Goal: Obtain resource: Obtain resource

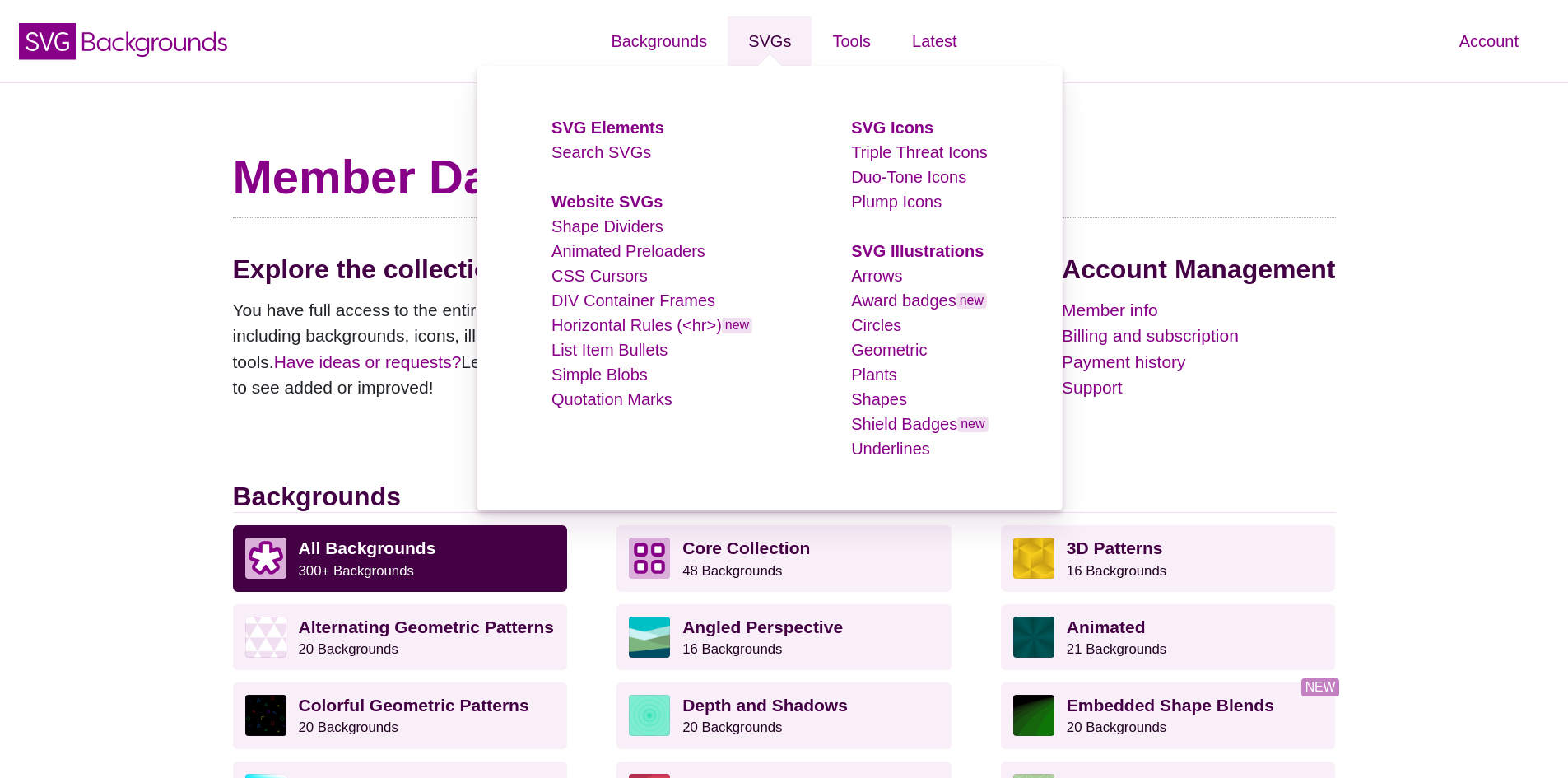
click at [769, 41] on link "SVGs" at bounding box center [769, 41] width 84 height 49
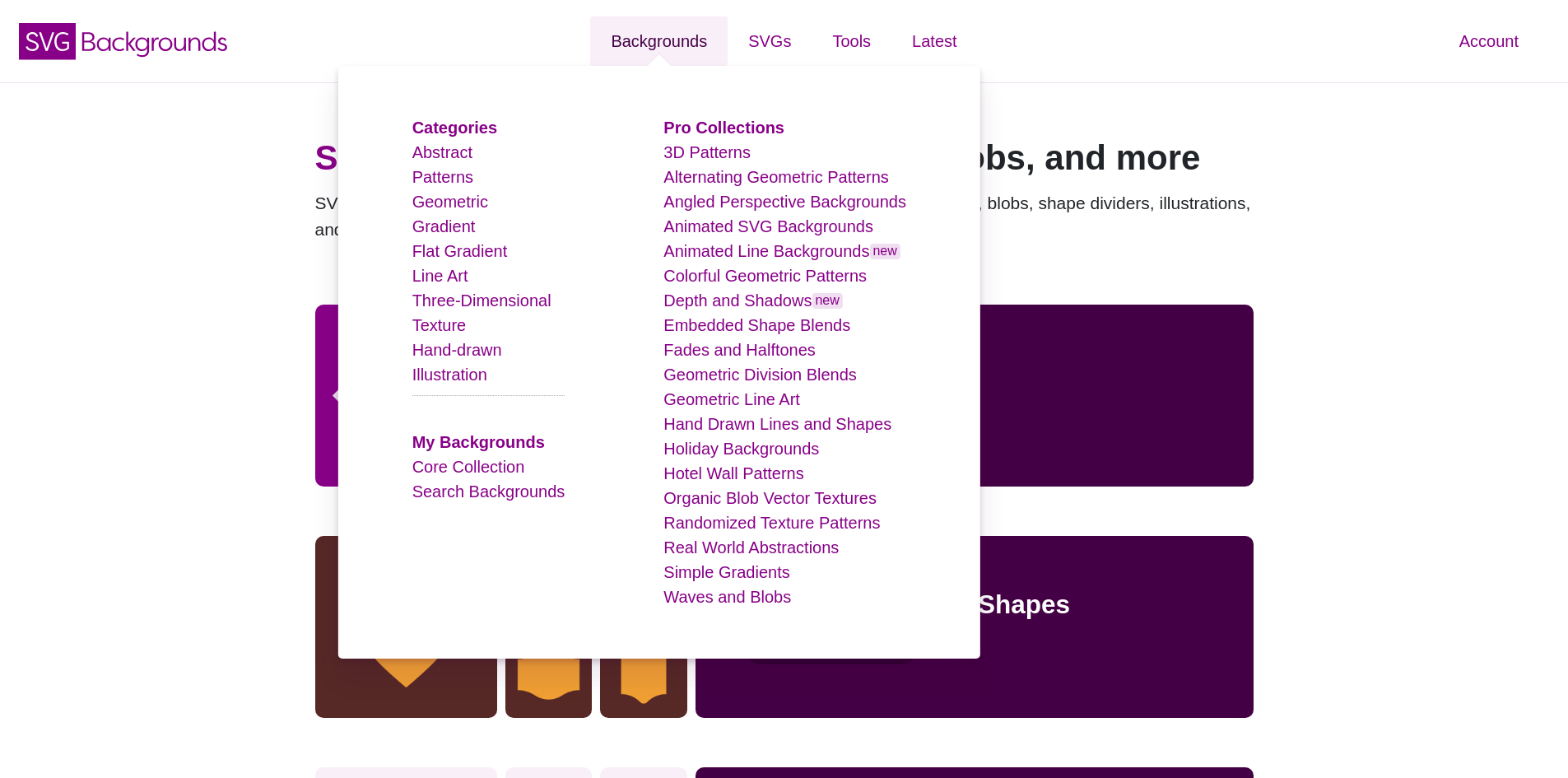
click at [637, 37] on link "Backgrounds" at bounding box center [658, 41] width 138 height 49
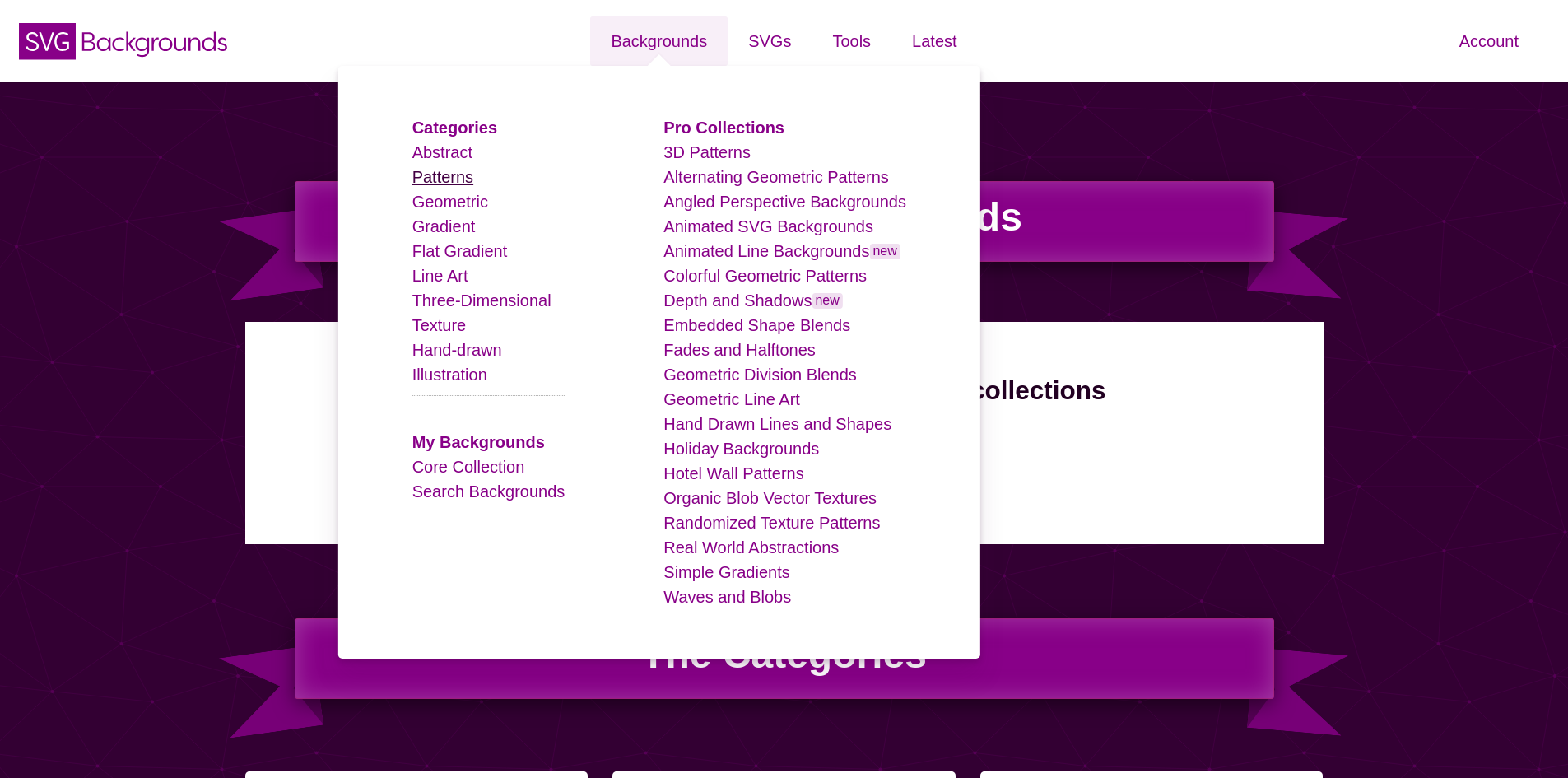
click at [449, 174] on link "Patterns" at bounding box center [443, 177] width 61 height 18
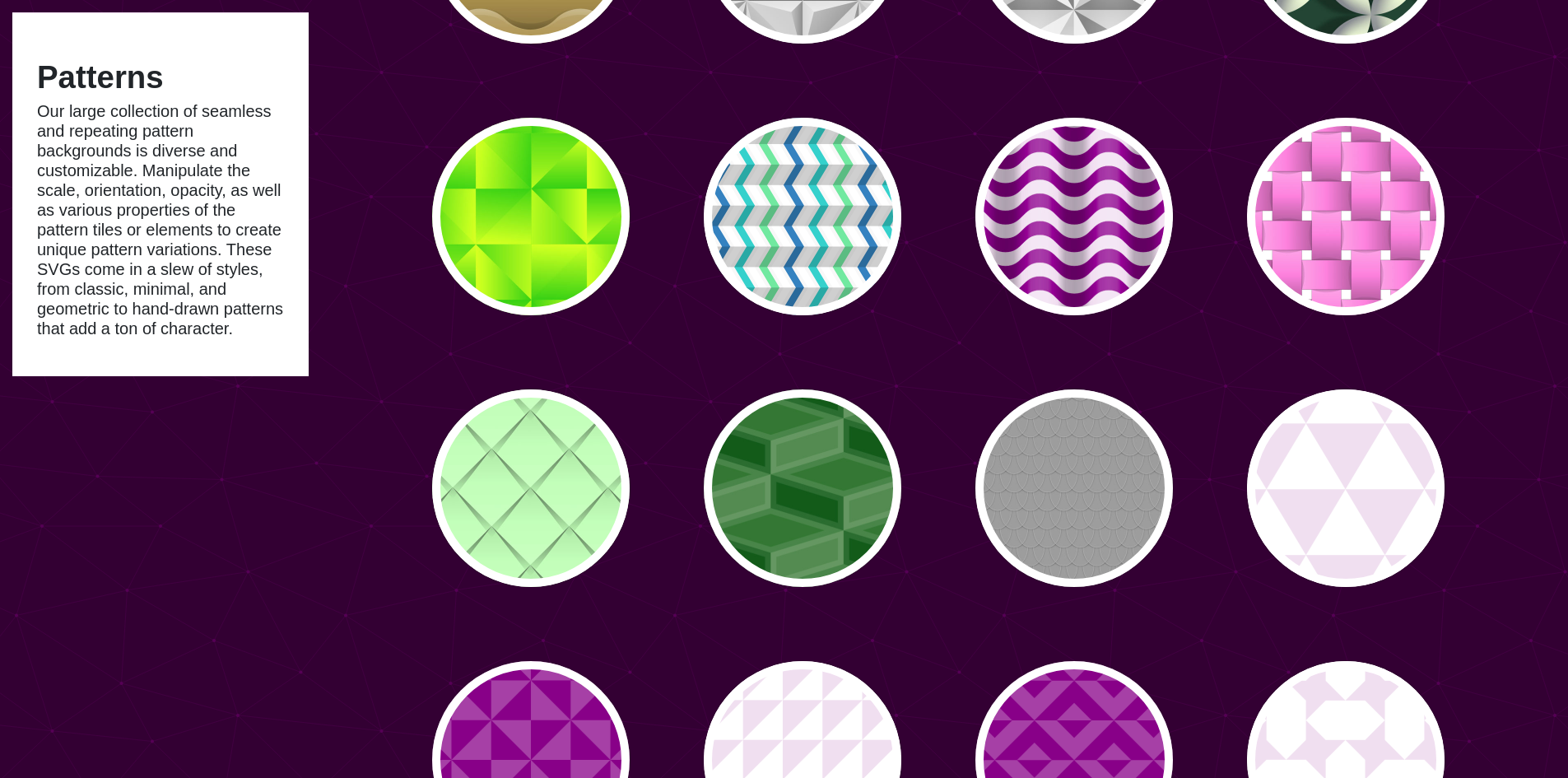
type input "#450057"
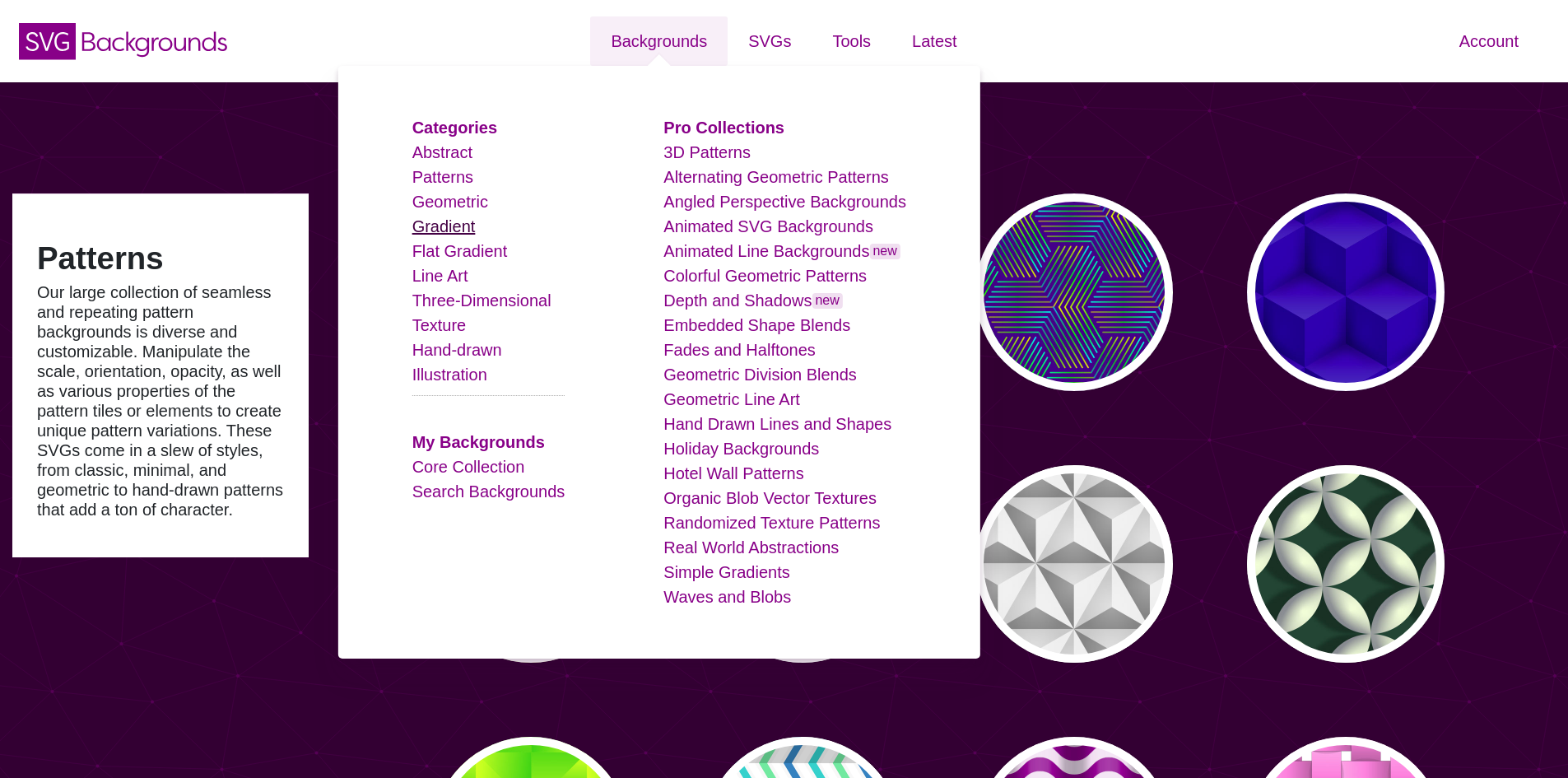
click at [460, 222] on link "Gradient" at bounding box center [444, 226] width 63 height 18
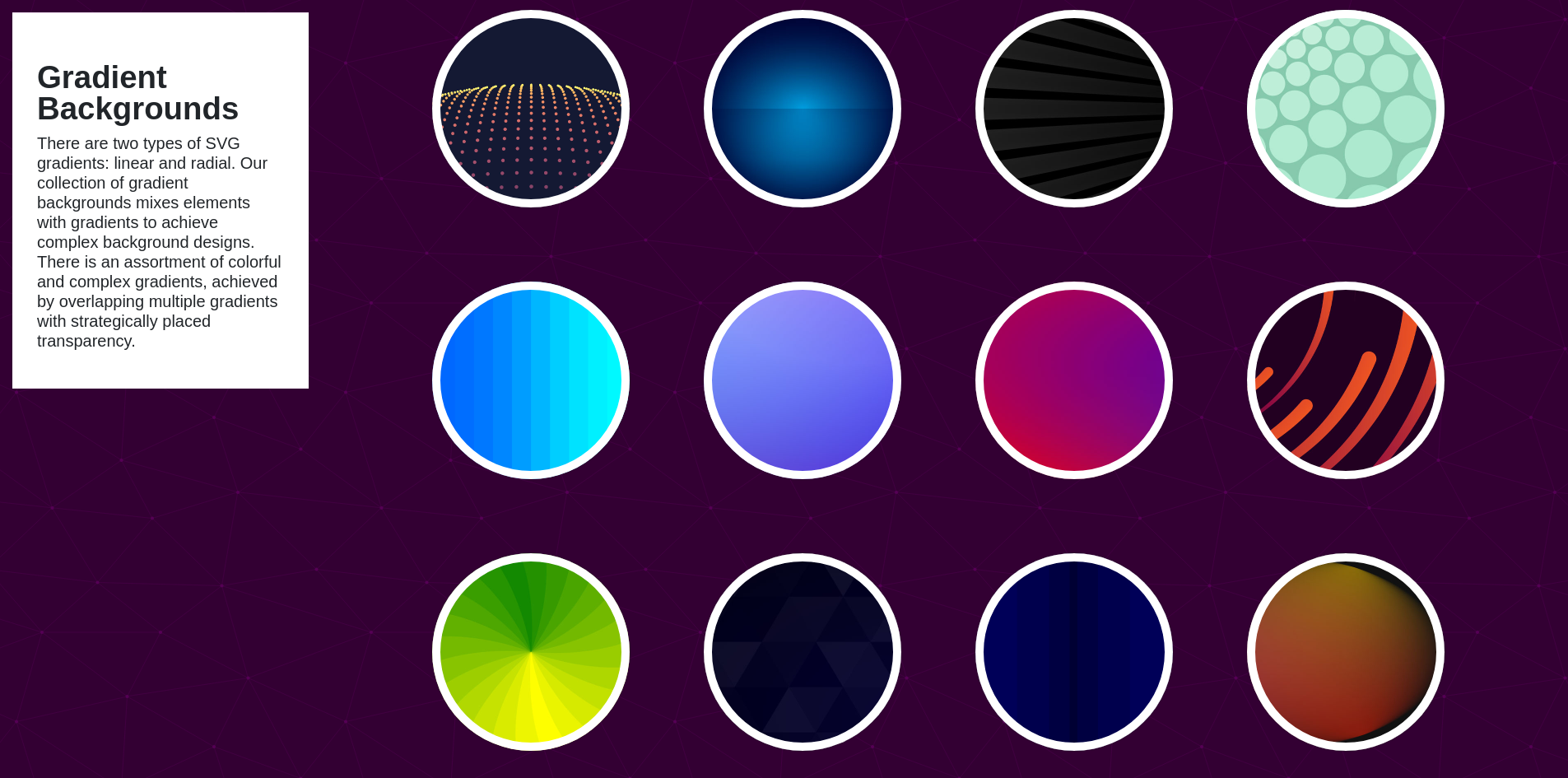
scroll to position [247, 0]
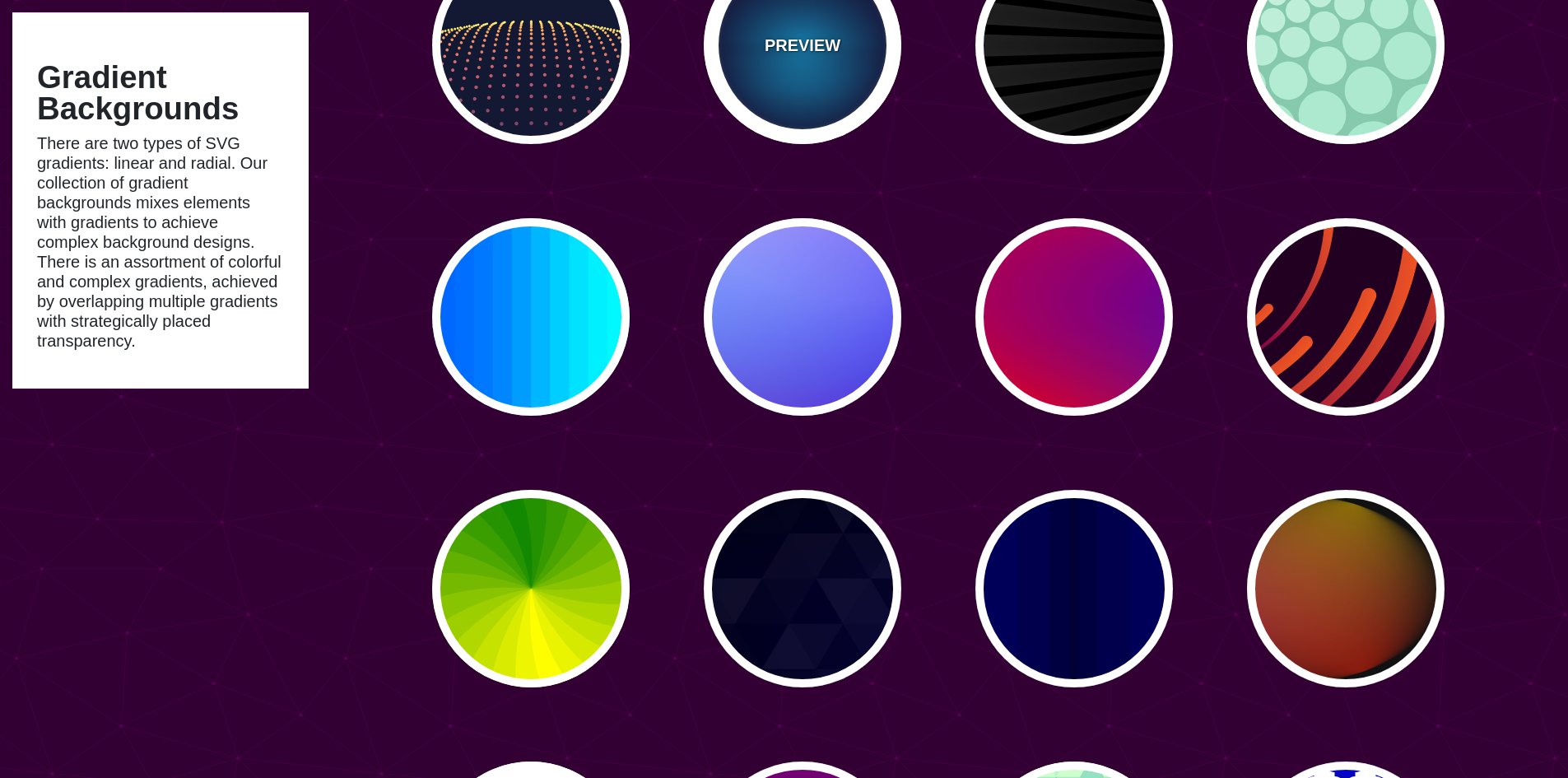
click at [823, 71] on div "PREVIEW" at bounding box center [802, 45] width 197 height 197
type input "#000033"
type input "#00BBFF"
type input "#000033"
type input "2000"
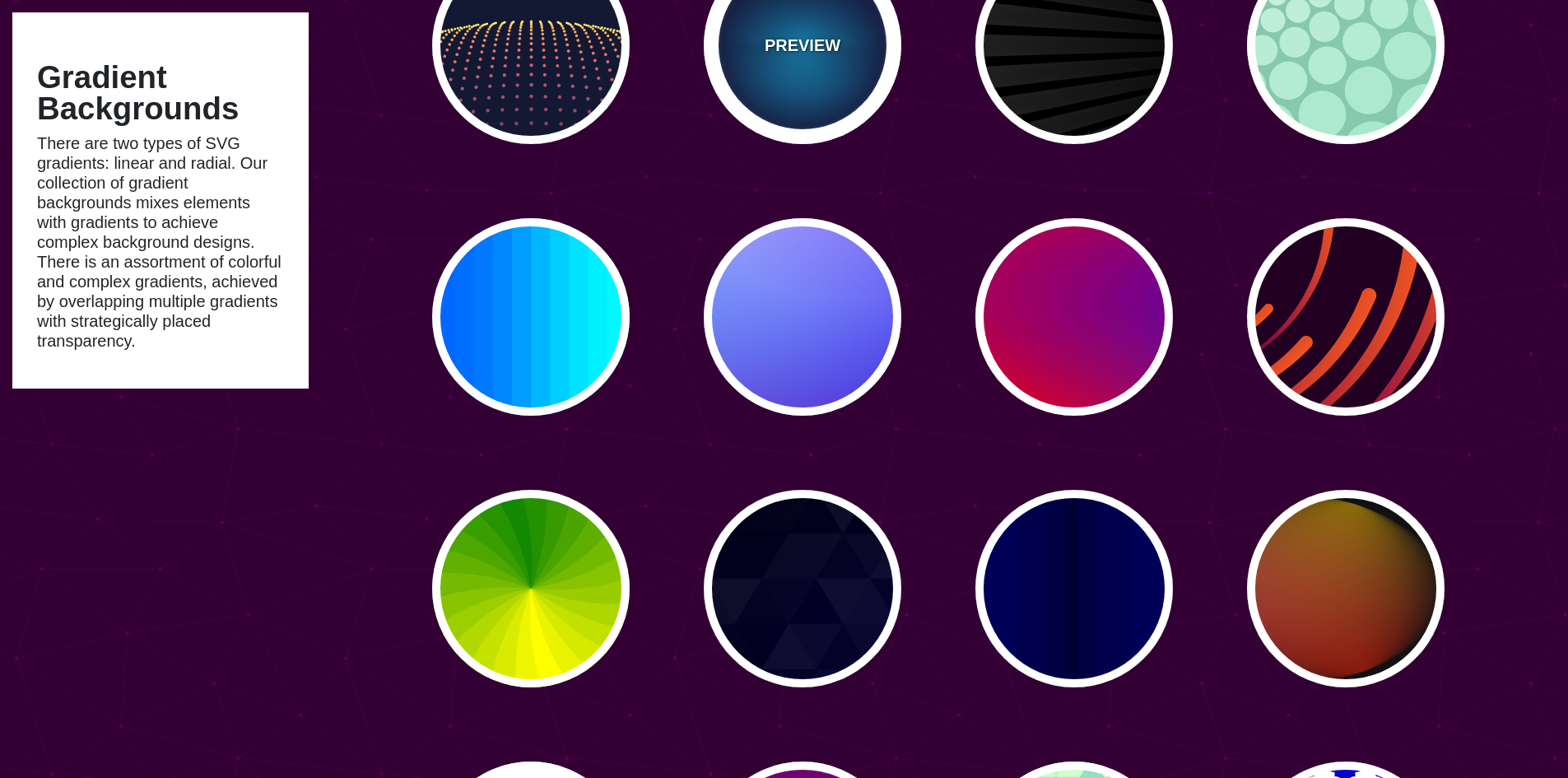
type input "0.5"
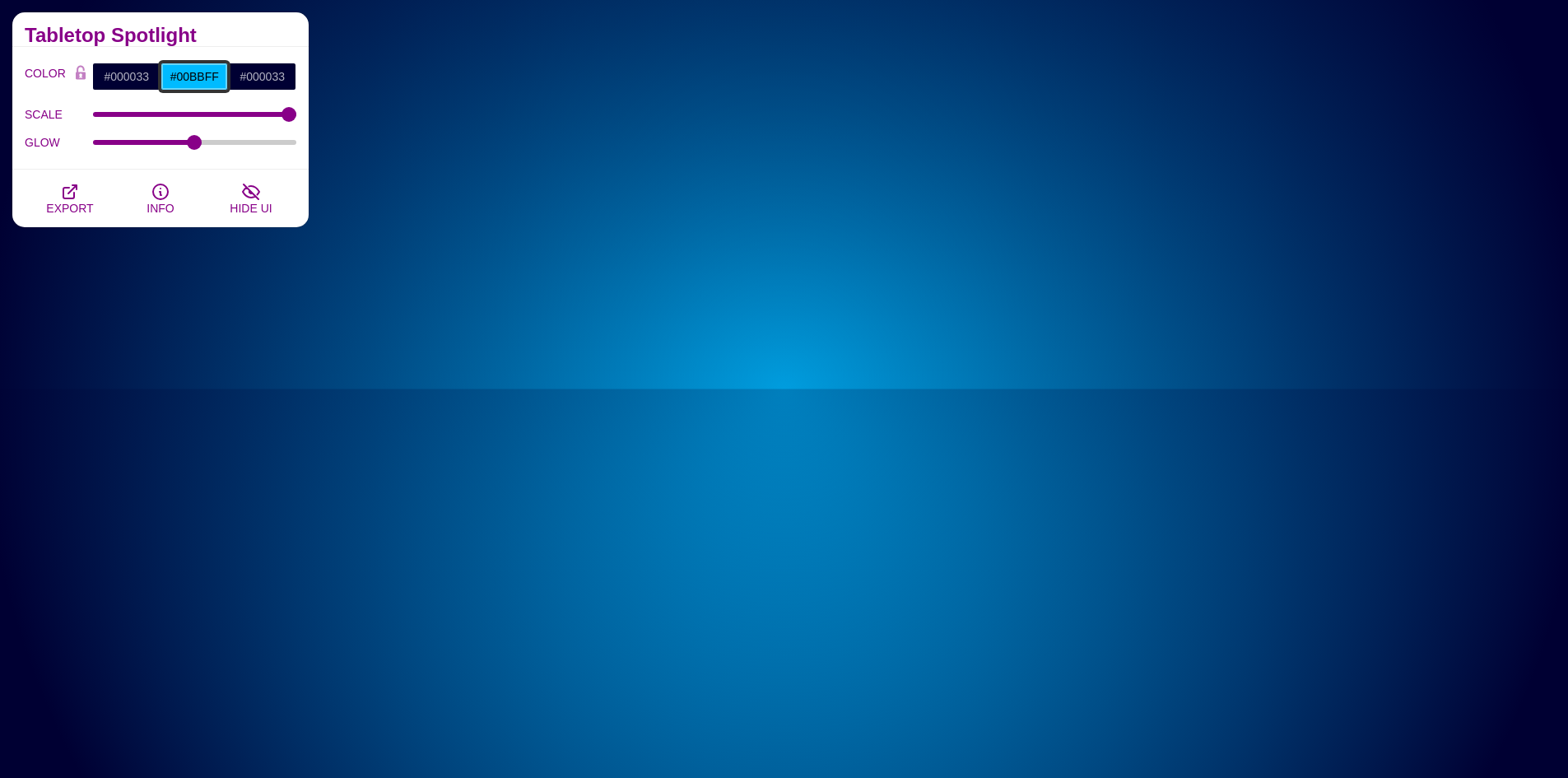
click at [220, 81] on input "#00BBFF" at bounding box center [195, 76] width 69 height 28
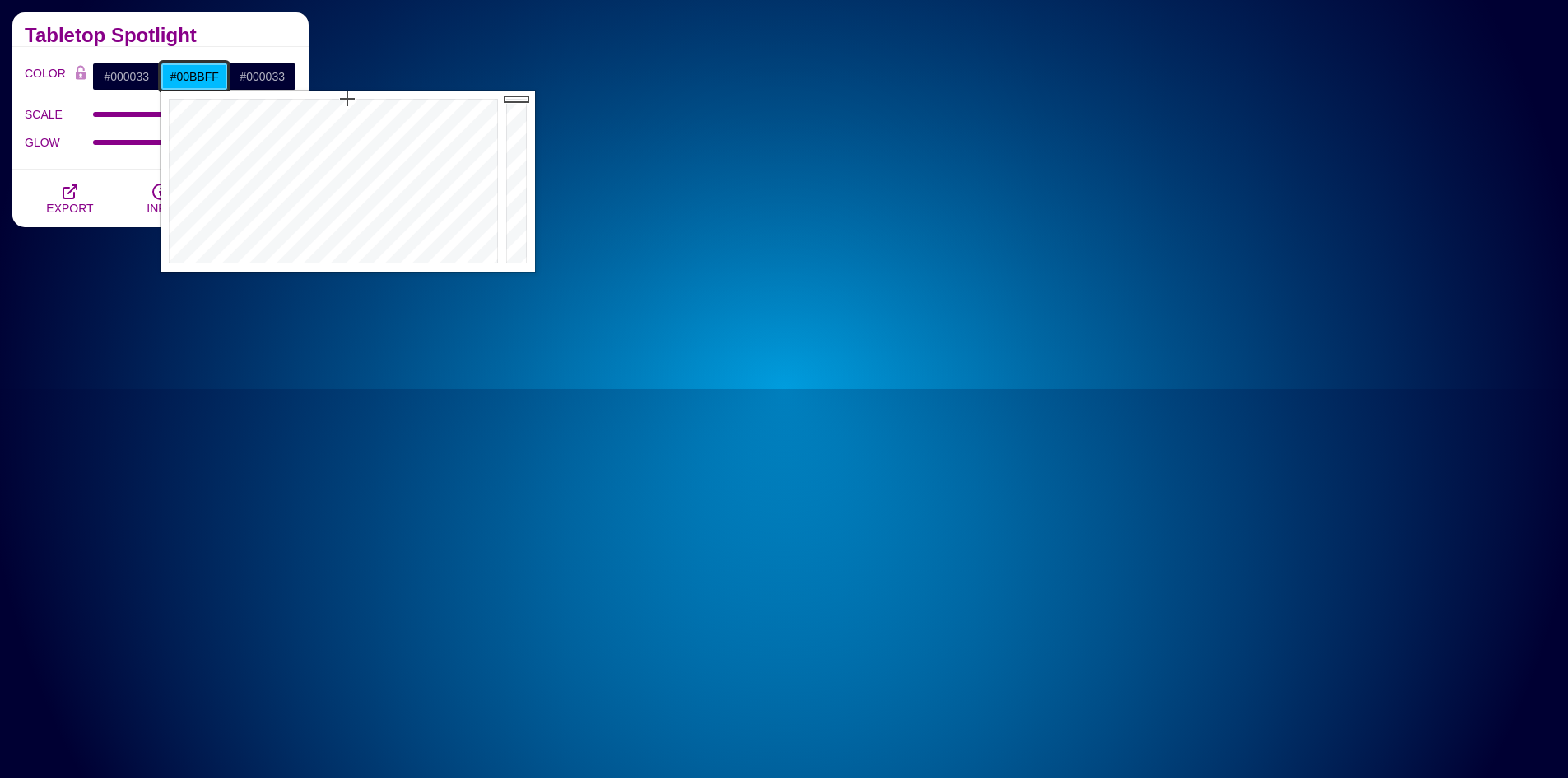
drag, startPoint x: 218, startPoint y: 74, endPoint x: 163, endPoint y: 78, distance: 55.1
click at [164, 75] on input "#00BBFF" at bounding box center [195, 76] width 69 height 28
paste input "56A3D7;"
type input "#56A3D7"
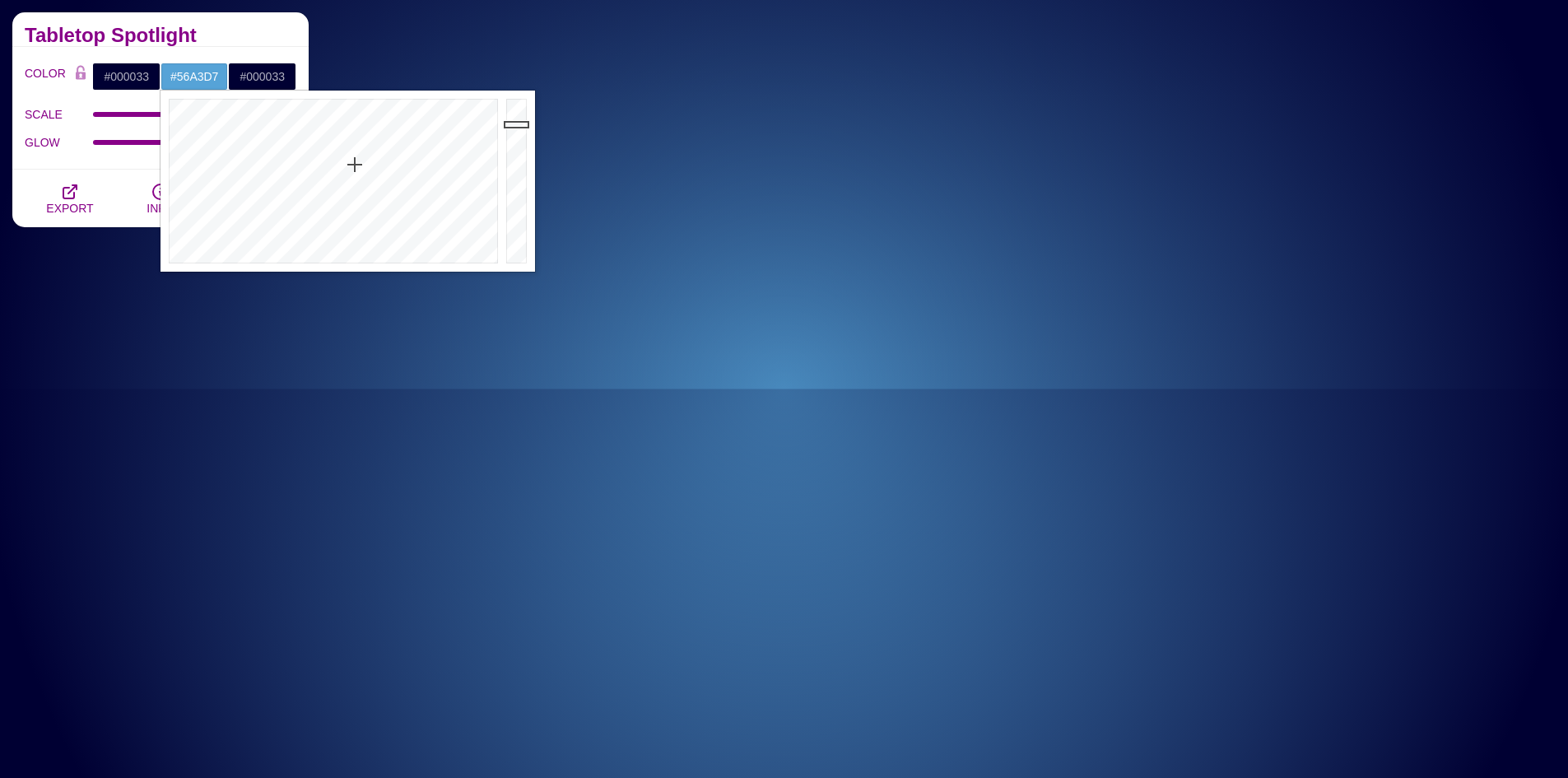
click at [263, 26] on div "Tabletop Spotlight" at bounding box center [160, 29] width 297 height 34
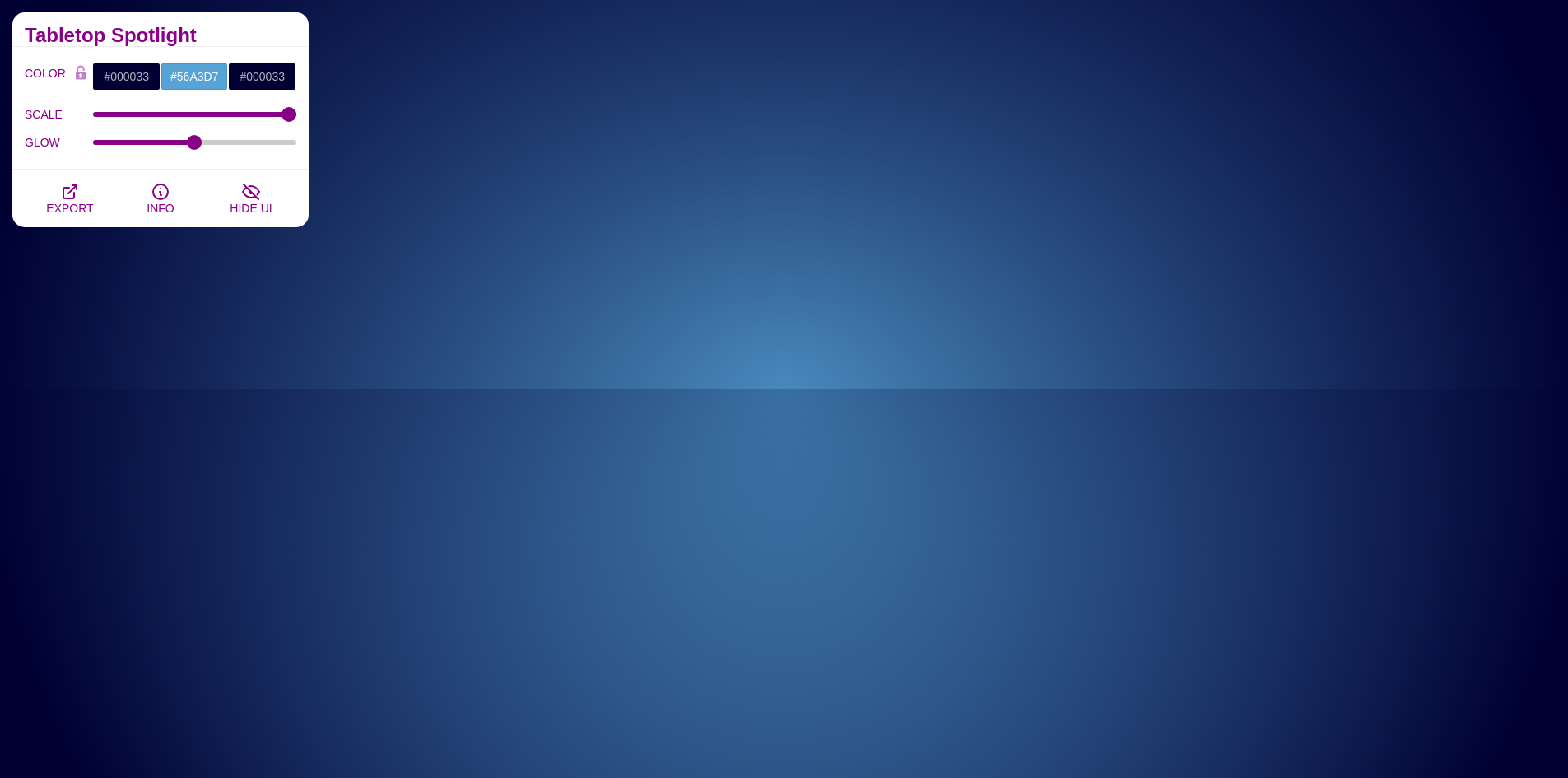
click at [238, 161] on div "COLOR #000033 #56A3D7 #000033 #444444 #555555 #666666 #777777 #888888 #999999 B…" at bounding box center [160, 108] width 297 height 123
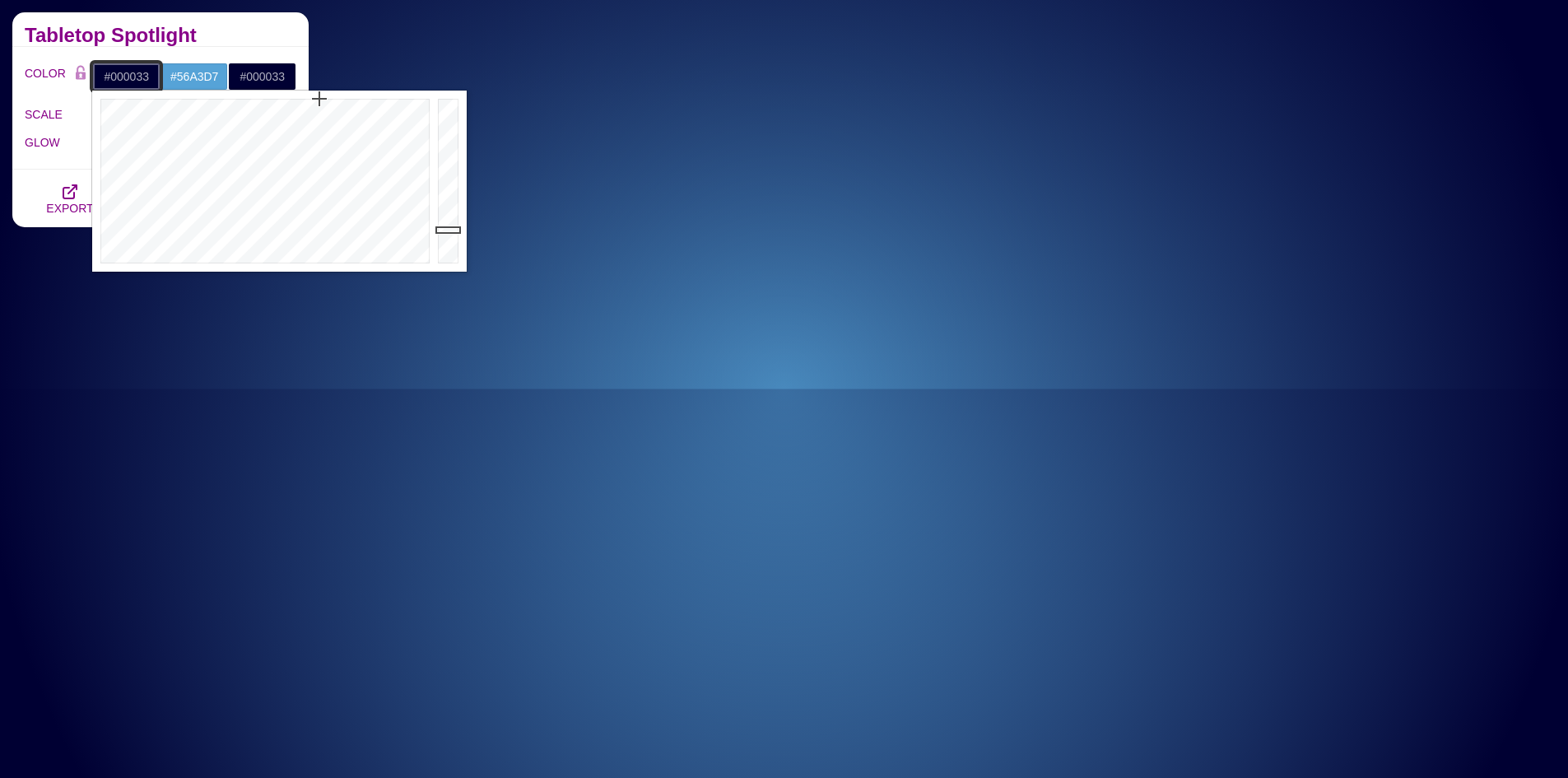
click at [106, 83] on input "#000033" at bounding box center [126, 76] width 69 height 28
drag, startPoint x: 444, startPoint y: 226, endPoint x: 434, endPoint y: 118, distance: 108.5
click at [434, 118] on div at bounding box center [449, 181] width 33 height 181
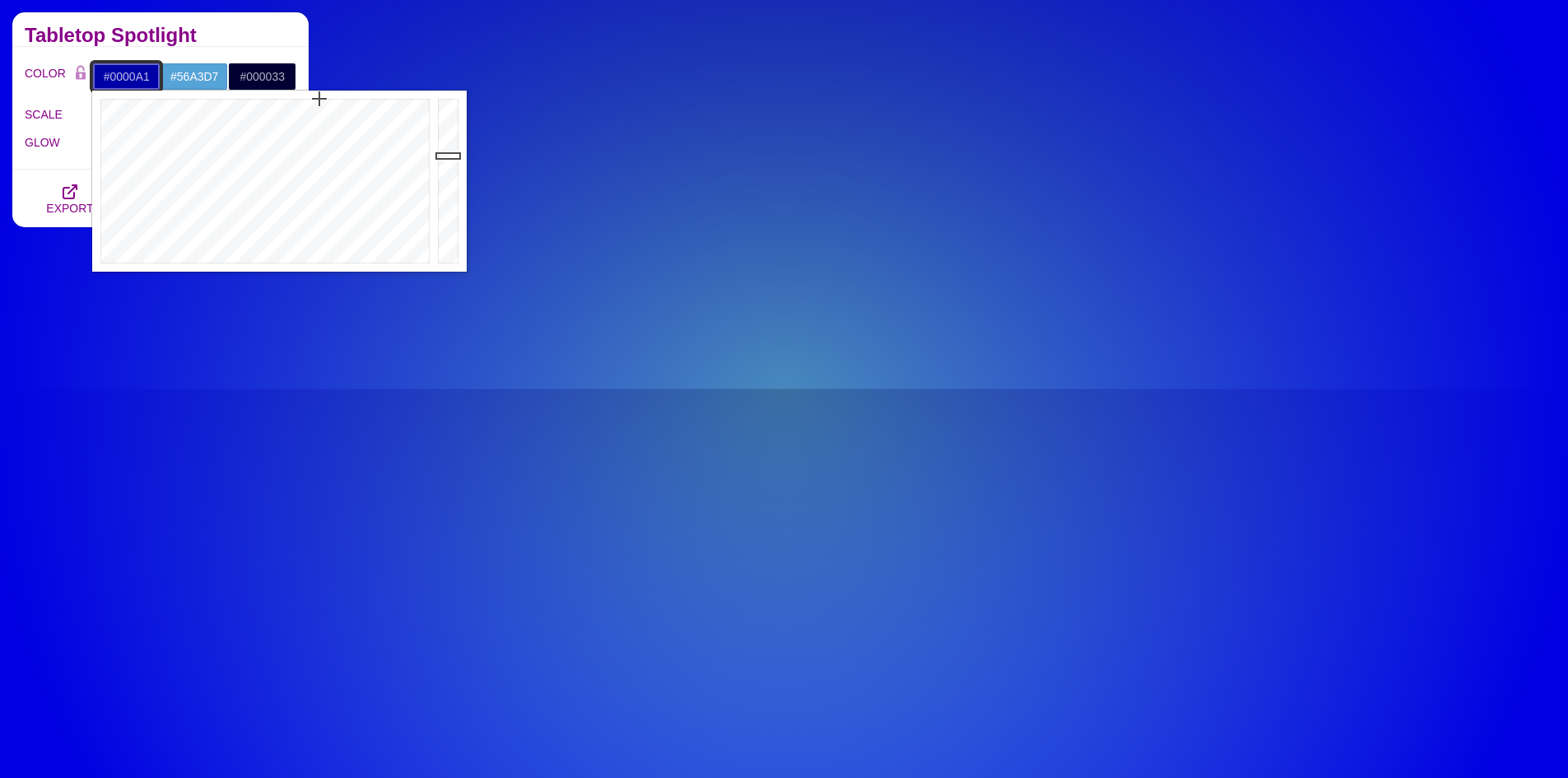
drag, startPoint x: 445, startPoint y: 118, endPoint x: 449, endPoint y: 159, distance: 41.2
click at [449, 159] on div at bounding box center [449, 181] width 33 height 181
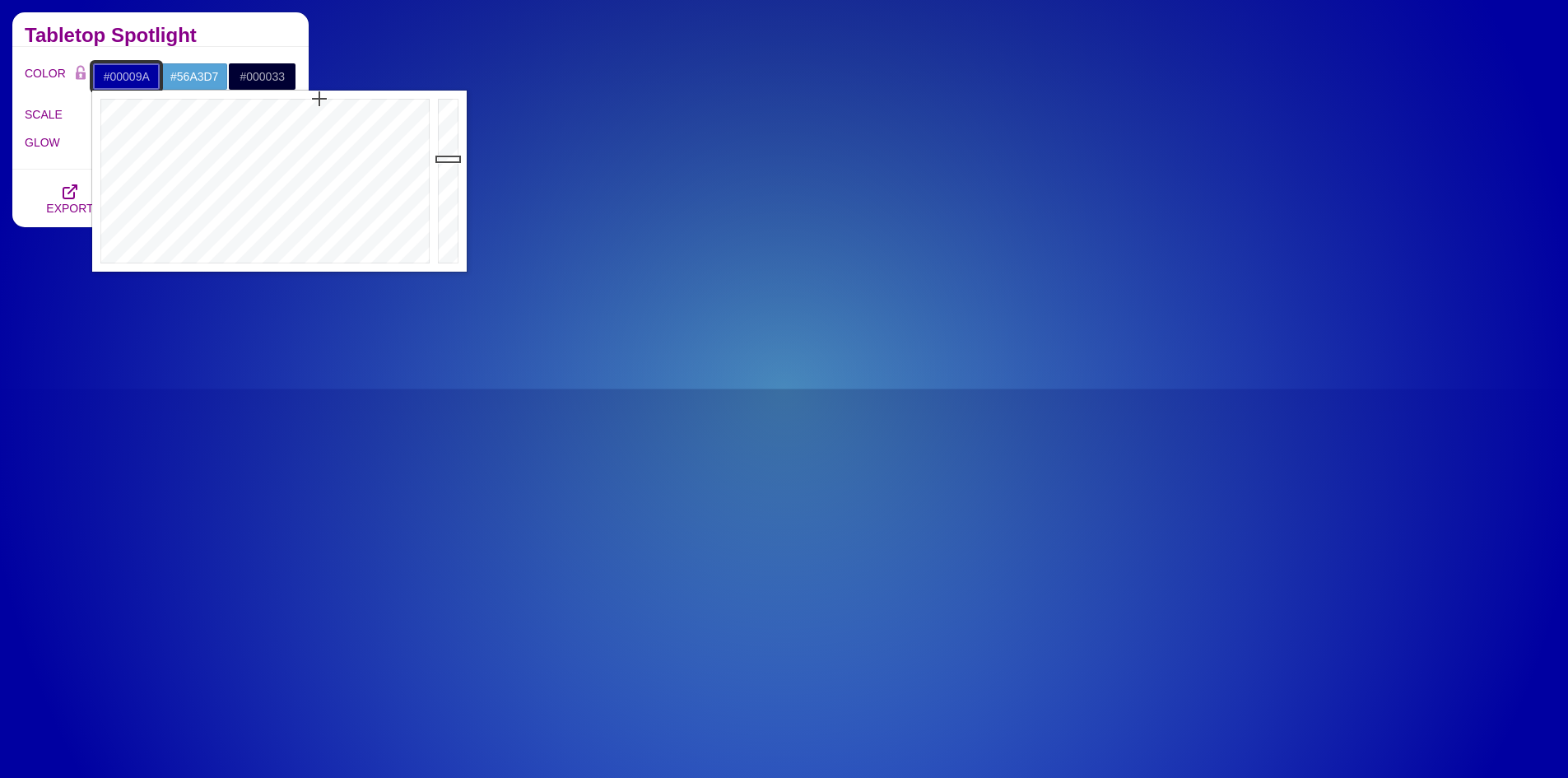
type input "#000098"
click at [449, 165] on div at bounding box center [449, 181] width 33 height 181
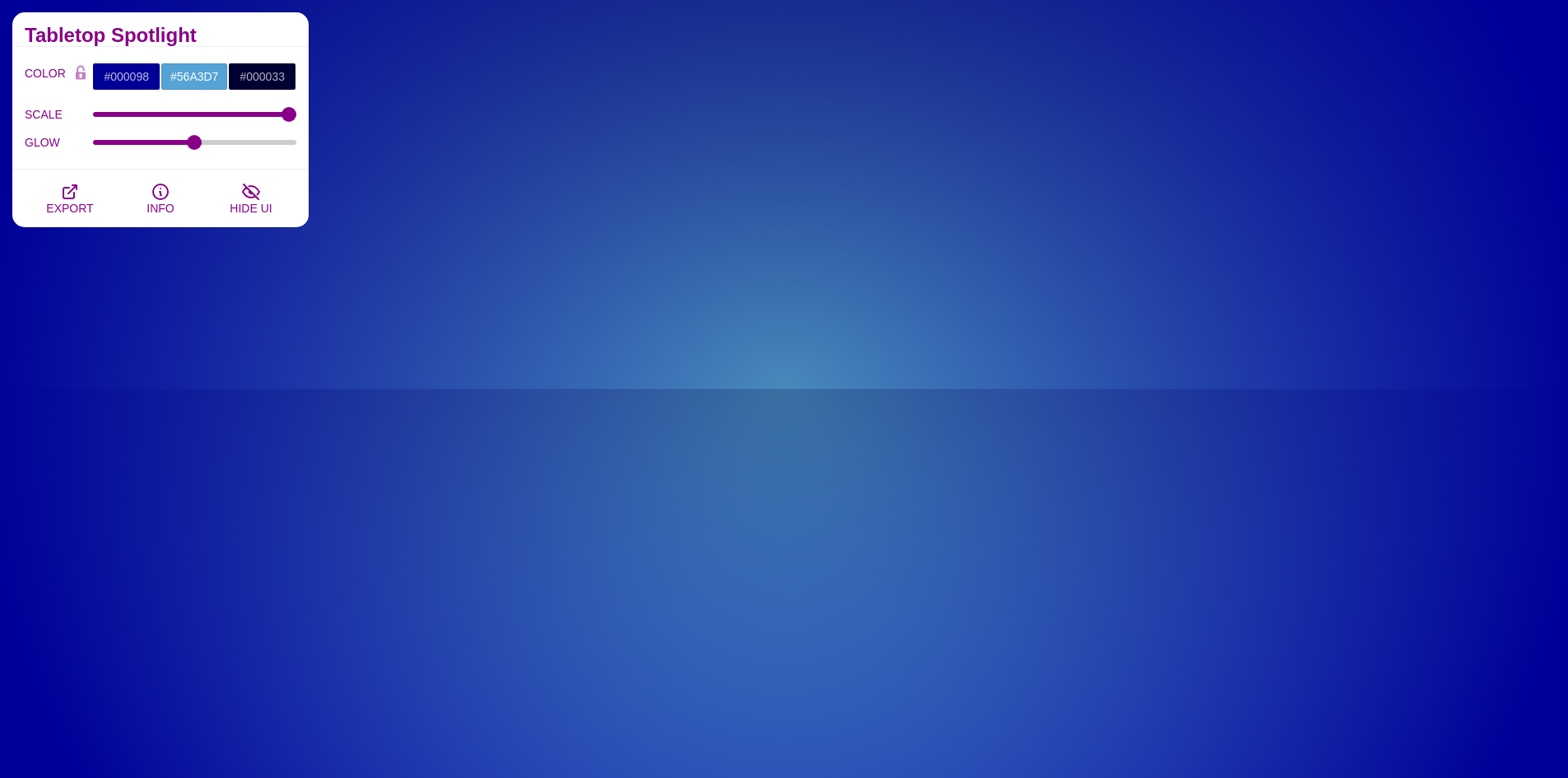
click at [229, 34] on h2 "Tabletop Spotlight" at bounding box center [160, 35] width 271 height 13
click at [150, 79] on input "#000098" at bounding box center [126, 76] width 69 height 28
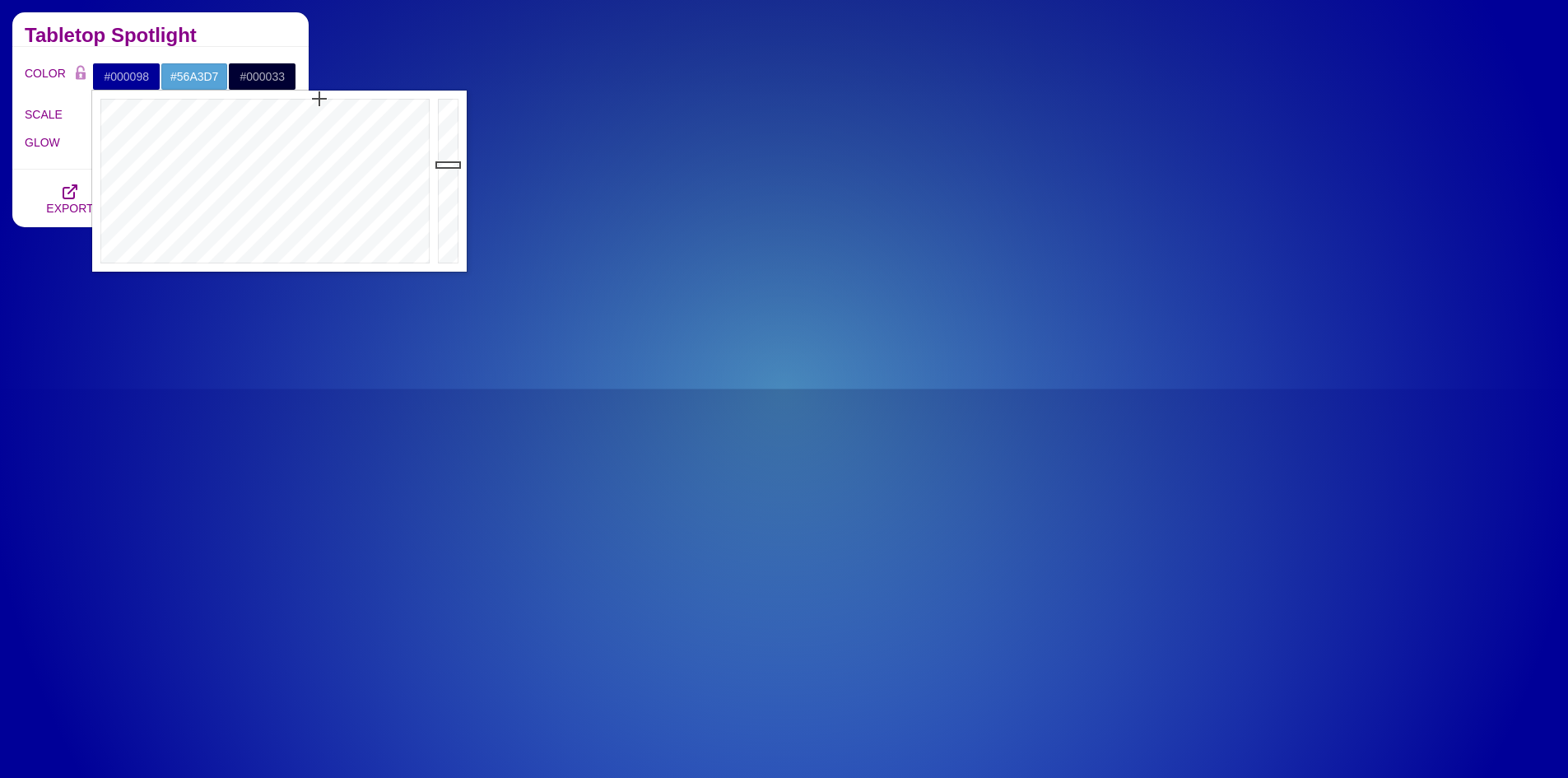
click at [262, 23] on div "Tabletop Spotlight" at bounding box center [160, 29] width 297 height 34
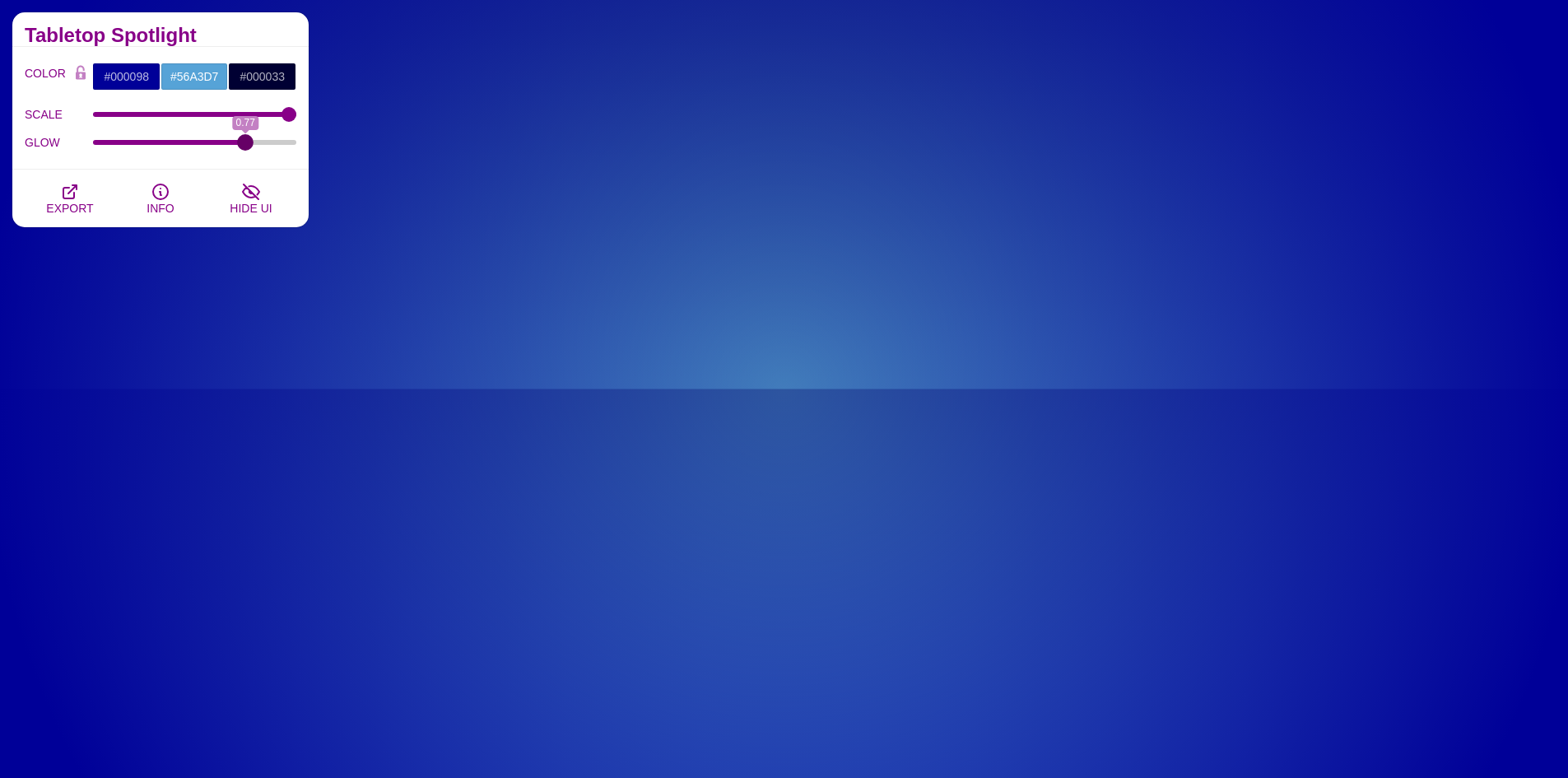
drag, startPoint x: 193, startPoint y: 142, endPoint x: 271, endPoint y: 131, distance: 78.8
type input "0.77"
click at [246, 145] on input "GLOW" at bounding box center [195, 142] width 204 height 7
type input "2000"
drag, startPoint x: 290, startPoint y: 118, endPoint x: 297, endPoint y: 135, distance: 18.4
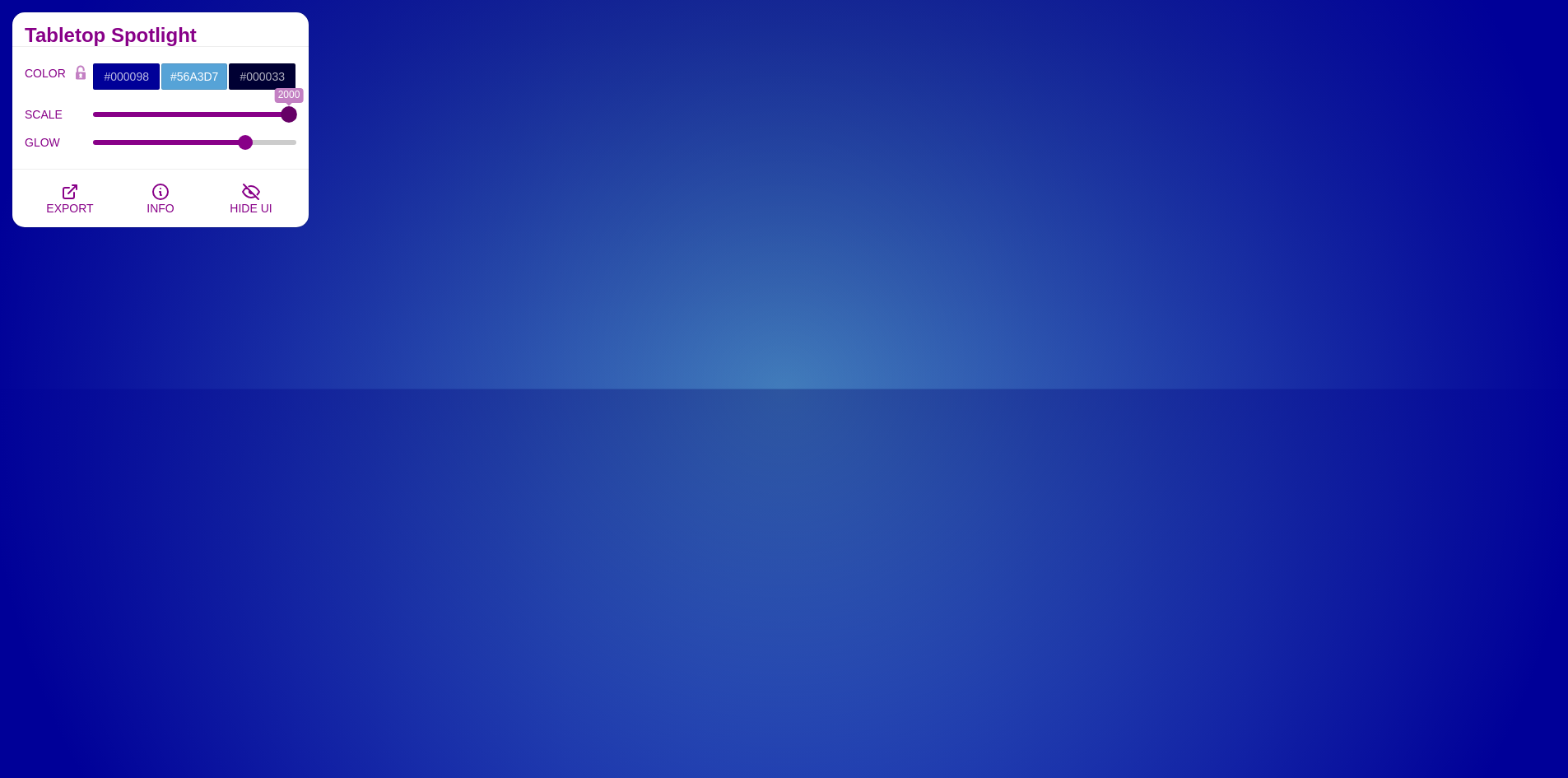
click at [297, 118] on input "SCALE" at bounding box center [195, 114] width 204 height 7
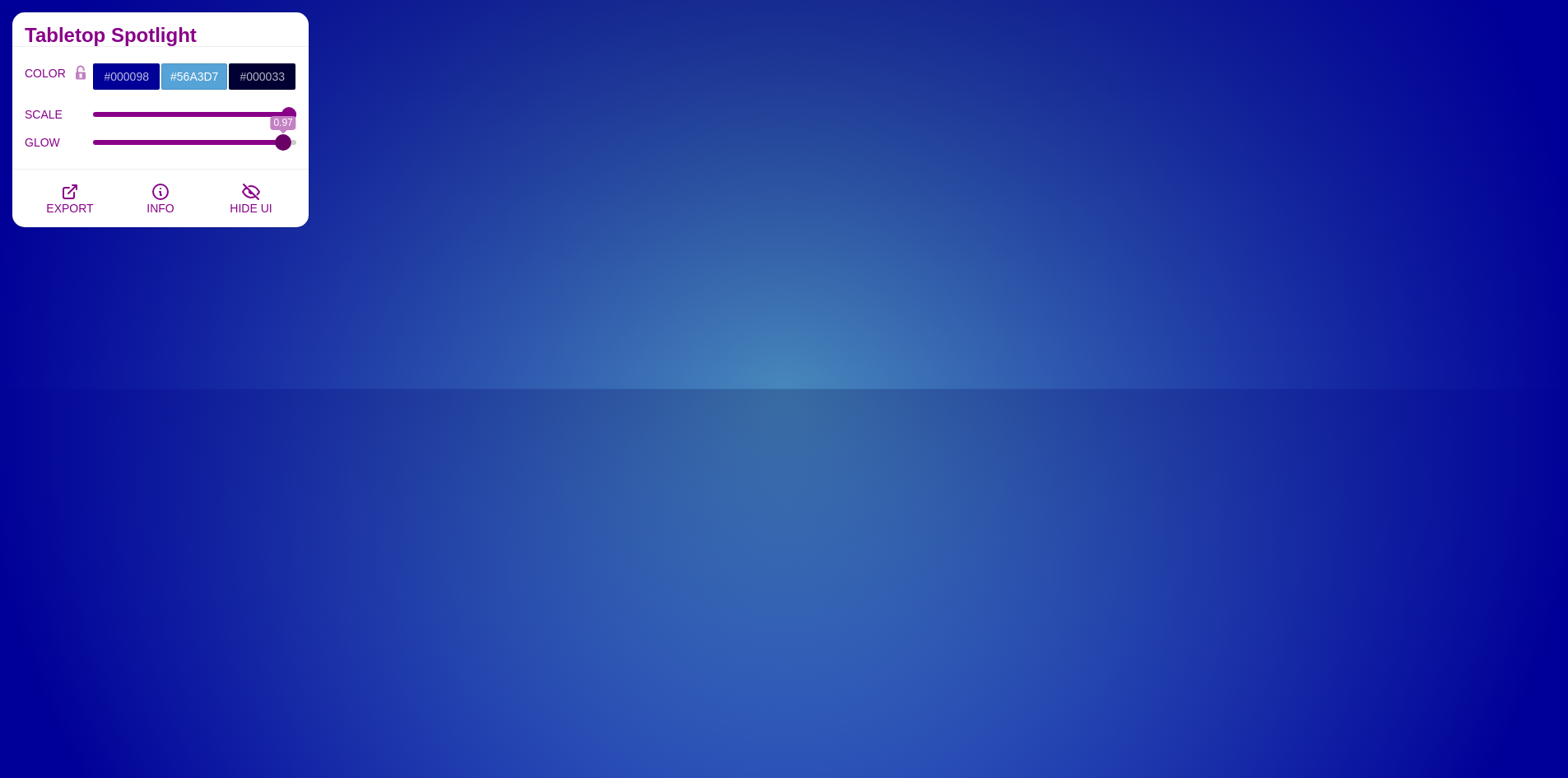
drag, startPoint x: 260, startPoint y: 145, endPoint x: 283, endPoint y: 149, distance: 23.3
type input "0.97"
click at [283, 145] on input "GLOW" at bounding box center [195, 142] width 204 height 7
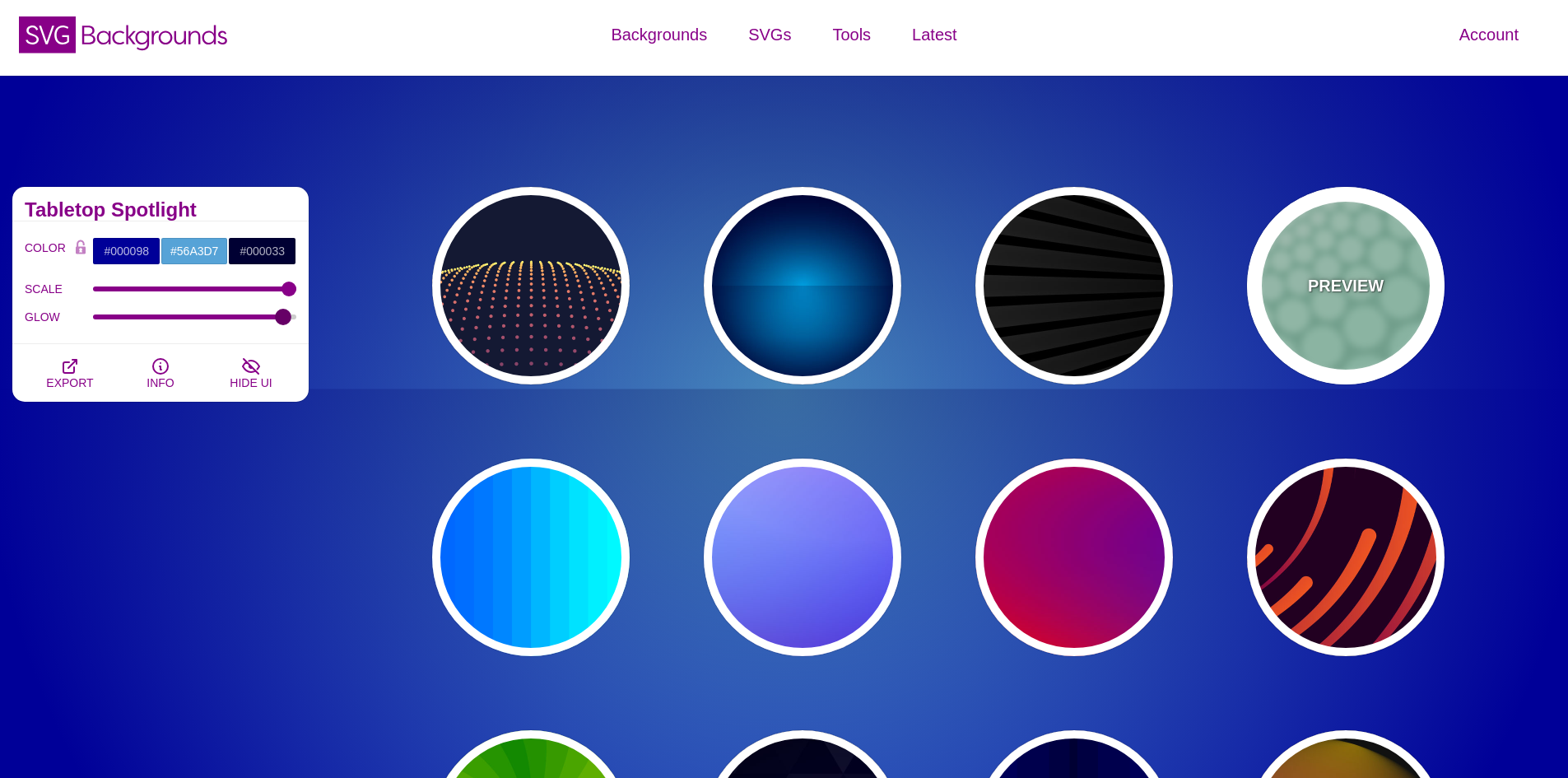
scroll to position [0, 0]
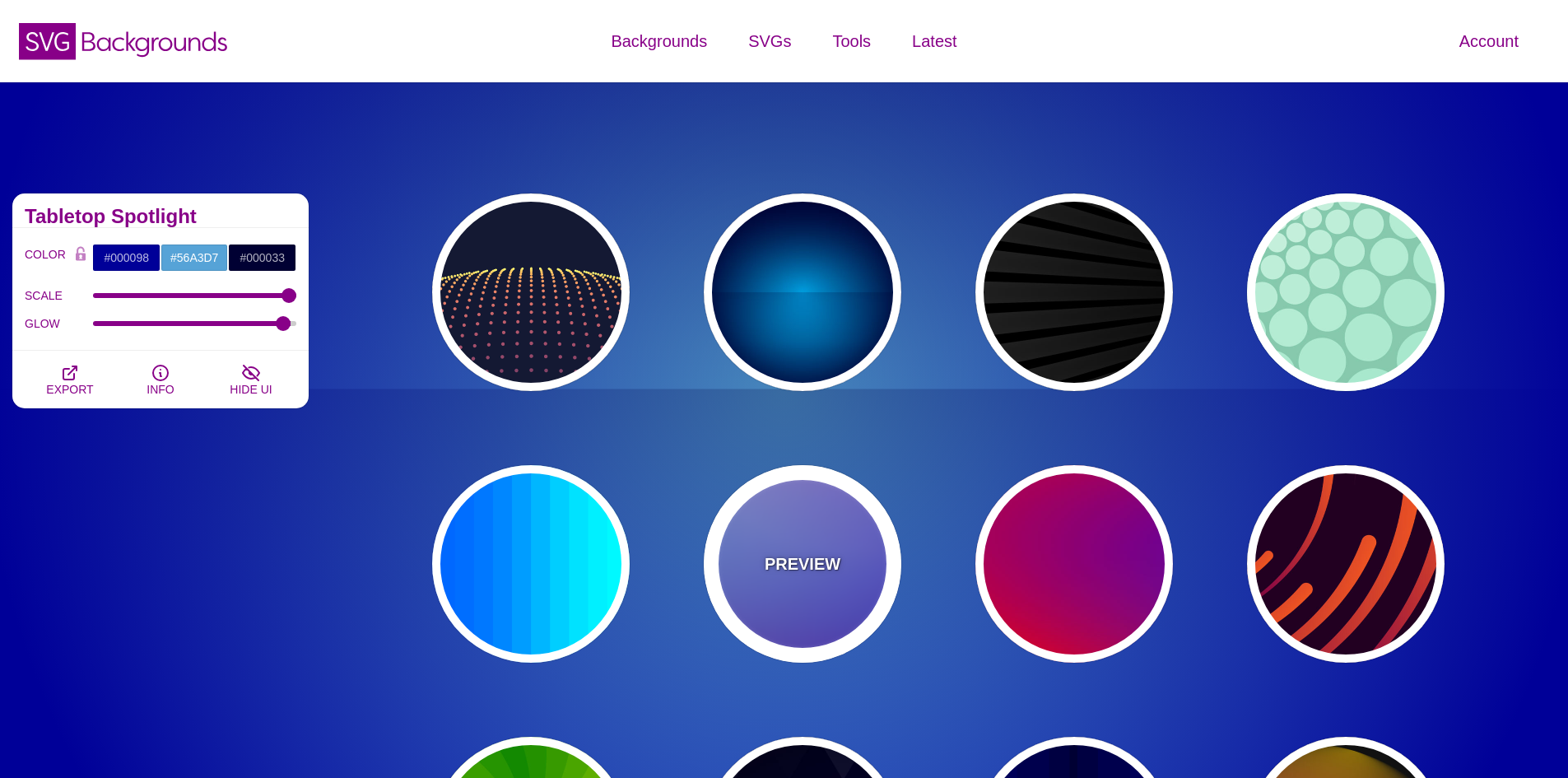
click at [797, 530] on div "PREVIEW" at bounding box center [802, 564] width 197 height 197
type input "#0000FF"
type input "#0099FF"
type input "#FFFFFF"
type input "#FF99FF"
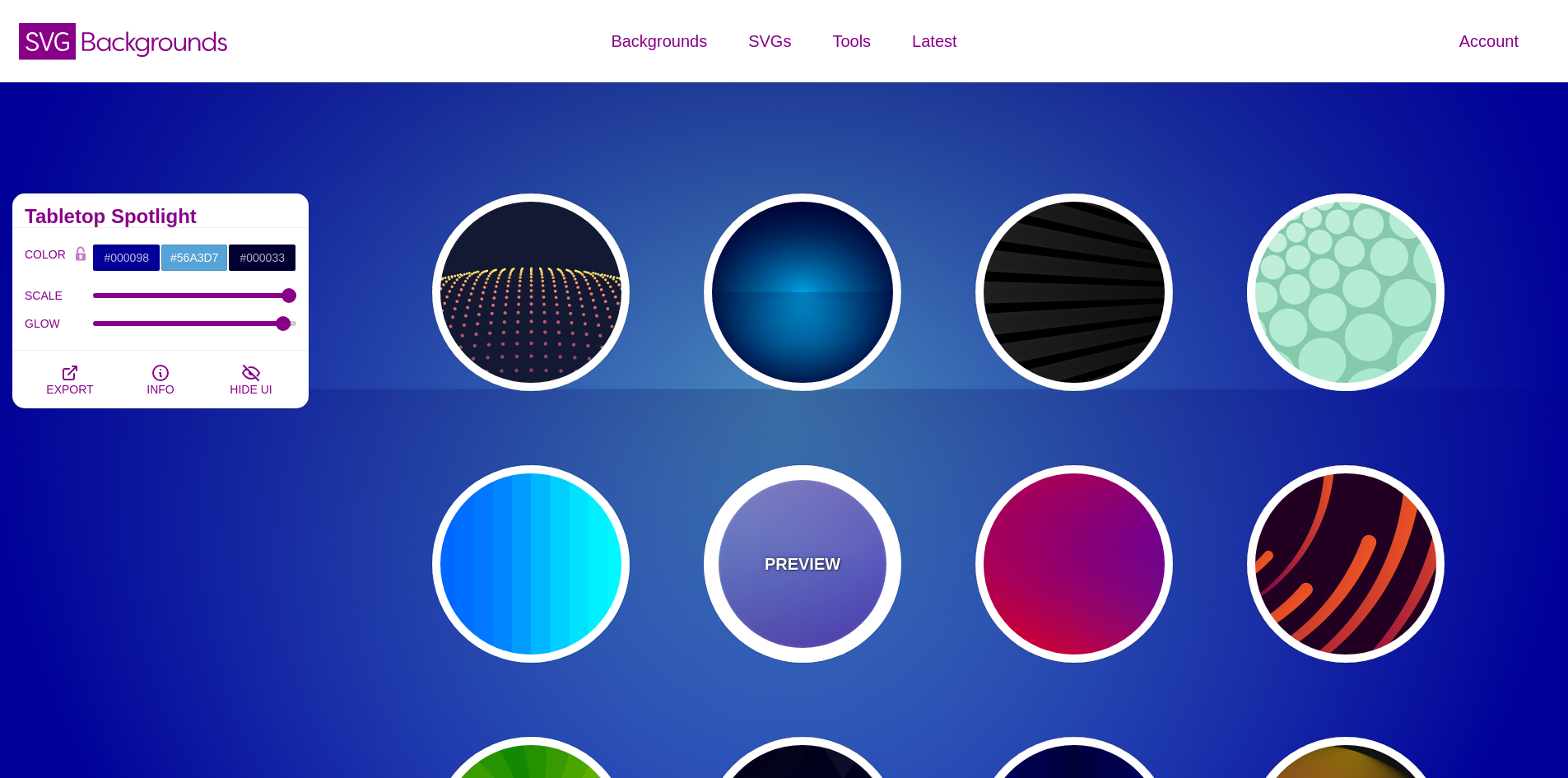
type input "#880088"
type input "12"
type input "0"
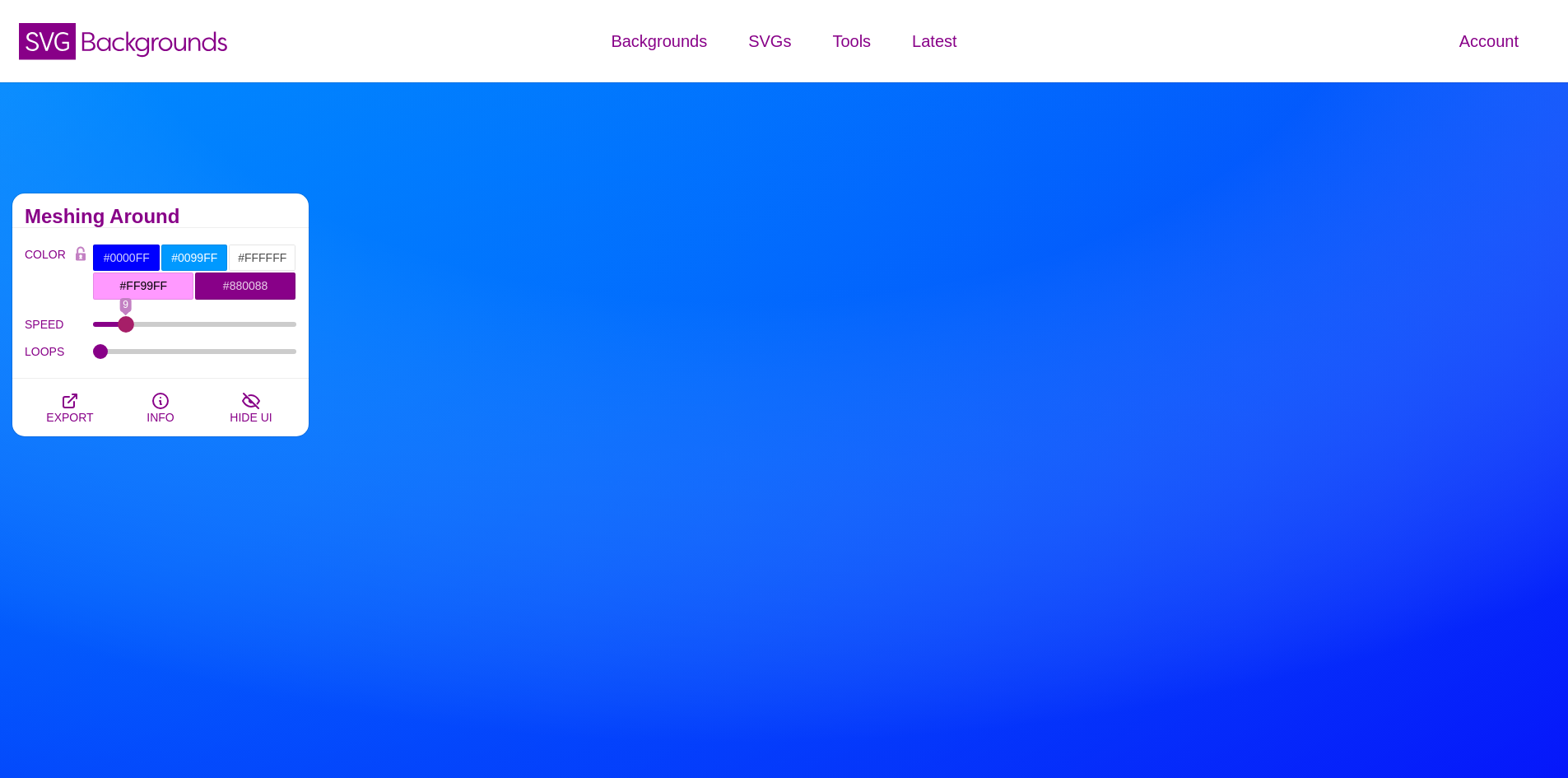
type input "9"
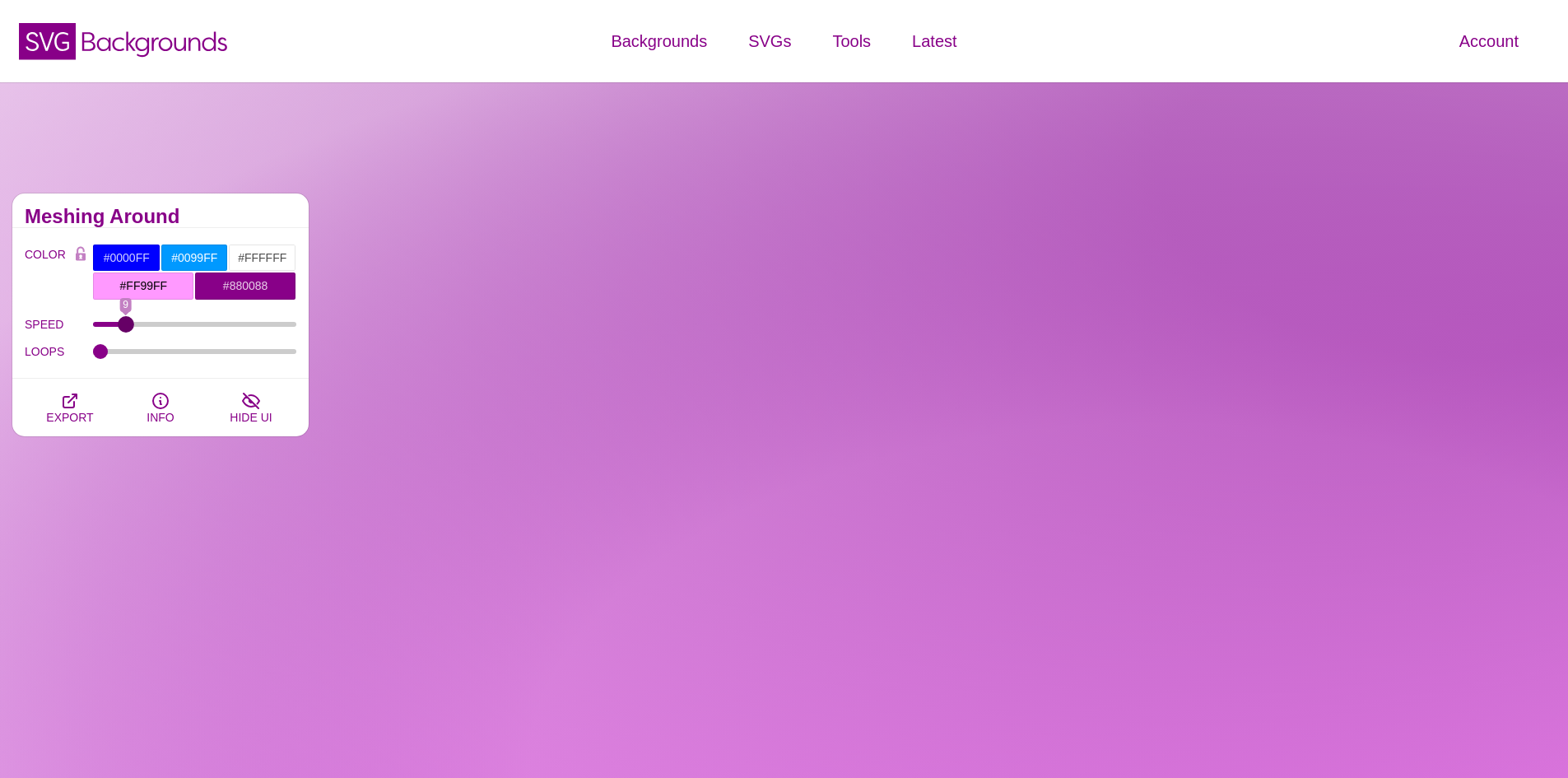
click at [125, 323] on input "SPEED" at bounding box center [195, 324] width 204 height 7
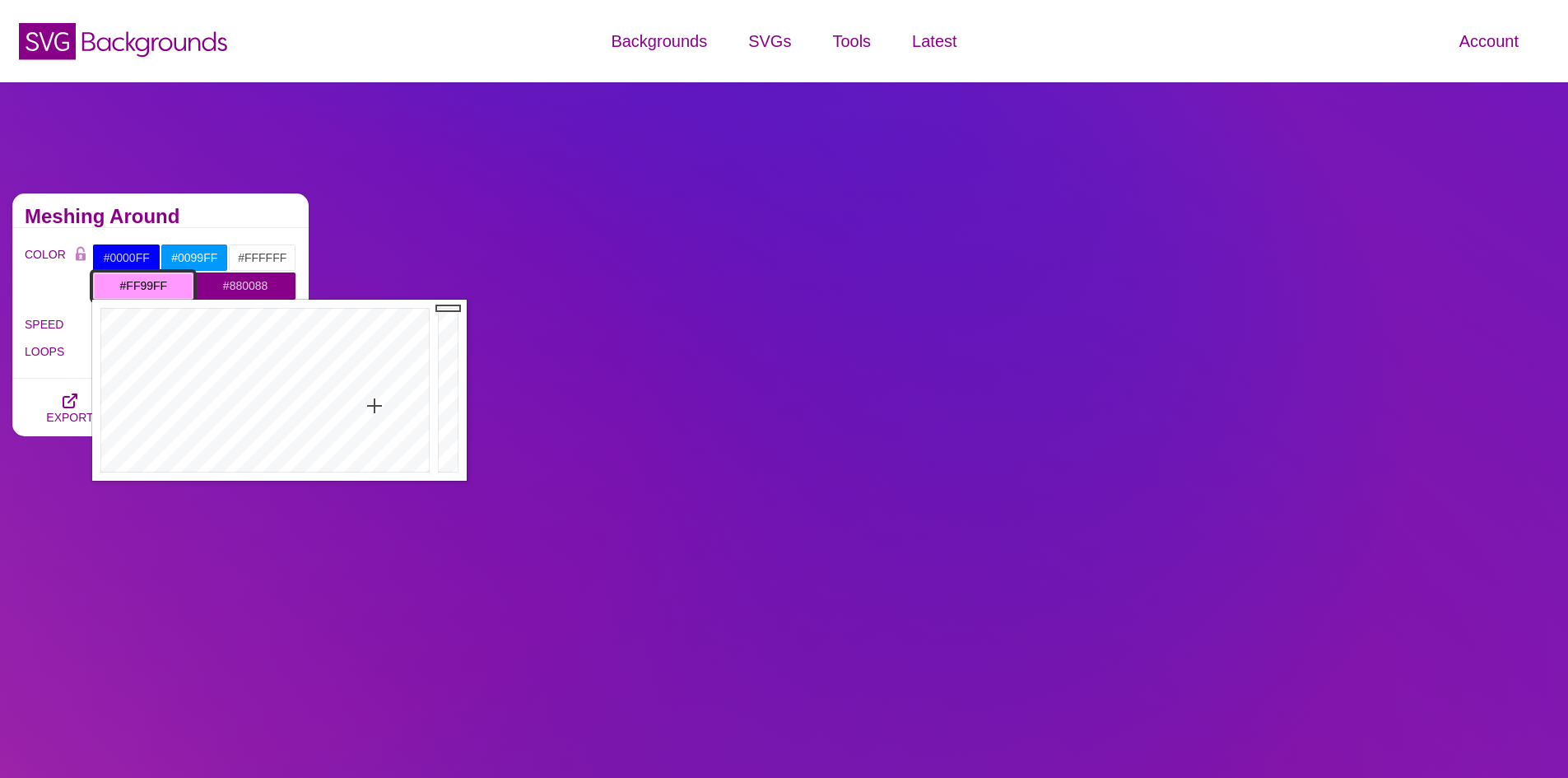
click at [181, 291] on input "#FF99FF" at bounding box center [143, 285] width 102 height 28
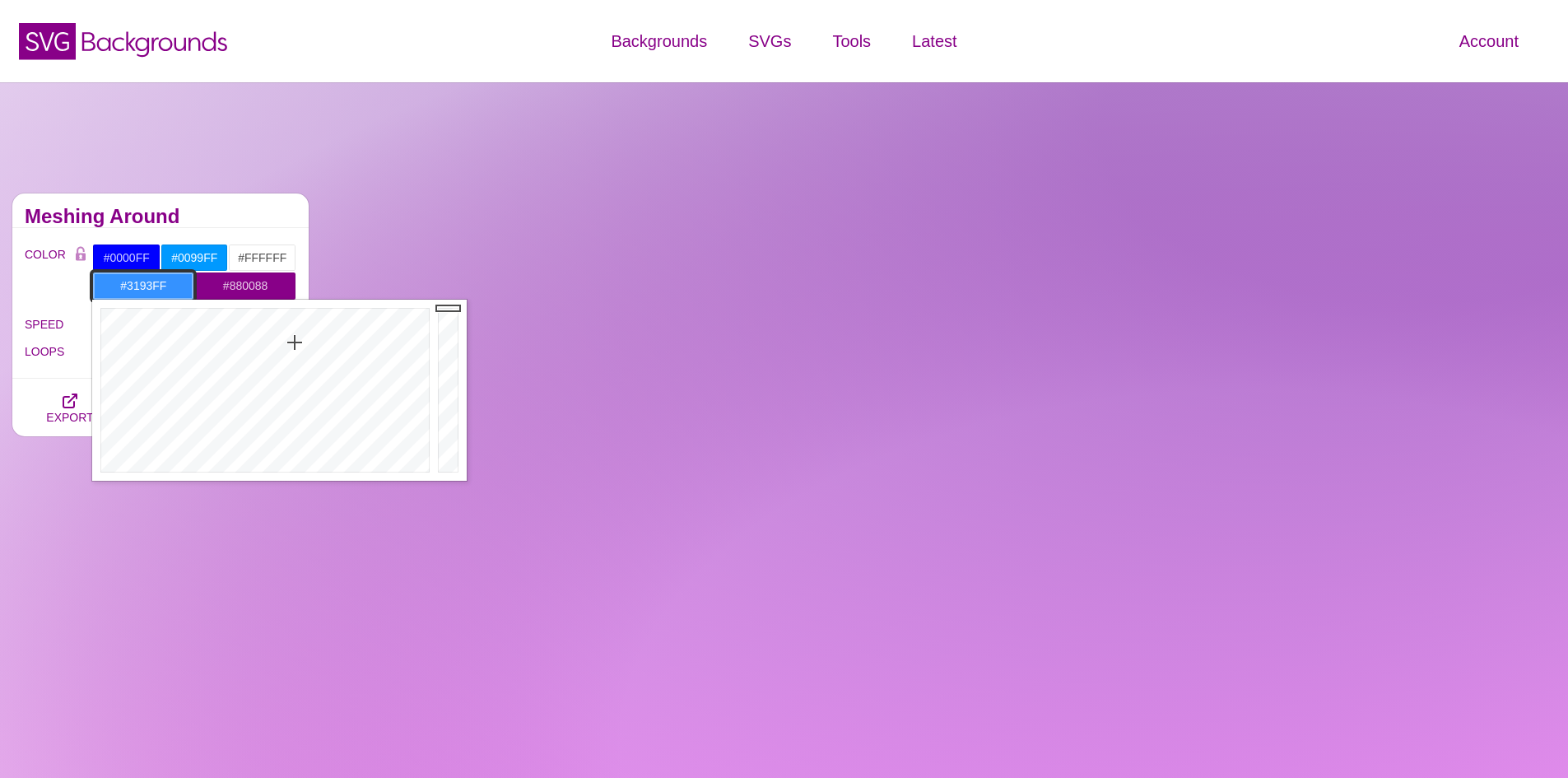
type input "#2F95FF"
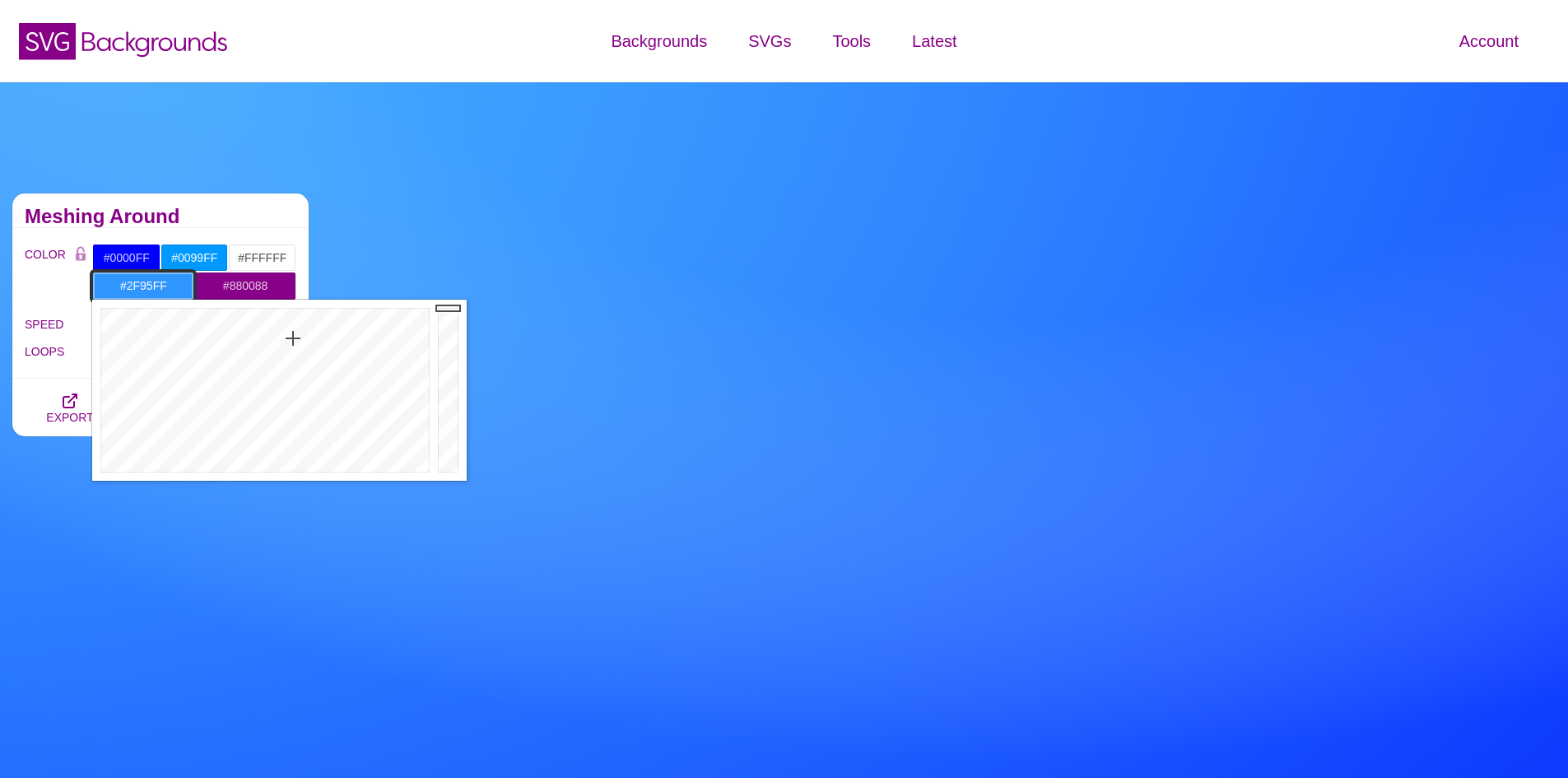
drag, startPoint x: 312, startPoint y: 341, endPoint x: 293, endPoint y: 338, distance: 19.2
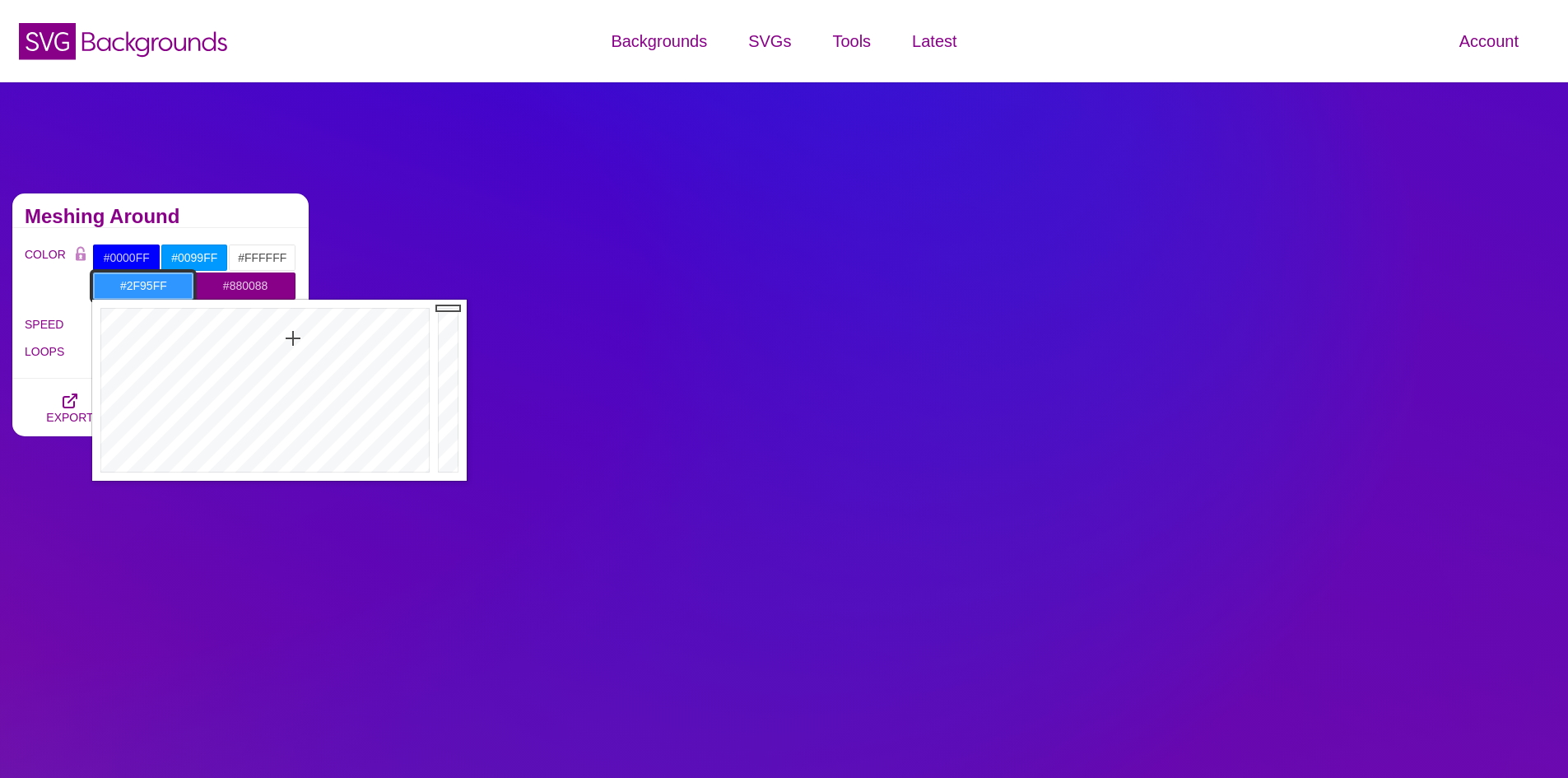
click at [293, 338] on div at bounding box center [262, 390] width 342 height 181
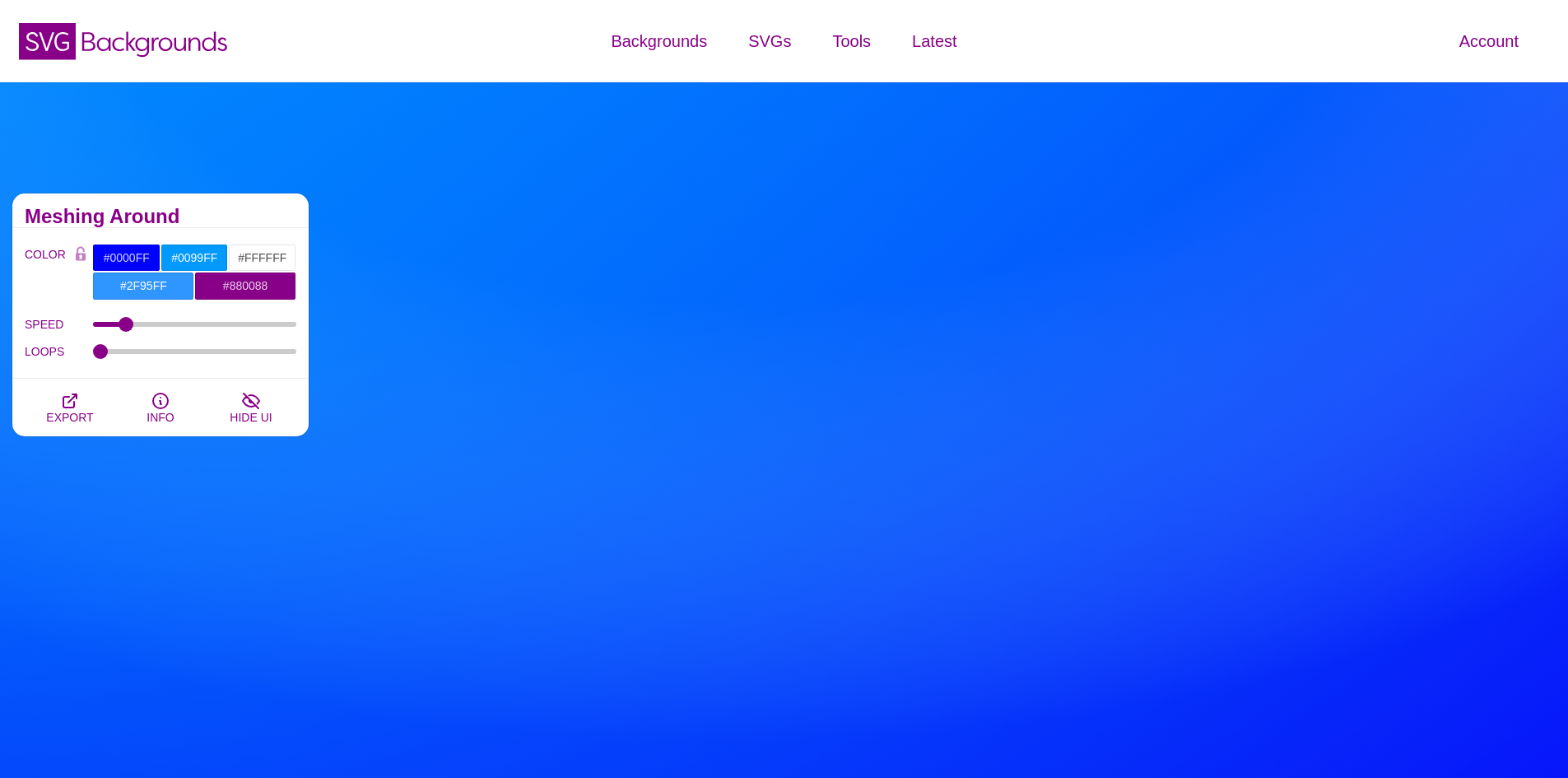
click at [213, 201] on div "Meshing Around" at bounding box center [160, 210] width 297 height 34
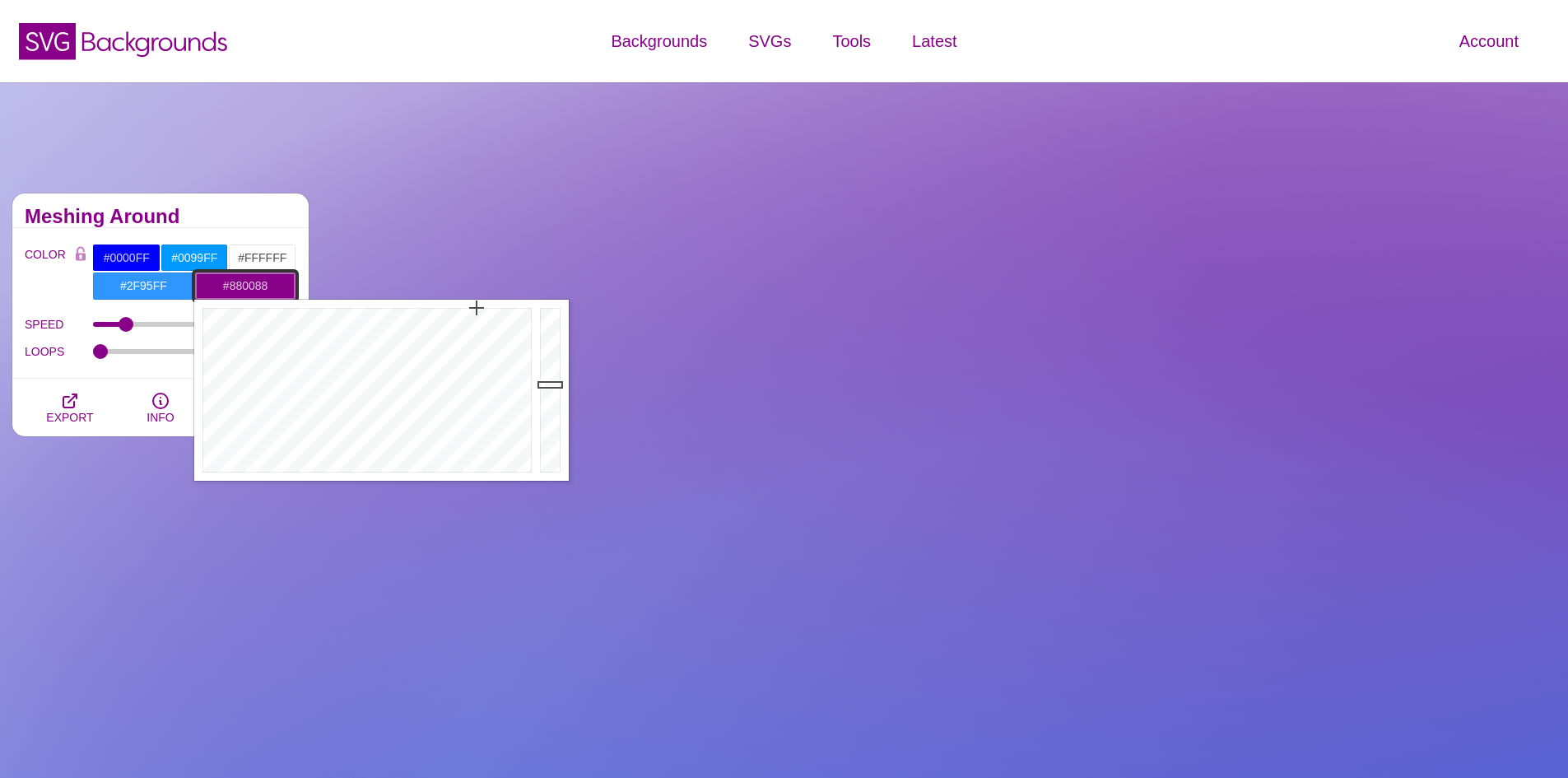
click at [280, 291] on input "#880088" at bounding box center [245, 285] width 102 height 28
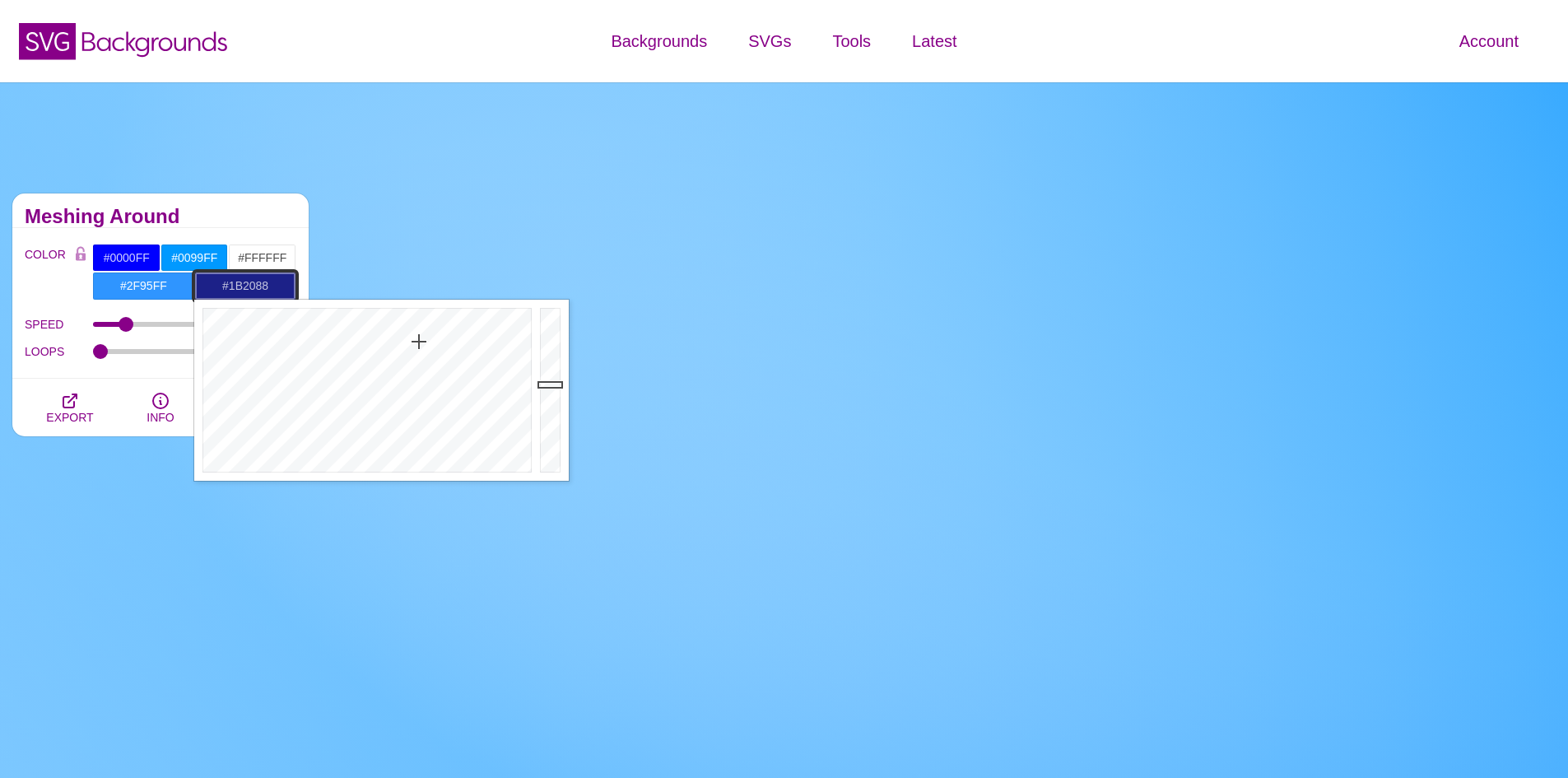
drag, startPoint x: 474, startPoint y: 309, endPoint x: 413, endPoint y: 339, distance: 68.0
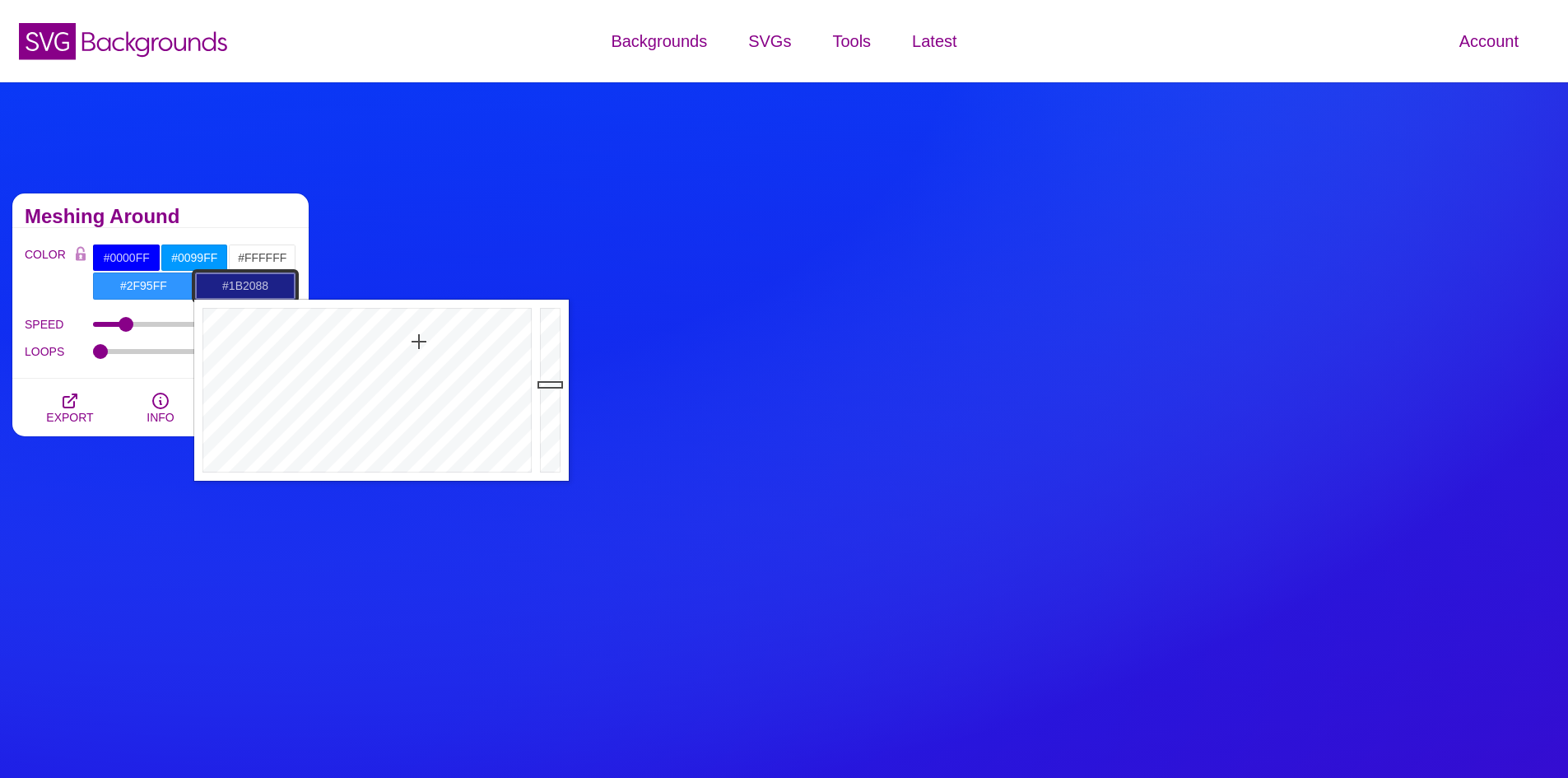
type input "#1B2488"
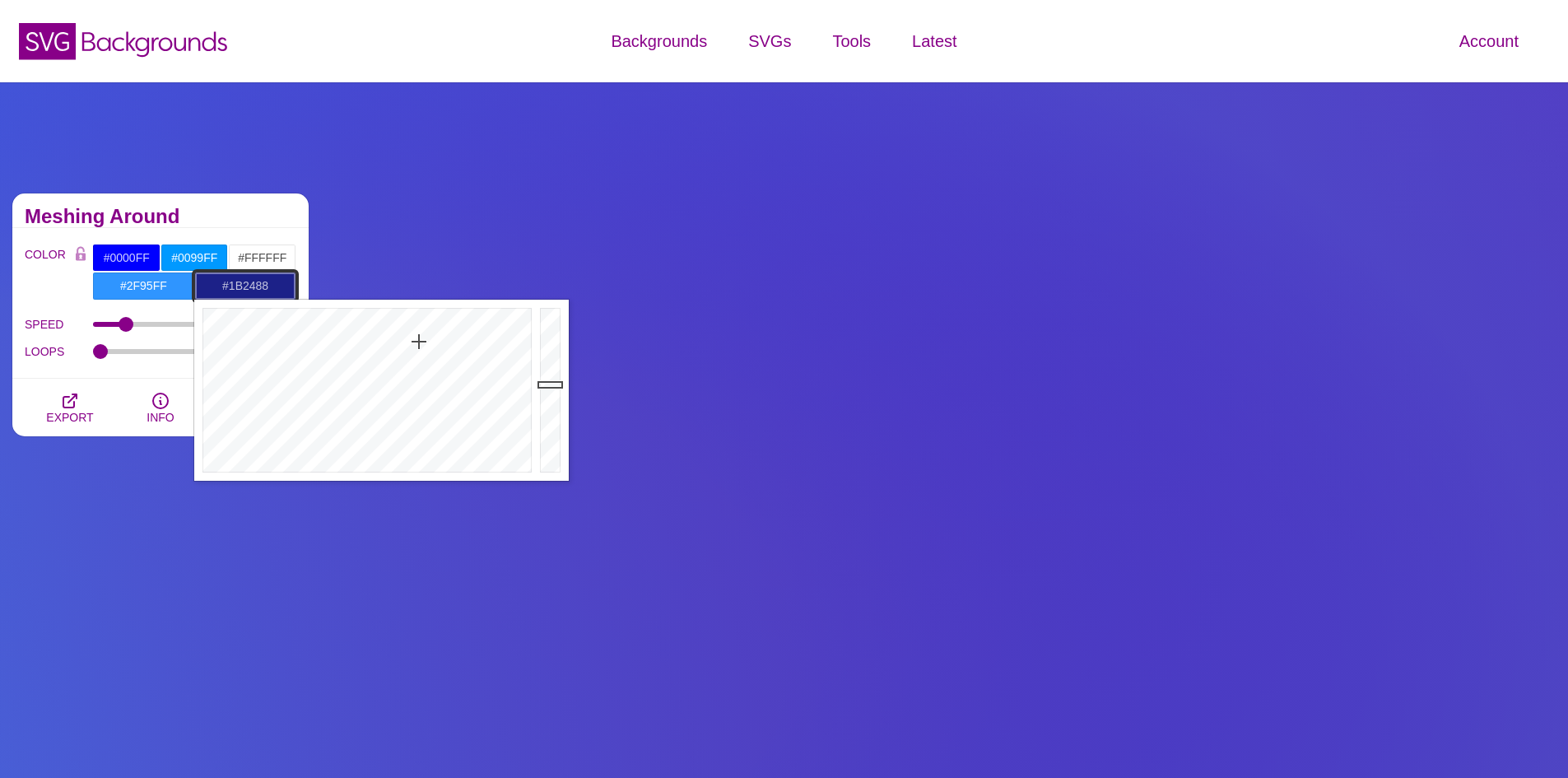
click at [417, 341] on div at bounding box center [364, 390] width 342 height 181
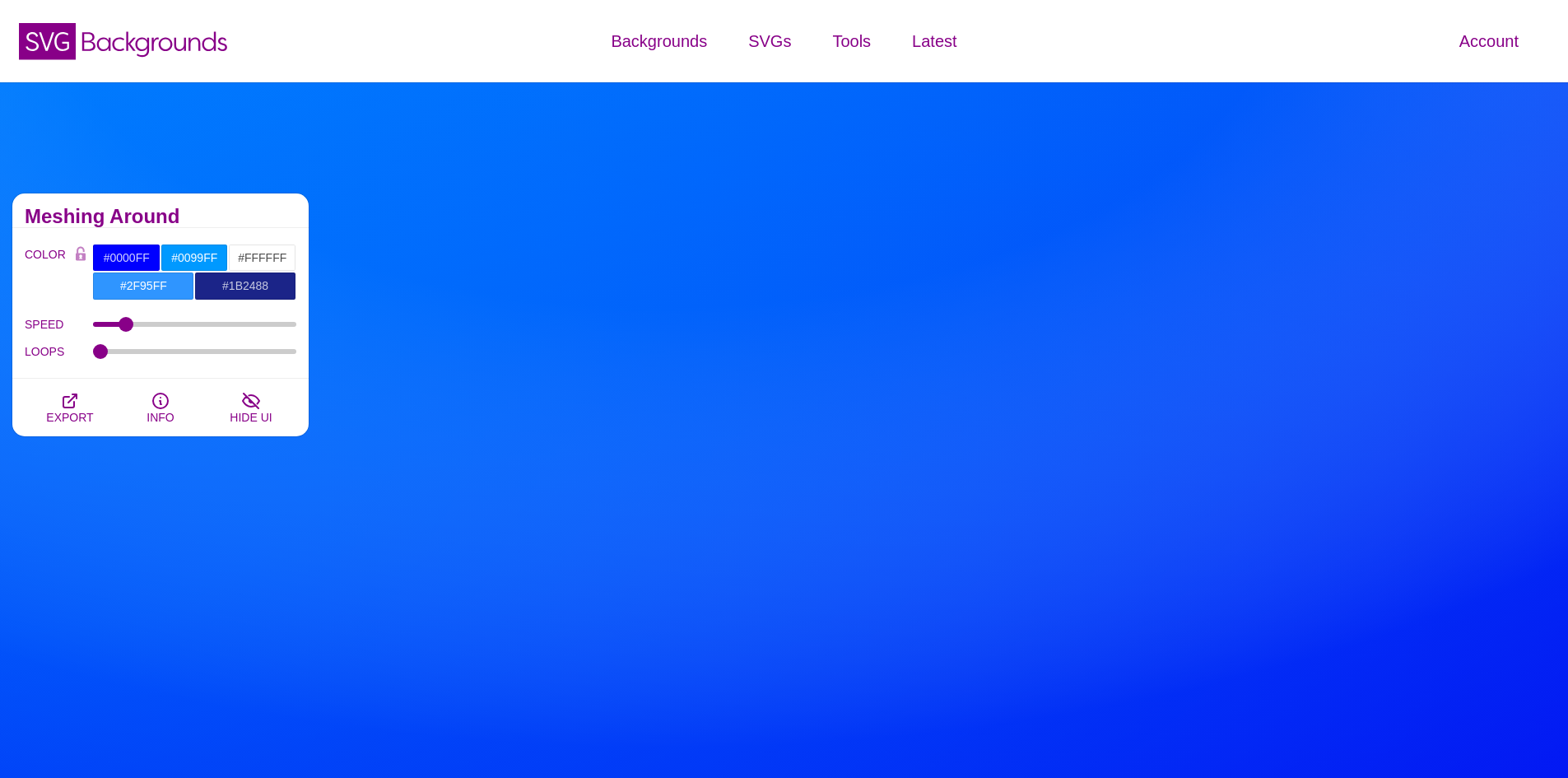
click at [257, 206] on div "Meshing Around" at bounding box center [160, 210] width 297 height 34
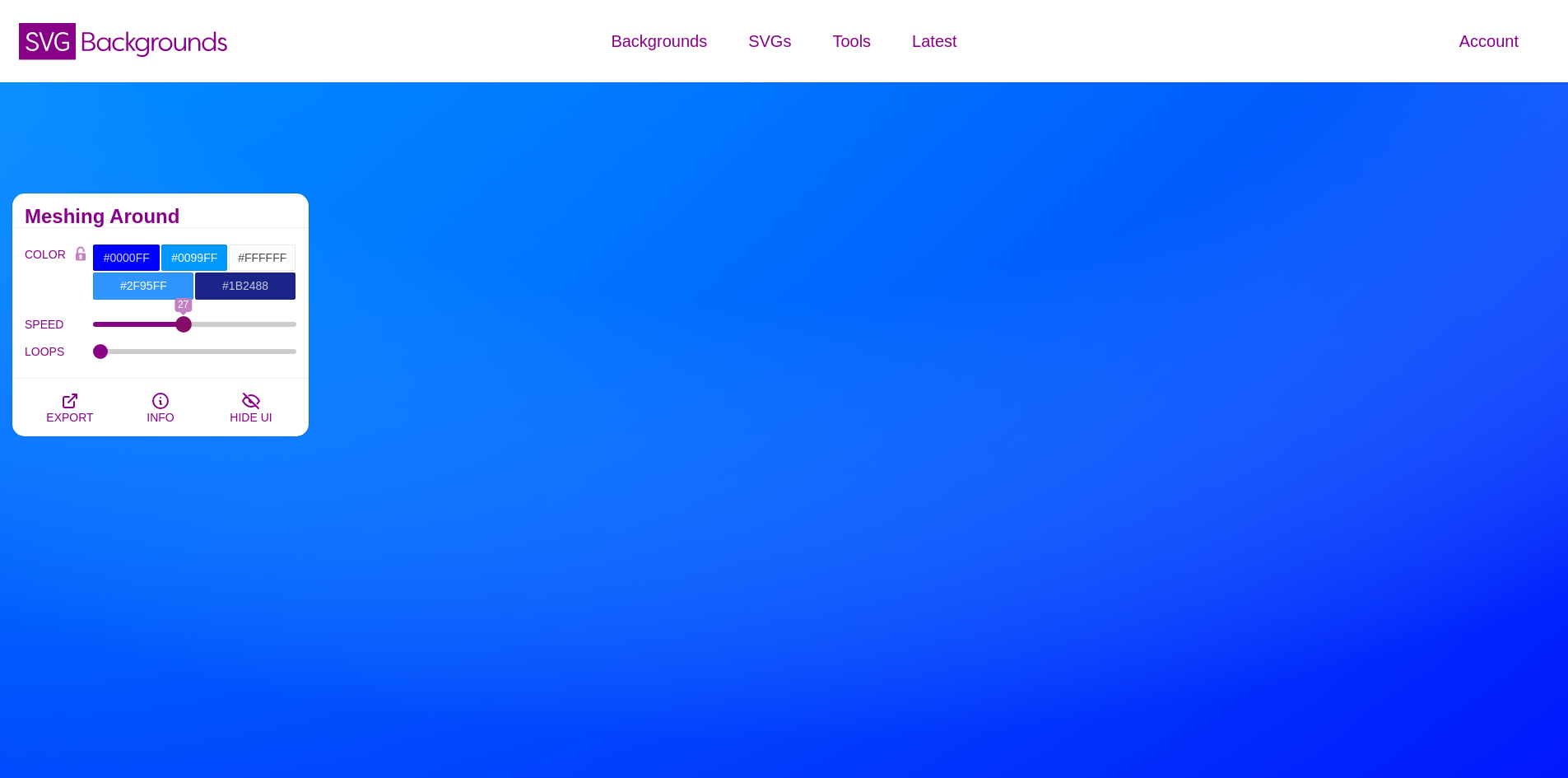
drag, startPoint x: 126, startPoint y: 325, endPoint x: 184, endPoint y: 338, distance: 59.4
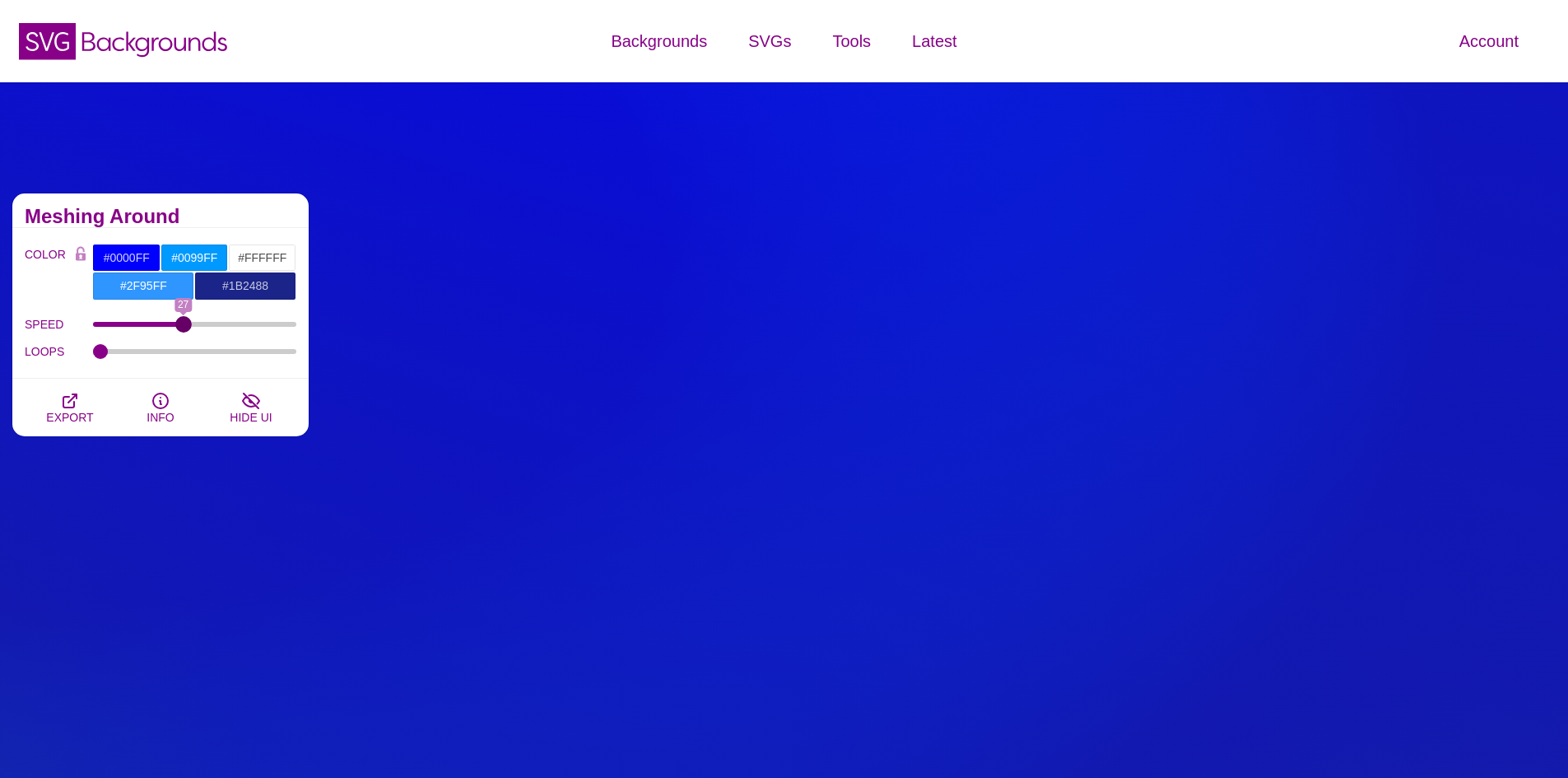
click at [184, 328] on input "SPEED" at bounding box center [195, 324] width 204 height 7
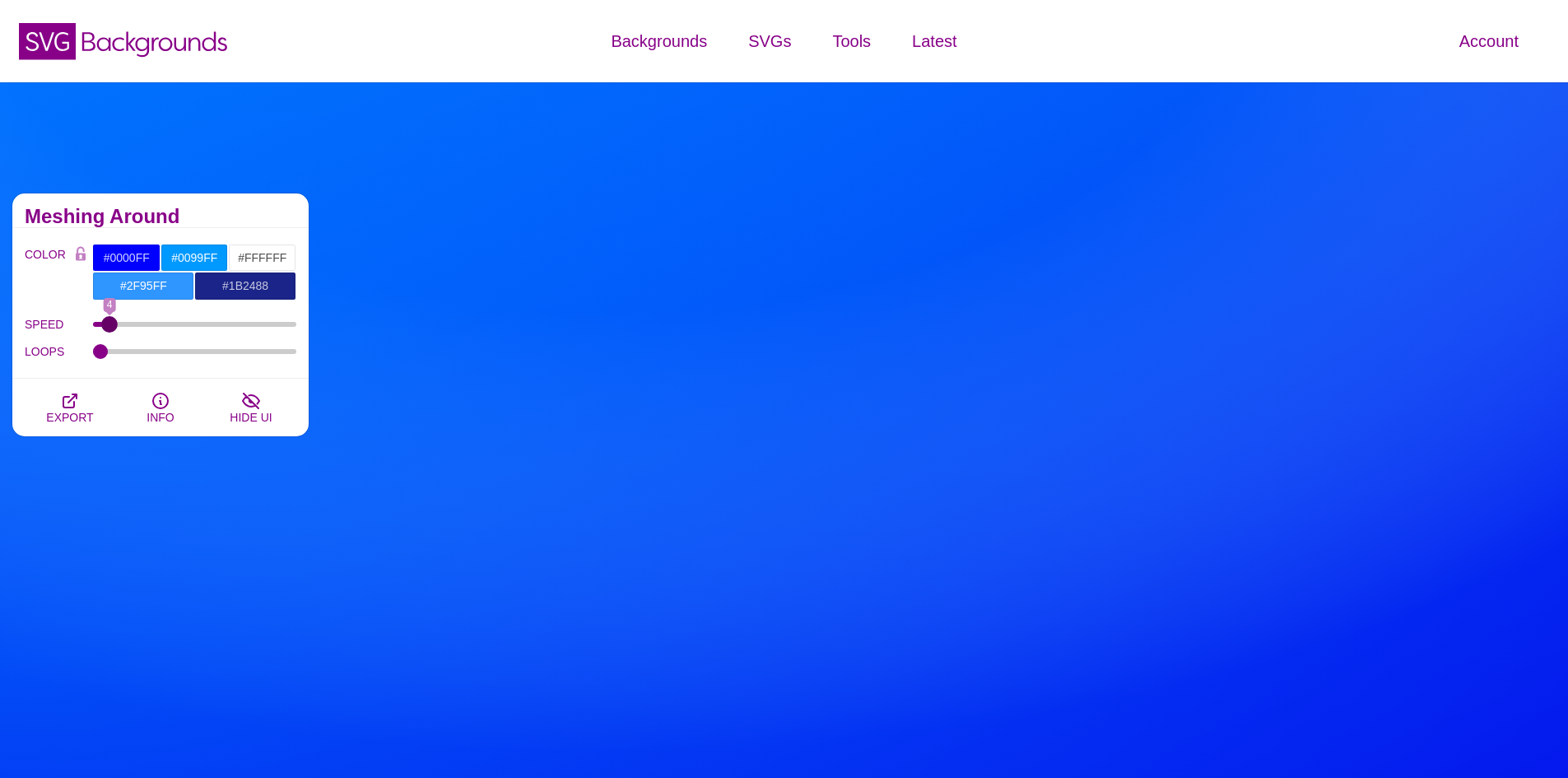
drag, startPoint x: 183, startPoint y: 322, endPoint x: 109, endPoint y: 330, distance: 74.4
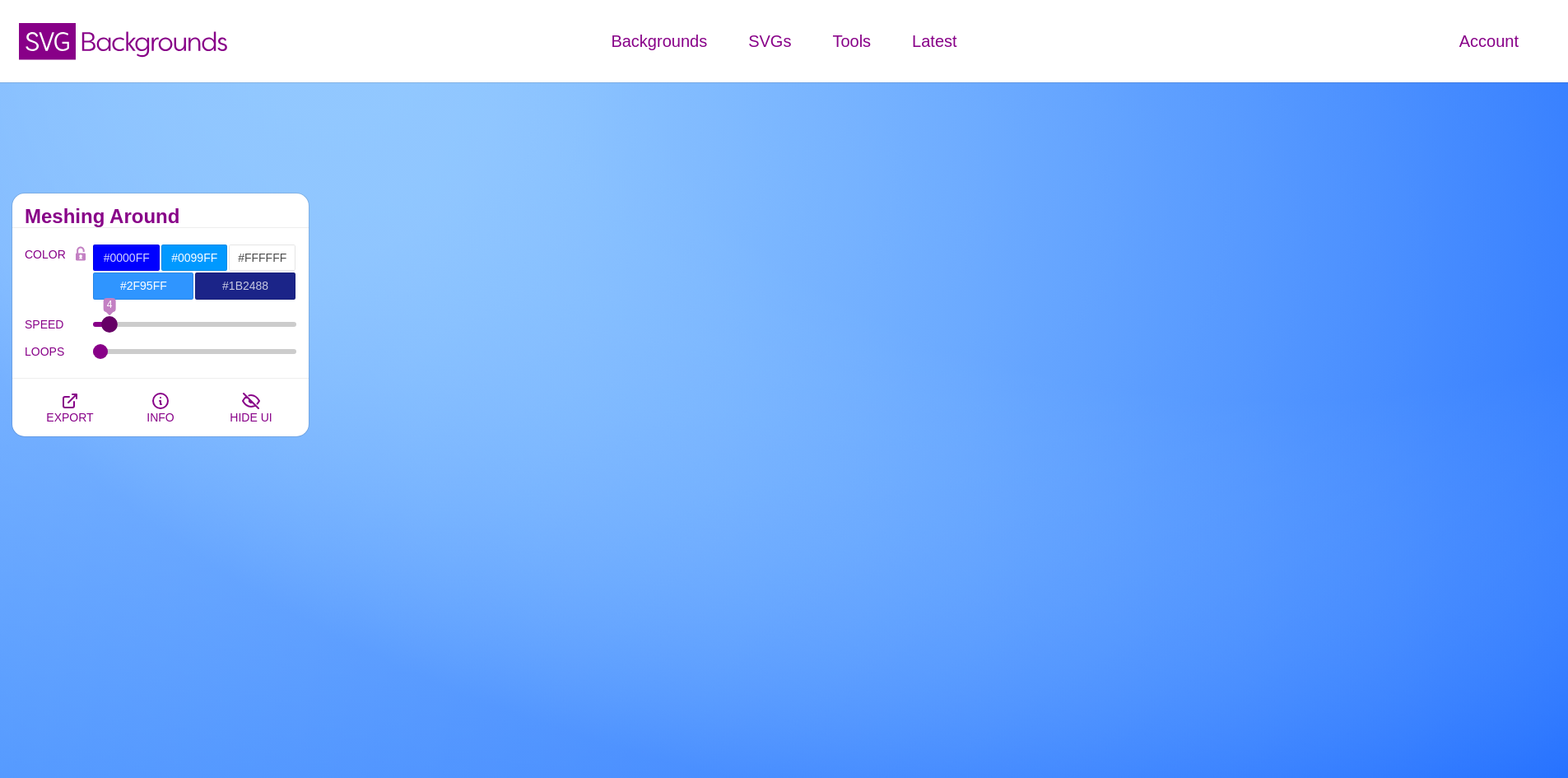
type input "4"
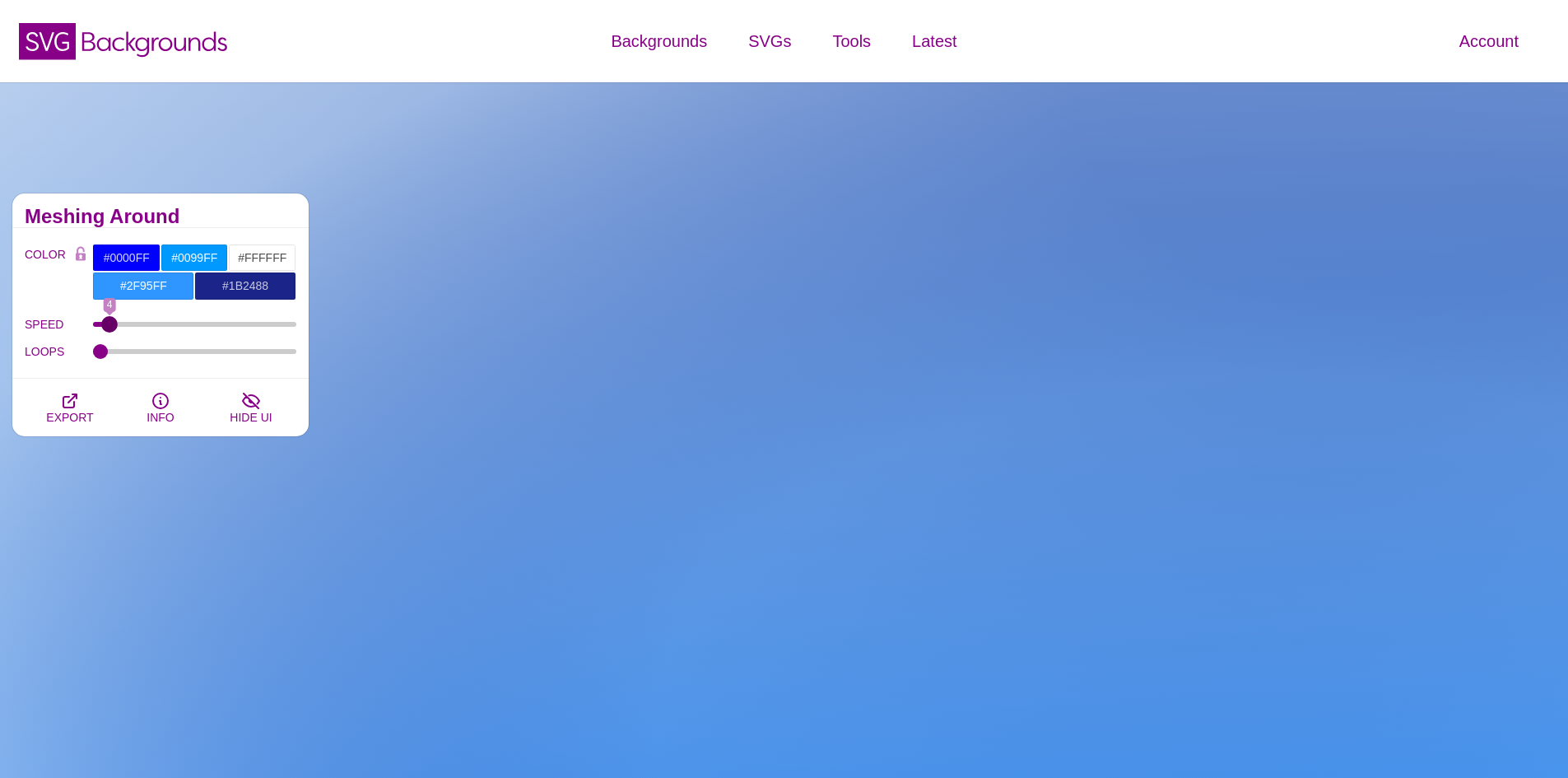
click at [109, 328] on input "SPEED" at bounding box center [195, 324] width 204 height 7
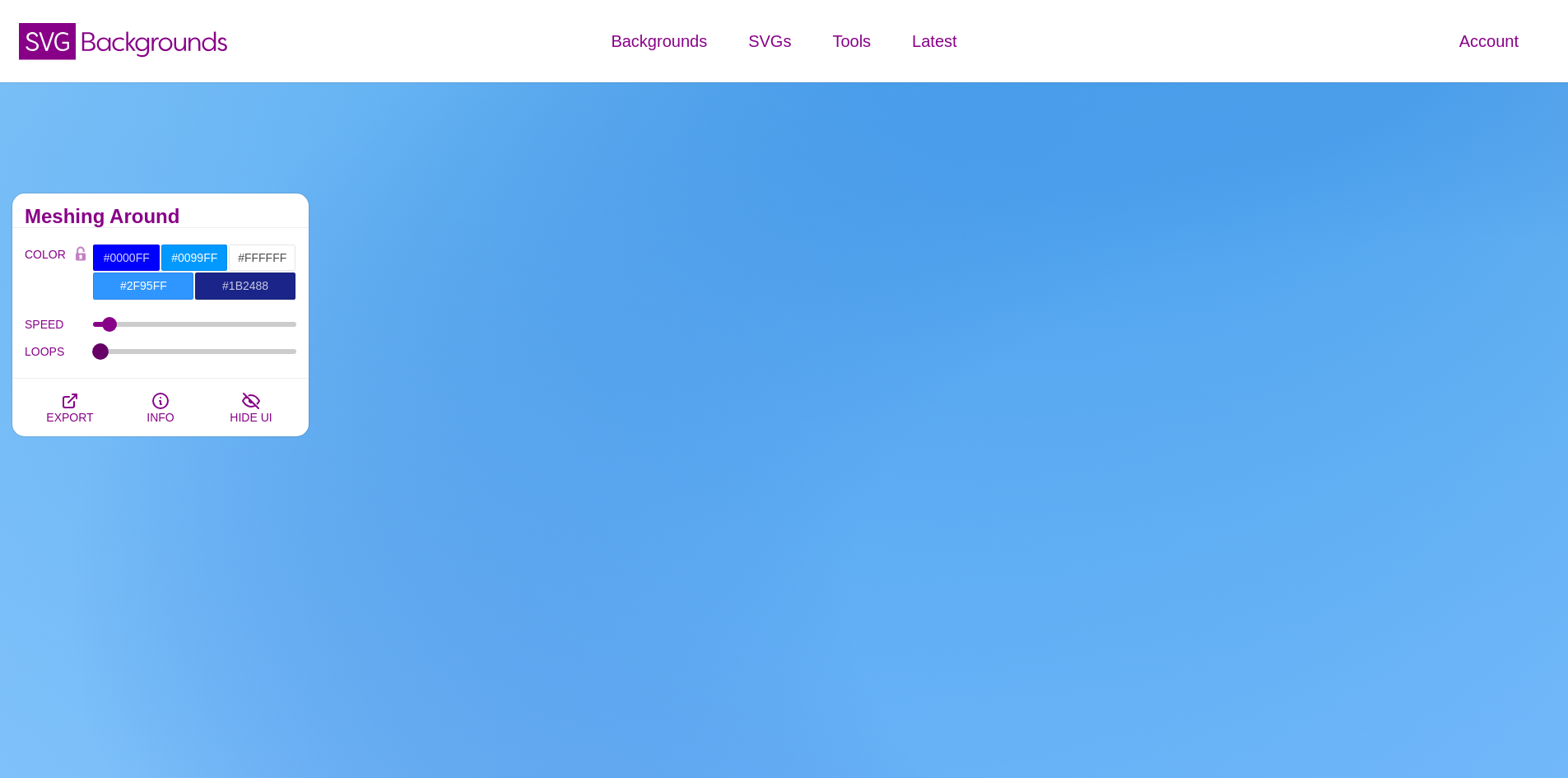
click at [104, 351] on input "LOOPS" at bounding box center [195, 352] width 204 height 7
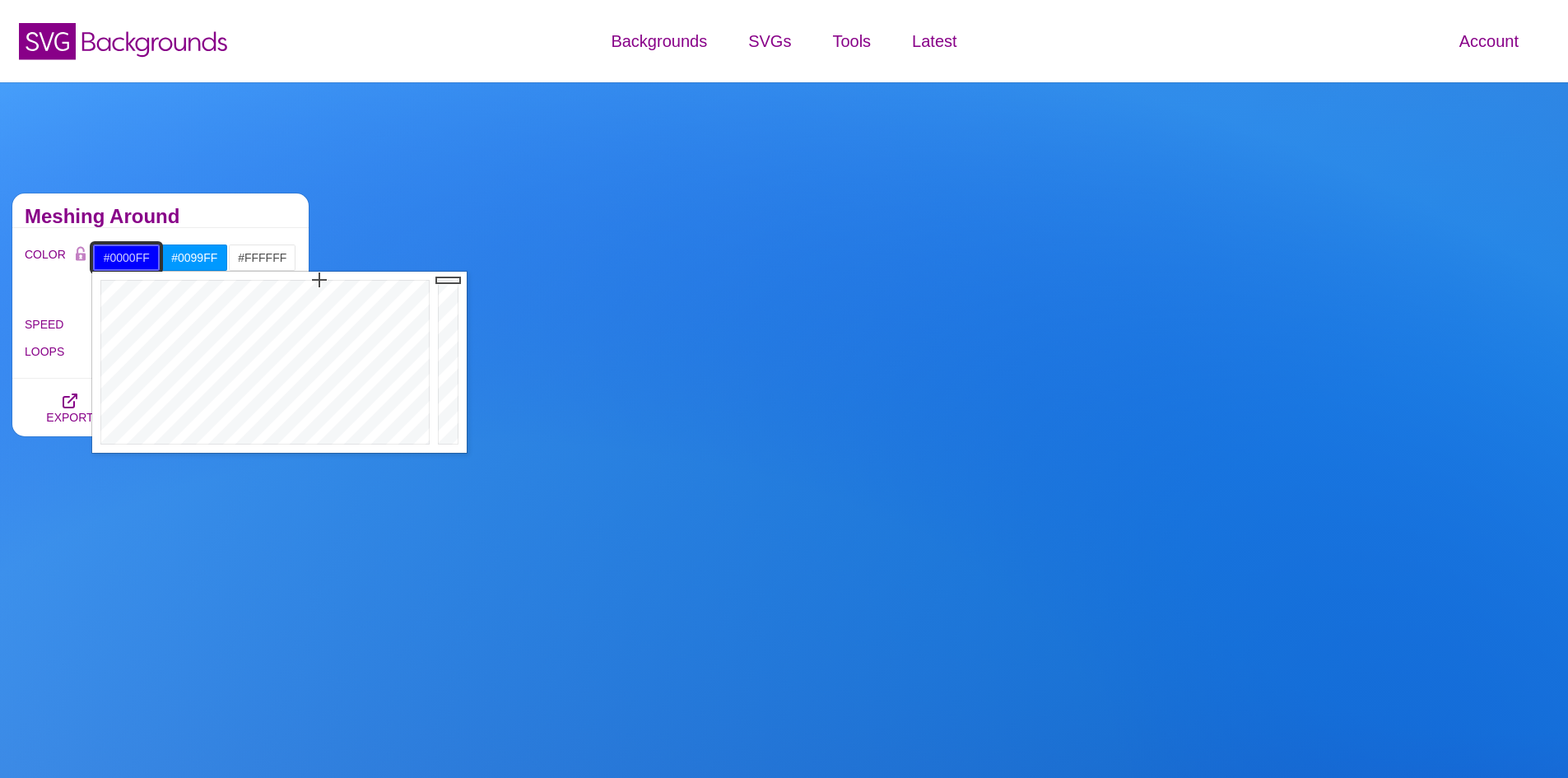
click at [151, 258] on input "#0000FF" at bounding box center [126, 257] width 69 height 28
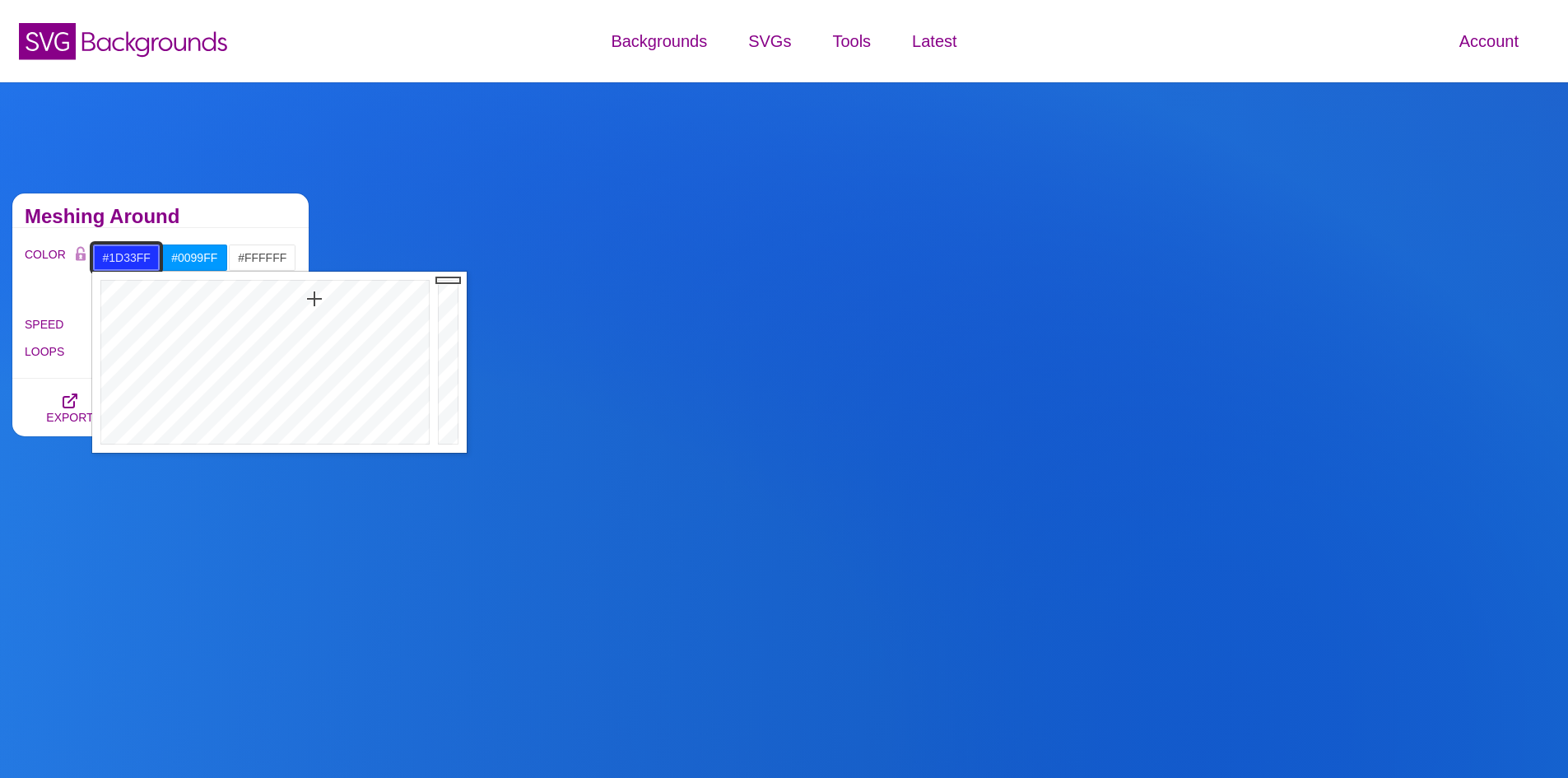
drag, startPoint x: 314, startPoint y: 286, endPoint x: 314, endPoint y: 299, distance: 13.0
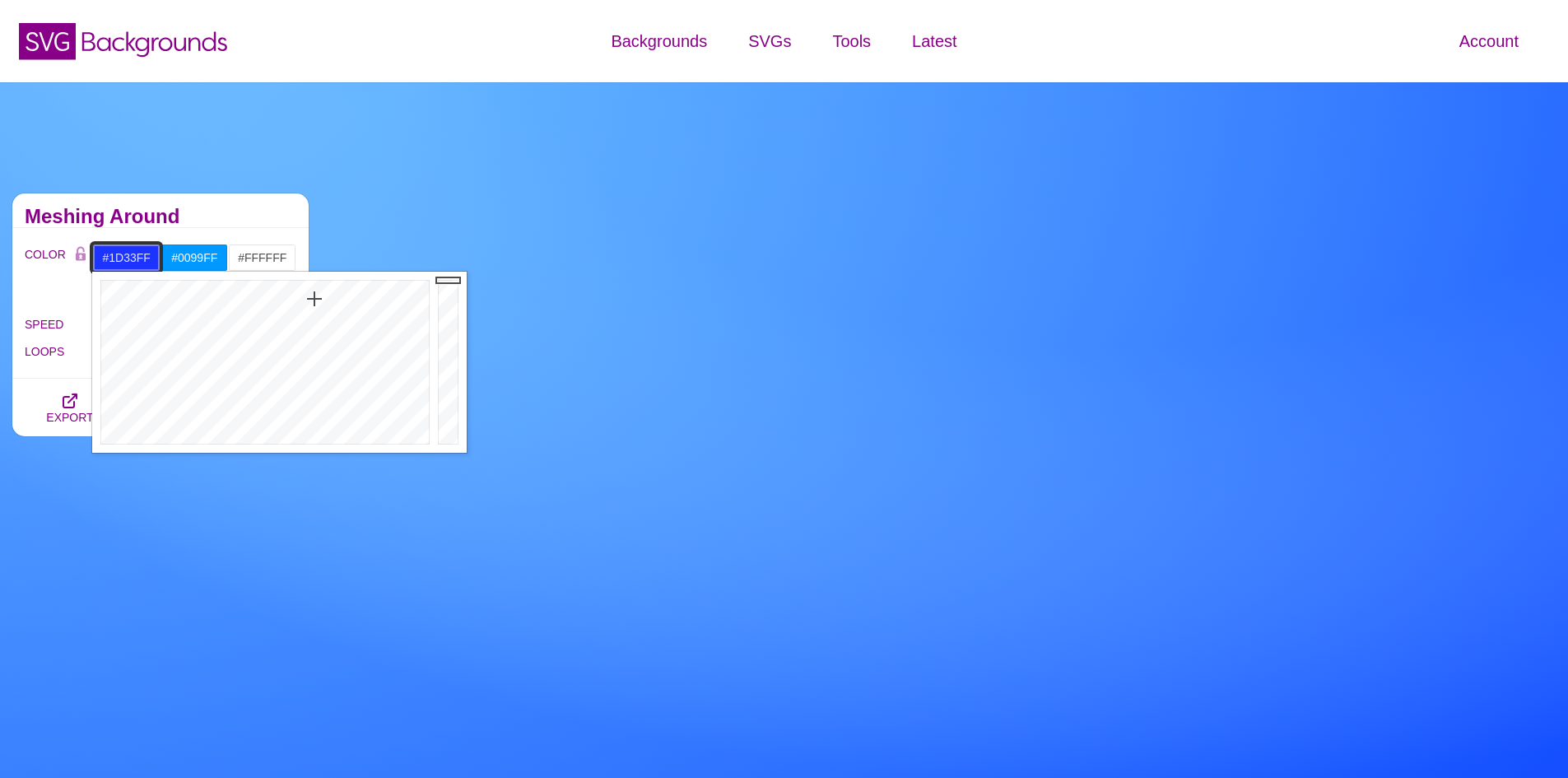
click at [314, 299] on div at bounding box center [262, 362] width 342 height 181
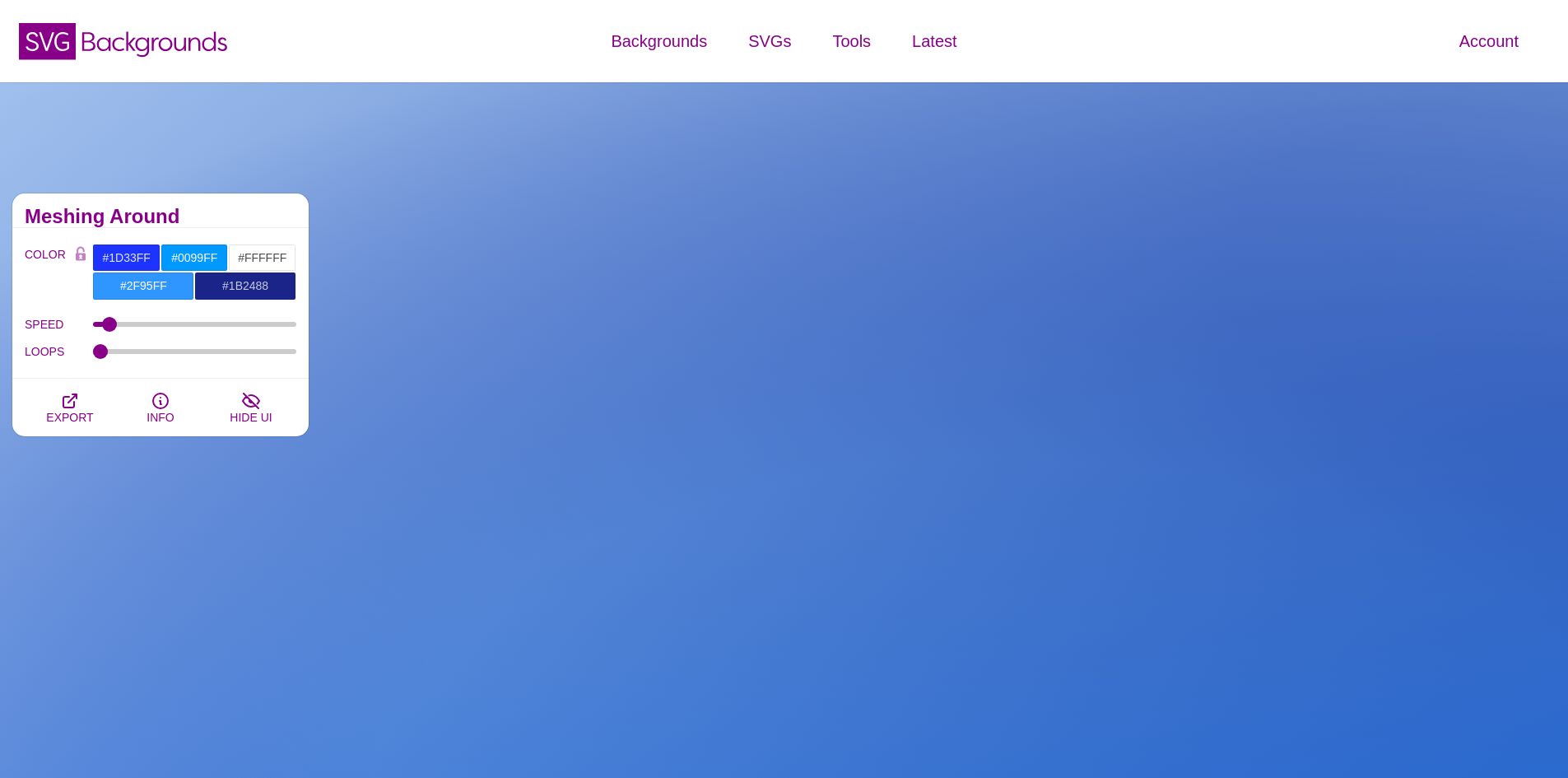
click at [244, 212] on h2 "Meshing Around" at bounding box center [160, 216] width 271 height 13
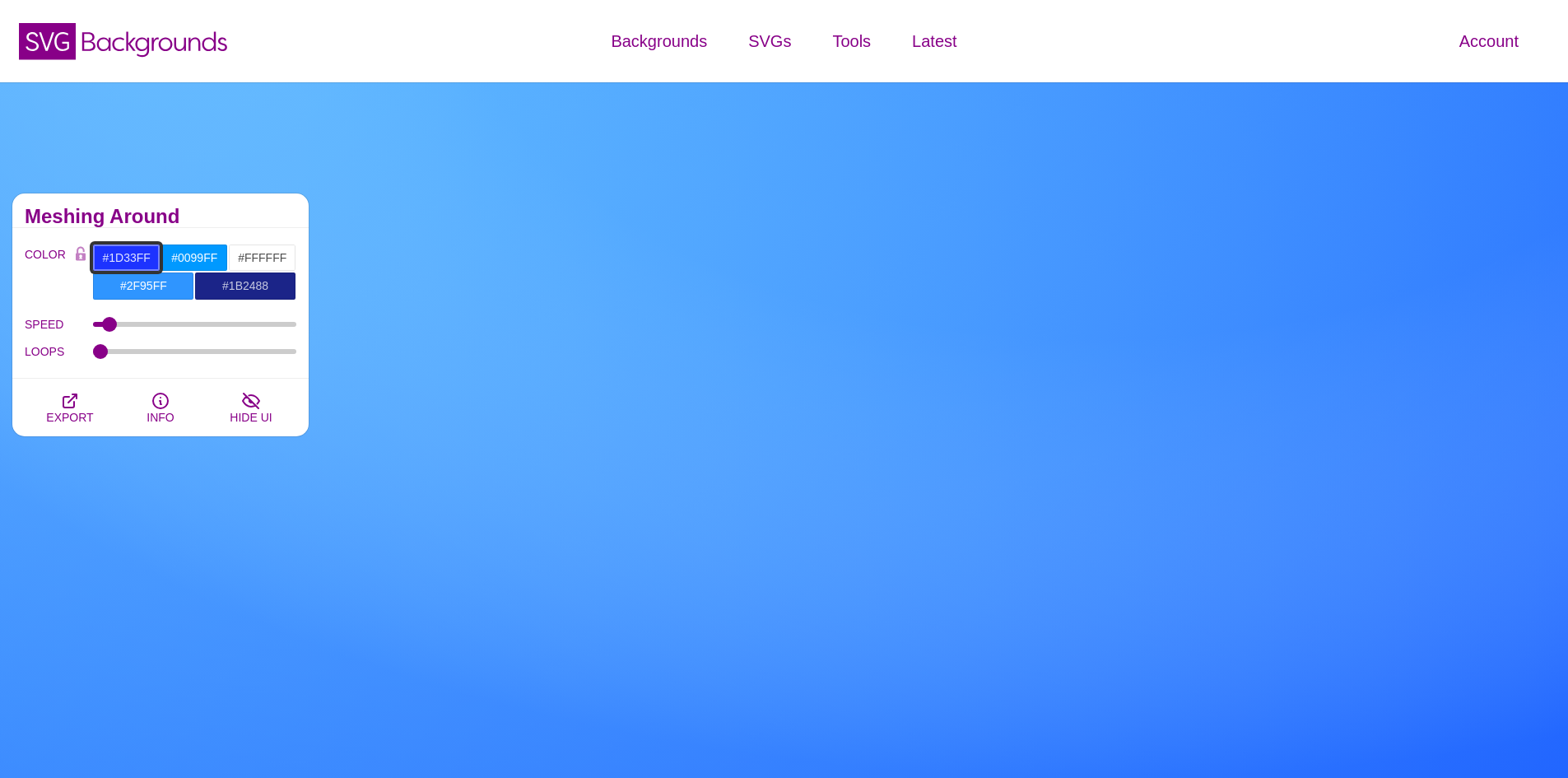
click at [152, 264] on input "#1D33FF" at bounding box center [126, 257] width 69 height 28
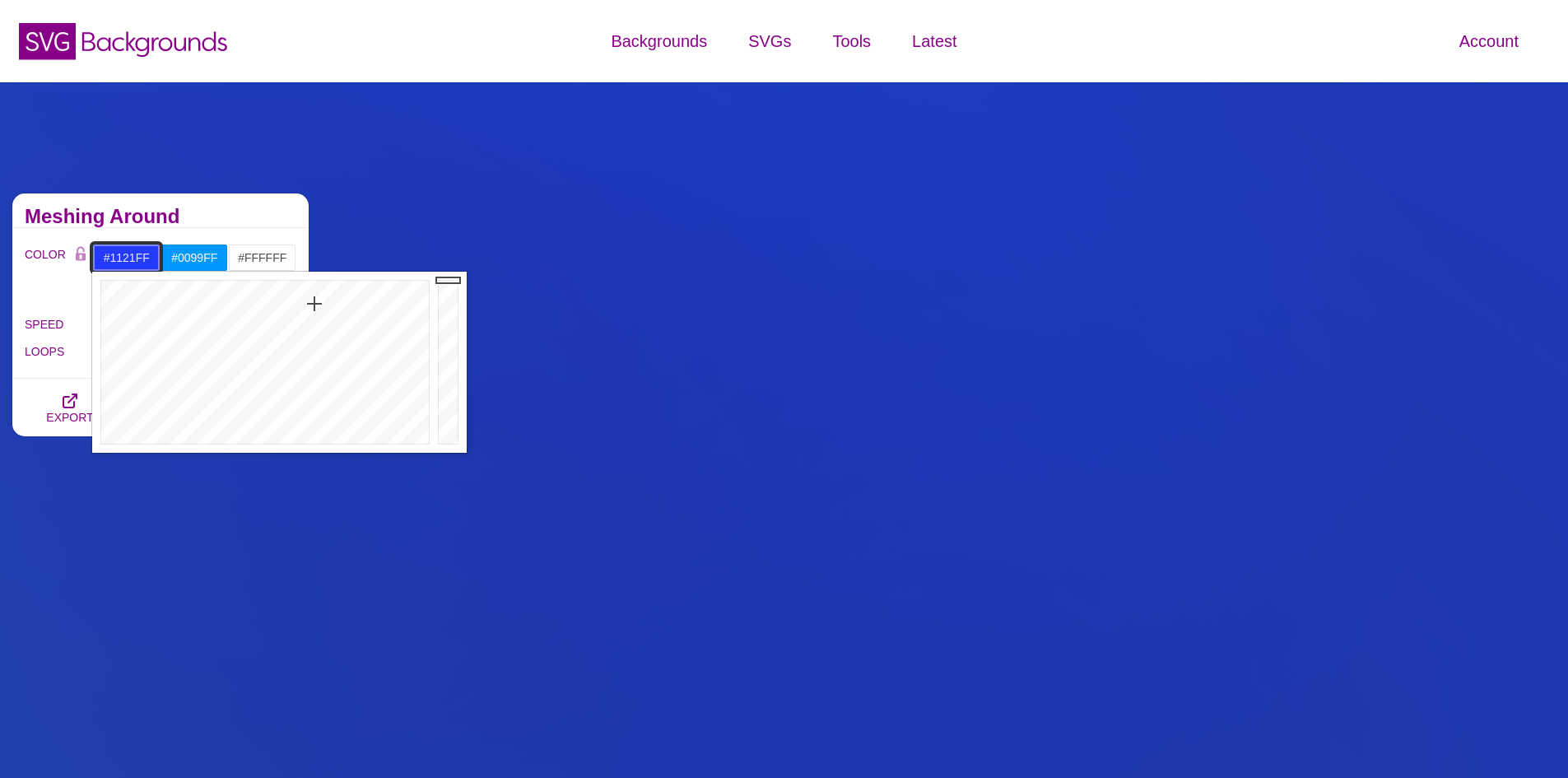
type input "#0F20FF"
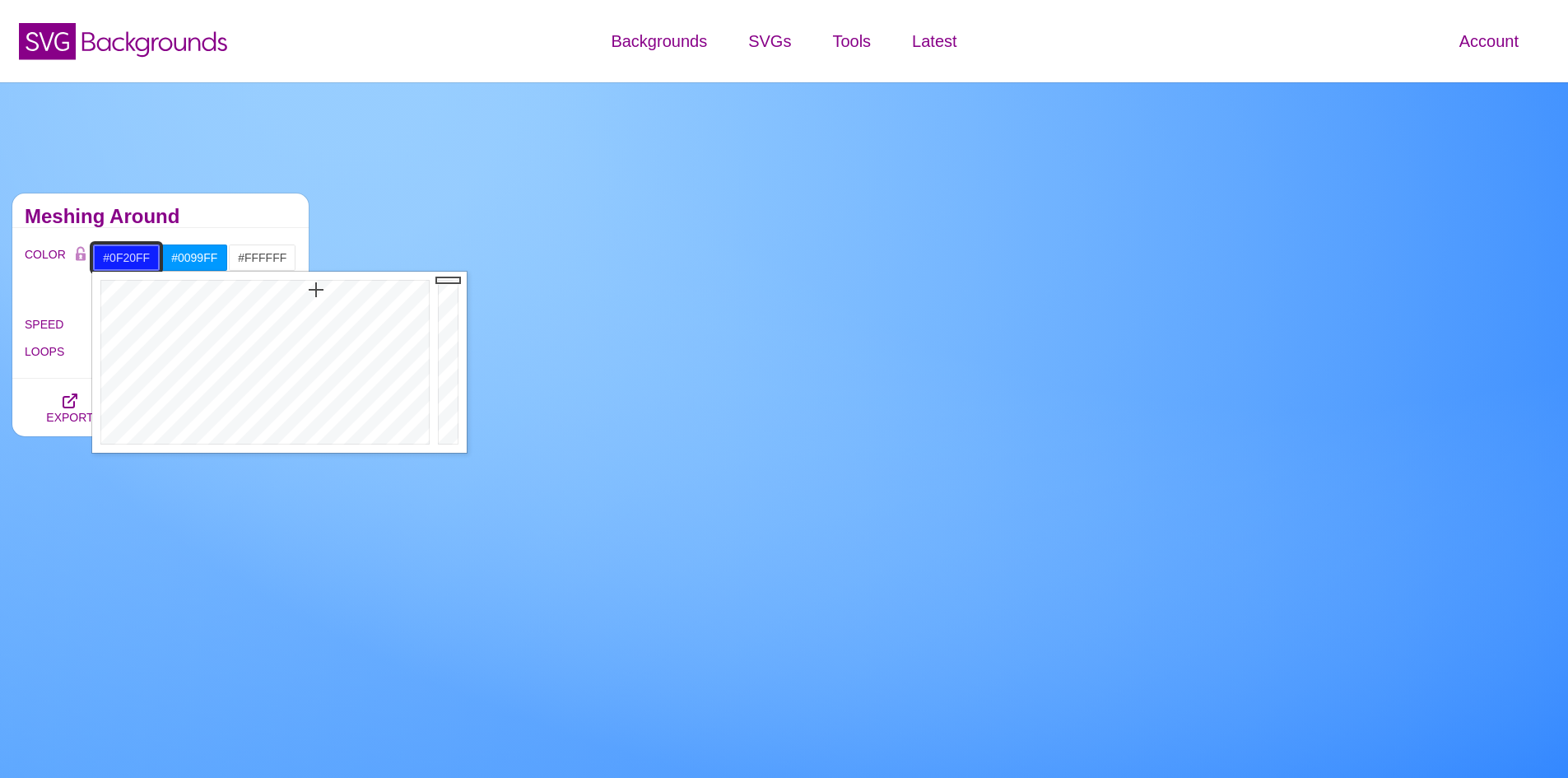
drag, startPoint x: 314, startPoint y: 303, endPoint x: 316, endPoint y: 290, distance: 13.2
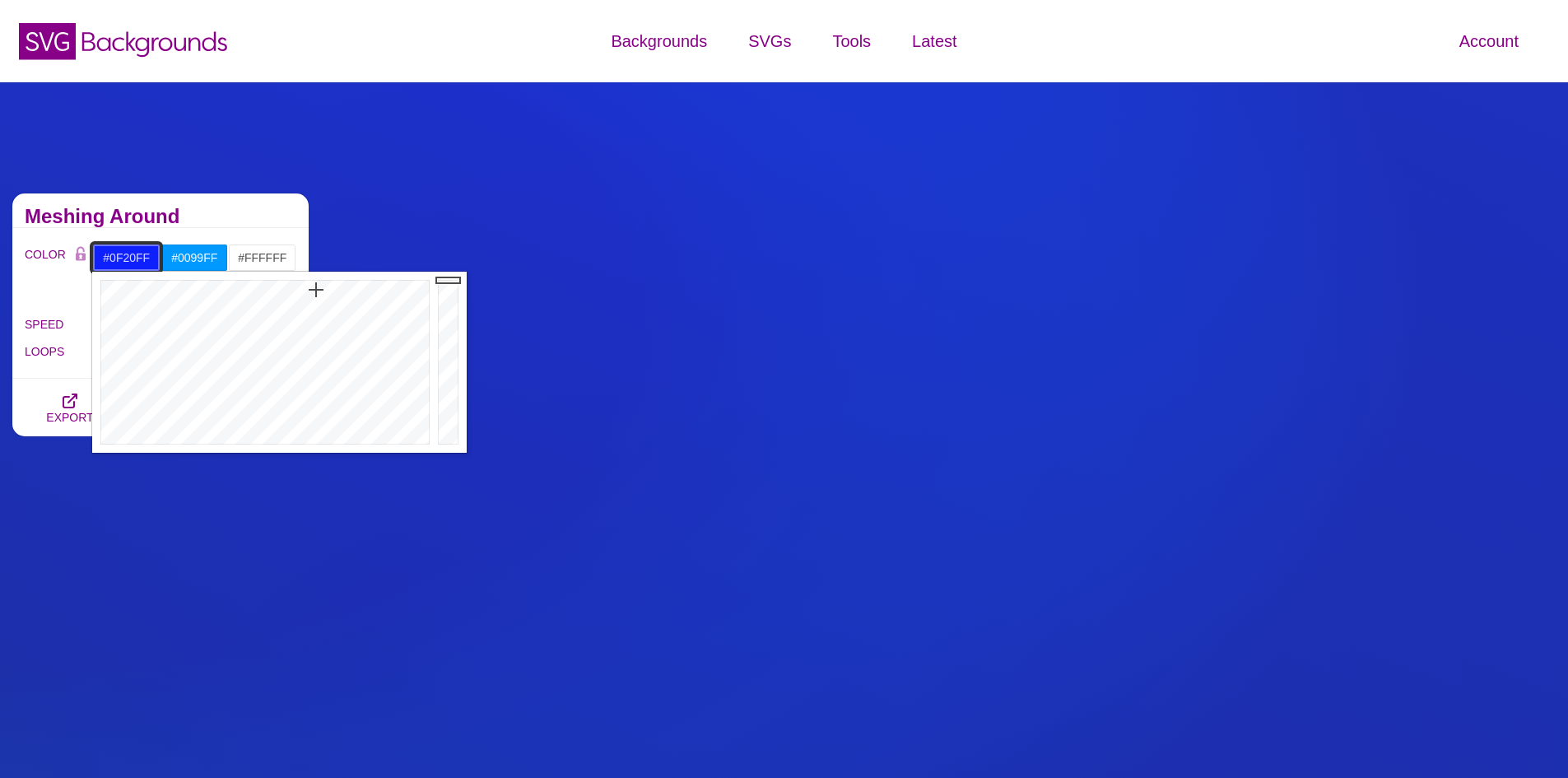
click at [316, 290] on div at bounding box center [262, 362] width 342 height 181
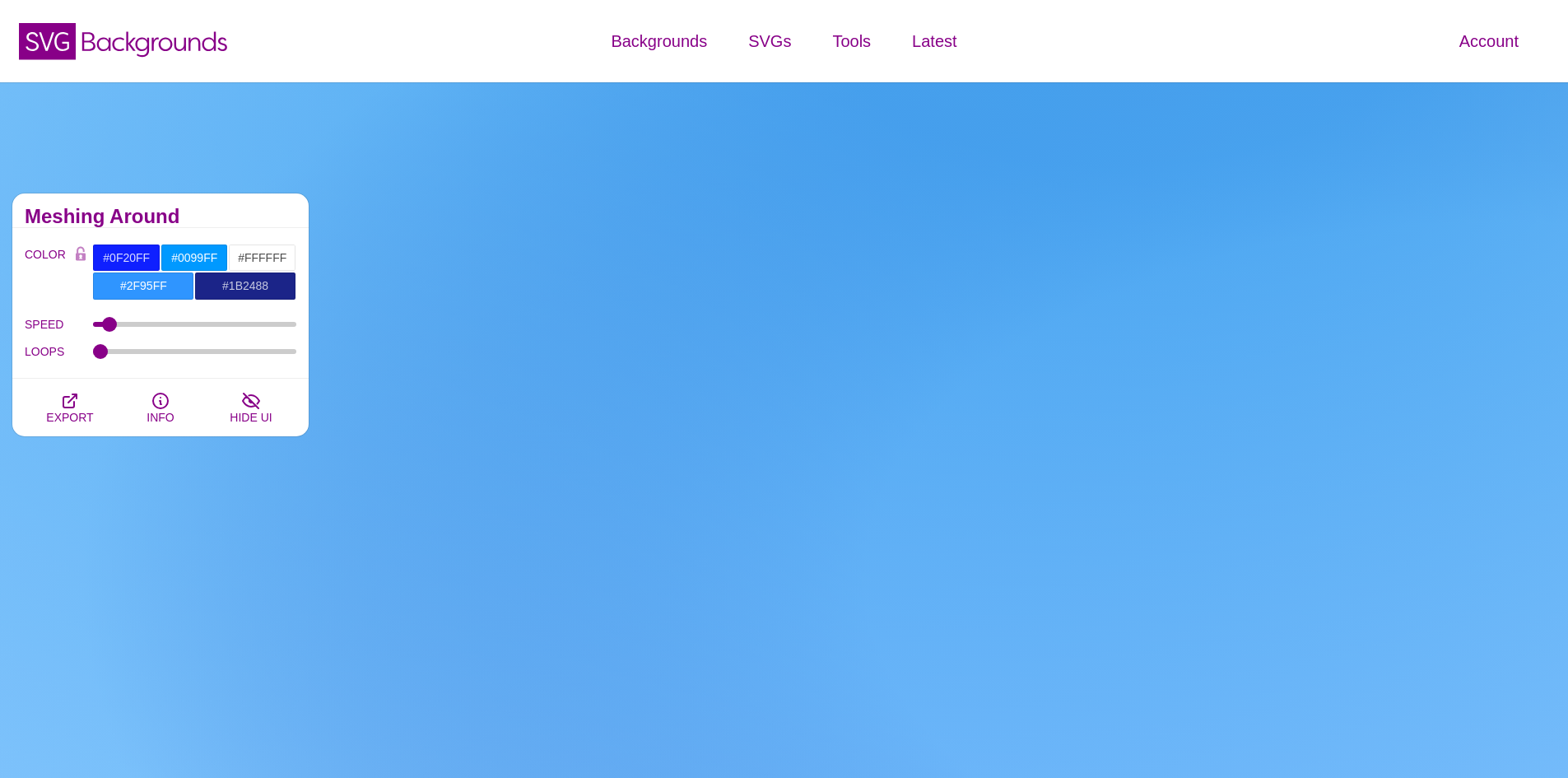
click at [233, 206] on div "Meshing Around" at bounding box center [160, 210] width 297 height 34
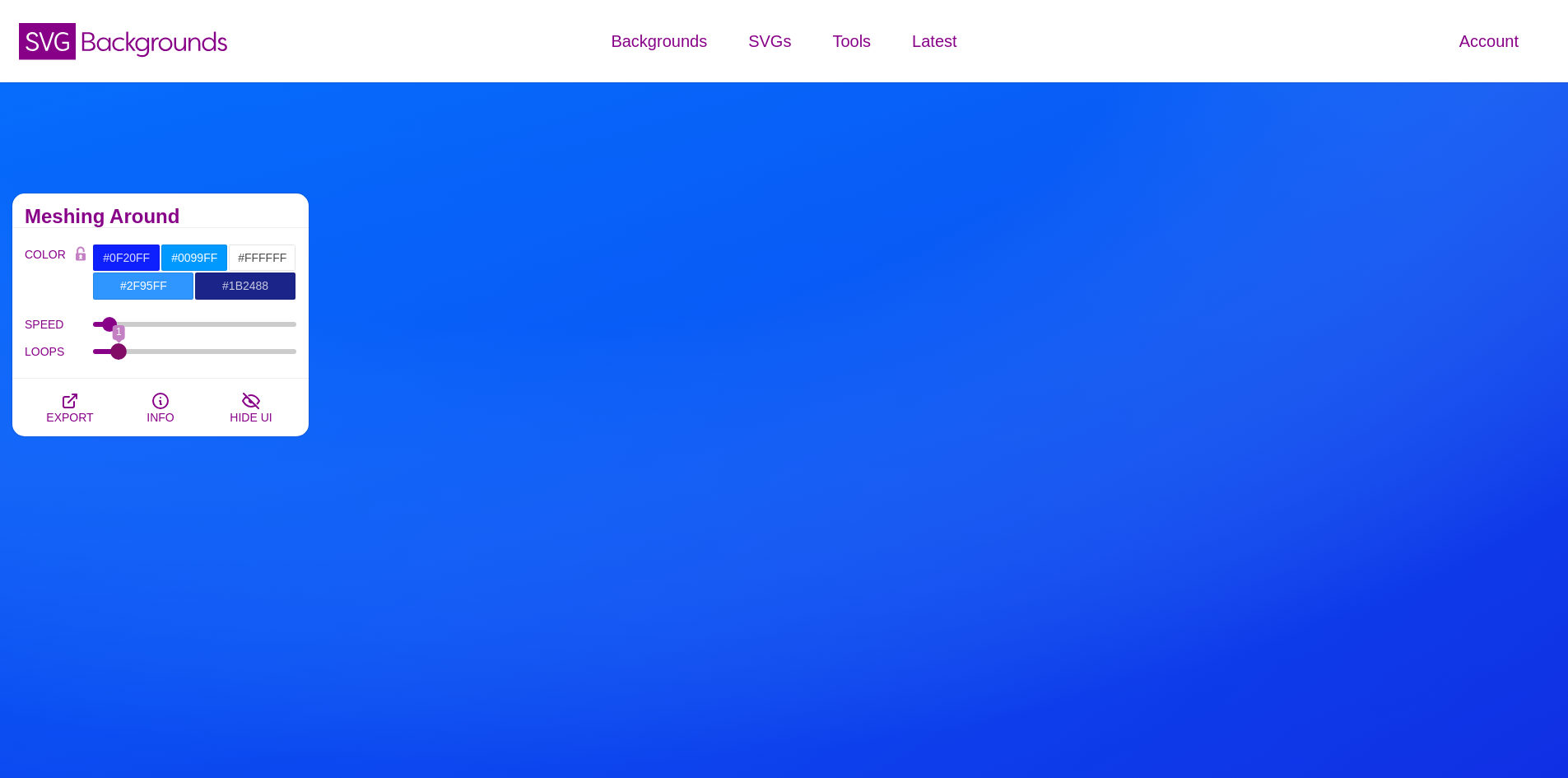
drag, startPoint x: 103, startPoint y: 350, endPoint x: 111, endPoint y: 356, distance: 10.0
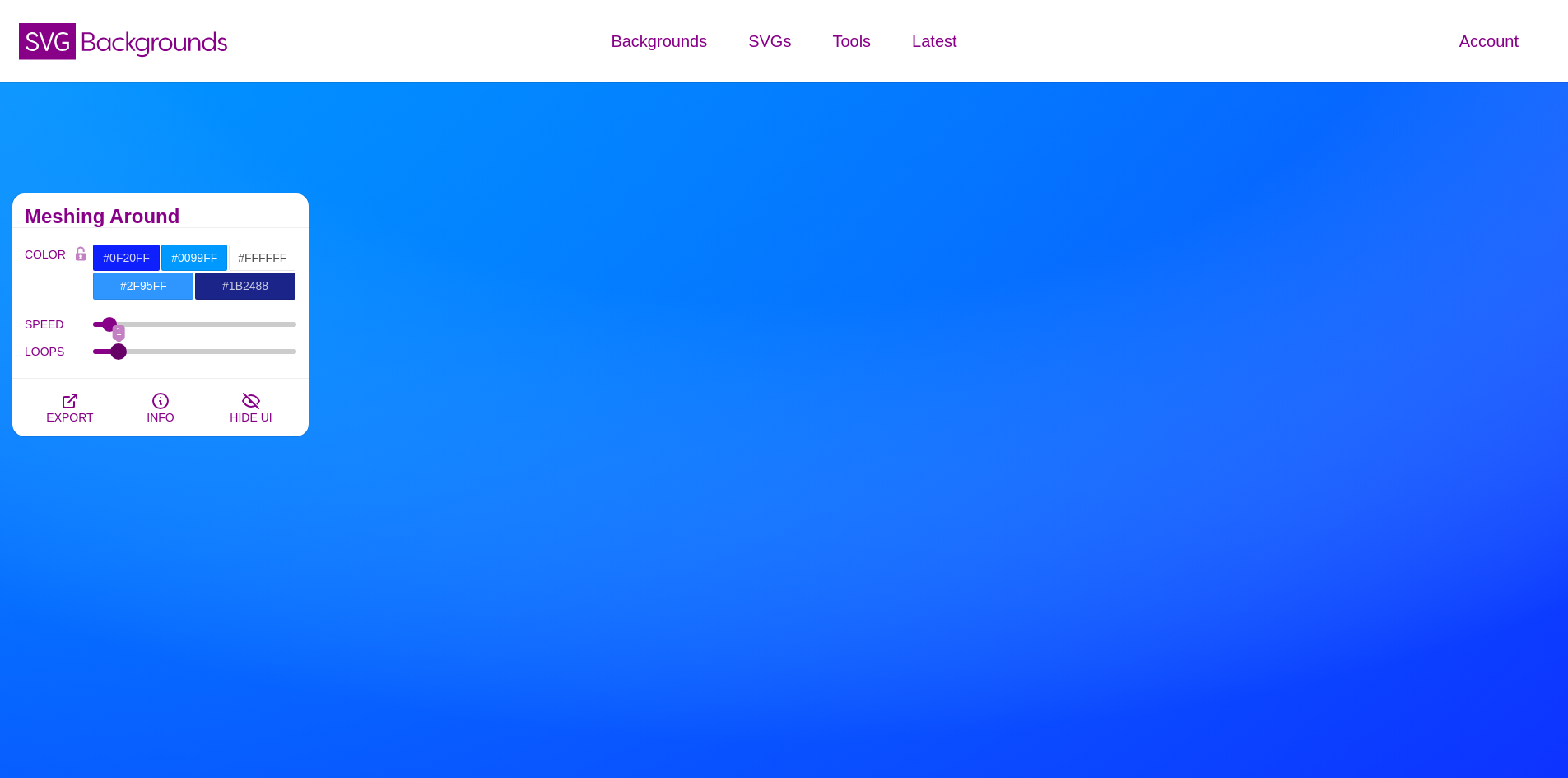
type input "1"
click at [111, 355] on input "LOOPS" at bounding box center [195, 352] width 204 height 7
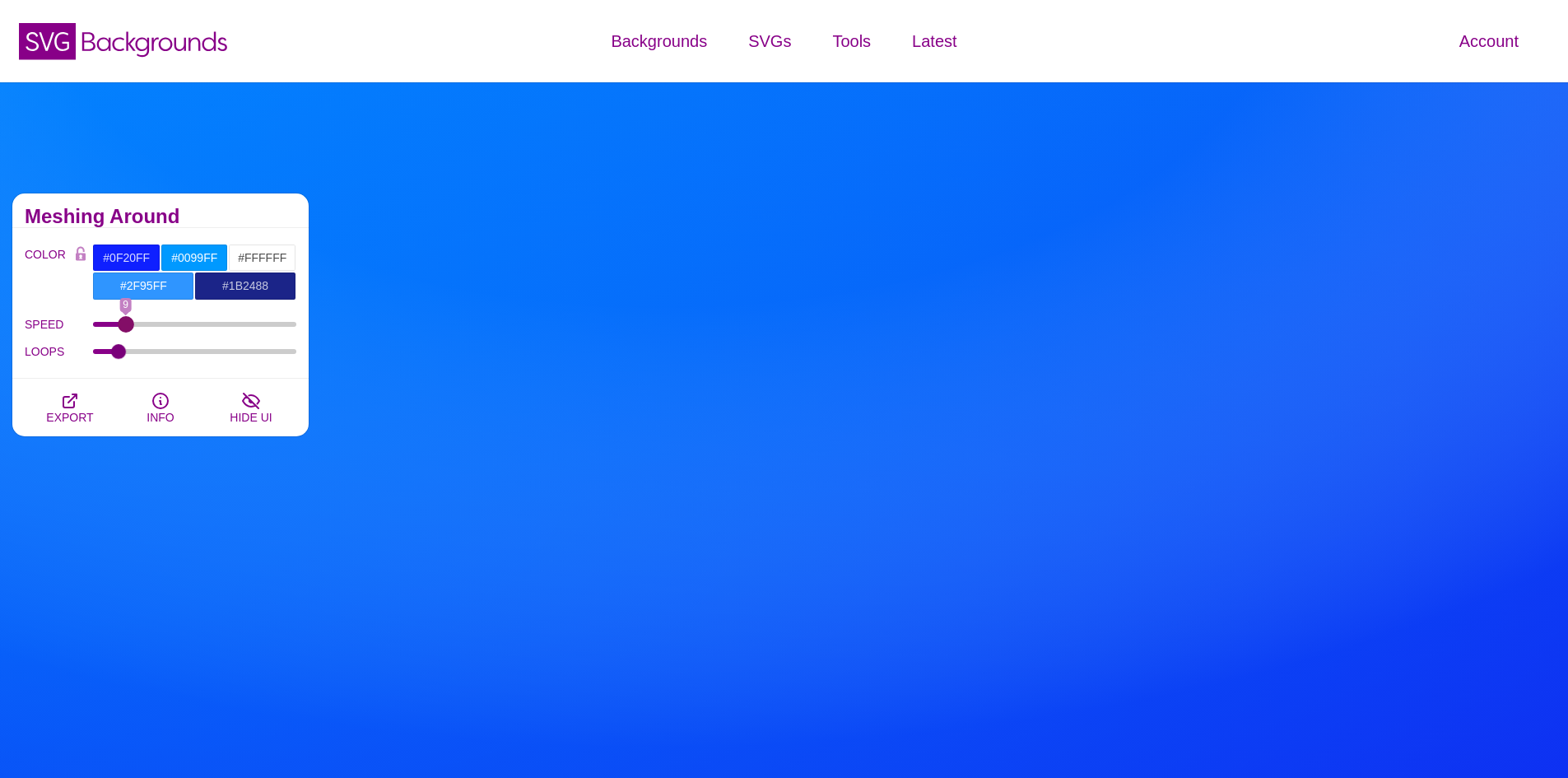
drag, startPoint x: 112, startPoint y: 324, endPoint x: 125, endPoint y: 323, distance: 13.0
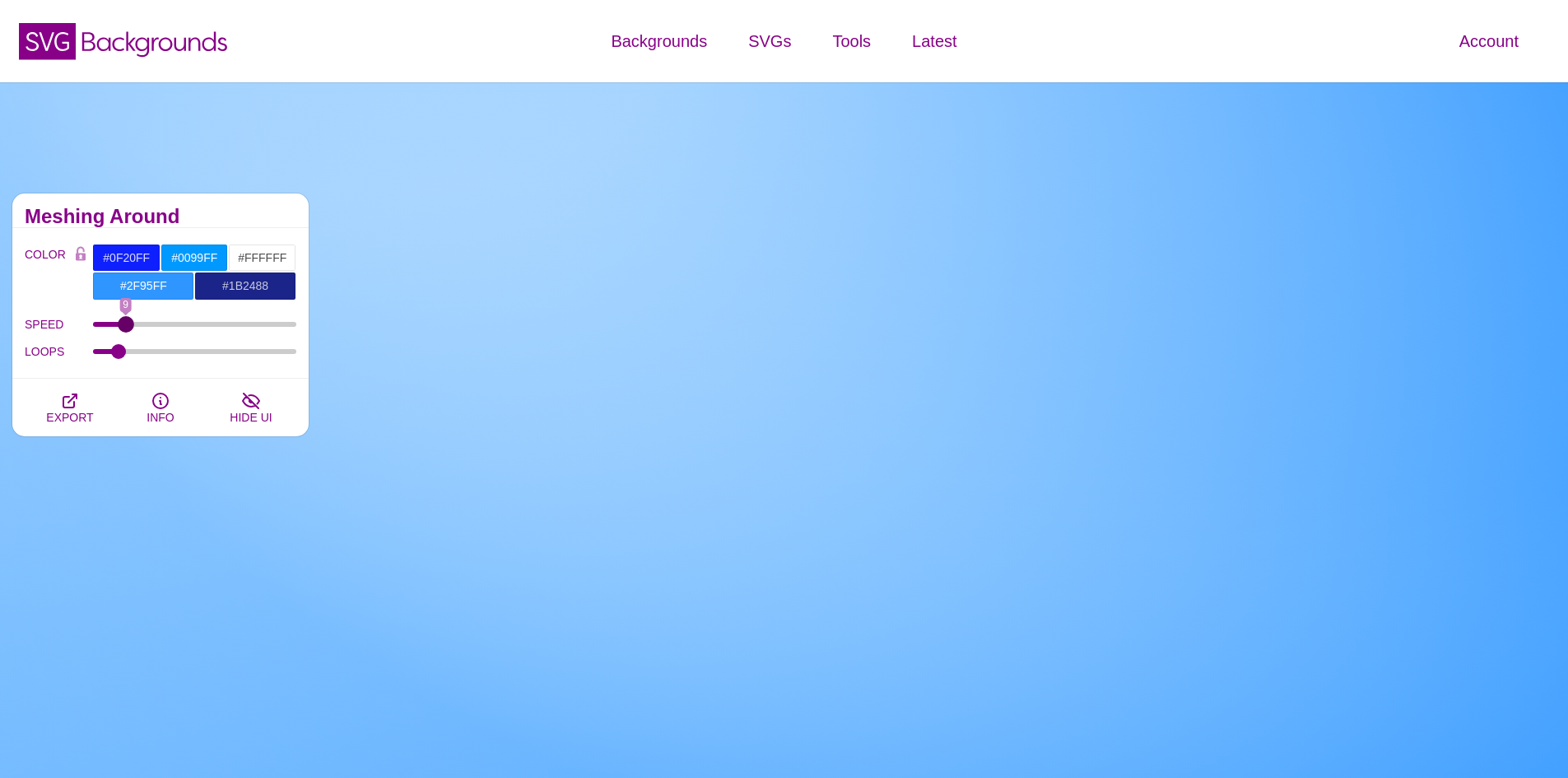
type input "9"
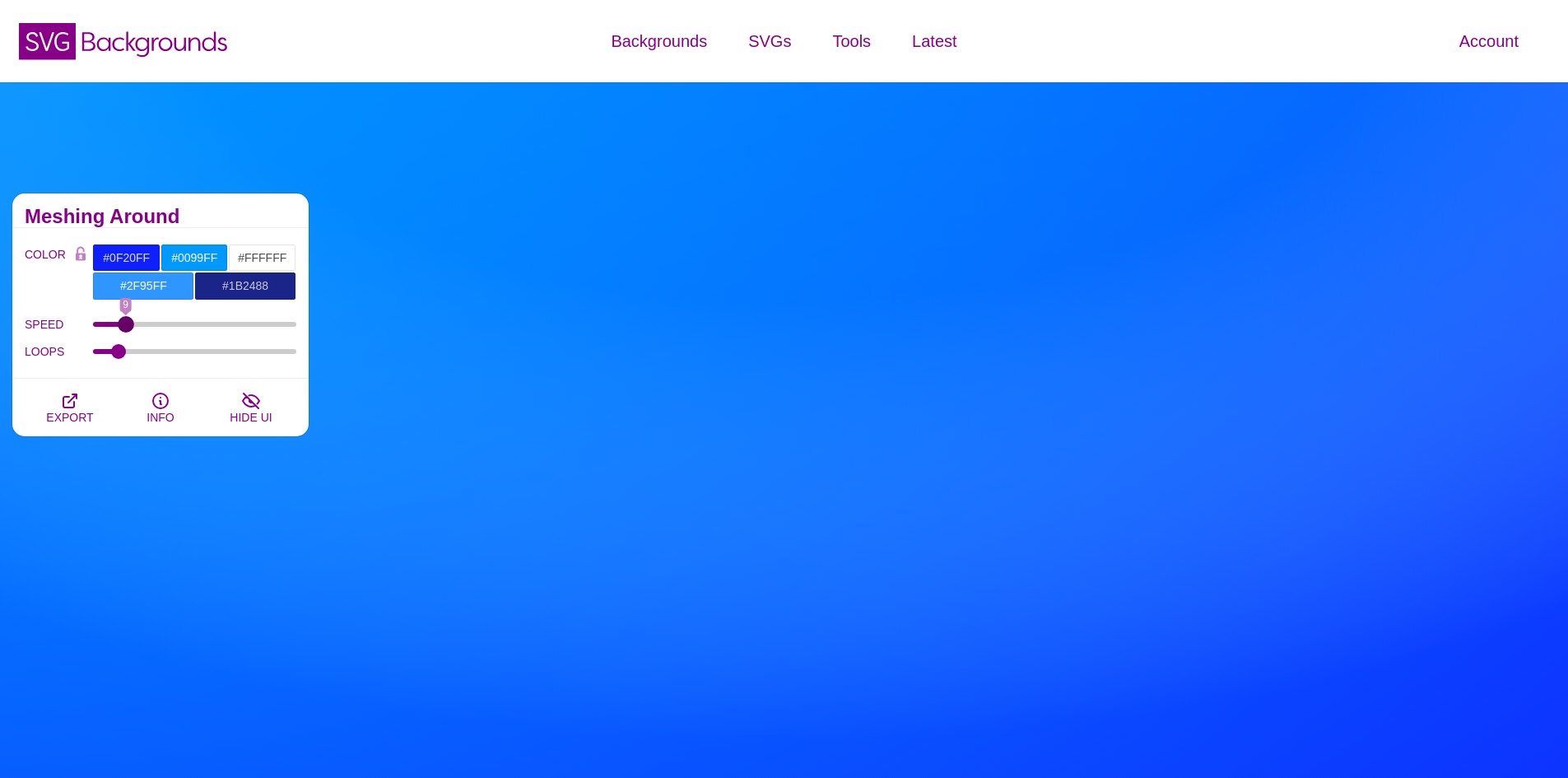
click at [125, 323] on input "SPEED" at bounding box center [195, 324] width 204 height 7
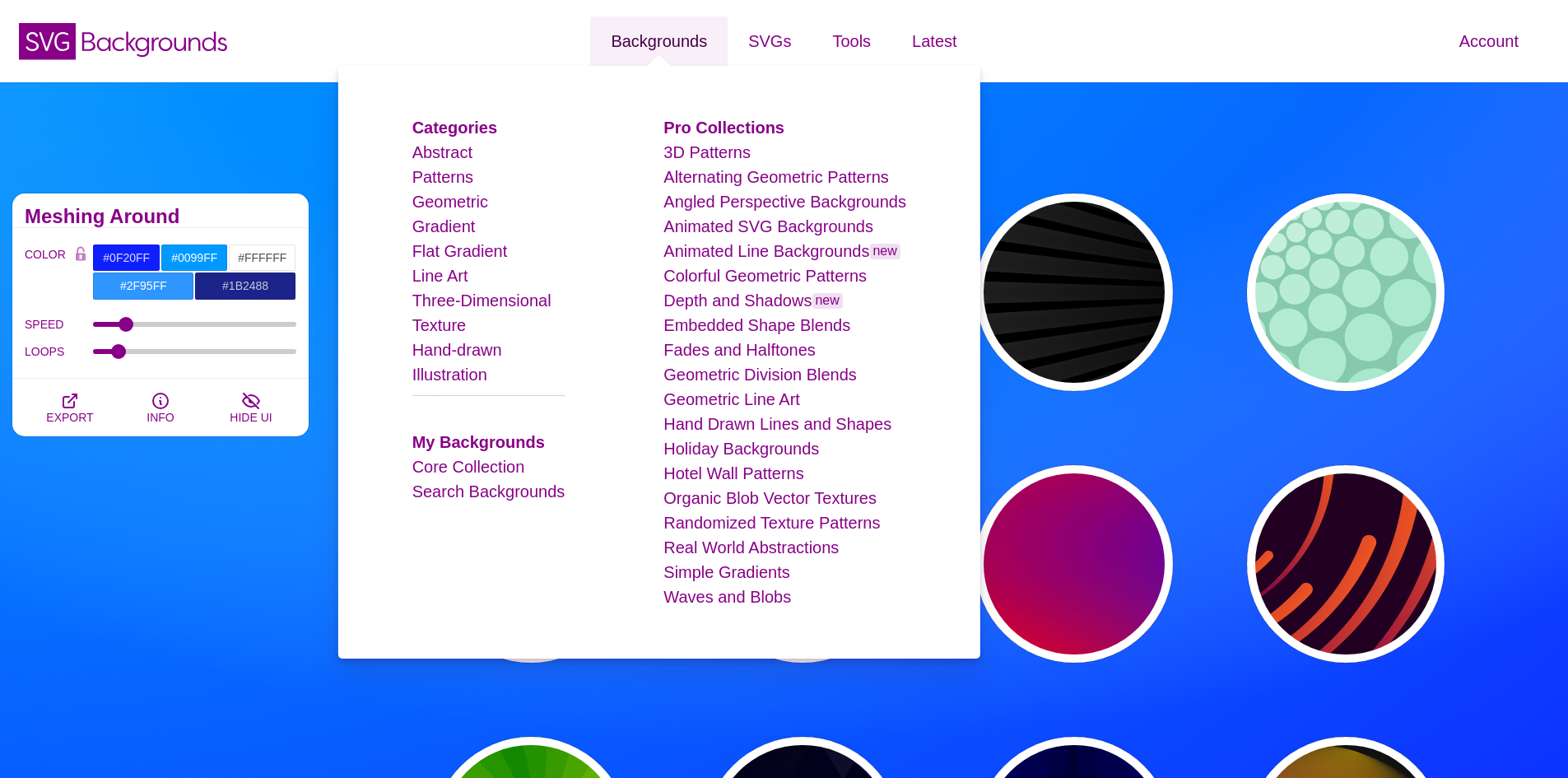
click at [660, 44] on link "Backgrounds" at bounding box center [658, 41] width 138 height 49
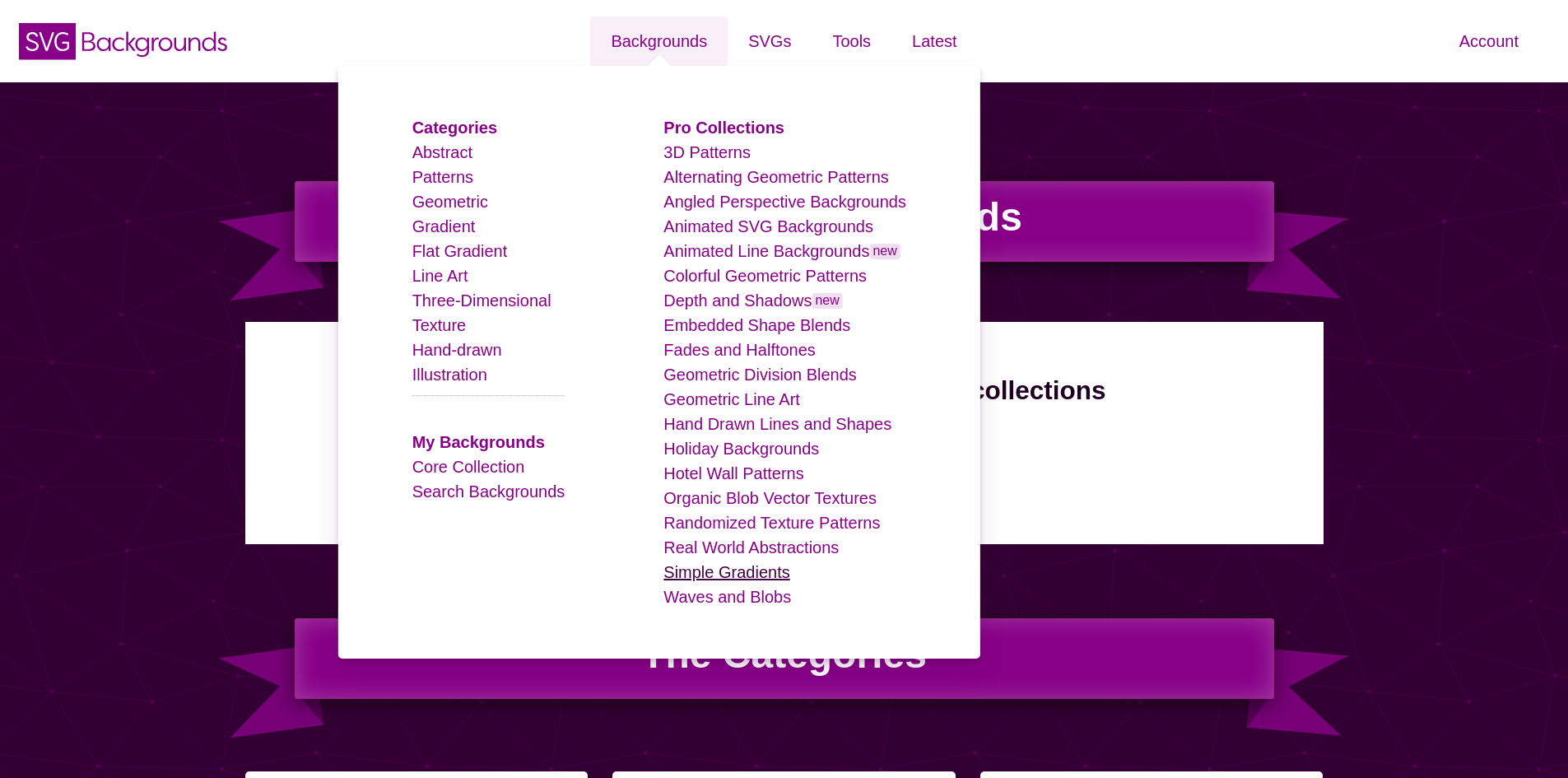
click at [705, 569] on link "Simple Gradients" at bounding box center [726, 572] width 126 height 18
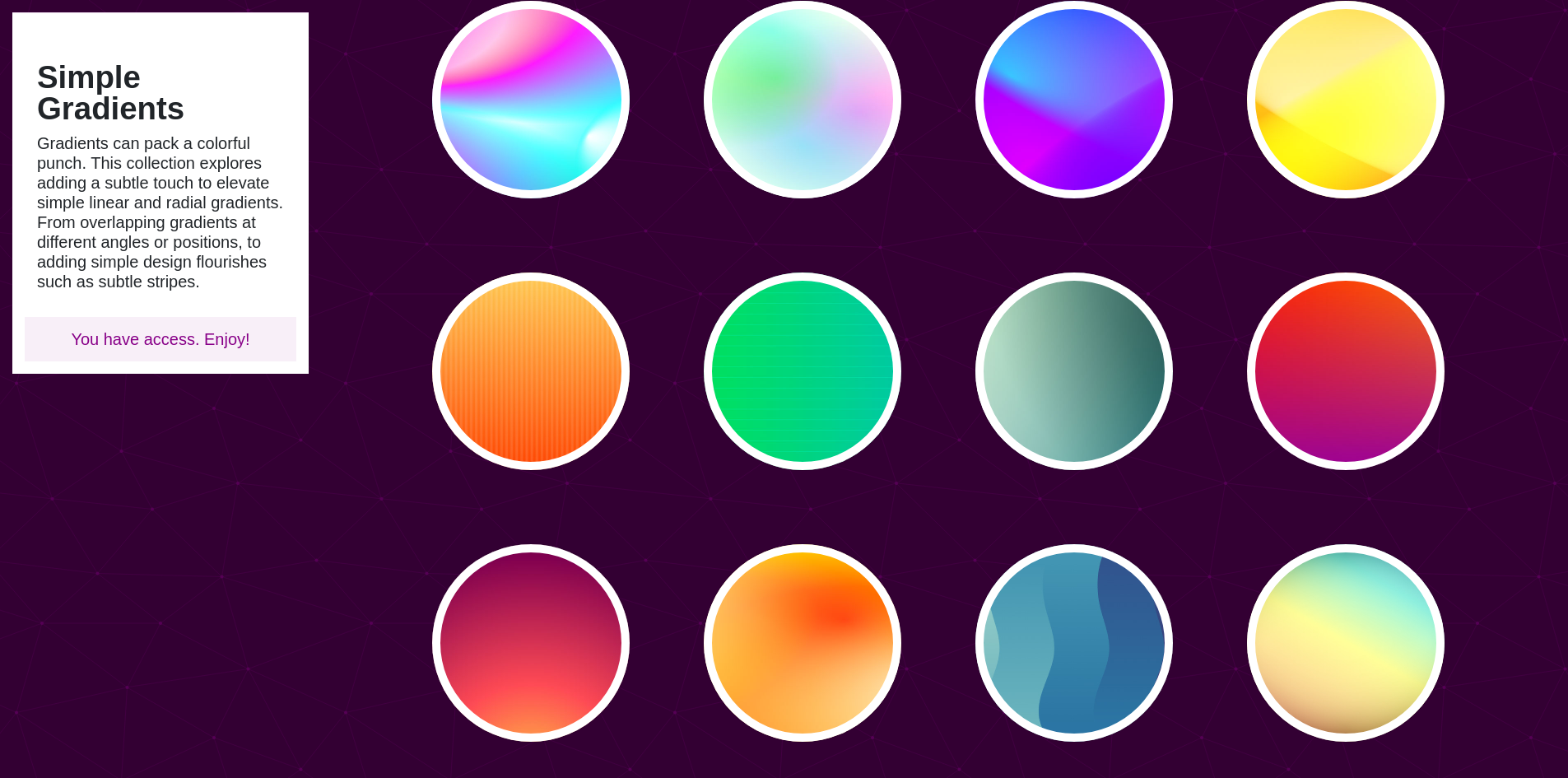
scroll to position [165, 0]
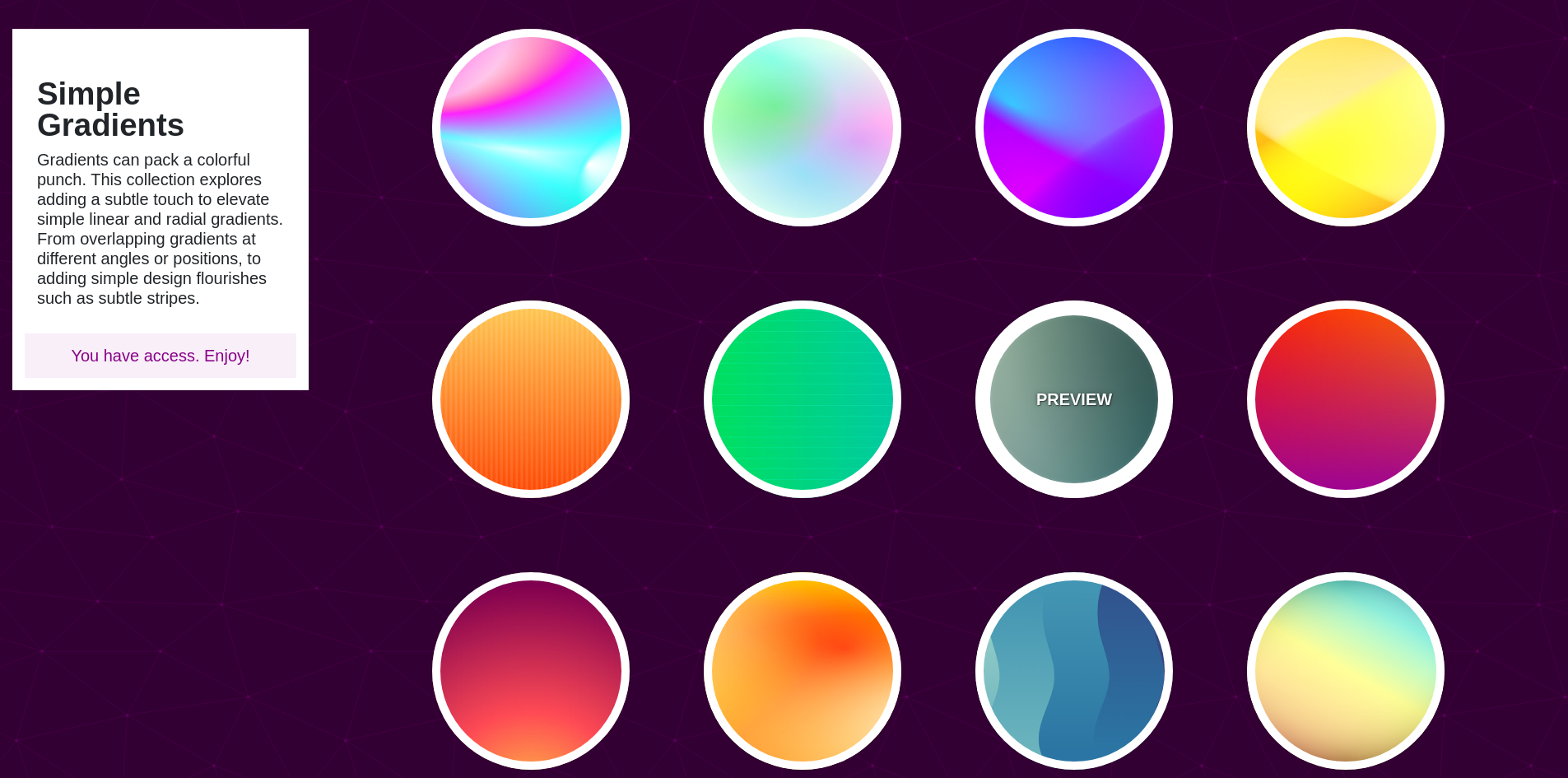
click at [1080, 389] on p "PREVIEW" at bounding box center [1073, 399] width 76 height 25
type input "#DDFFCC"
type input "#006677"
type input "#000000"
type input "100"
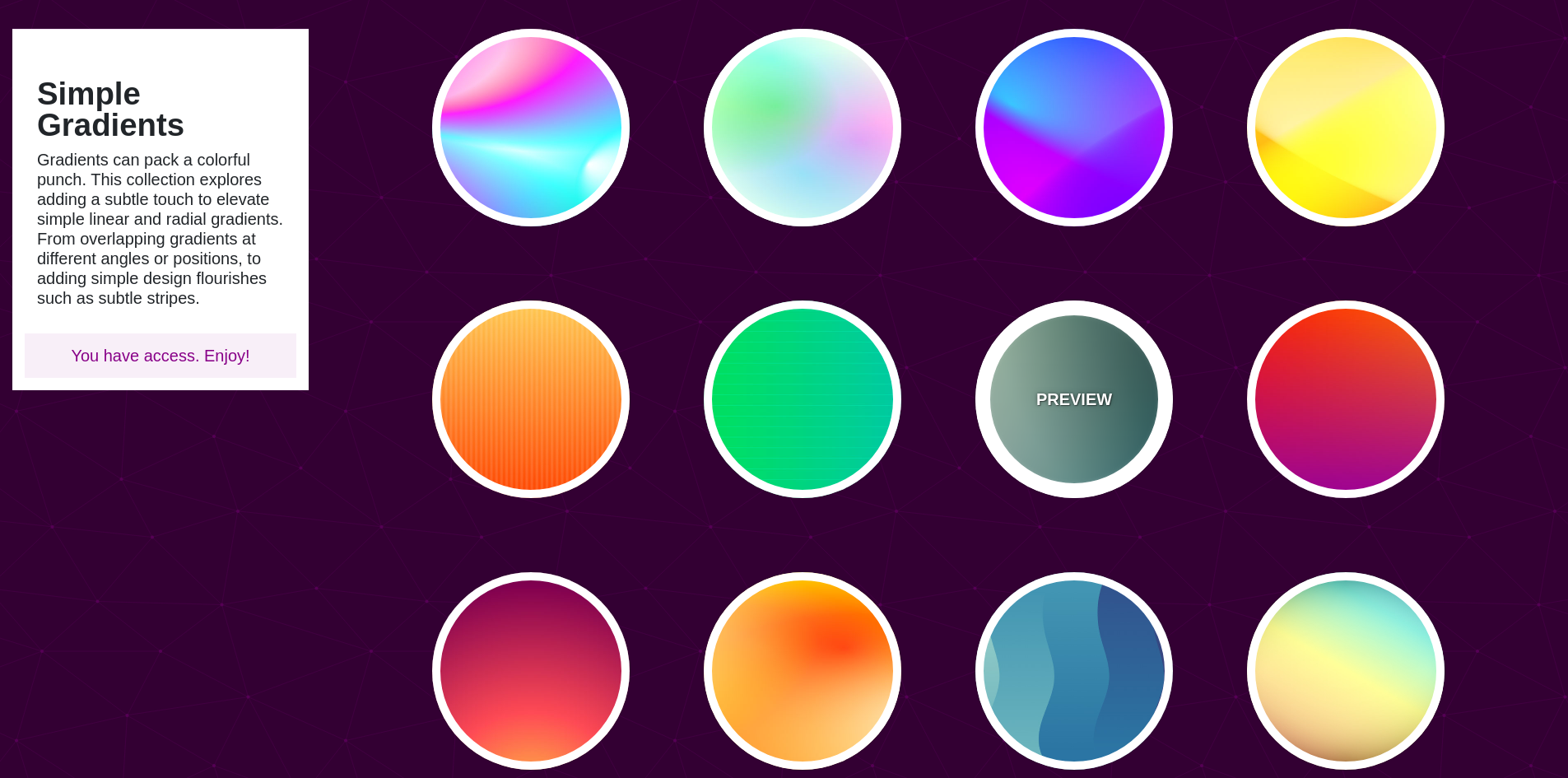
type input "100"
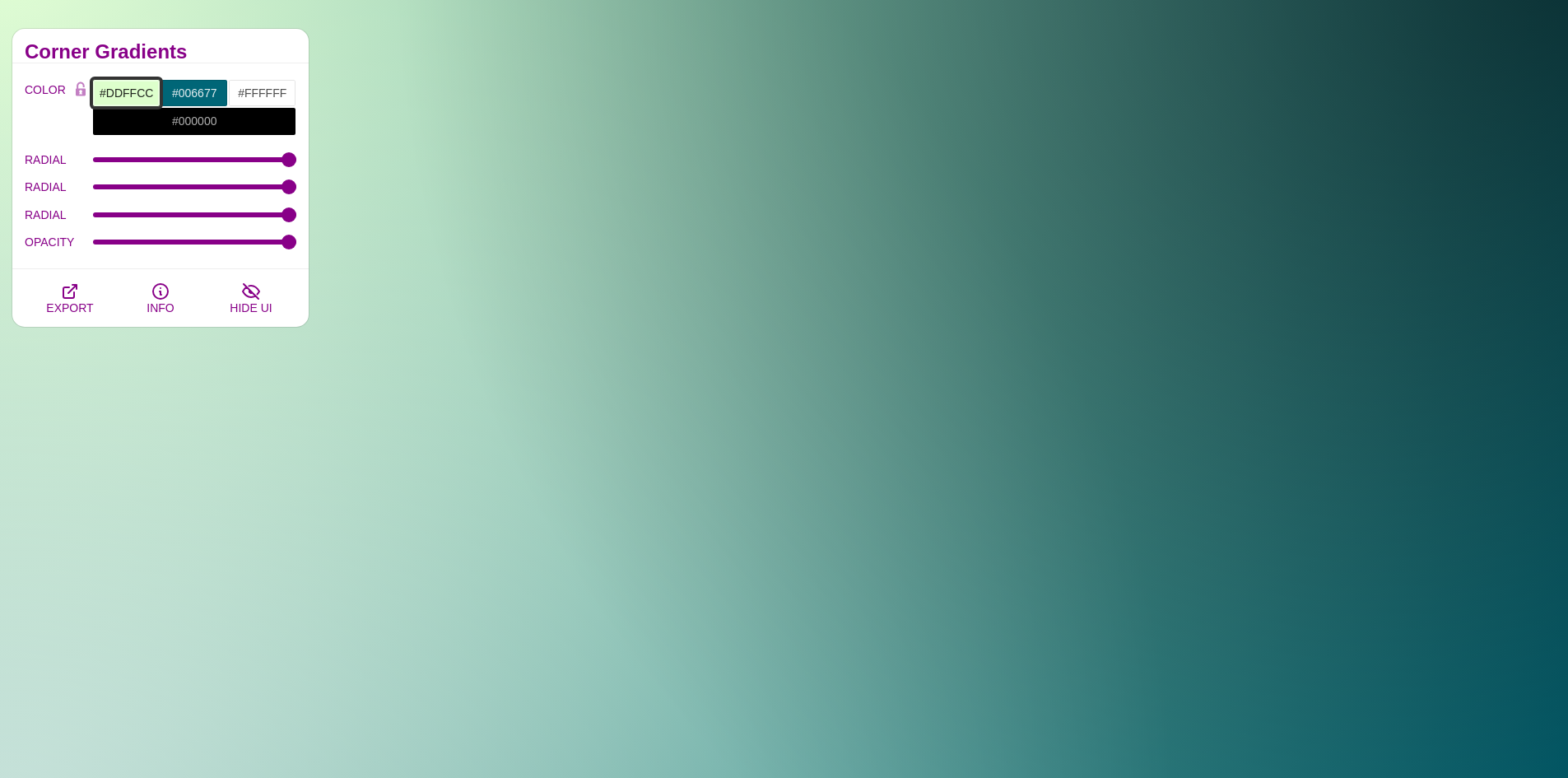
click at [97, 99] on input "#DDFFCC" at bounding box center [126, 93] width 69 height 28
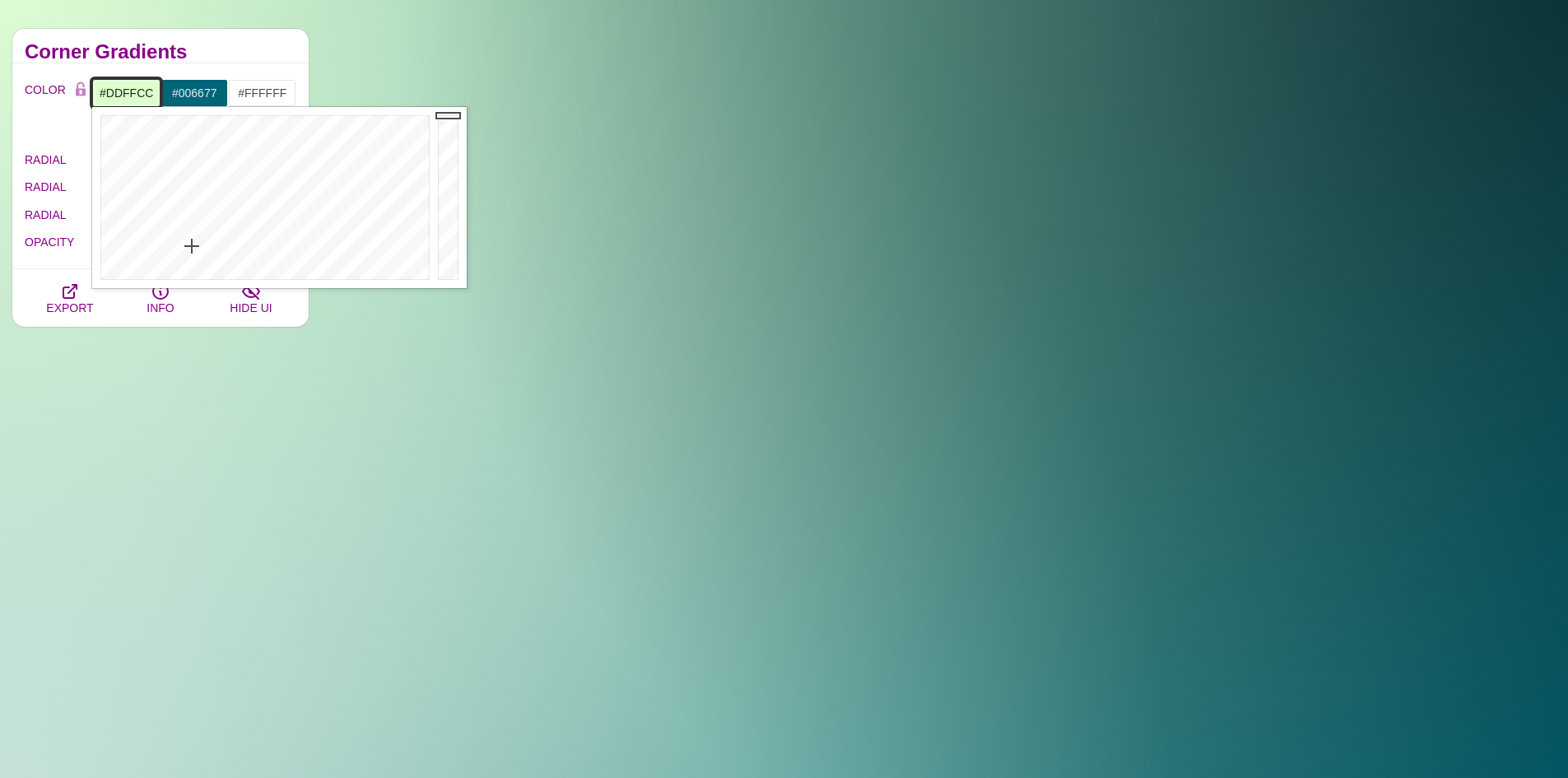
drag, startPoint x: 151, startPoint y: 89, endPoint x: 136, endPoint y: 90, distance: 15.0
click at [129, 89] on input "#DDFFCC" at bounding box center [126, 93] width 69 height 28
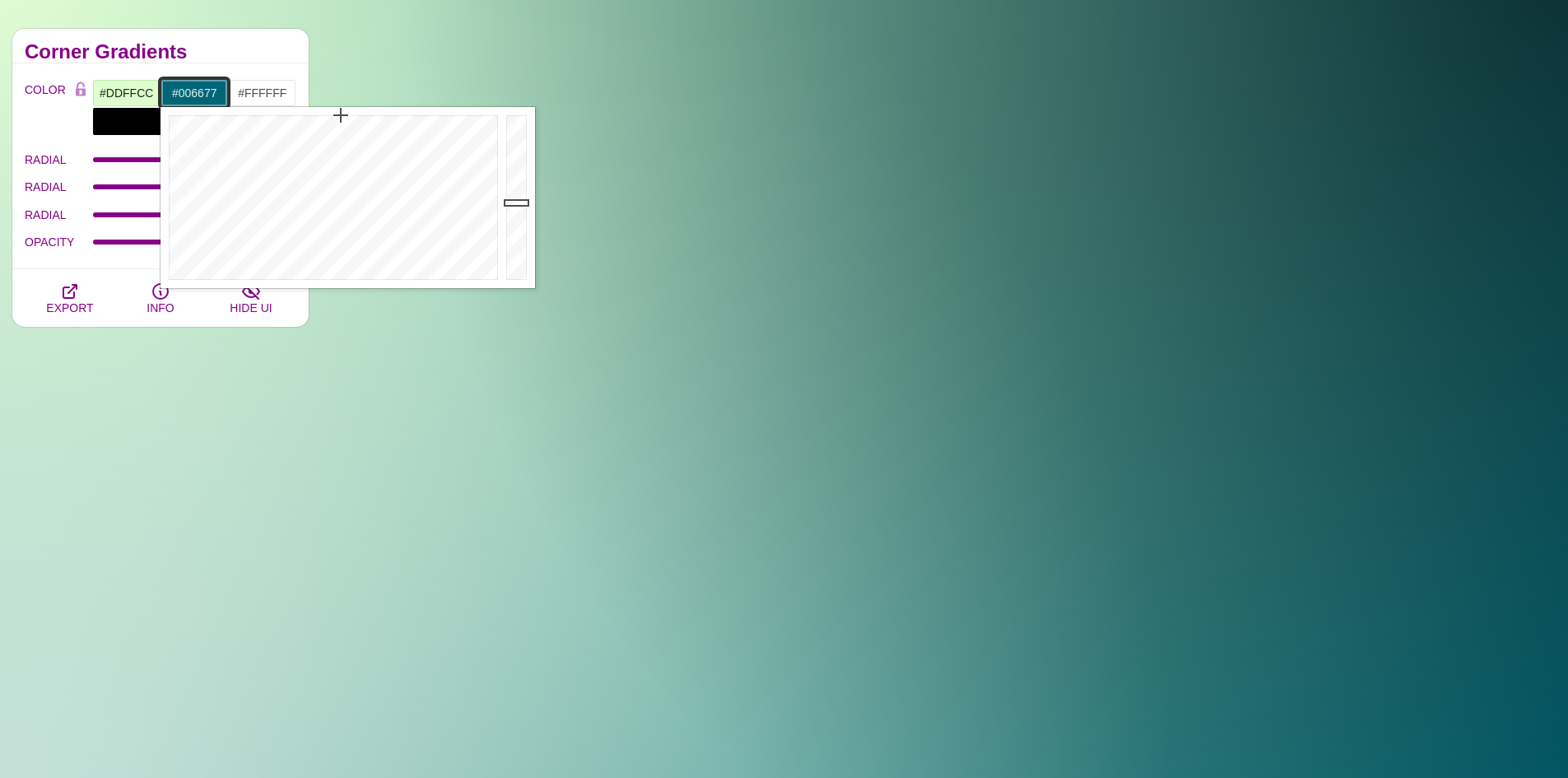
drag, startPoint x: 220, startPoint y: 89, endPoint x: 173, endPoint y: 92, distance: 47.1
click at [174, 89] on input "#006677" at bounding box center [195, 93] width 69 height 28
paste input "56A3D"
type input "#56A3D7"
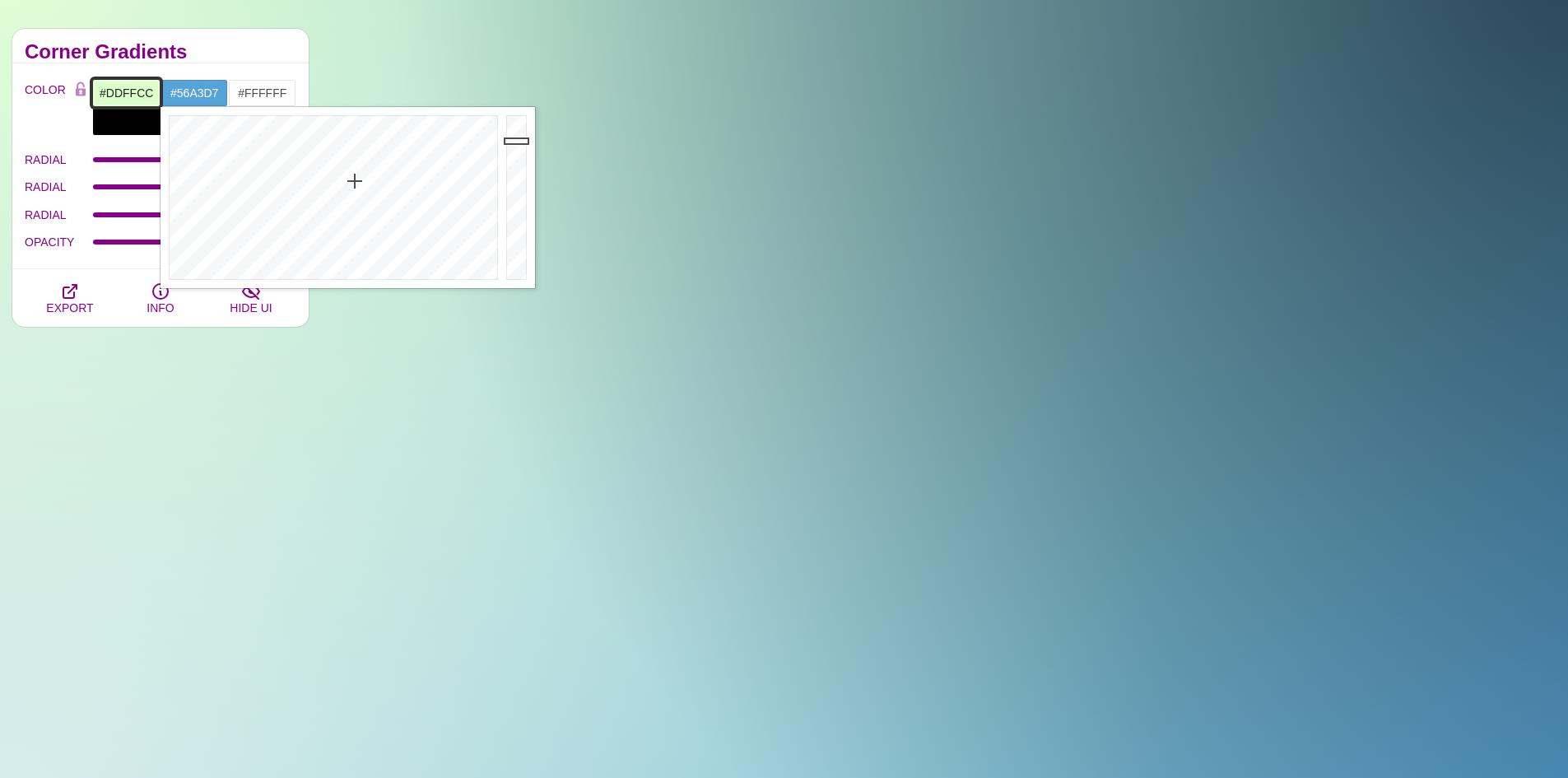
click at [114, 94] on input "#DDFFCC" at bounding box center [126, 93] width 69 height 28
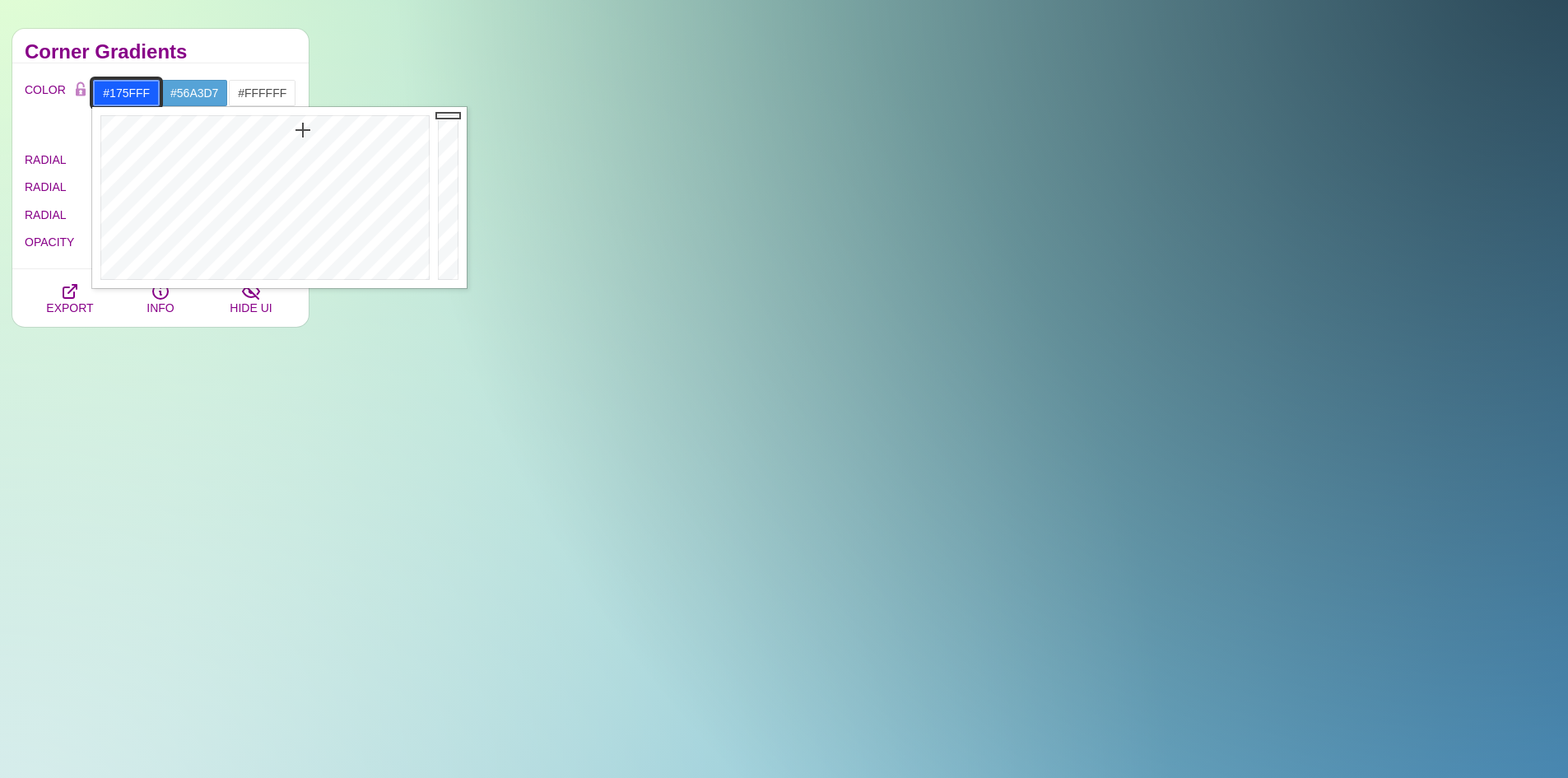
click at [303, 130] on div at bounding box center [262, 197] width 342 height 181
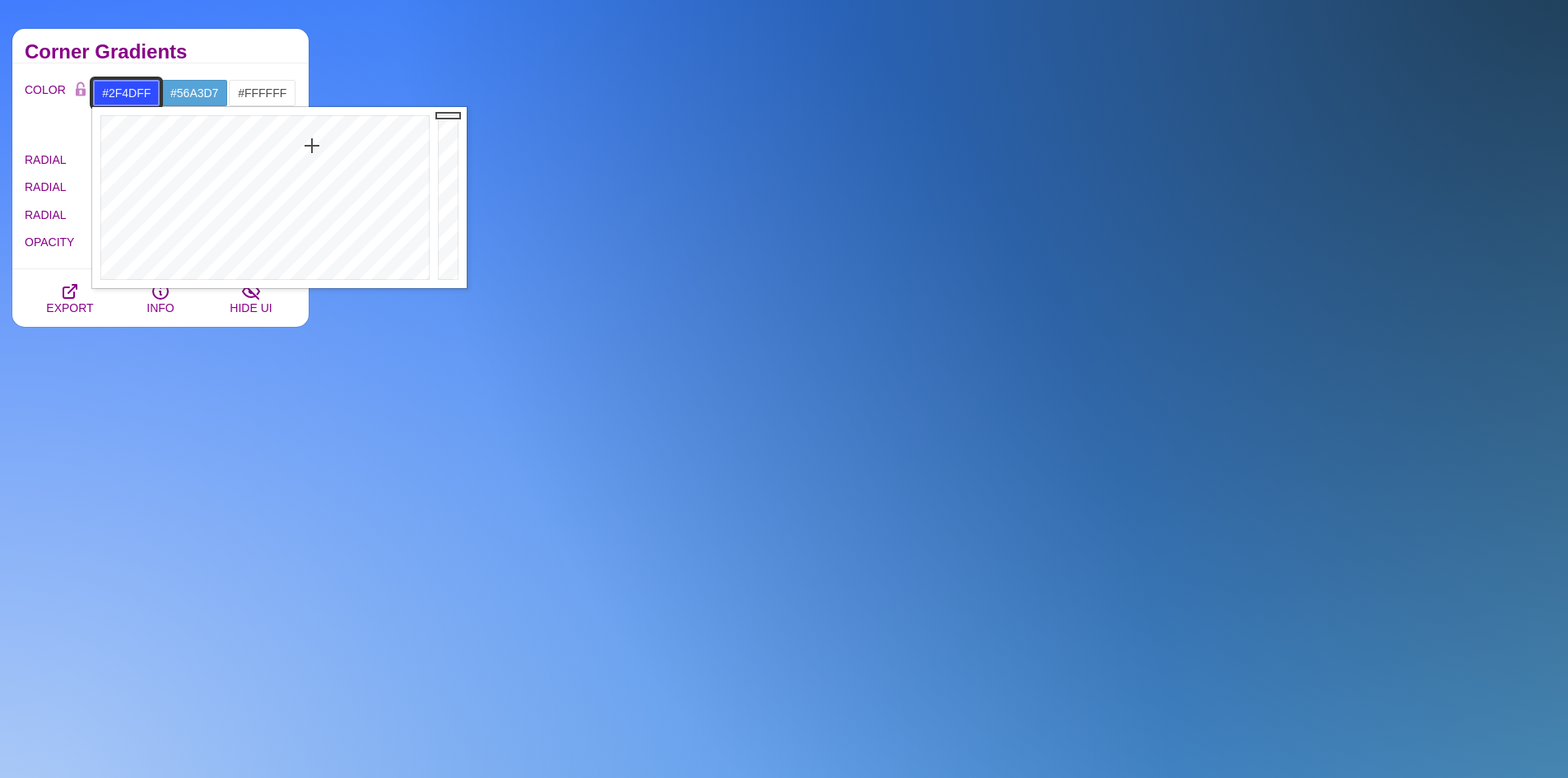
click at [312, 145] on div at bounding box center [262, 197] width 342 height 181
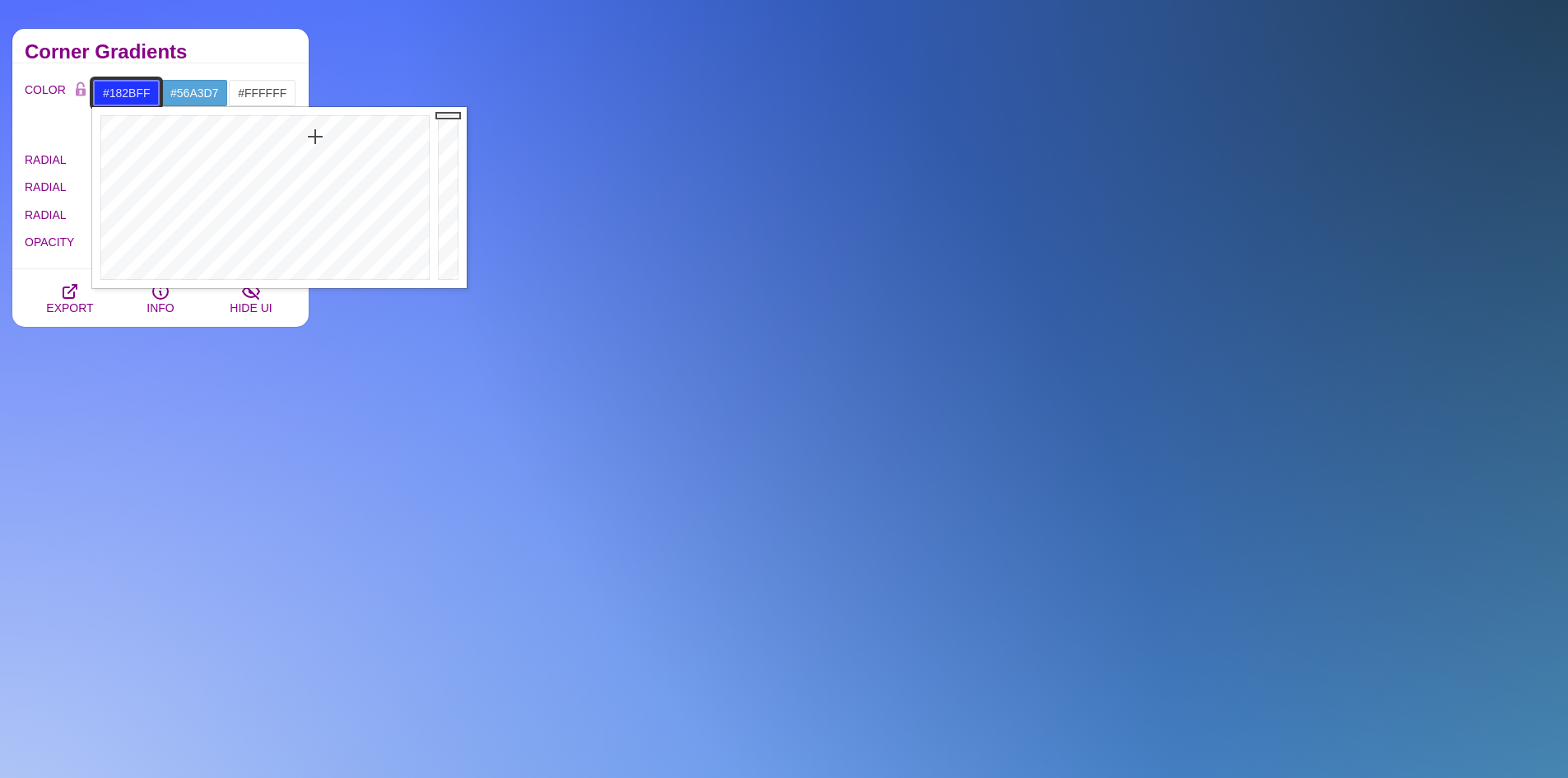
type input "#172AFF"
drag, startPoint x: 312, startPoint y: 145, endPoint x: 315, endPoint y: 130, distance: 15.3
click at [315, 130] on div at bounding box center [262, 197] width 342 height 181
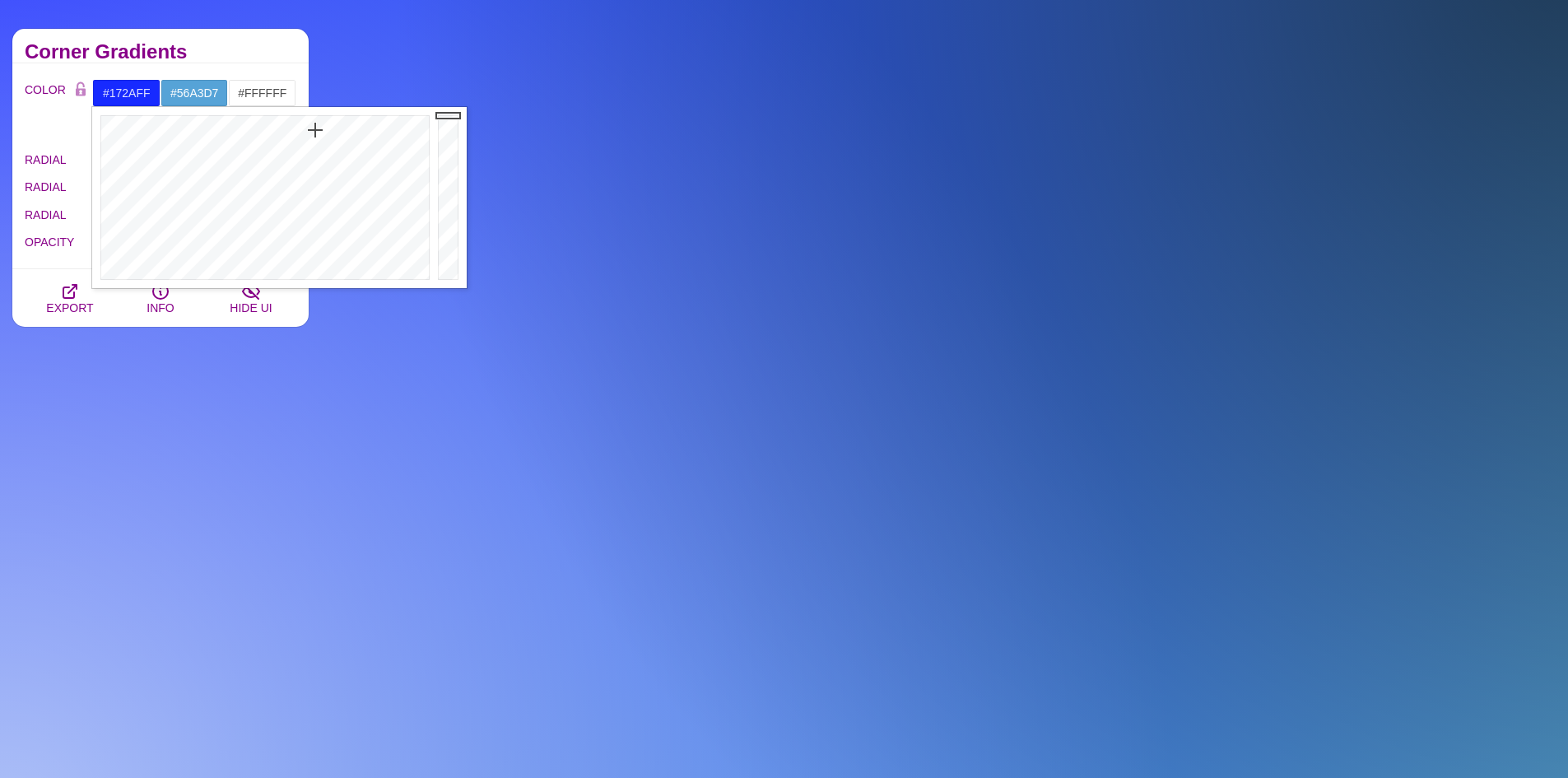
click at [245, 33] on div "Corner Gradients" at bounding box center [160, 45] width 297 height 34
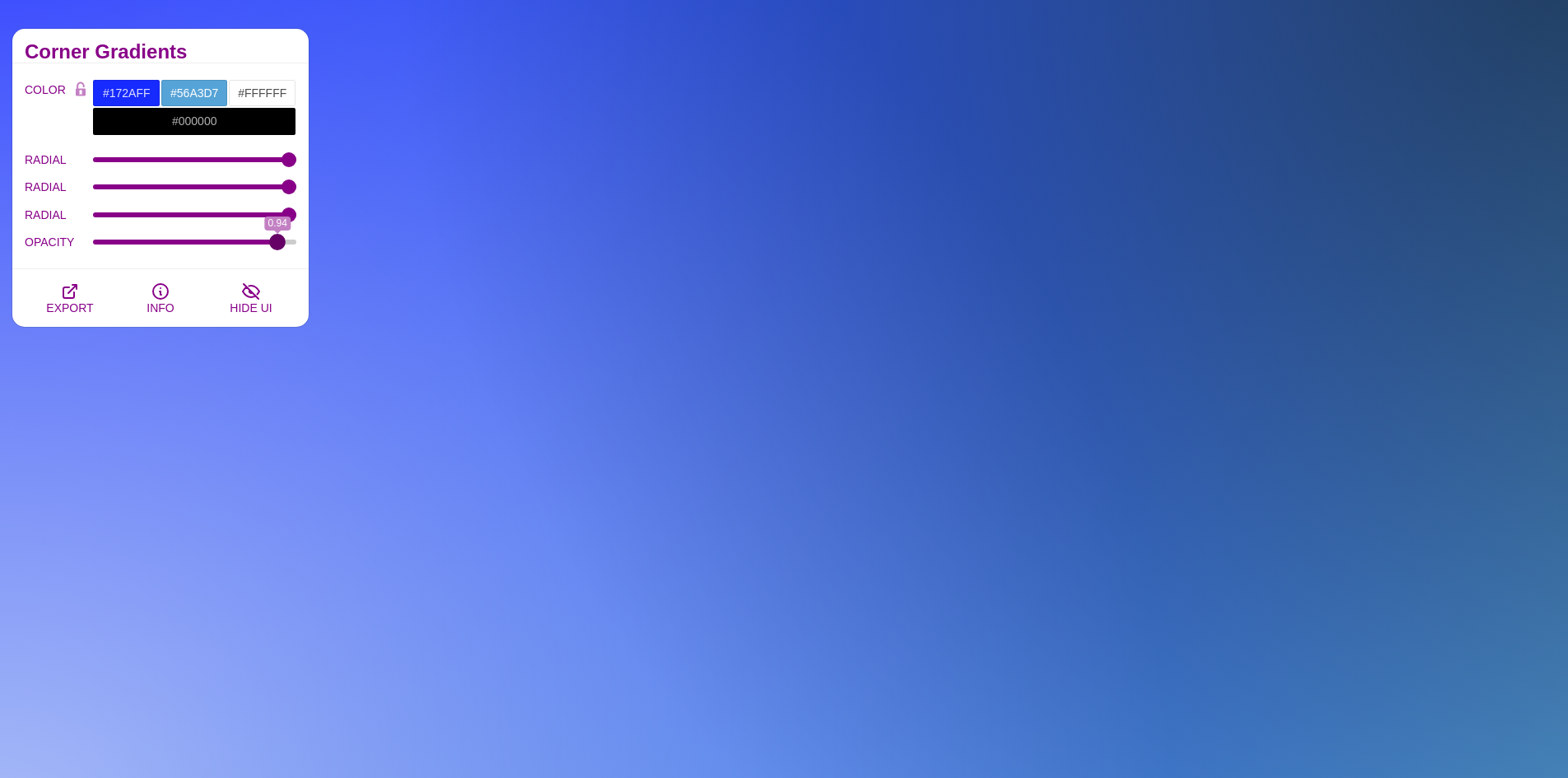
drag, startPoint x: 287, startPoint y: 243, endPoint x: 282, endPoint y: 250, distance: 8.6
type input "0.95"
click at [279, 246] on input "OPACITY" at bounding box center [195, 242] width 204 height 7
drag, startPoint x: 284, startPoint y: 216, endPoint x: 266, endPoint y: 234, distance: 25.5
type input "87.8"
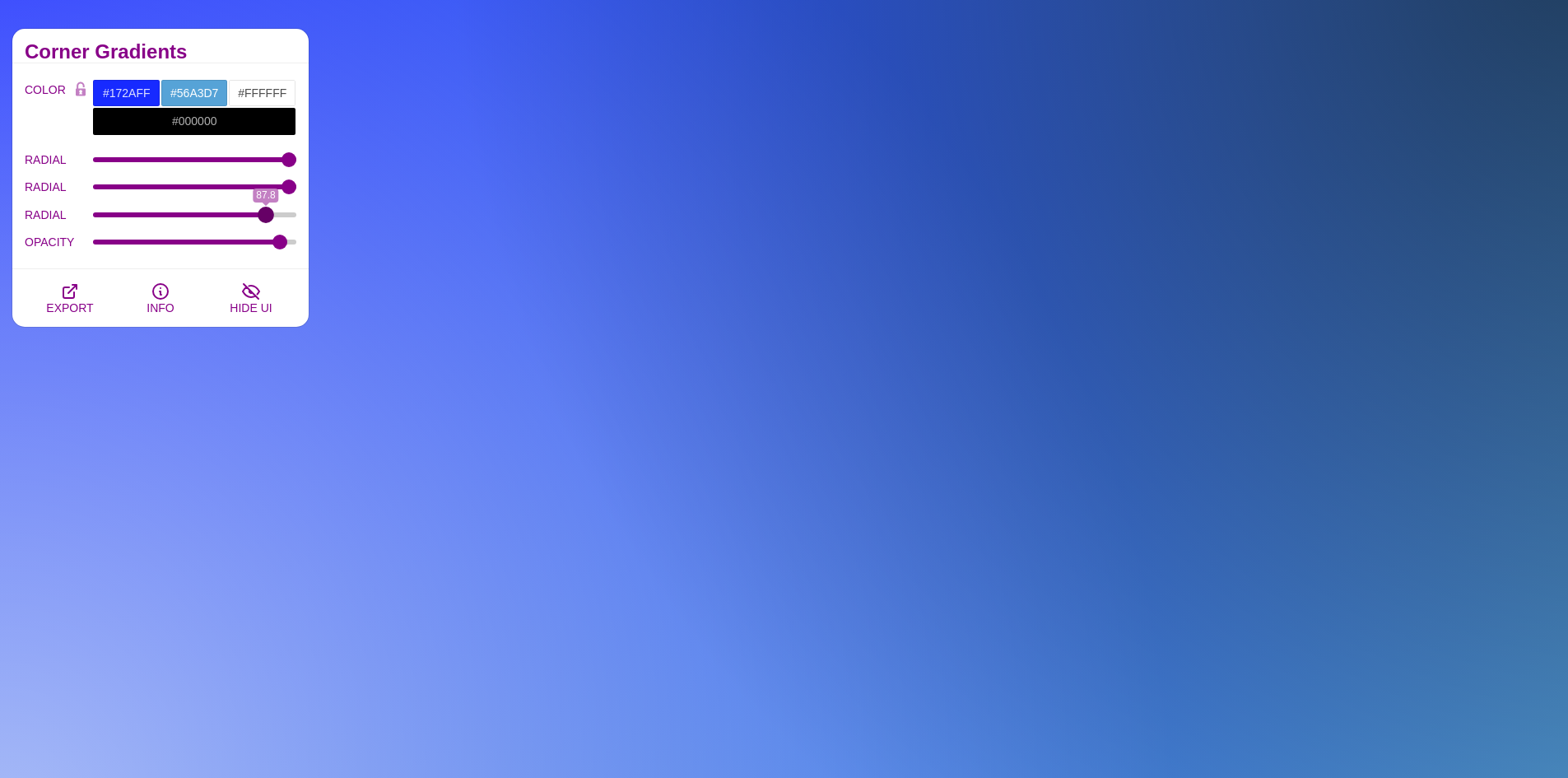
click at [266, 218] on input "RADIAL" at bounding box center [195, 215] width 204 height 7
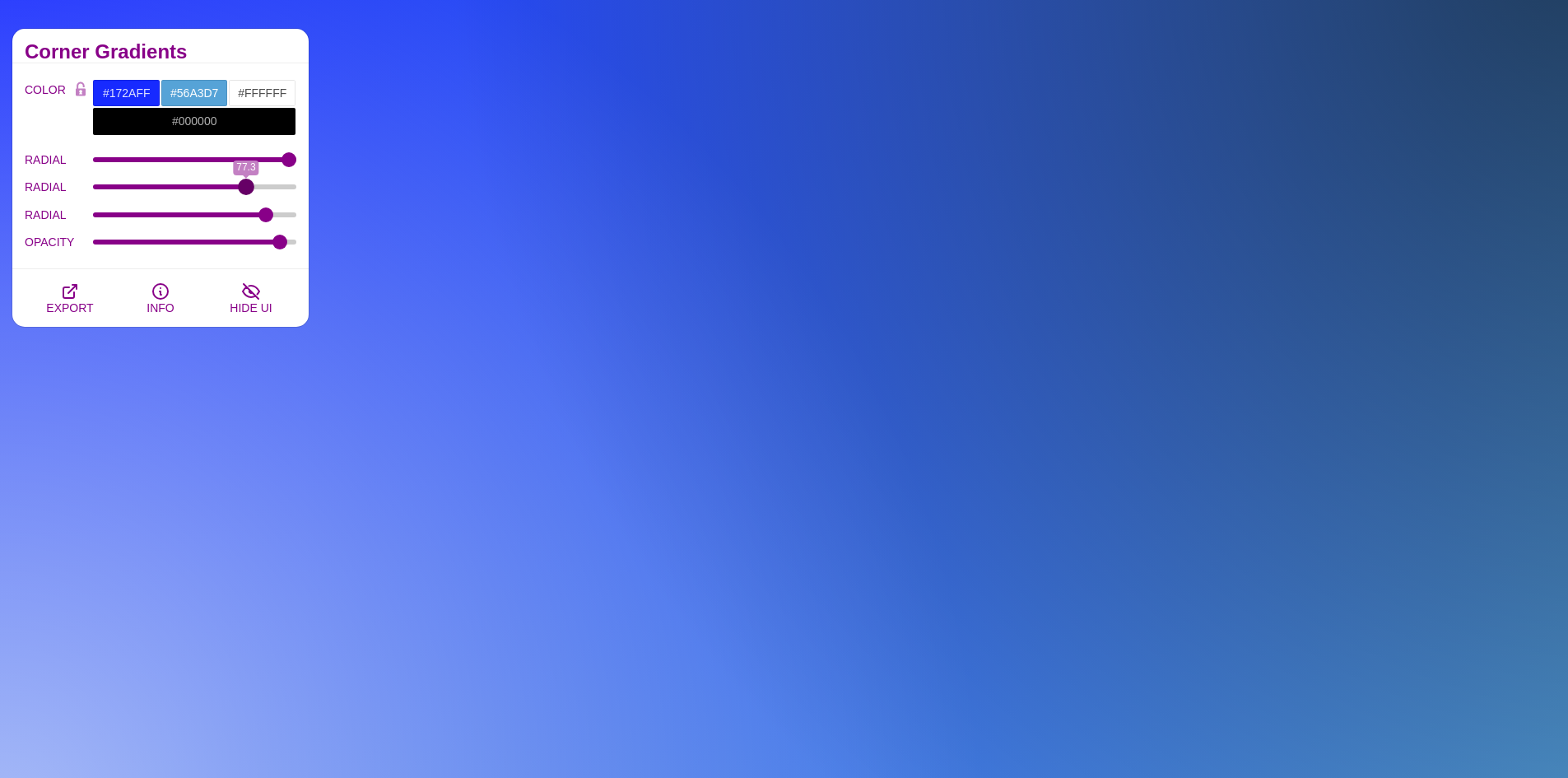
drag, startPoint x: 287, startPoint y: 183, endPoint x: 246, endPoint y: 196, distance: 43.0
type input "77.3"
click at [246, 191] on input "RADIAL" at bounding box center [195, 187] width 204 height 7
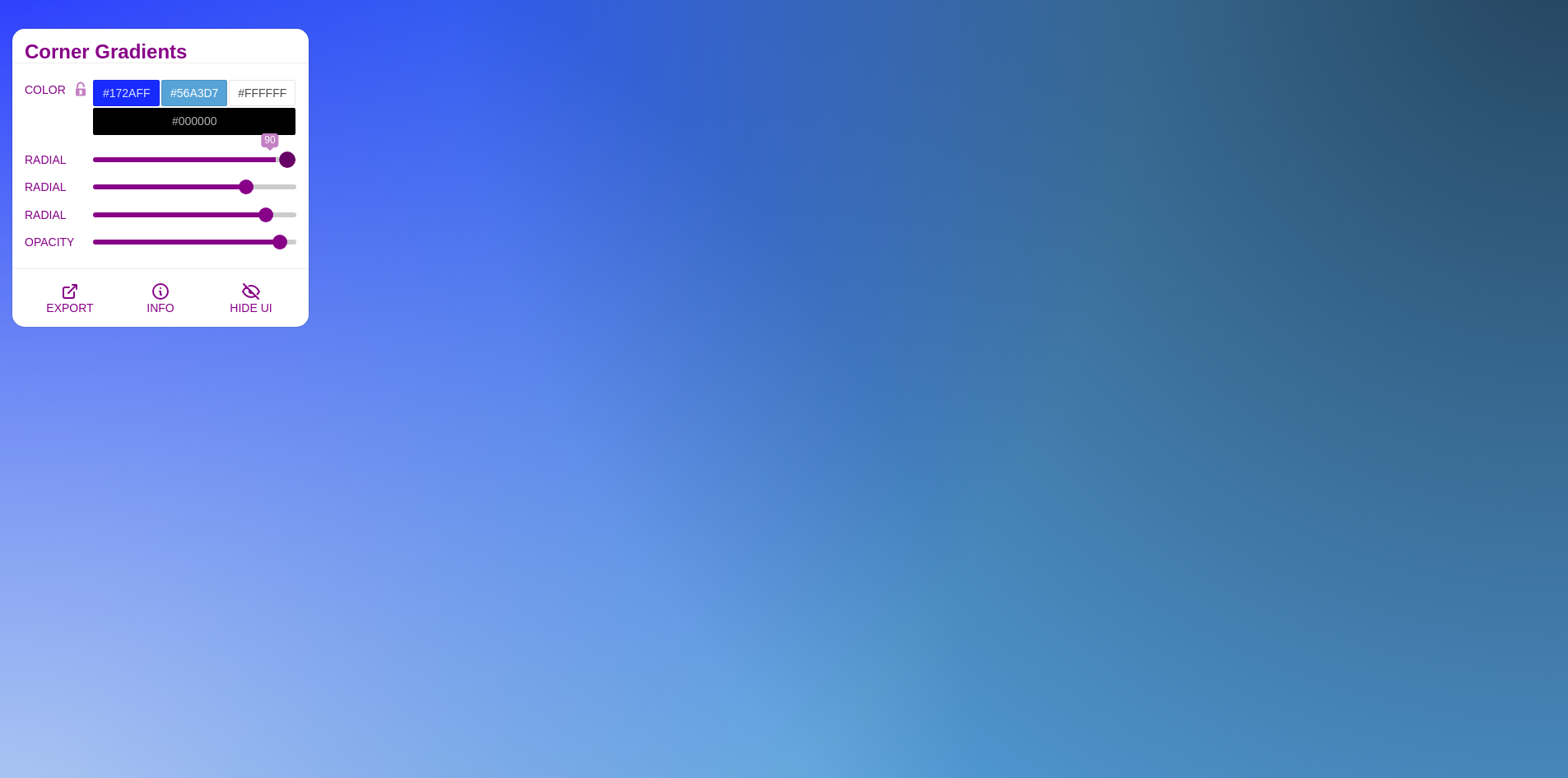
type input "100"
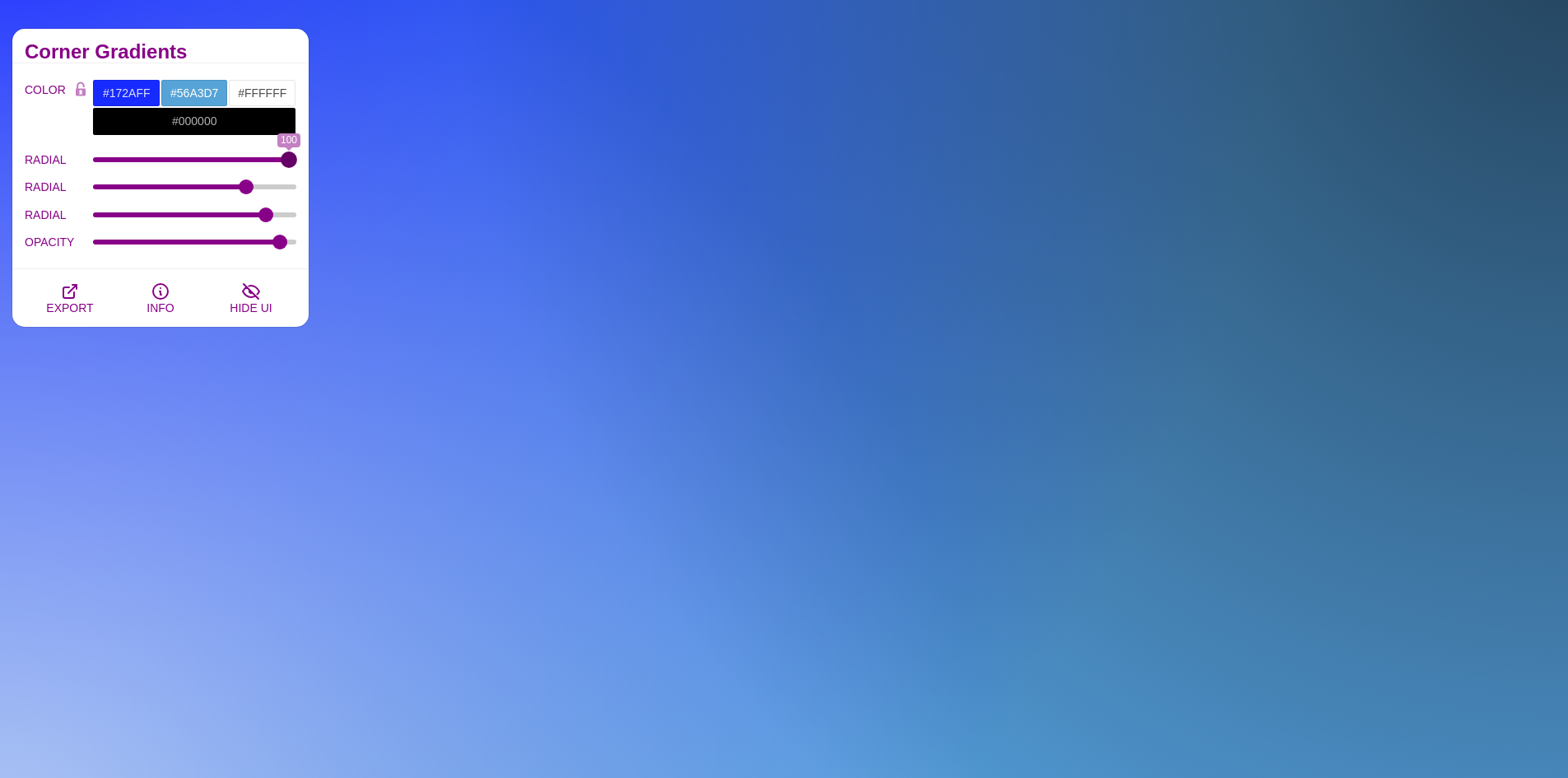
drag, startPoint x: 287, startPoint y: 157, endPoint x: 324, endPoint y: 179, distance: 43.0
click at [297, 163] on input "RADIAL" at bounding box center [195, 160] width 204 height 7
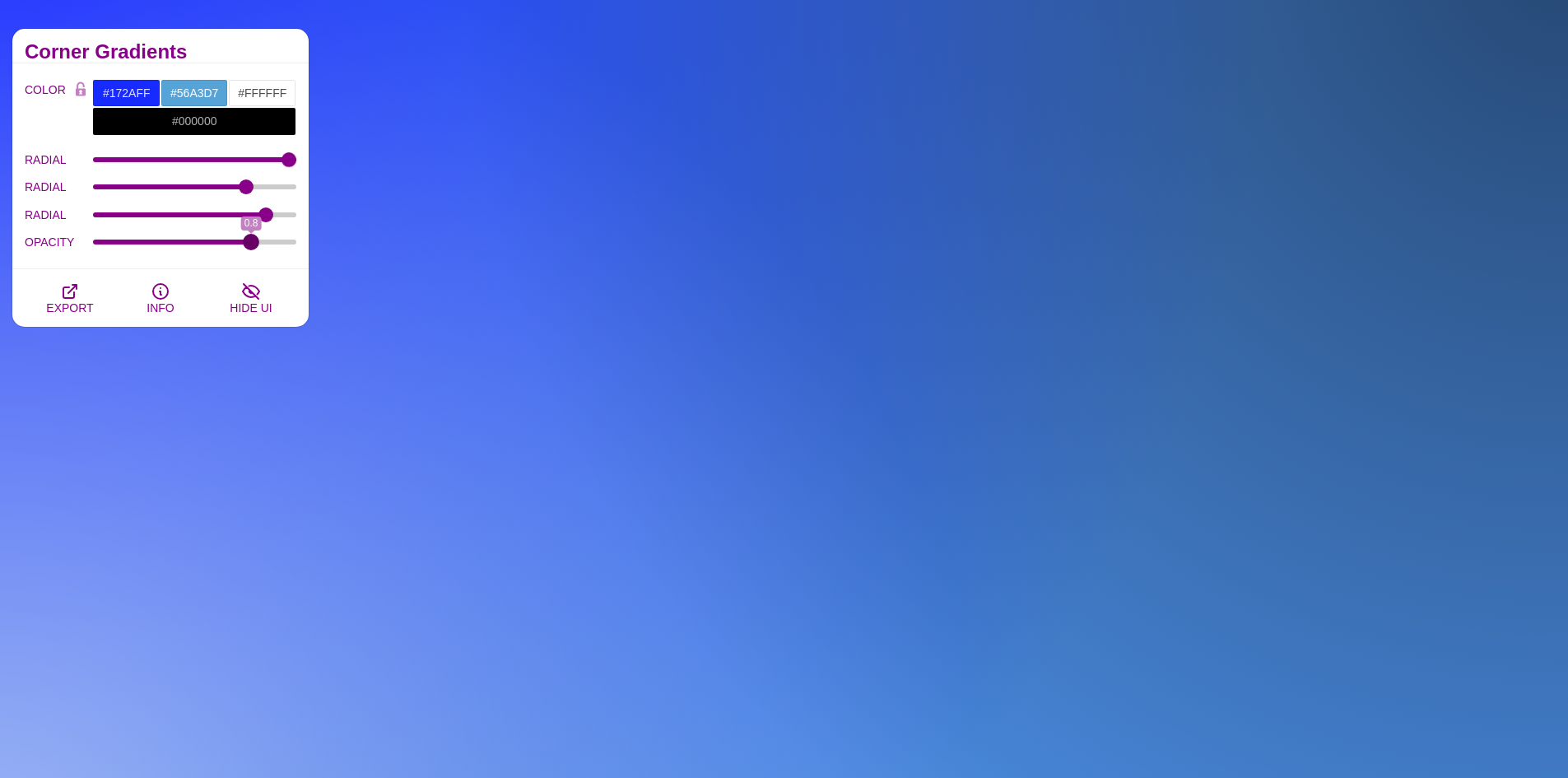
drag, startPoint x: 244, startPoint y: 246, endPoint x: 251, endPoint y: 260, distance: 15.7
type input "0.8"
click at [251, 246] on input "OPACITY" at bounding box center [195, 242] width 204 height 7
drag, startPoint x: 241, startPoint y: 189, endPoint x: 239, endPoint y: 201, distance: 12.2
type input "73.4"
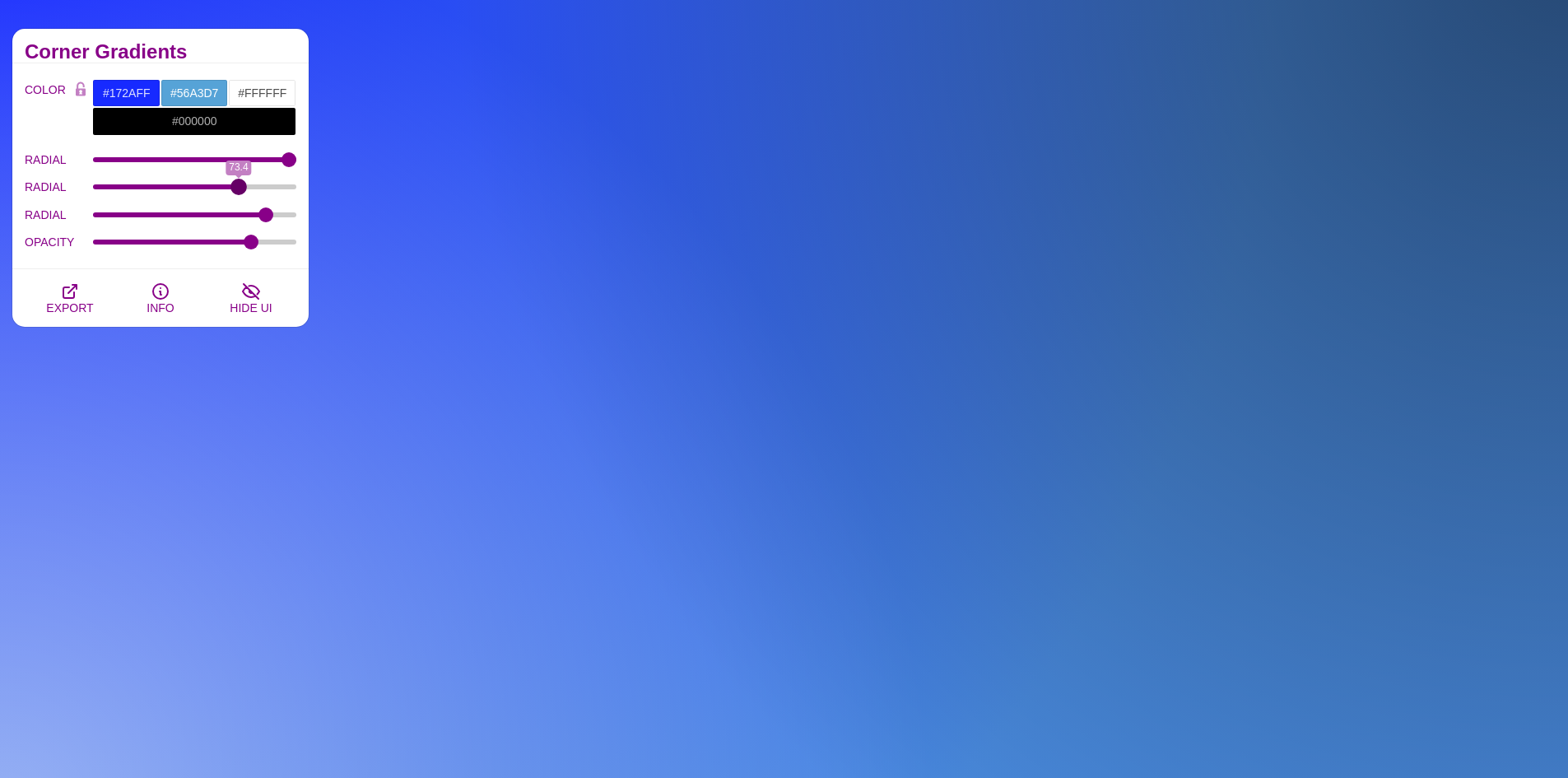
click at [239, 191] on input "RADIAL" at bounding box center [195, 187] width 204 height 7
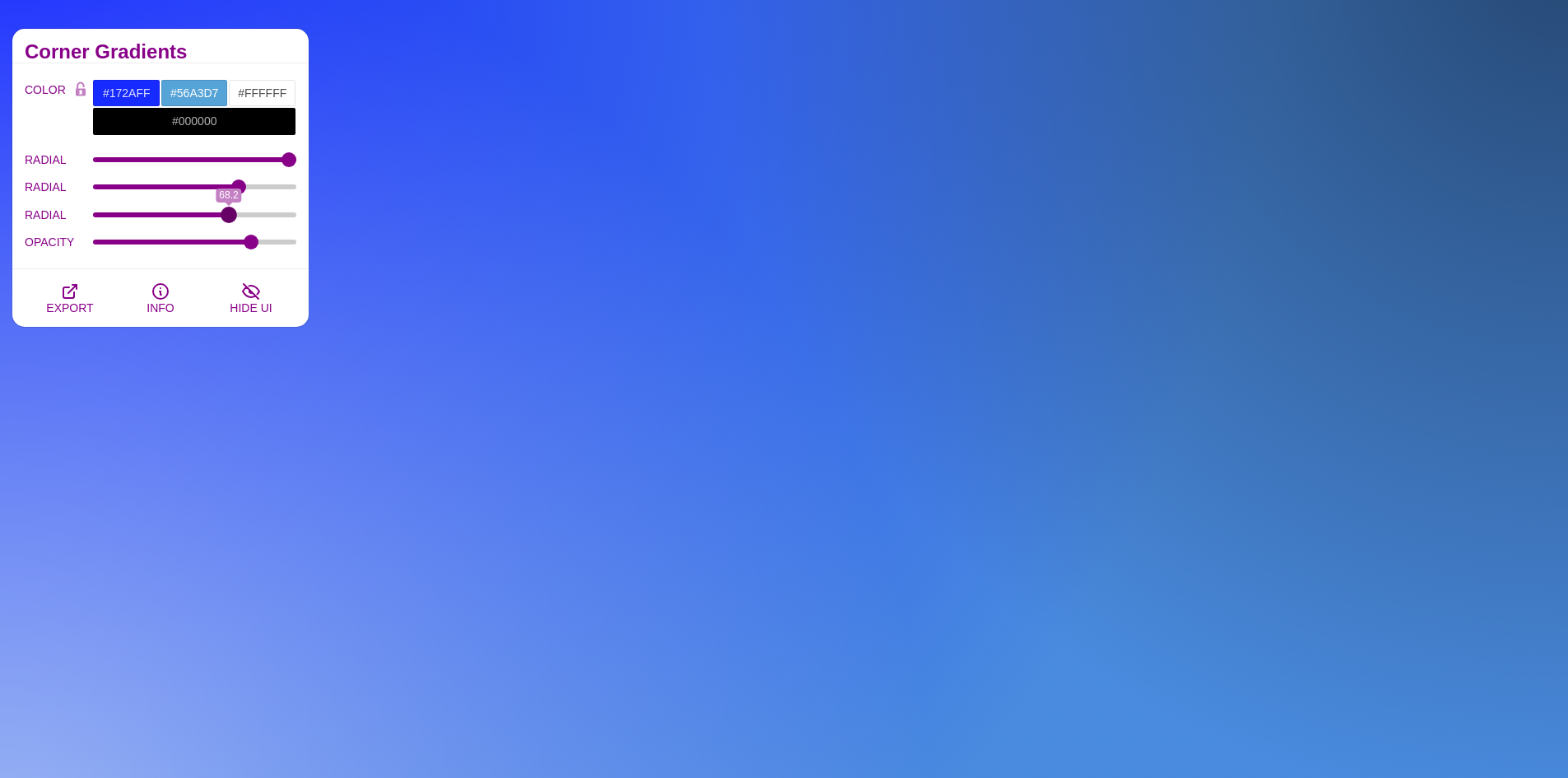
drag, startPoint x: 264, startPoint y: 216, endPoint x: 229, endPoint y: 228, distance: 37.0
type input "68.2"
click at [229, 218] on input "RADIAL" at bounding box center [195, 215] width 204 height 7
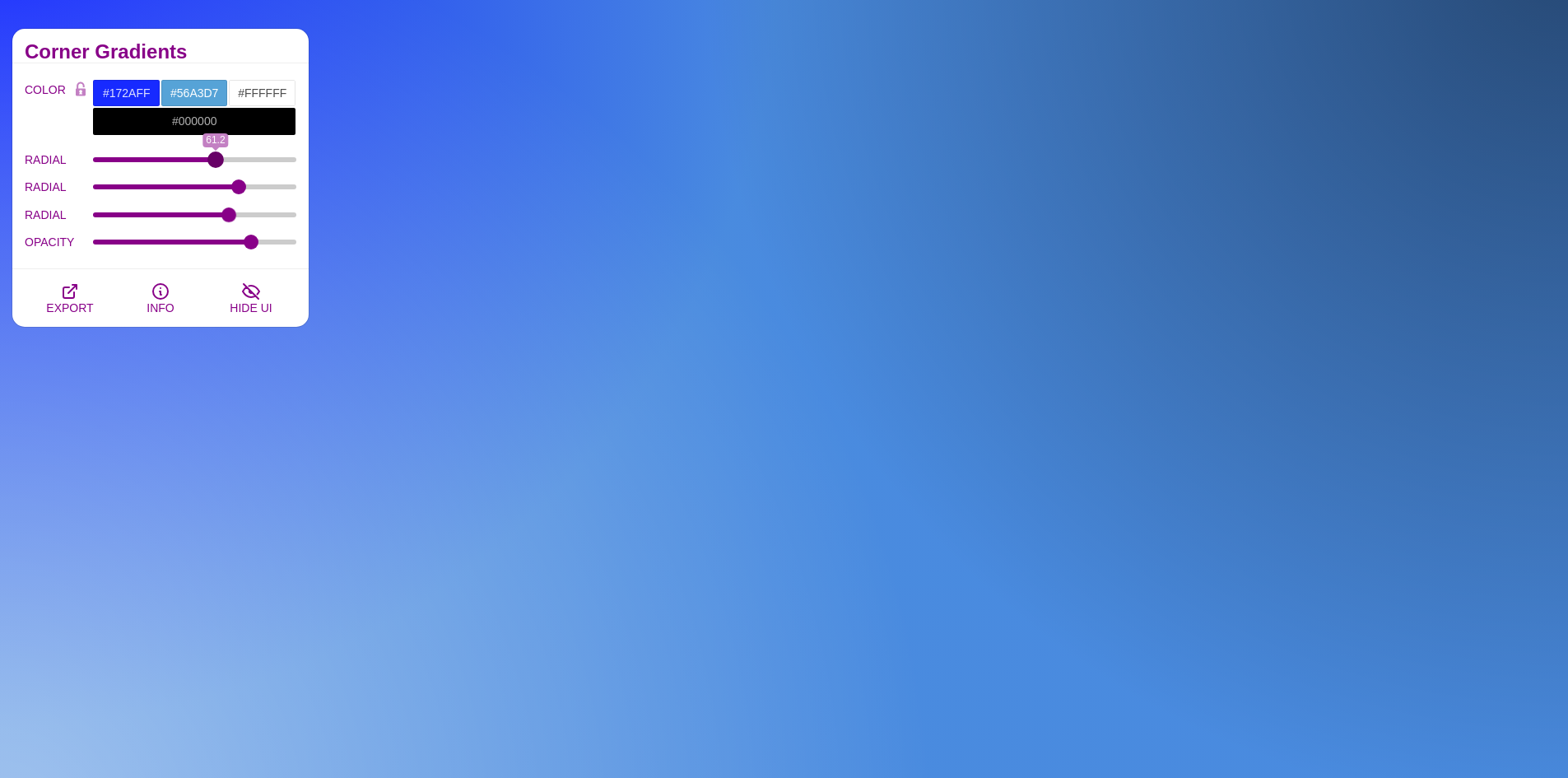
drag, startPoint x: 277, startPoint y: 161, endPoint x: 216, endPoint y: 176, distance: 62.8
type input "61.2"
click at [216, 163] on input "RADIAL" at bounding box center [195, 160] width 204 height 7
type input "69.9"
click at [232, 190] on input "RADIAL" at bounding box center [195, 187] width 204 height 7
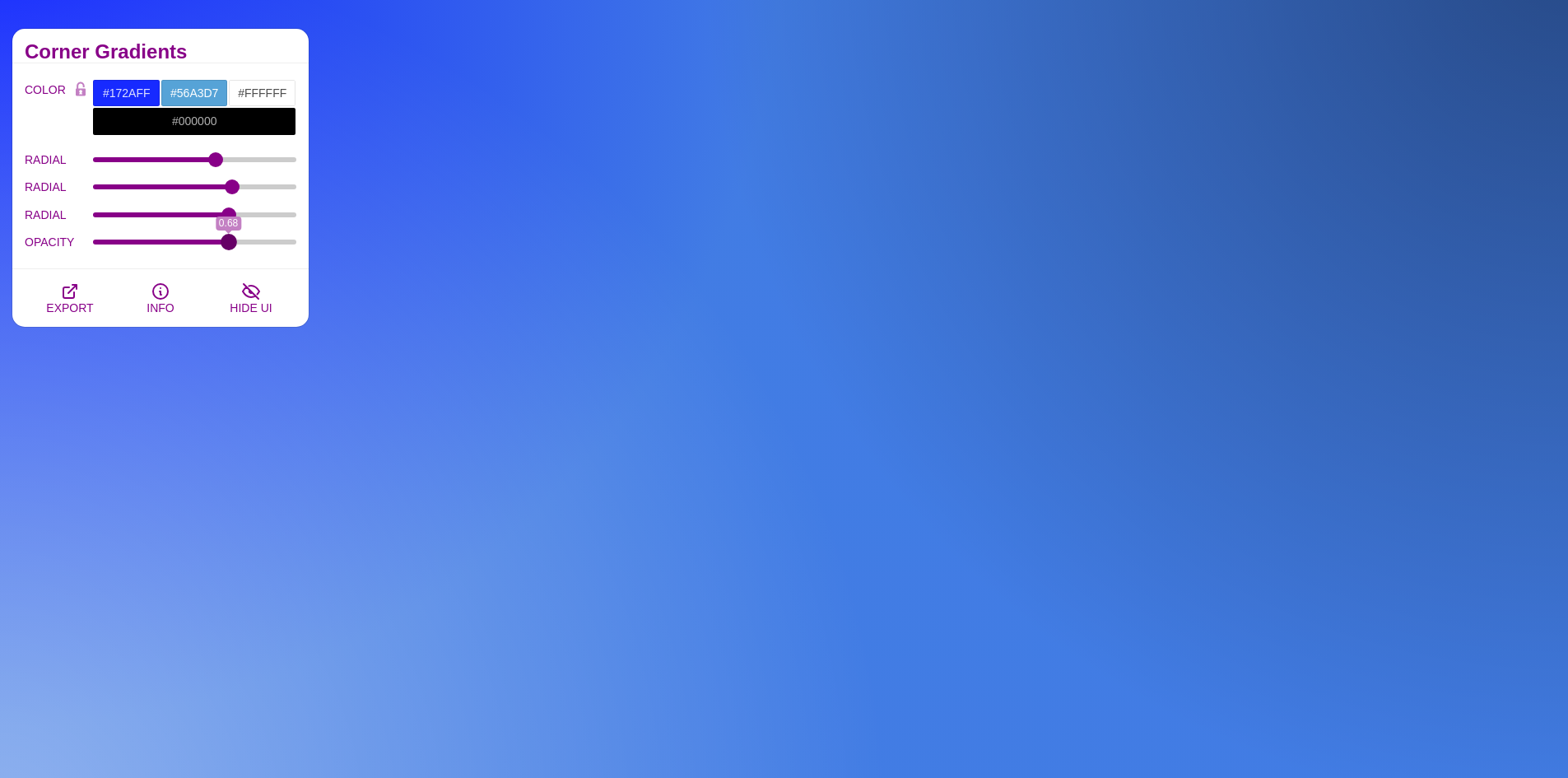
drag, startPoint x: 252, startPoint y: 241, endPoint x: 229, endPoint y: 243, distance: 23.1
type input "0.68"
click at [229, 246] on input "OPACITY" at bounding box center [195, 242] width 204 height 7
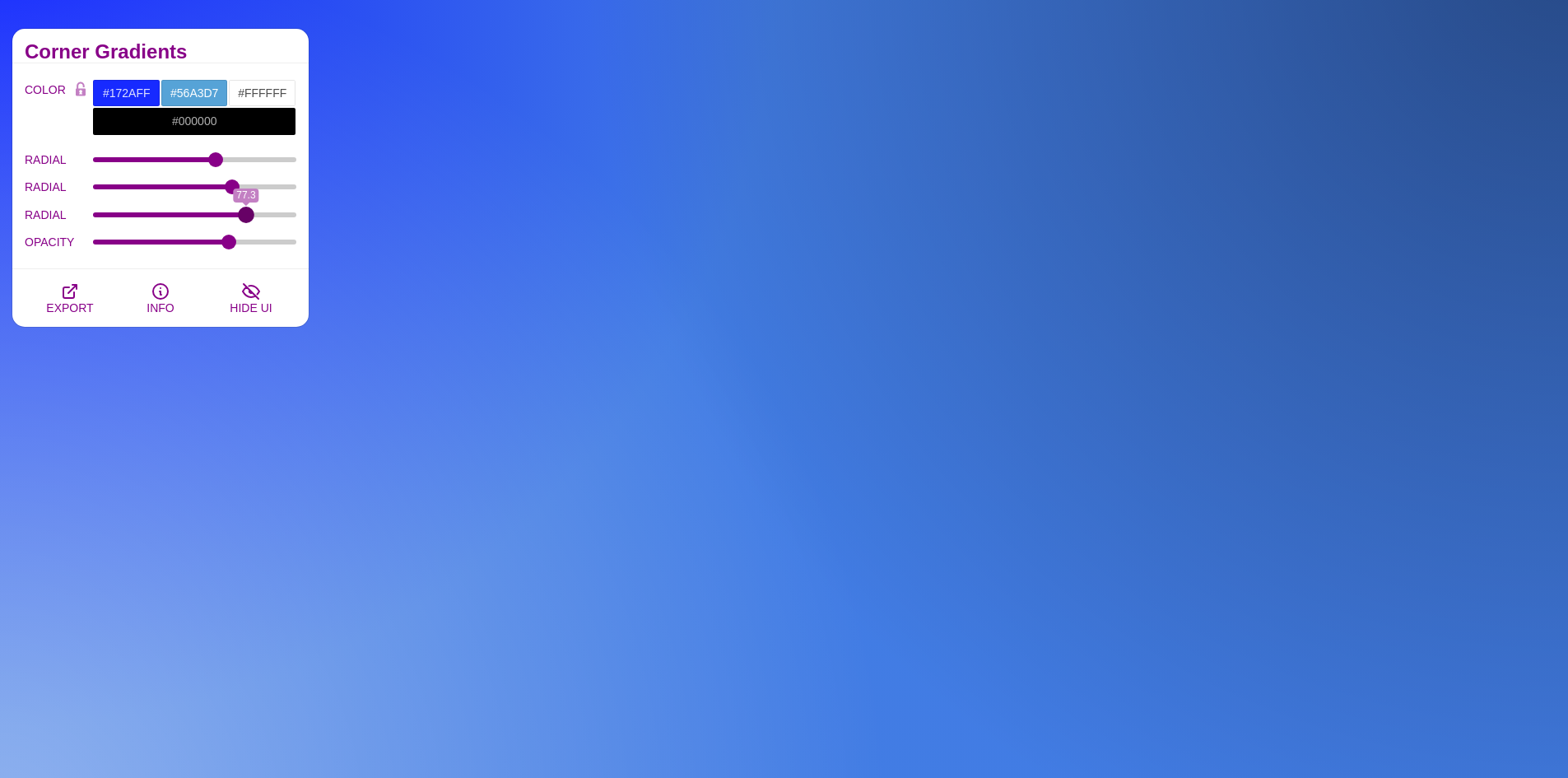
drag, startPoint x: 234, startPoint y: 214, endPoint x: 246, endPoint y: 224, distance: 15.6
type input "77.3"
click at [246, 218] on input "RADIAL" at bounding box center [195, 215] width 204 height 7
drag, startPoint x: 234, startPoint y: 189, endPoint x: 244, endPoint y: 193, distance: 10.8
type input "76"
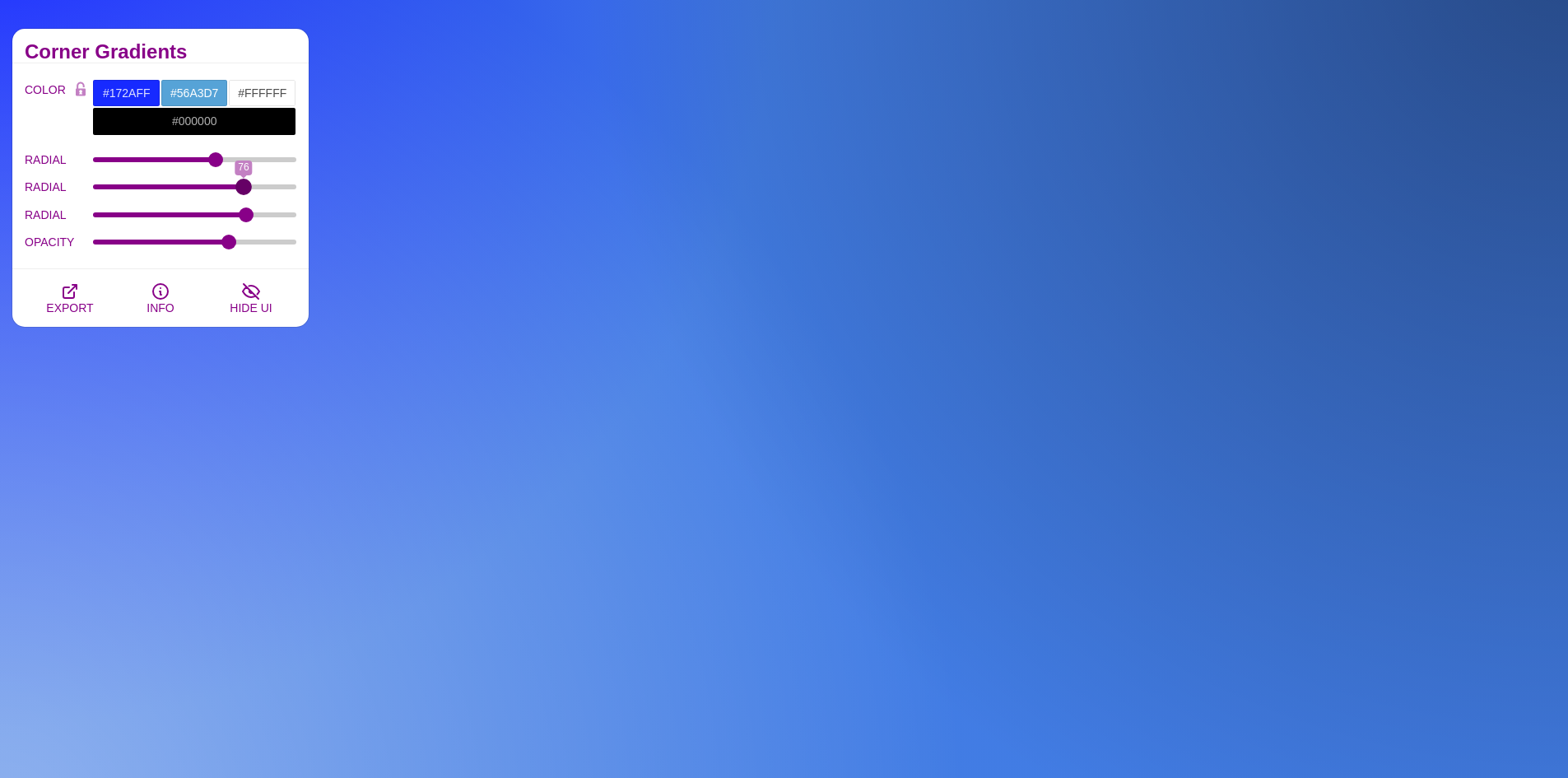
click at [244, 191] on input "RADIAL" at bounding box center [195, 187] width 204 height 7
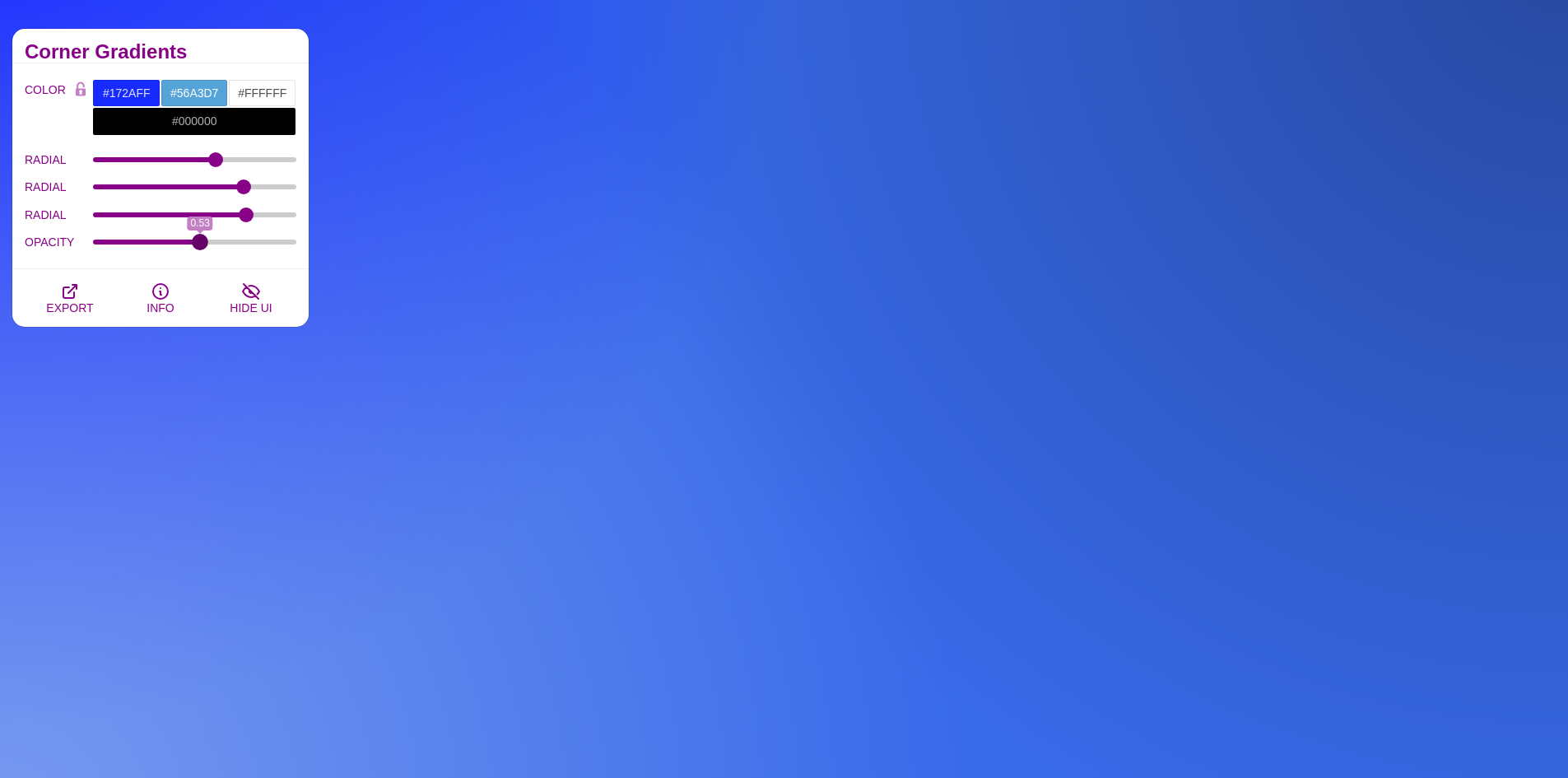
drag, startPoint x: 227, startPoint y: 237, endPoint x: 199, endPoint y: 248, distance: 30.1
type input "0.53"
click at [199, 246] on input "OPACITY" at bounding box center [195, 242] width 204 height 7
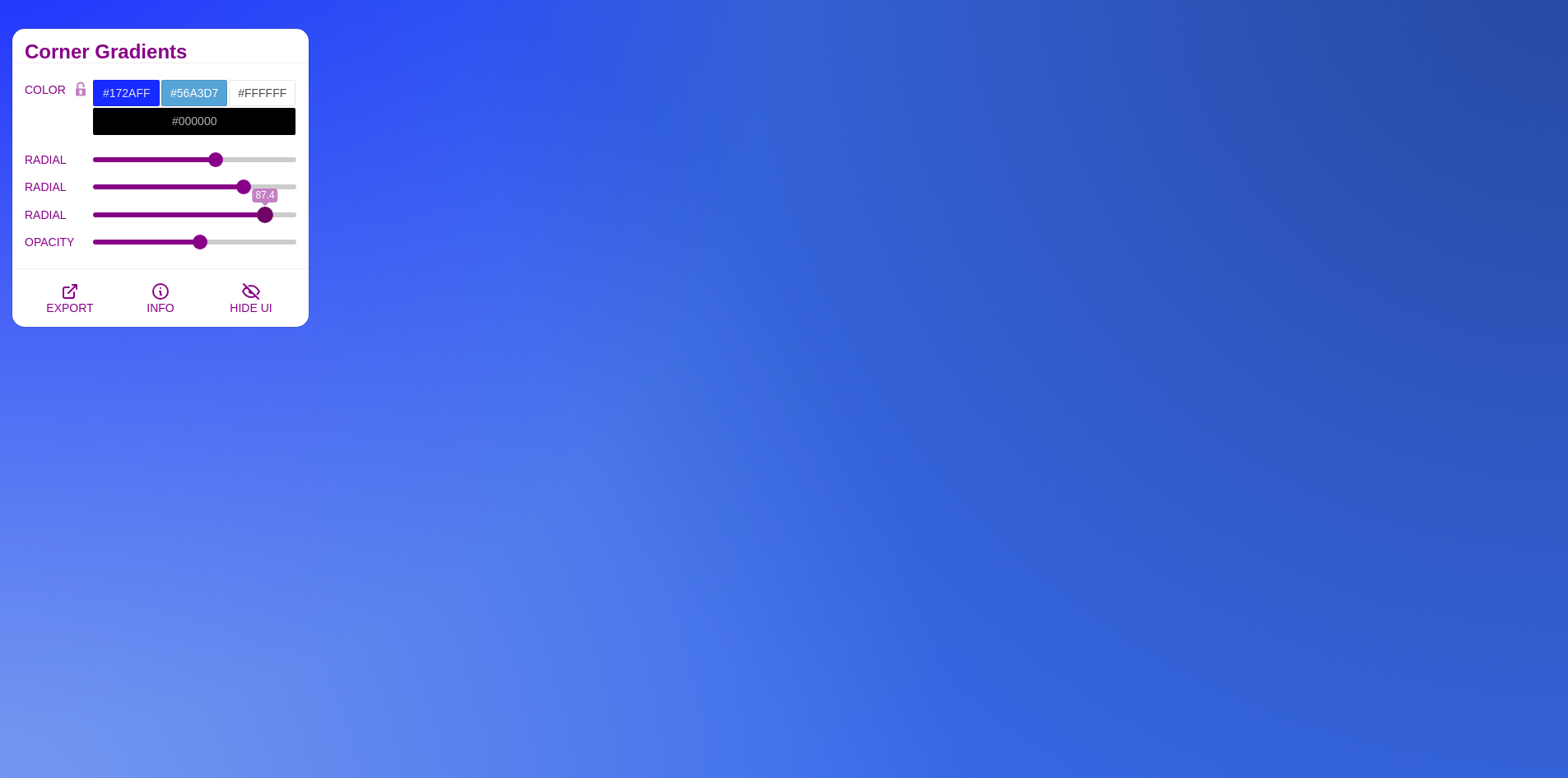
drag, startPoint x: 241, startPoint y: 219, endPoint x: 265, endPoint y: 225, distance: 24.7
type input "87.4"
click at [265, 218] on input "RADIAL" at bounding box center [195, 215] width 204 height 7
click at [226, 61] on div "Corner Gradients" at bounding box center [160, 45] width 297 height 34
drag, startPoint x: 216, startPoint y: 155, endPoint x: 229, endPoint y: 169, distance: 19.1
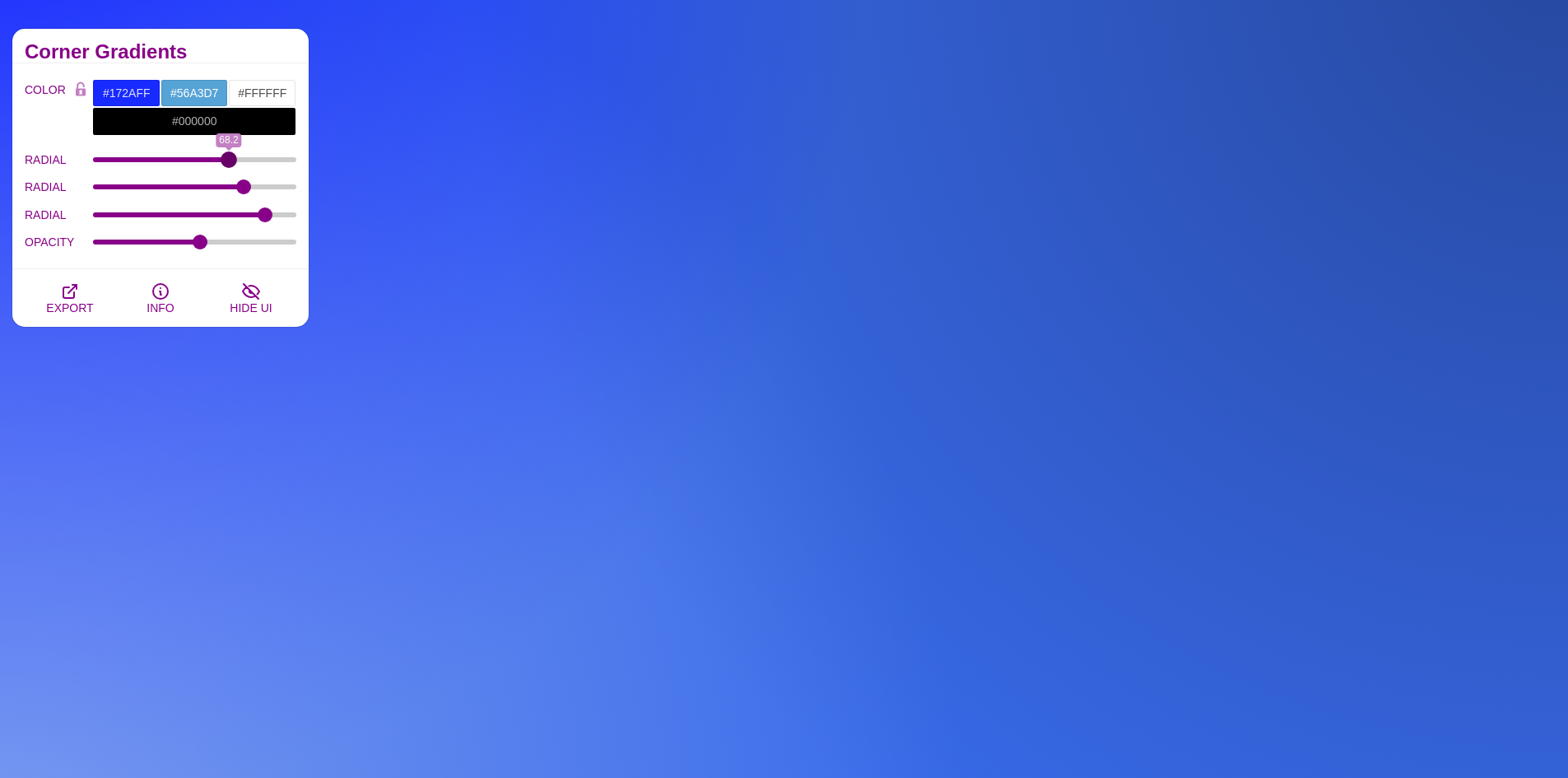
type input "68.2"
click at [229, 163] on input "RADIAL" at bounding box center [195, 160] width 204 height 7
drag, startPoint x: 244, startPoint y: 191, endPoint x: 232, endPoint y: 199, distance: 14.4
type input "69.9"
click at [232, 191] on input "RADIAL" at bounding box center [195, 187] width 204 height 7
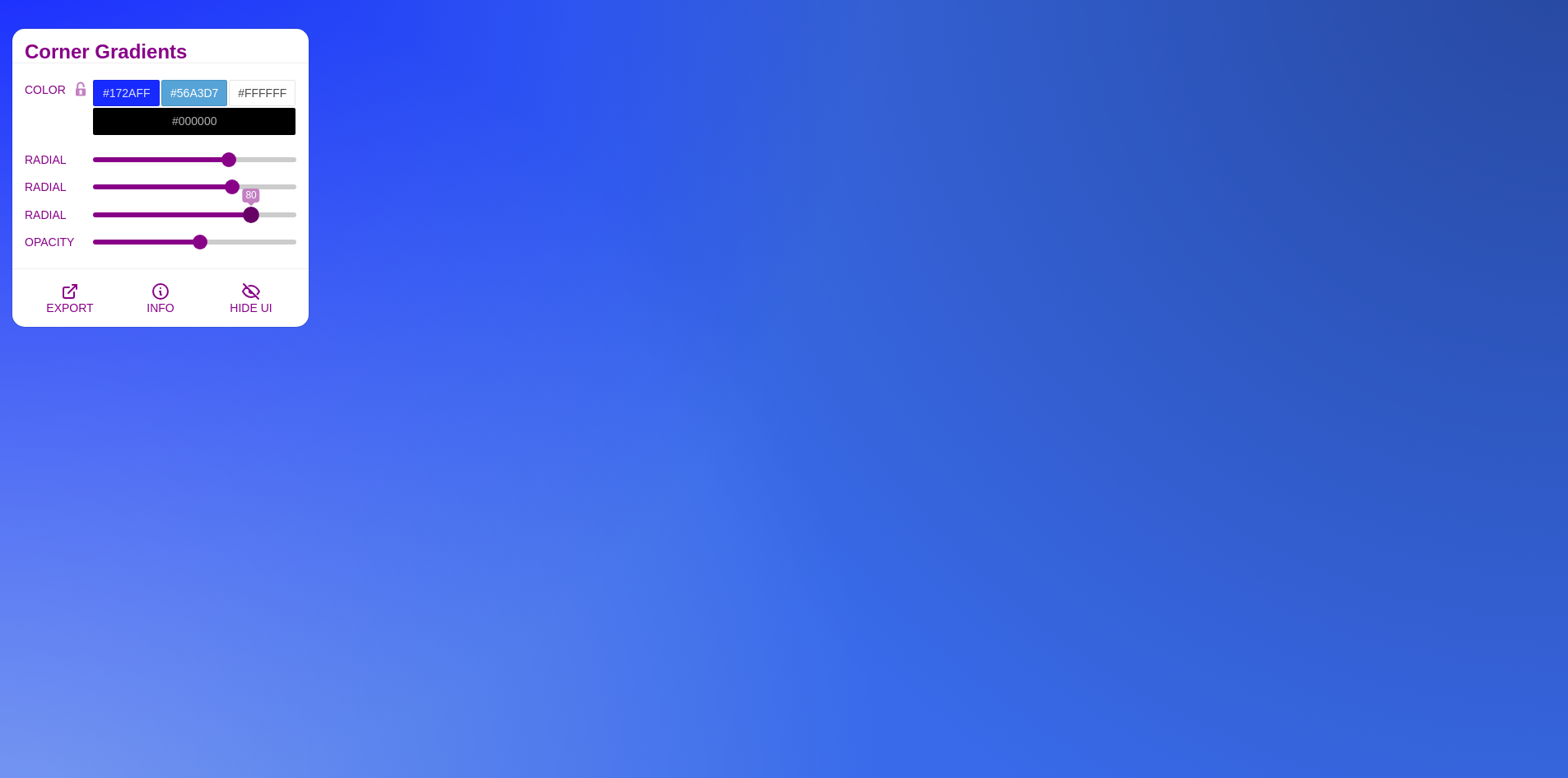
drag, startPoint x: 260, startPoint y: 211, endPoint x: 251, endPoint y: 217, distance: 10.8
type input "80"
click at [251, 217] on input "RADIAL" at bounding box center [195, 215] width 204 height 7
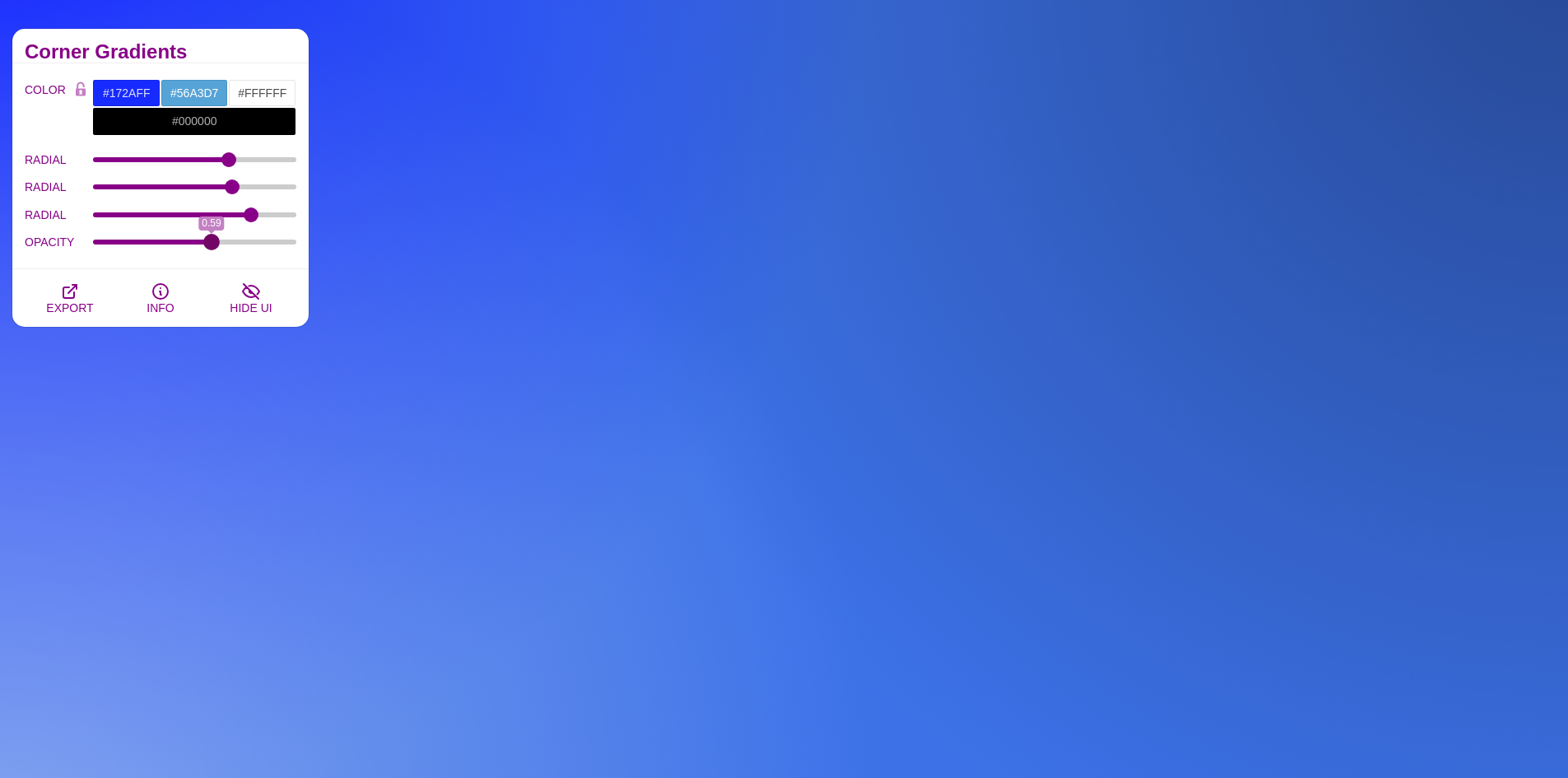
drag, startPoint x: 203, startPoint y: 239, endPoint x: 211, endPoint y: 252, distance: 15.3
type input "0.59"
click at [211, 246] on input "OPACITY" at bounding box center [195, 242] width 204 height 7
drag, startPoint x: 231, startPoint y: 186, endPoint x: 242, endPoint y: 189, distance: 11.4
type input "75.2"
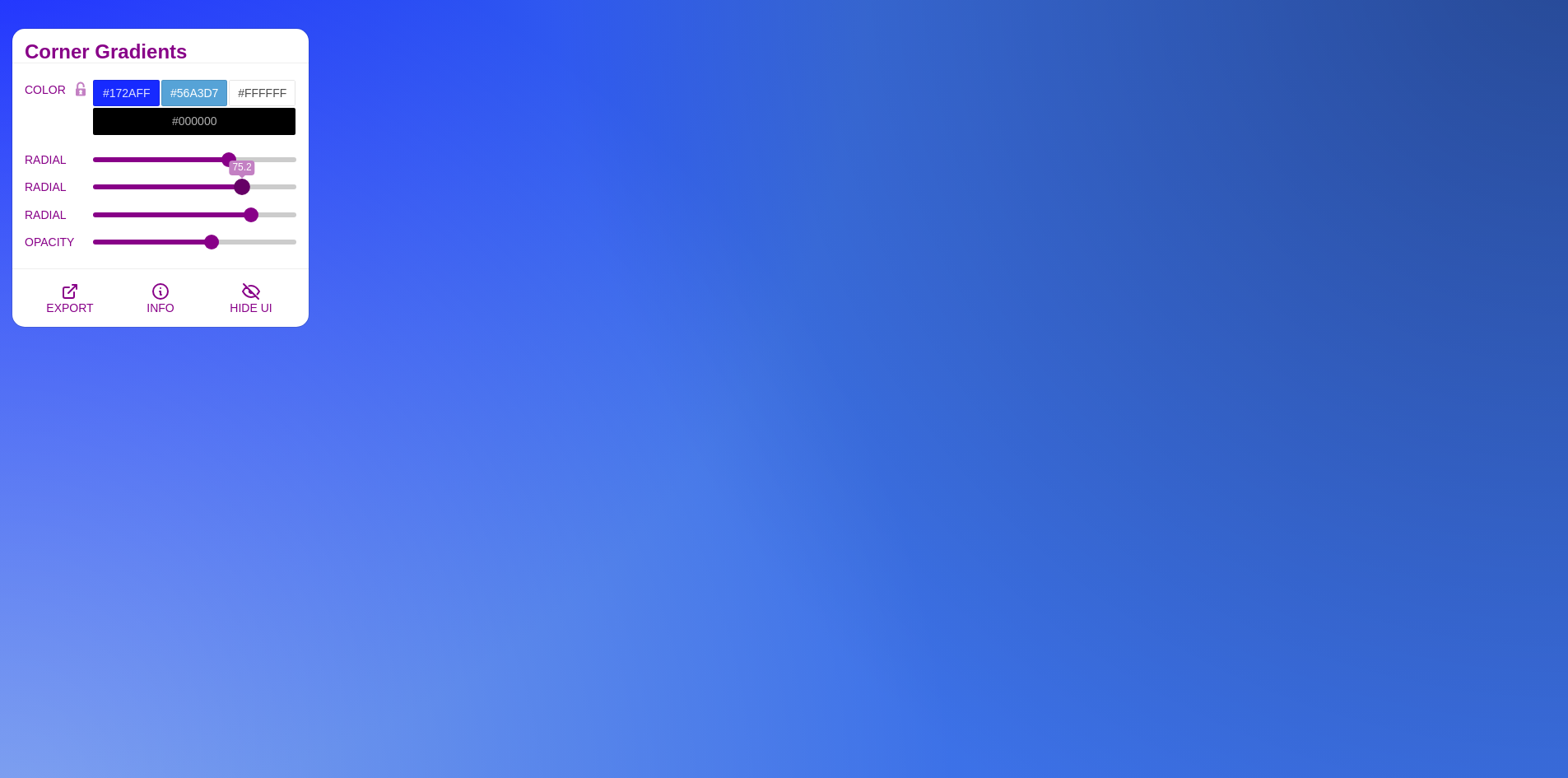
click at [242, 189] on input "RADIAL" at bounding box center [195, 187] width 204 height 7
drag, startPoint x: 228, startPoint y: 159, endPoint x: 253, endPoint y: 196, distance: 44.7
type input "70.8"
click at [234, 163] on input "RADIAL" at bounding box center [195, 160] width 204 height 7
drag, startPoint x: 251, startPoint y: 216, endPoint x: 241, endPoint y: 226, distance: 14.1
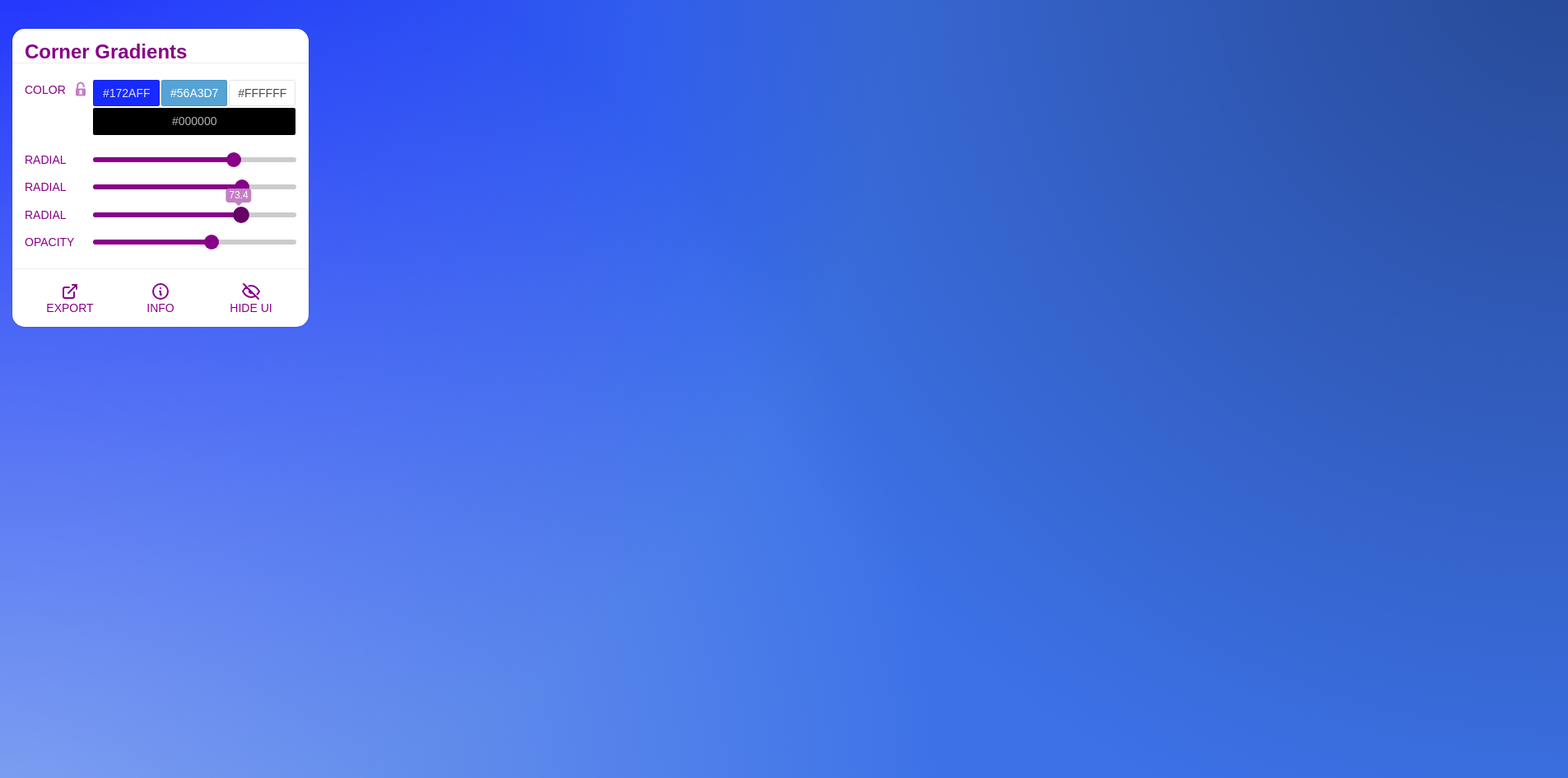
type input "74.7"
click at [241, 218] on input "RADIAL" at bounding box center [195, 215] width 204 height 7
drag, startPoint x: 211, startPoint y: 243, endPoint x: 252, endPoint y: 232, distance: 42.4
type input "0.56"
click at [206, 246] on input "OPACITY" at bounding box center [195, 242] width 204 height 7
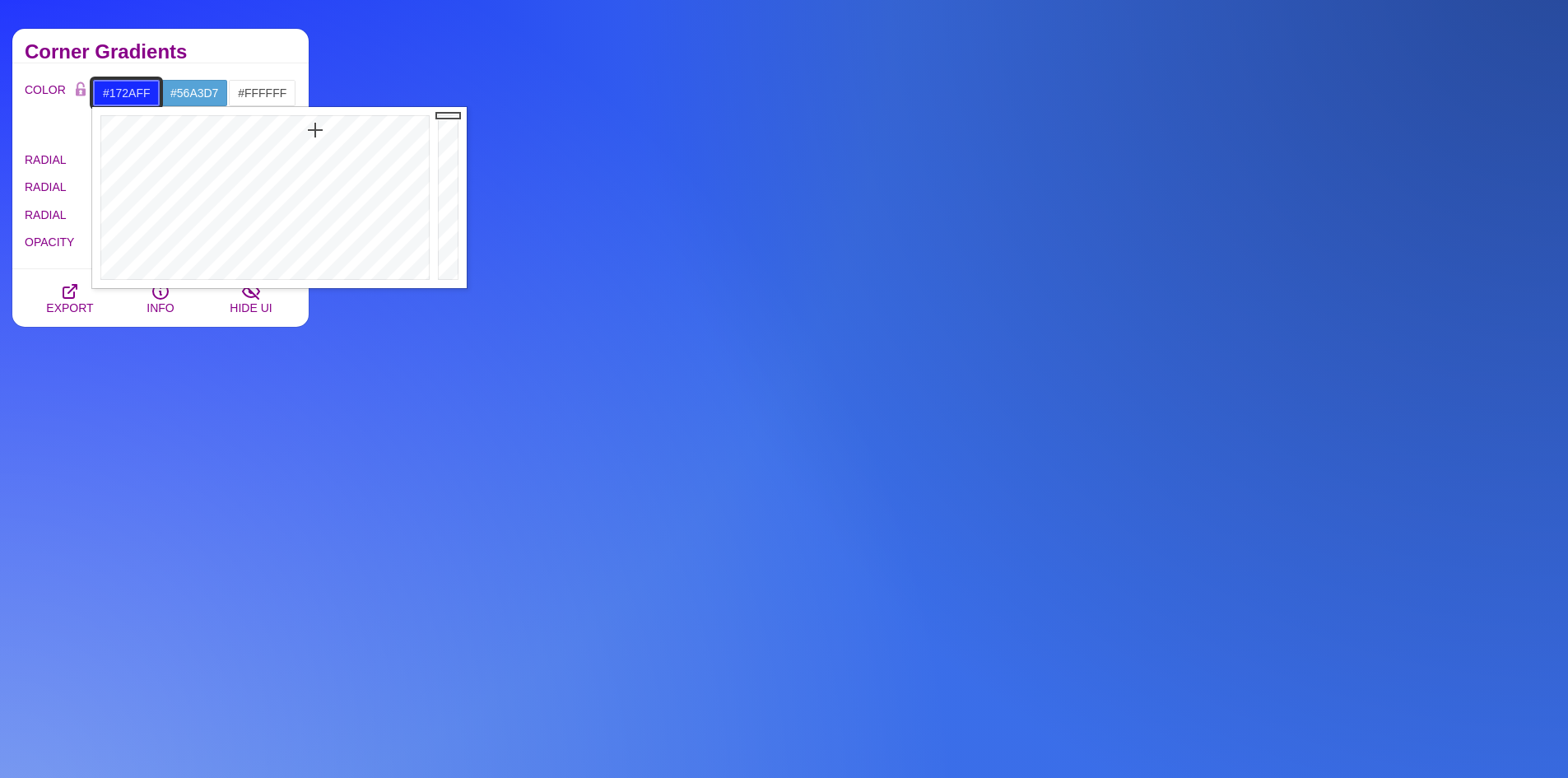
click at [144, 98] on input "#172AFF" at bounding box center [126, 93] width 69 height 28
drag, startPoint x: 450, startPoint y: 115, endPoint x: 449, endPoint y: 128, distance: 13.0
click at [449, 128] on div at bounding box center [449, 197] width 33 height 181
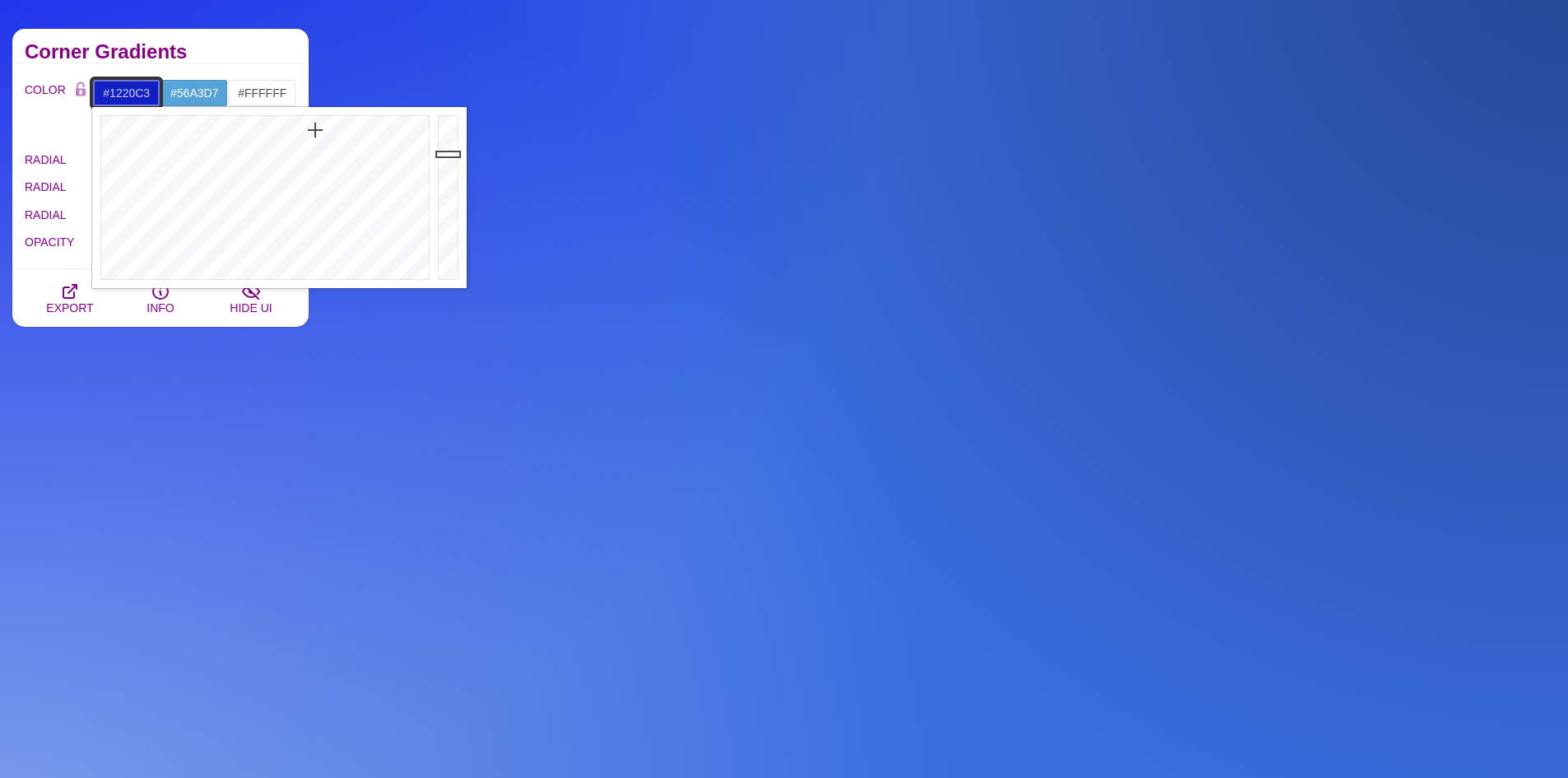
drag, startPoint x: 449, startPoint y: 128, endPoint x: 454, endPoint y: 154, distance: 26.5
click at [454, 154] on div at bounding box center [449, 197] width 33 height 181
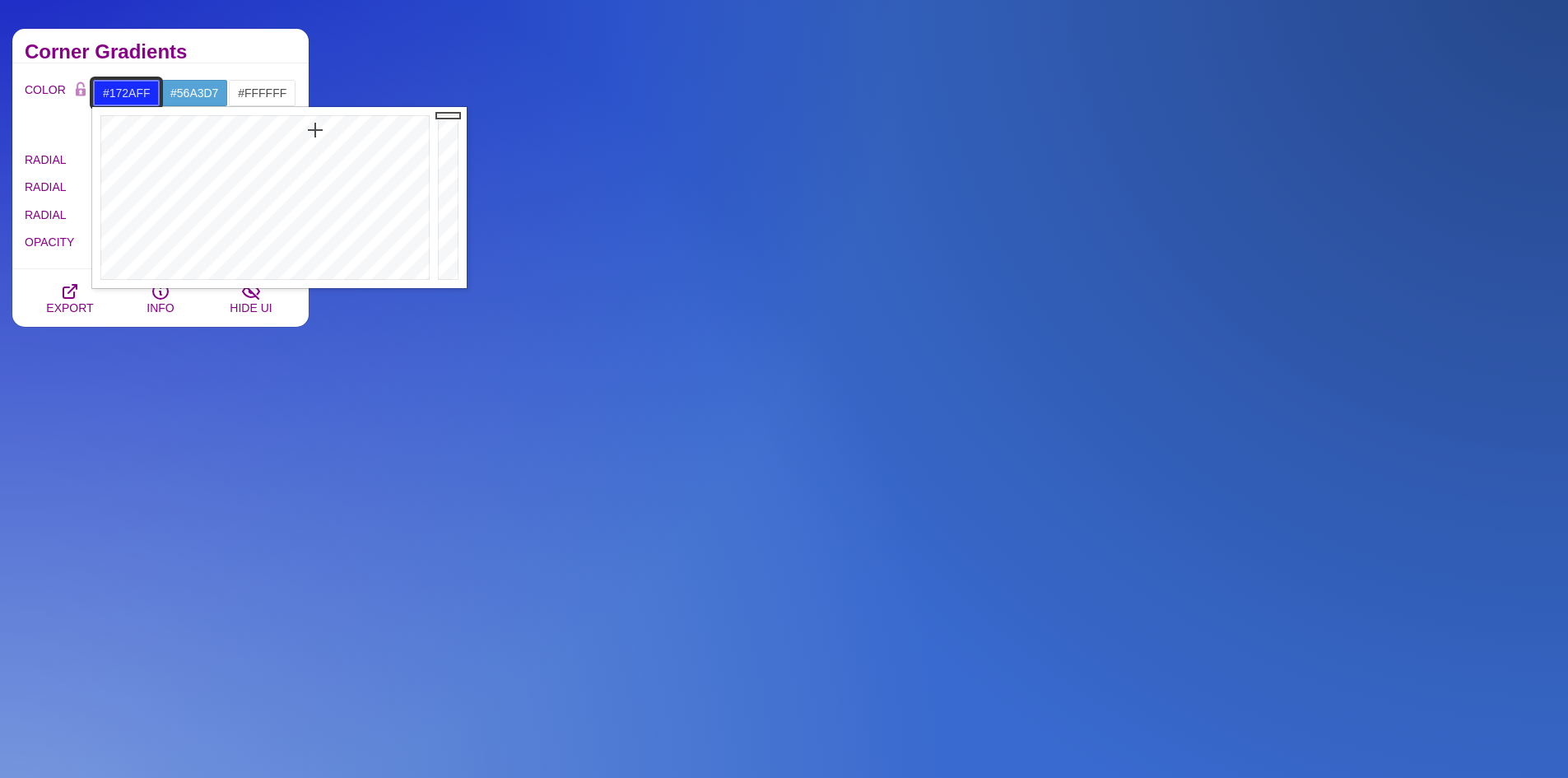
drag, startPoint x: 454, startPoint y: 154, endPoint x: 404, endPoint y: 117, distance: 62.2
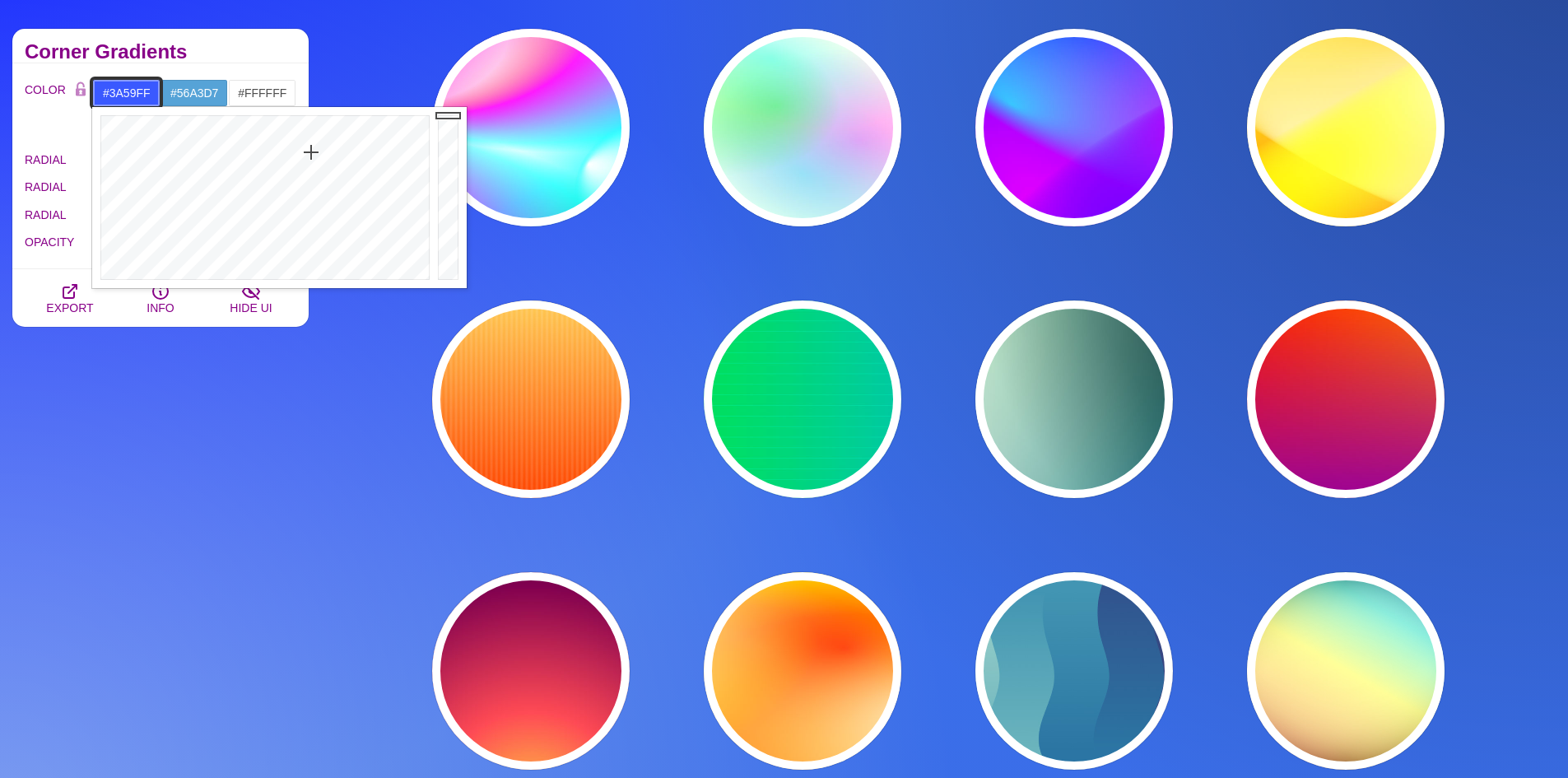
drag, startPoint x: 319, startPoint y: 135, endPoint x: 311, endPoint y: 152, distance: 18.8
click at [311, 152] on div at bounding box center [262, 197] width 342 height 181
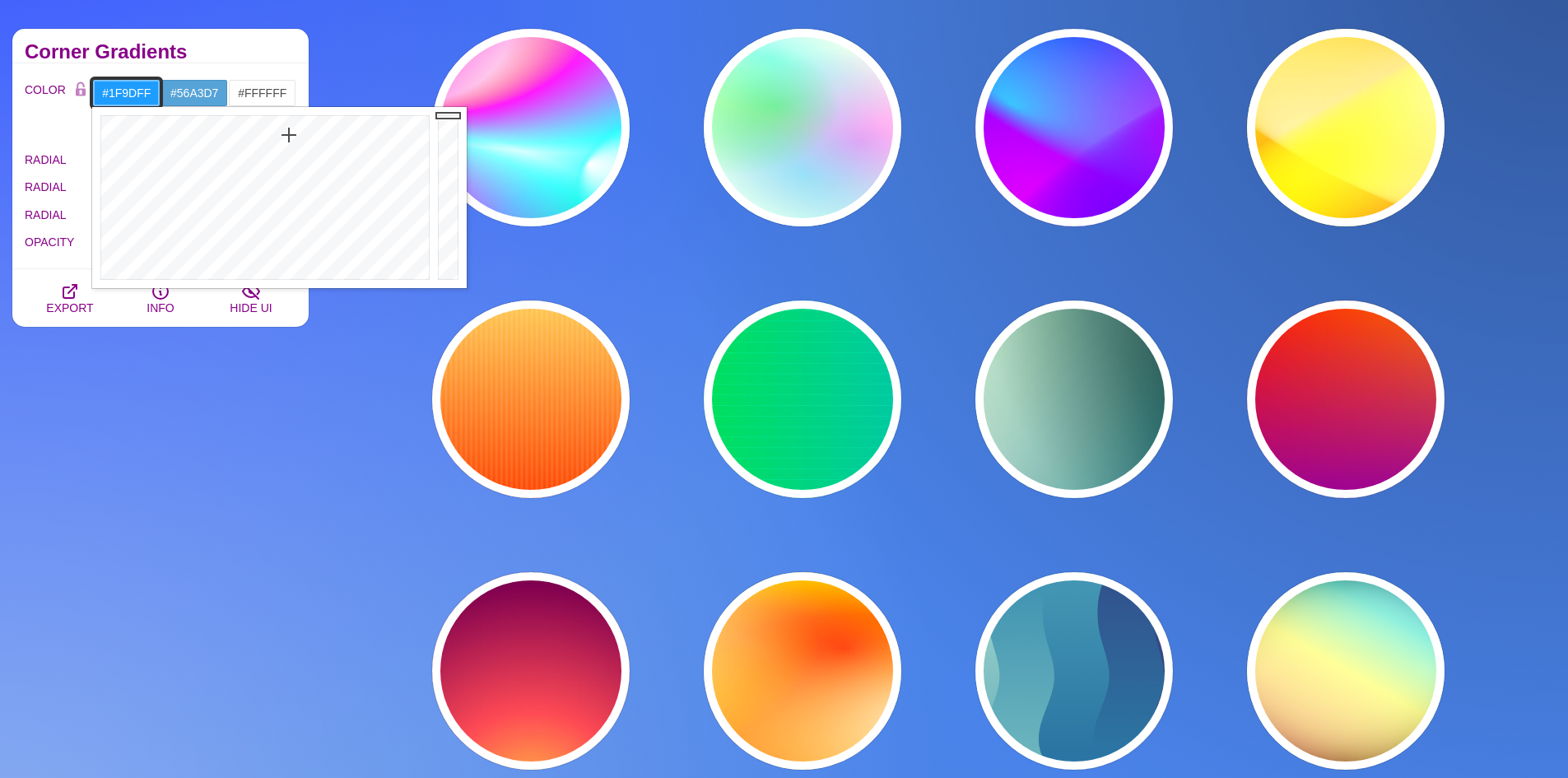
drag, startPoint x: 311, startPoint y: 152, endPoint x: 289, endPoint y: 135, distance: 27.8
click at [289, 135] on div at bounding box center [262, 197] width 342 height 181
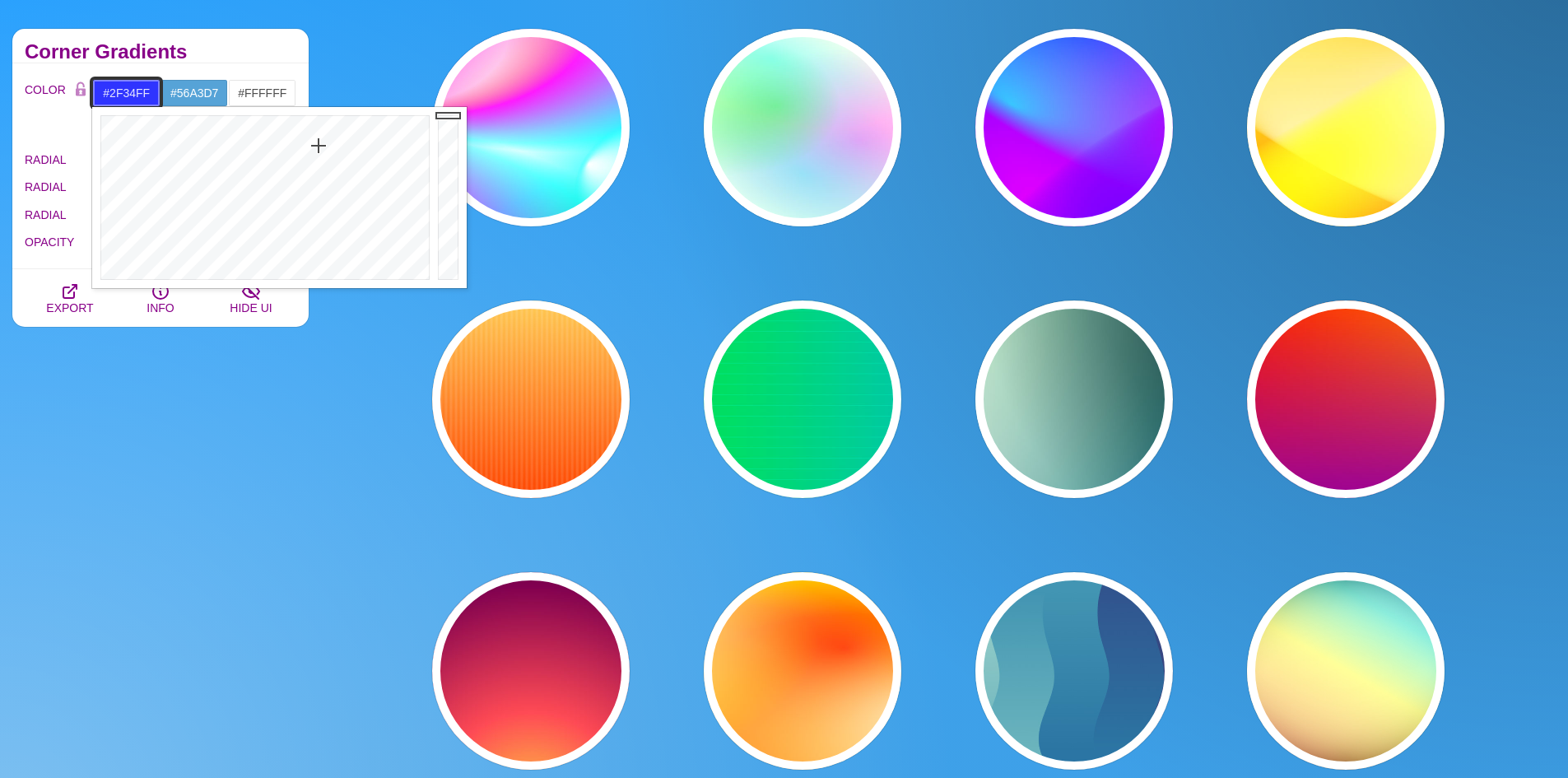
drag, startPoint x: 303, startPoint y: 138, endPoint x: 318, endPoint y: 145, distance: 16.6
click at [318, 145] on div at bounding box center [262, 197] width 342 height 181
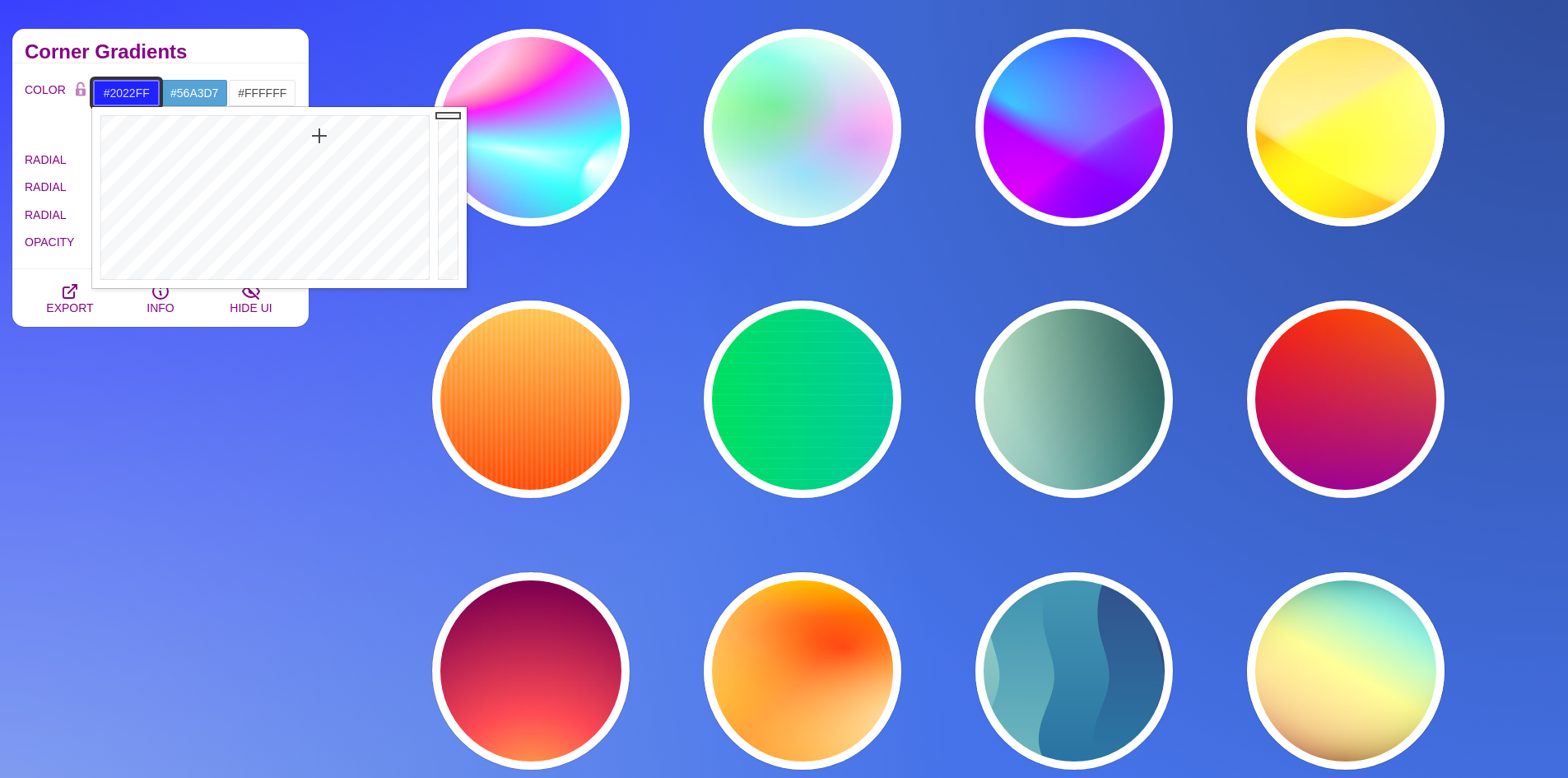
drag, startPoint x: 318, startPoint y: 145, endPoint x: 319, endPoint y: 136, distance: 9.1
click at [319, 136] on div at bounding box center [262, 197] width 342 height 181
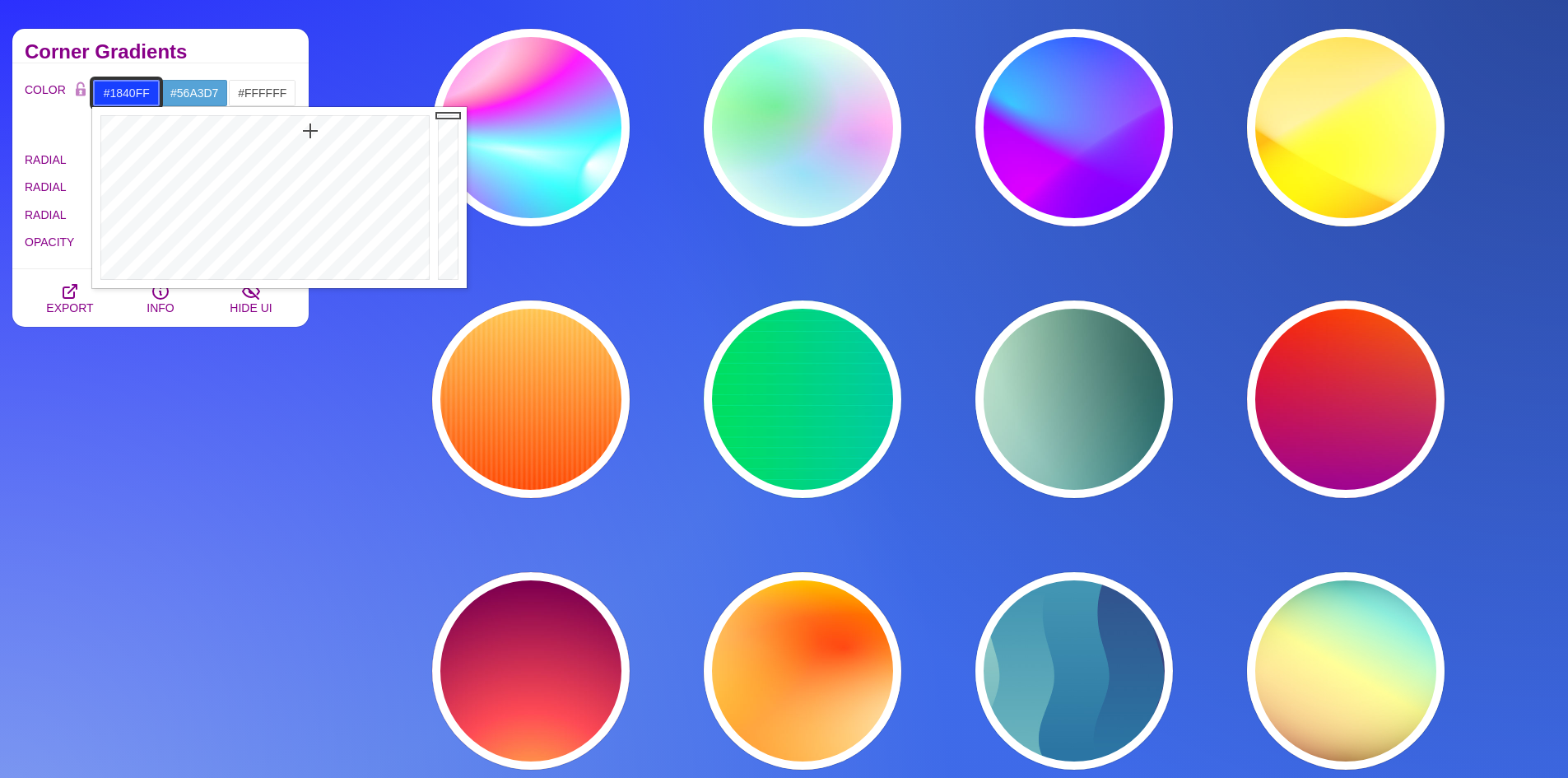
drag, startPoint x: 319, startPoint y: 136, endPoint x: 310, endPoint y: 131, distance: 10.3
click at [310, 131] on div at bounding box center [262, 197] width 342 height 181
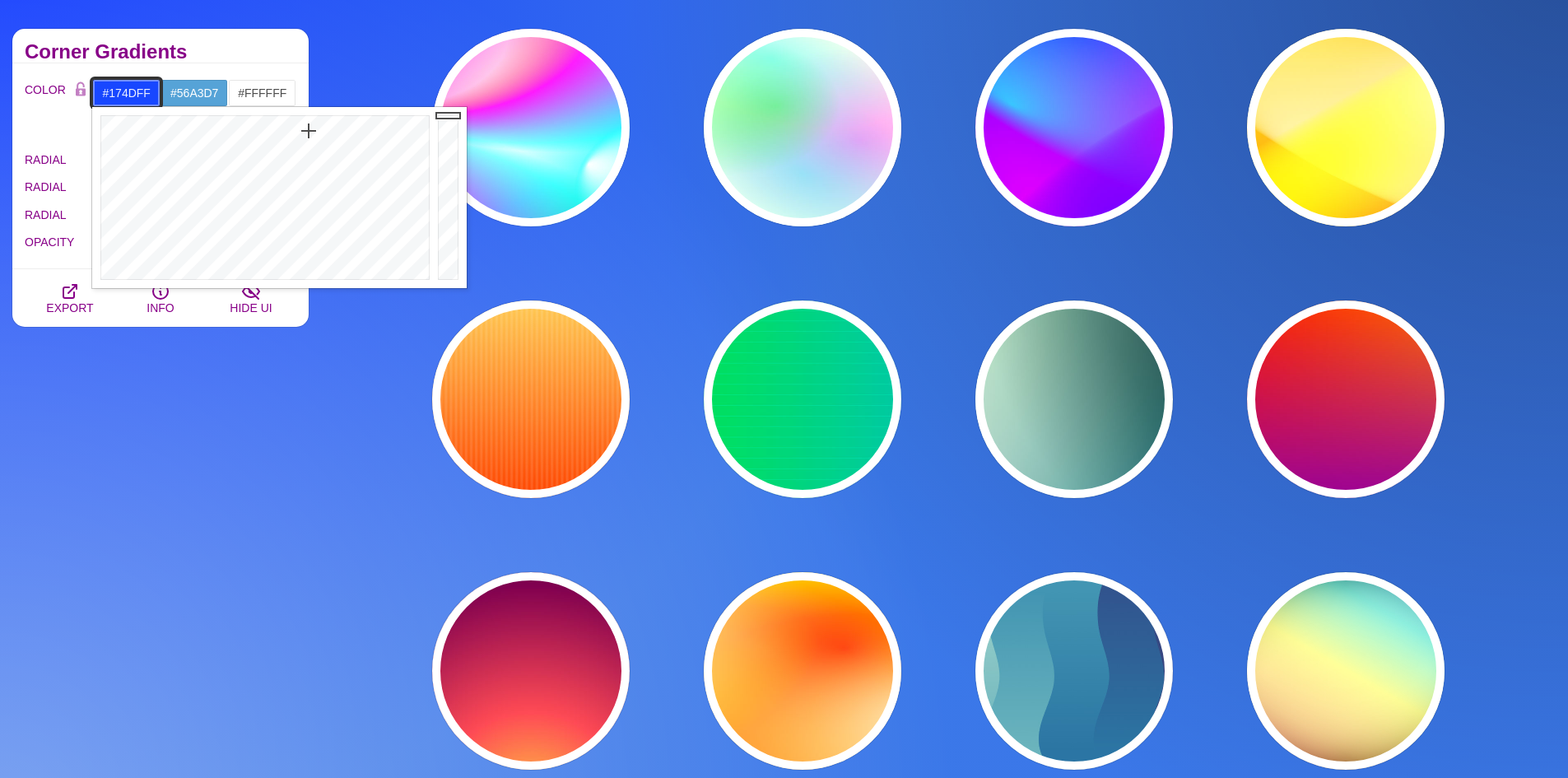
type input "#1650FF"
click at [306, 130] on div at bounding box center [262, 197] width 342 height 181
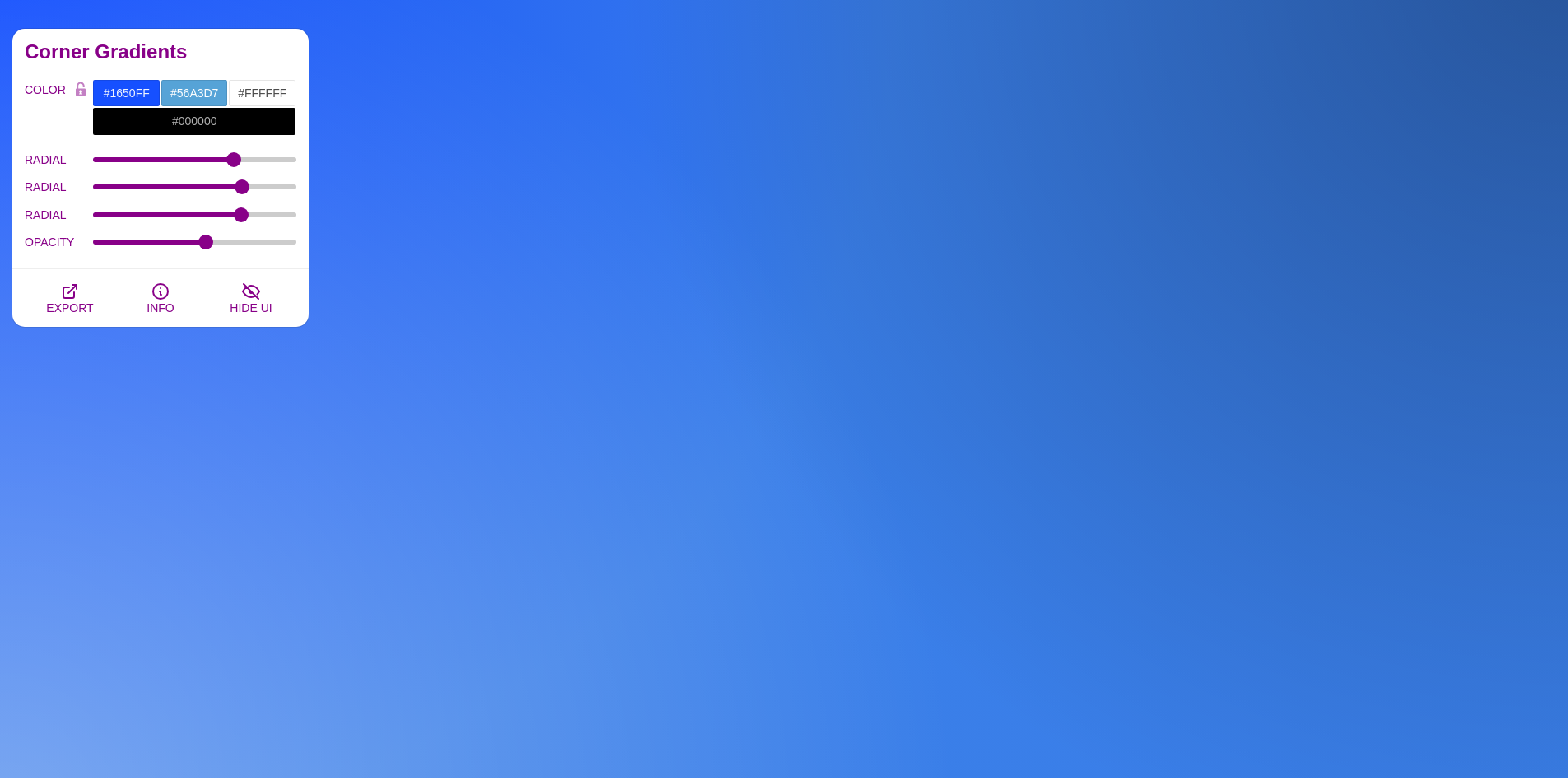
click at [258, 48] on h2 "Corner Gradients" at bounding box center [160, 52] width 271 height 13
click at [80, 292] on button "EXPORT" at bounding box center [70, 297] width 90 height 58
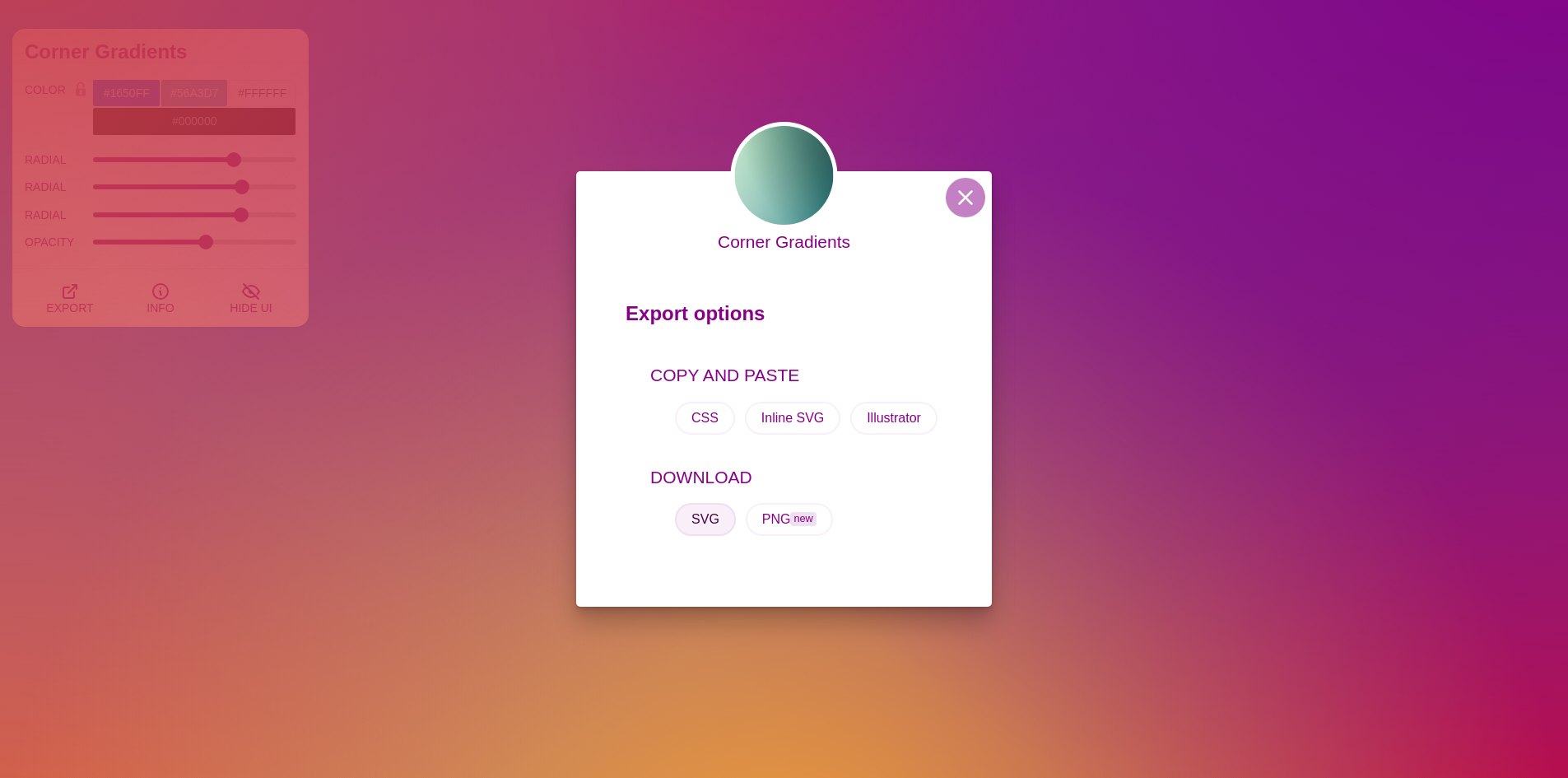
click at [703, 525] on button "SVG" at bounding box center [705, 519] width 61 height 33
click at [229, 50] on div "Corner Gradients Export options COPY AND PASTE CSS Inline SVG Illustrator DOWNL…" at bounding box center [784, 389] width 1568 height 778
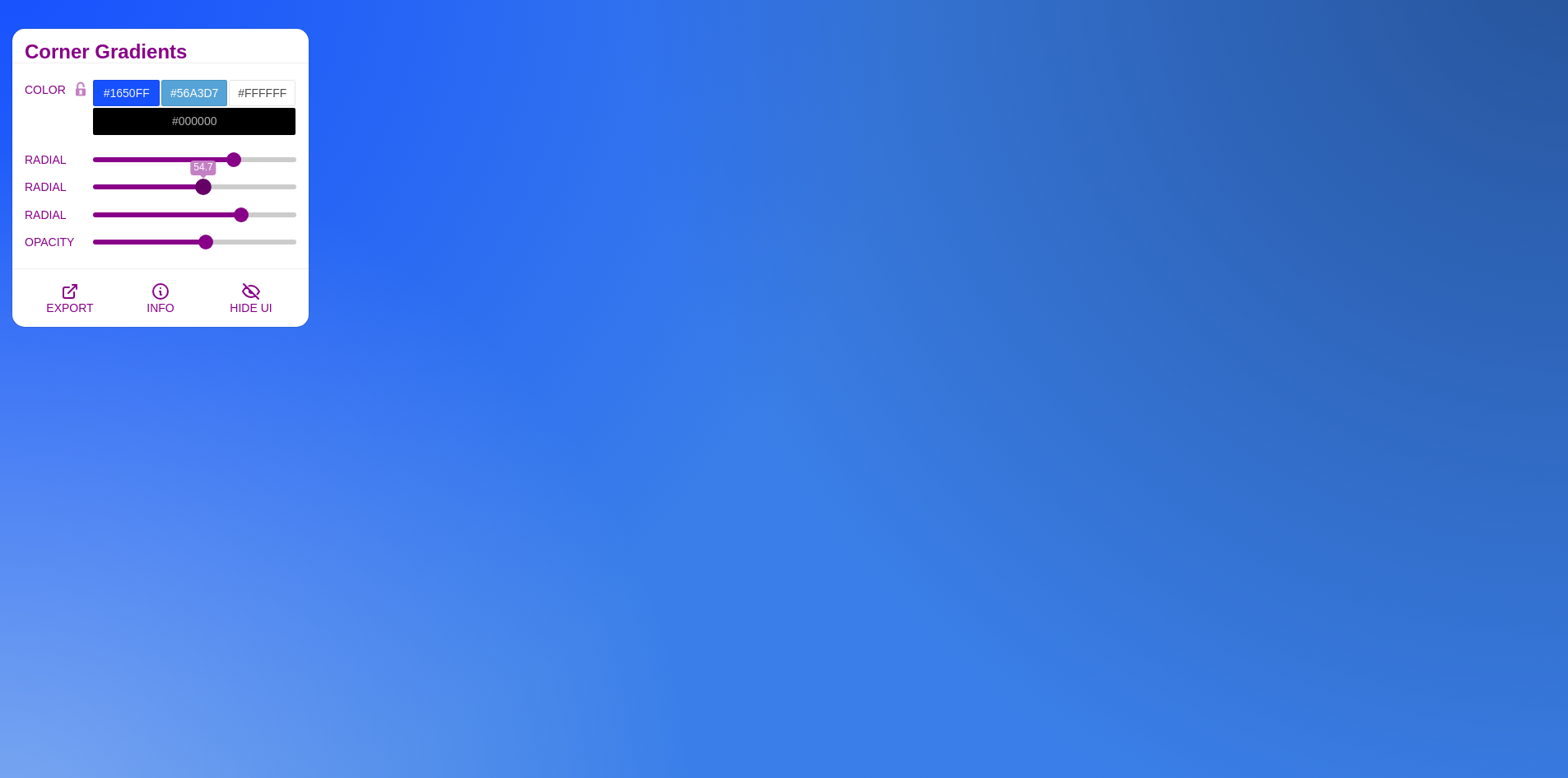
drag, startPoint x: 239, startPoint y: 184, endPoint x: 203, endPoint y: 195, distance: 37.6
type input "54.7"
click at [203, 191] on input "RADIAL" at bounding box center [195, 187] width 204 height 7
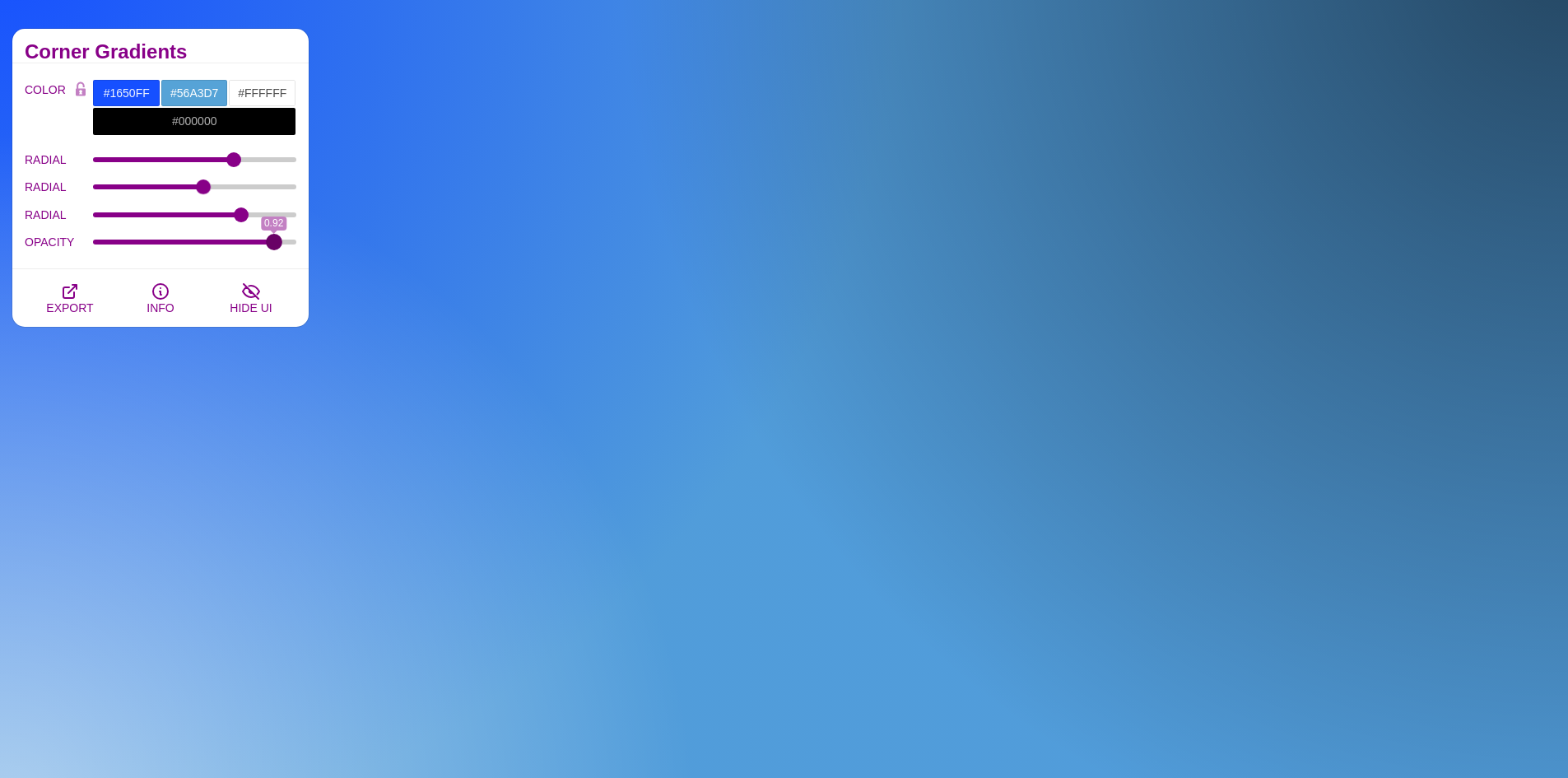
drag, startPoint x: 196, startPoint y: 245, endPoint x: 273, endPoint y: 249, distance: 77.1
type input "0.92"
click at [273, 246] on input "OPACITY" at bounding box center [195, 242] width 204 height 7
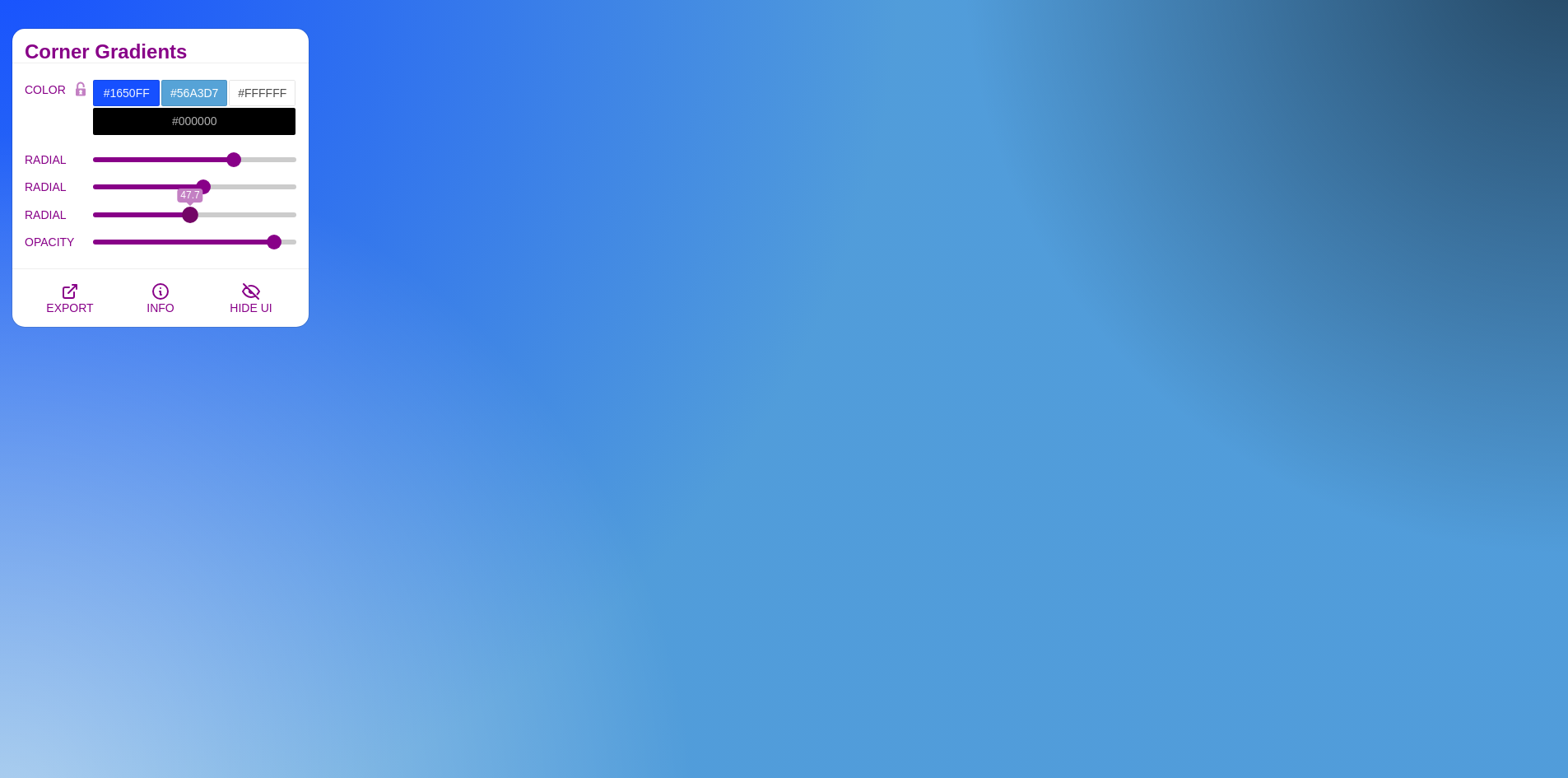
drag, startPoint x: 237, startPoint y: 218, endPoint x: 190, endPoint y: 218, distance: 47.0
type input "47.7"
click at [190, 218] on input "RADIAL" at bounding box center [195, 215] width 204 height 7
drag, startPoint x: 182, startPoint y: 188, endPoint x: 196, endPoint y: 189, distance: 14.0
type input "51.2"
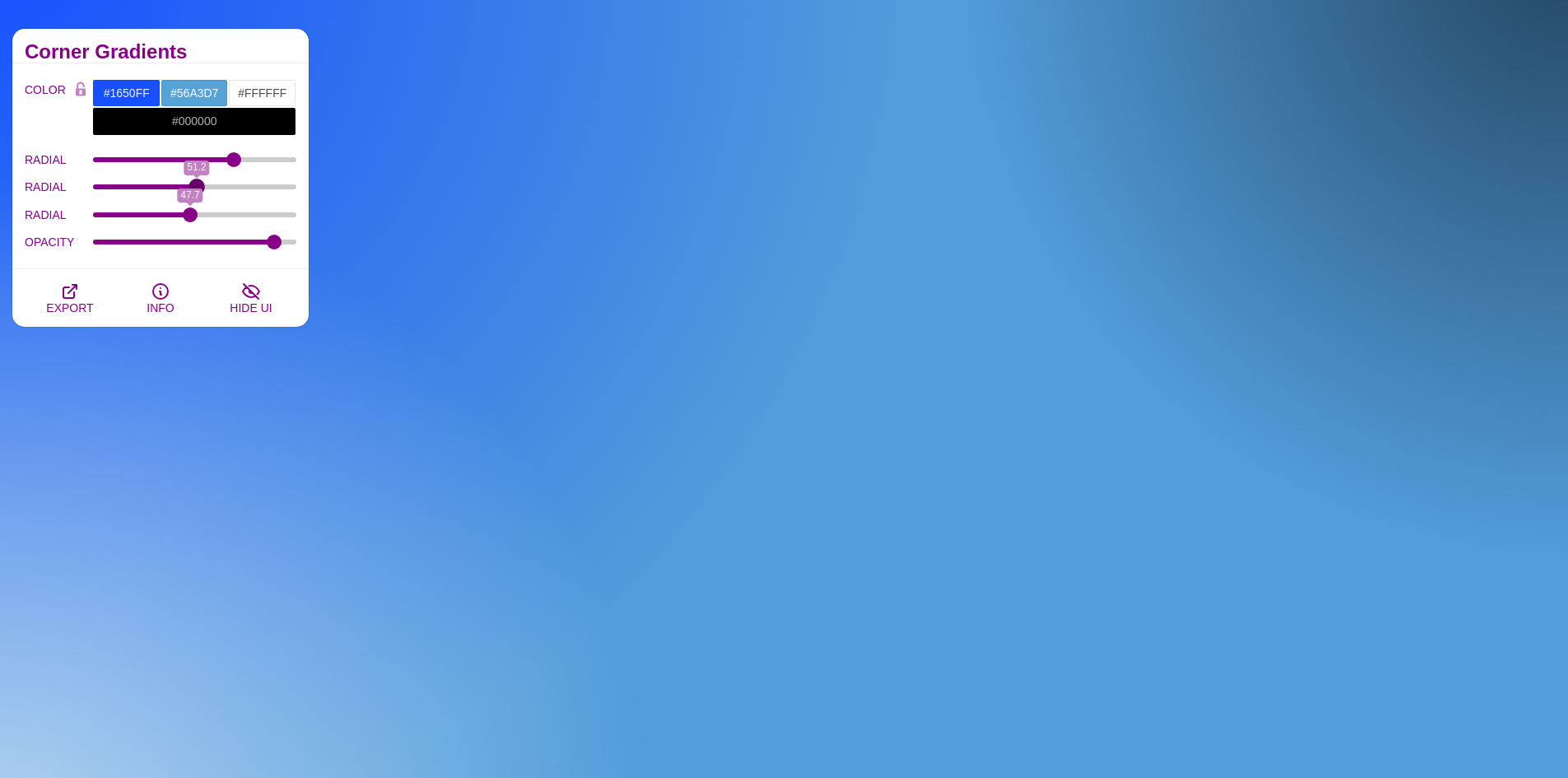
click at [196, 189] on input "RADIAL" at bounding box center [195, 187] width 204 height 7
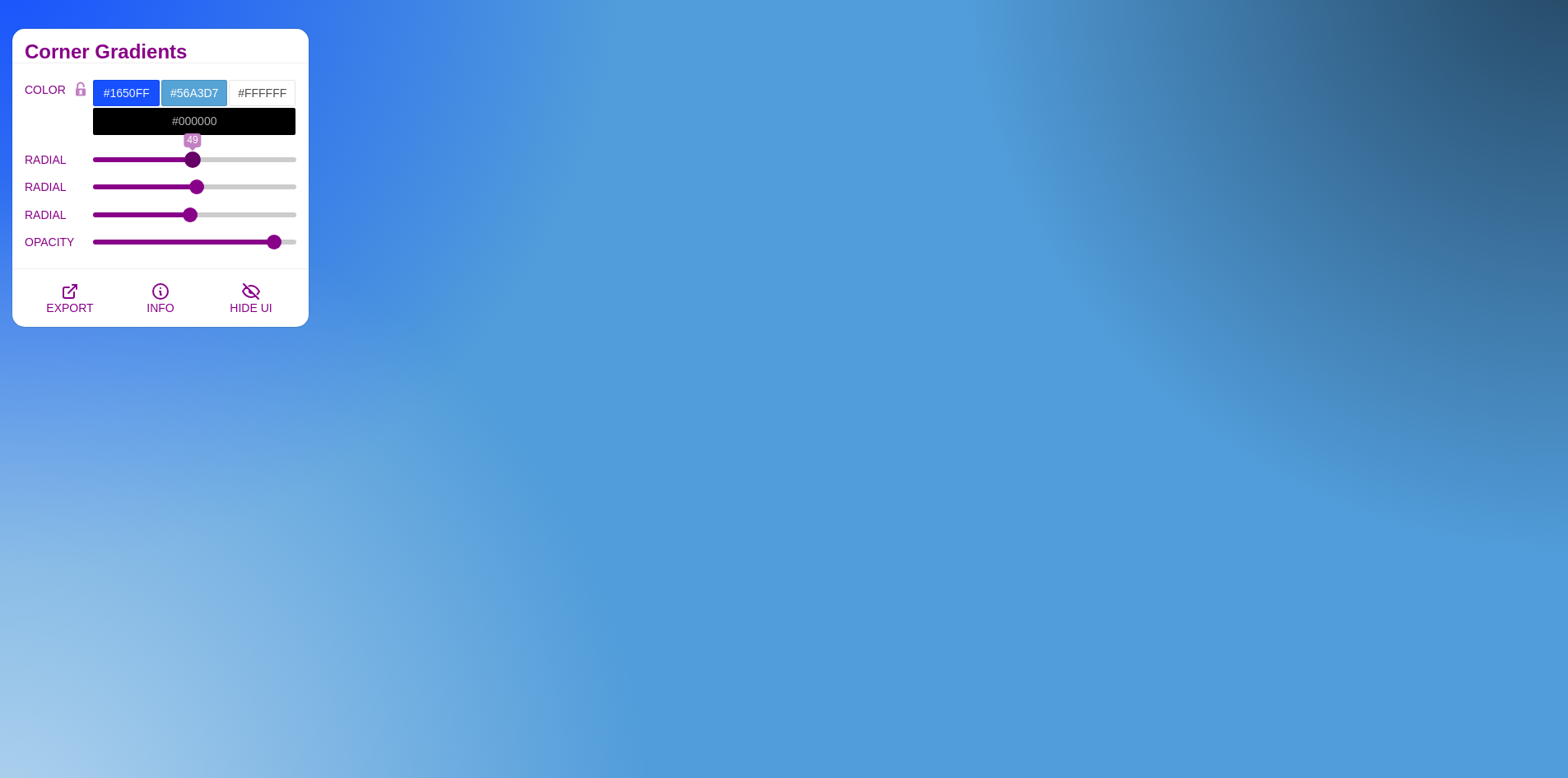
drag, startPoint x: 202, startPoint y: 158, endPoint x: 193, endPoint y: 163, distance: 10.3
type input "49"
click at [193, 163] on input "RADIAL" at bounding box center [195, 160] width 204 height 7
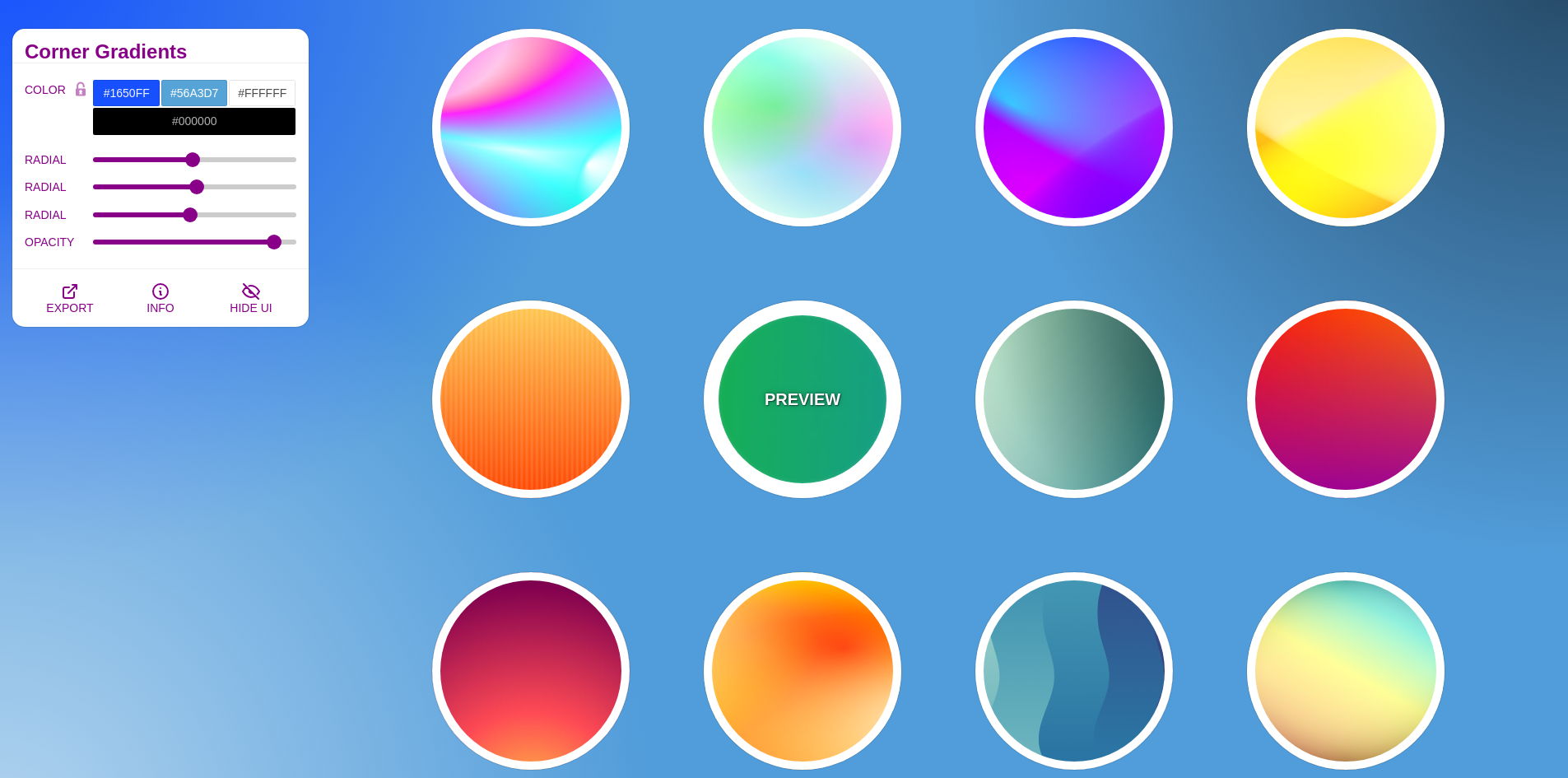
click at [823, 403] on p "PREVIEW" at bounding box center [802, 399] width 76 height 25
type input "#00FFCC"
type input "#00FF00"
type input "#00AAFF"
type input "0"
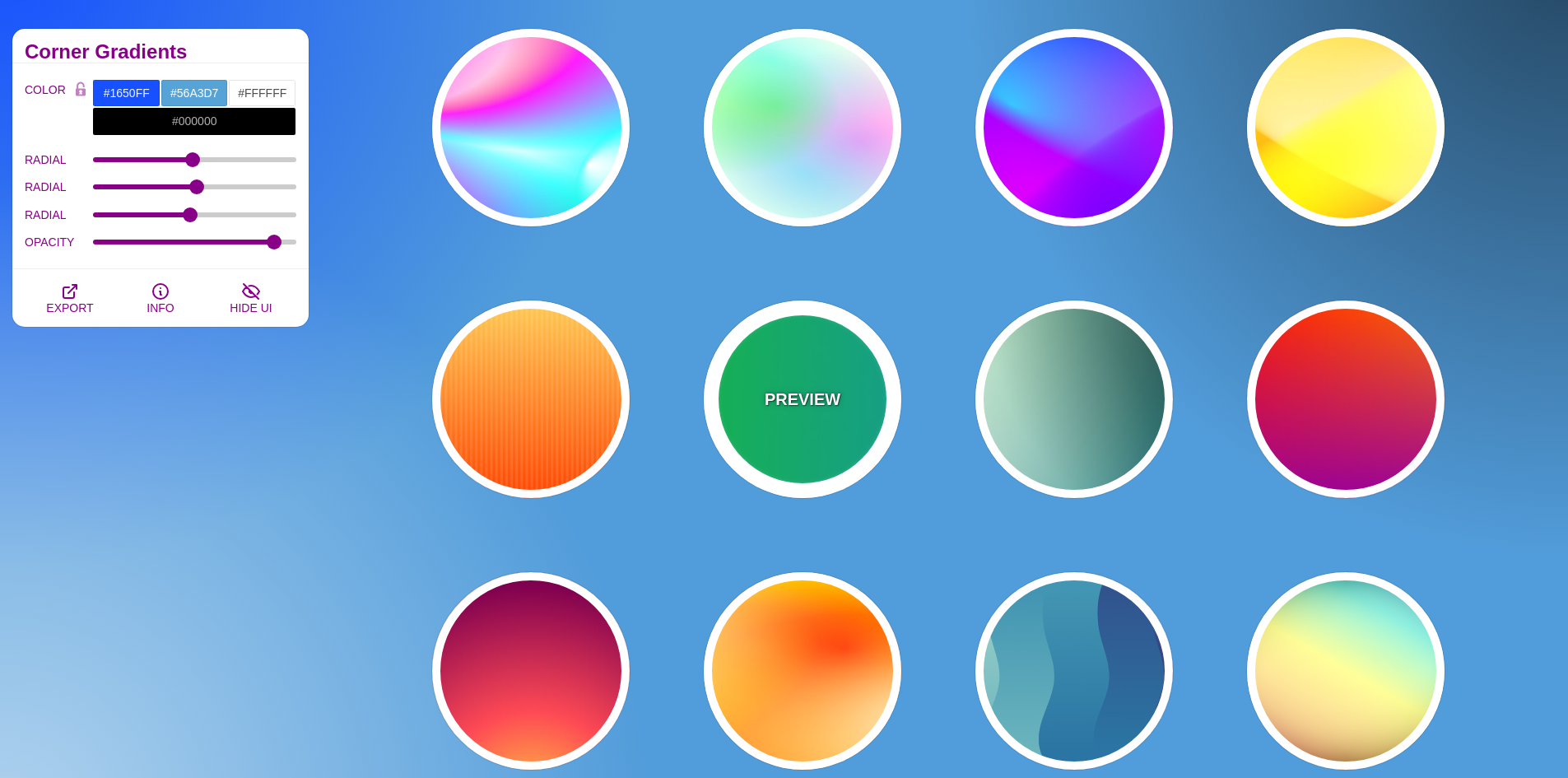
type input "0"
type input "5"
type input "1"
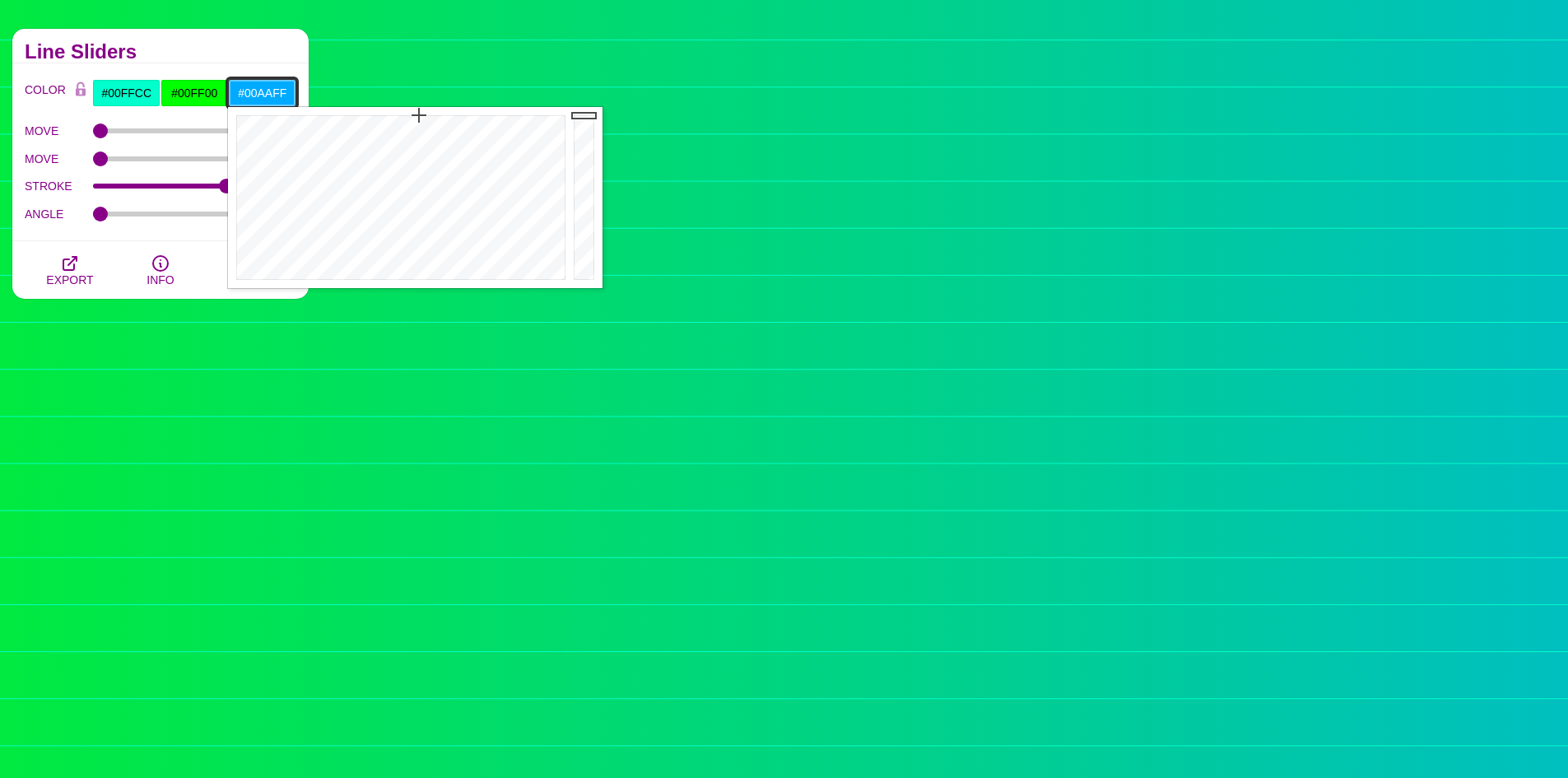
drag, startPoint x: 291, startPoint y: 89, endPoint x: 241, endPoint y: 95, distance: 50.4
click at [241, 95] on input "#00AAFF" at bounding box center [262, 93] width 69 height 28
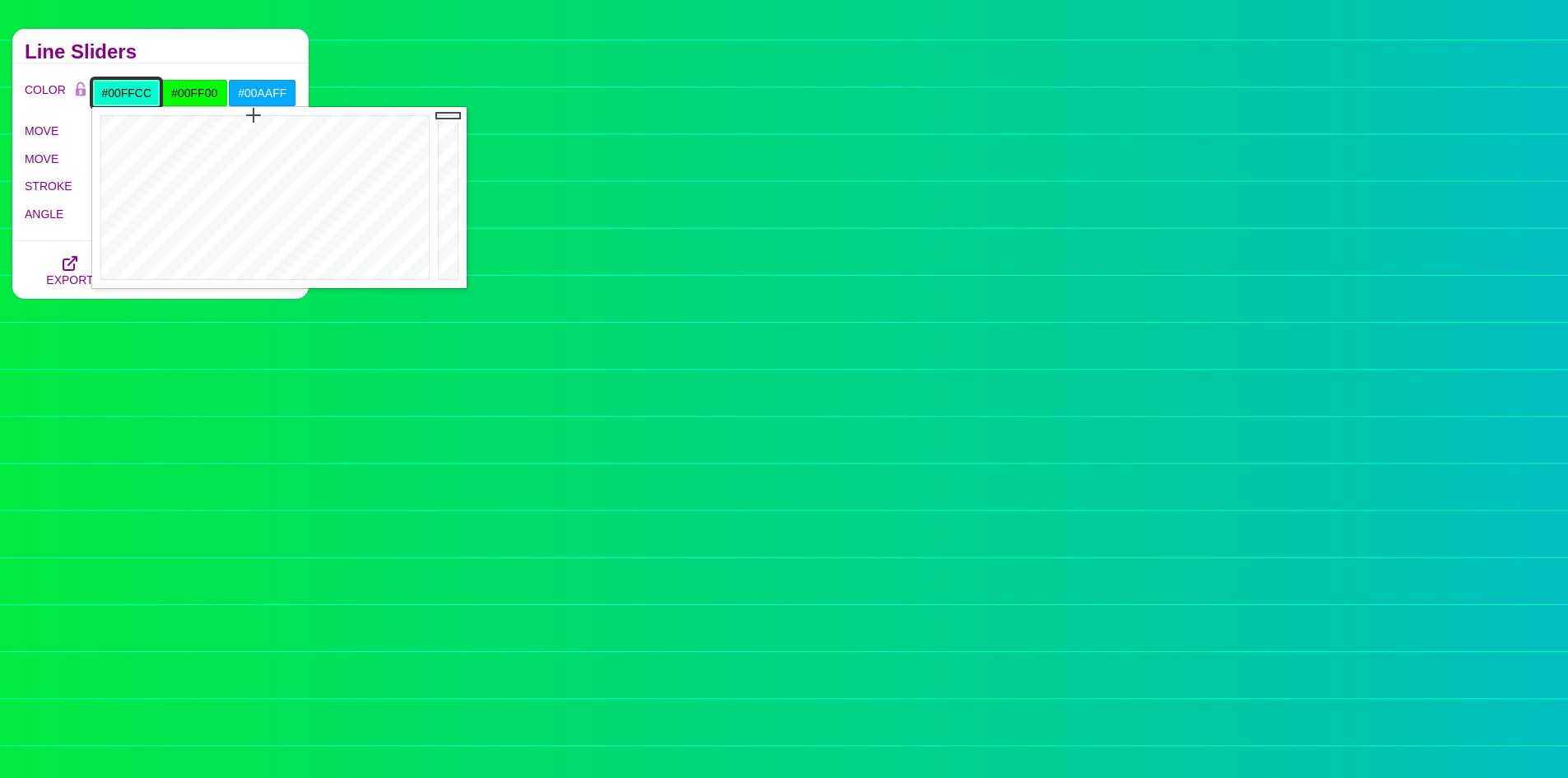
drag, startPoint x: 157, startPoint y: 94, endPoint x: 78, endPoint y: 105, distance: 79.8
click at [78, 105] on div "COLOR #00FFCC #00FF00 #00AAFF #000000 #555555 #666666 #777777 #888888 #999999" at bounding box center [160, 93] width 271 height 28
paste input "AAFF"
type input "#00AAFF"
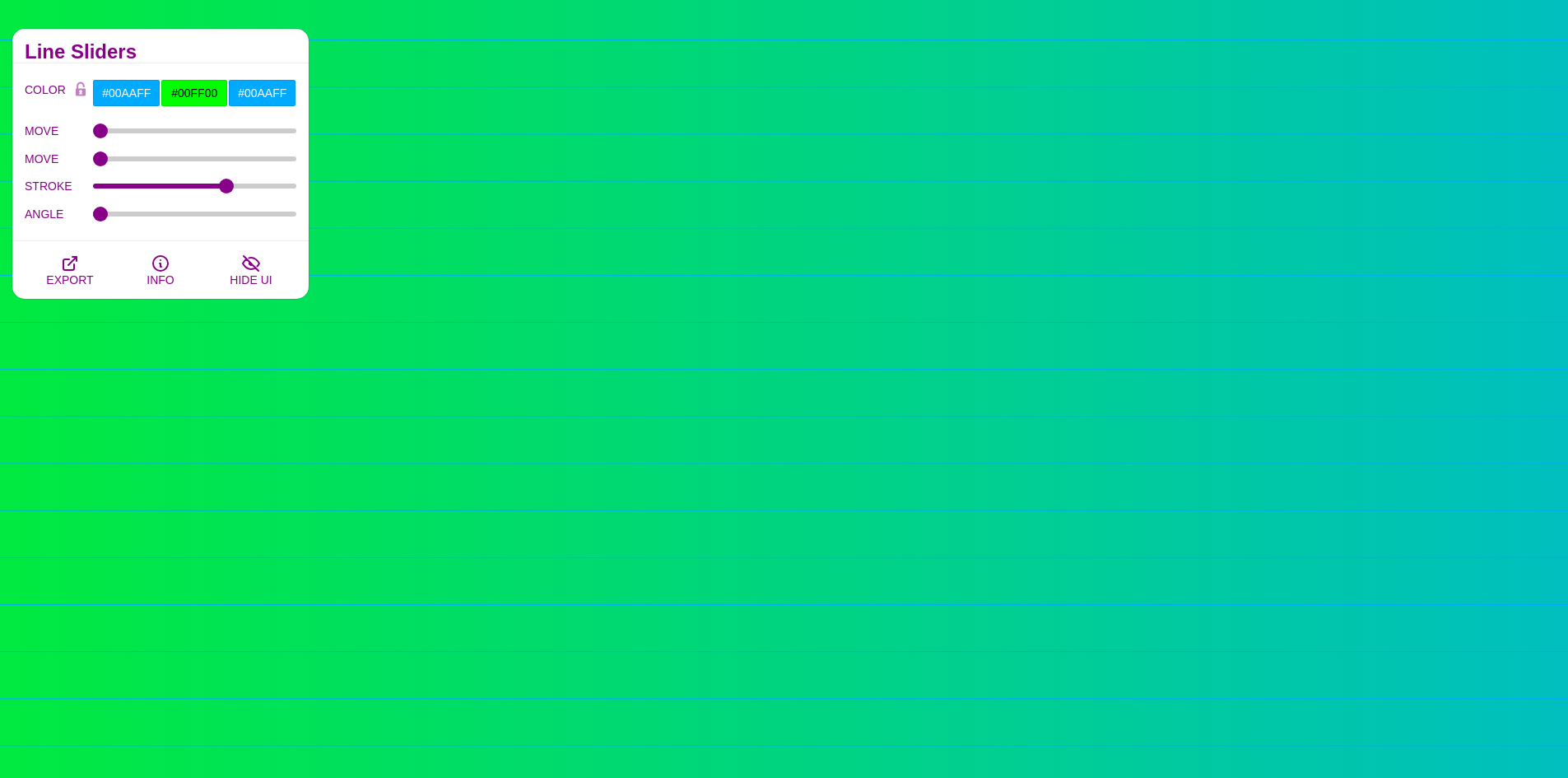
click at [196, 64] on div "COLOR #00AAFF #00FF00 #00AAFF #000000 #555555 #666666 #777777 #888888 #999999 B…" at bounding box center [160, 152] width 297 height 178
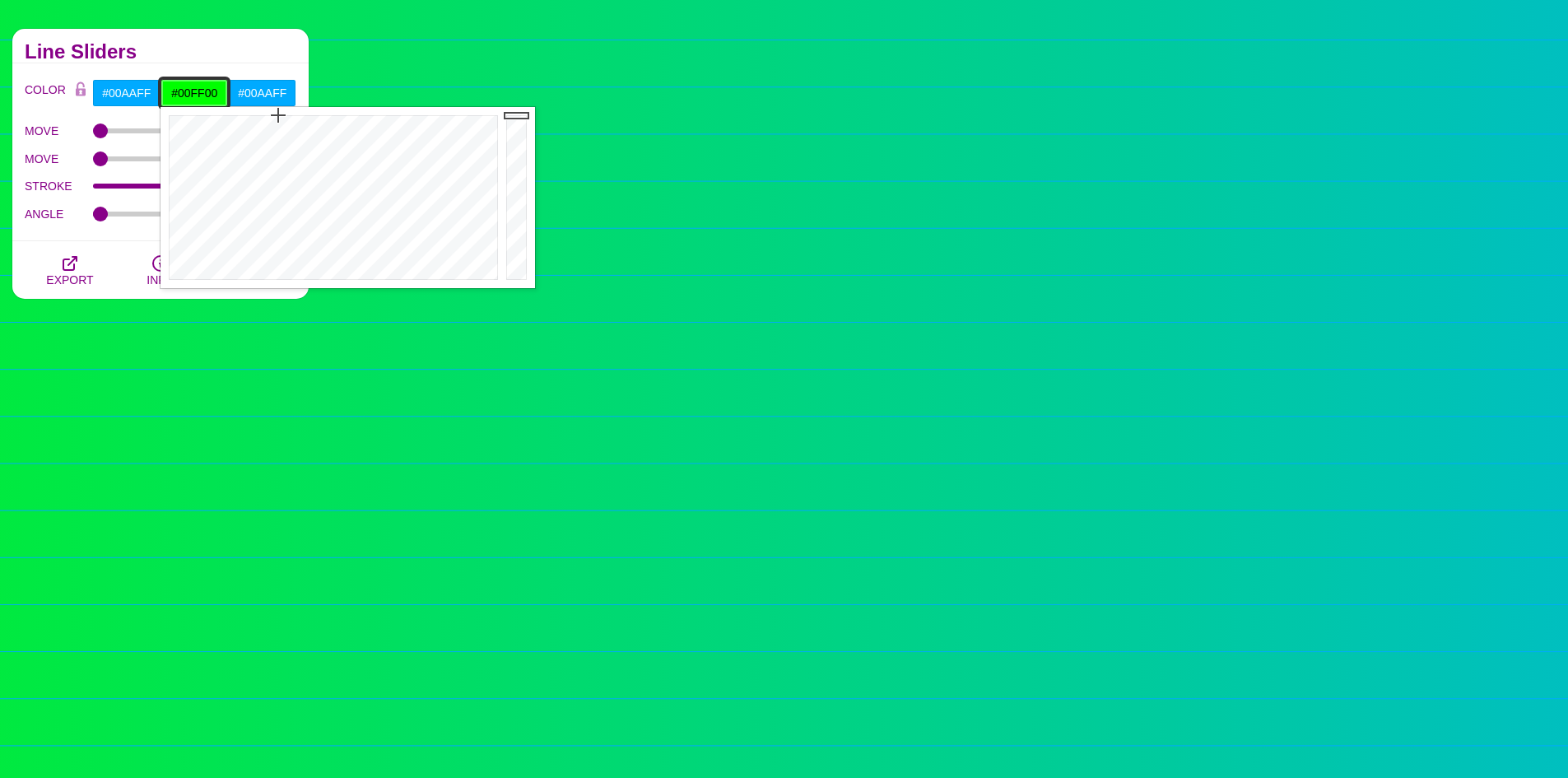
drag, startPoint x: 216, startPoint y: 95, endPoint x: 150, endPoint y: 103, distance: 66.5
click at [150, 103] on div "#00AAFF #00FF00 #00AAFF #000000 #555555 #666666 #777777 #888888 #999999" at bounding box center [194, 93] width 204 height 28
paste input "AAFF"
type input "#00AAFF"
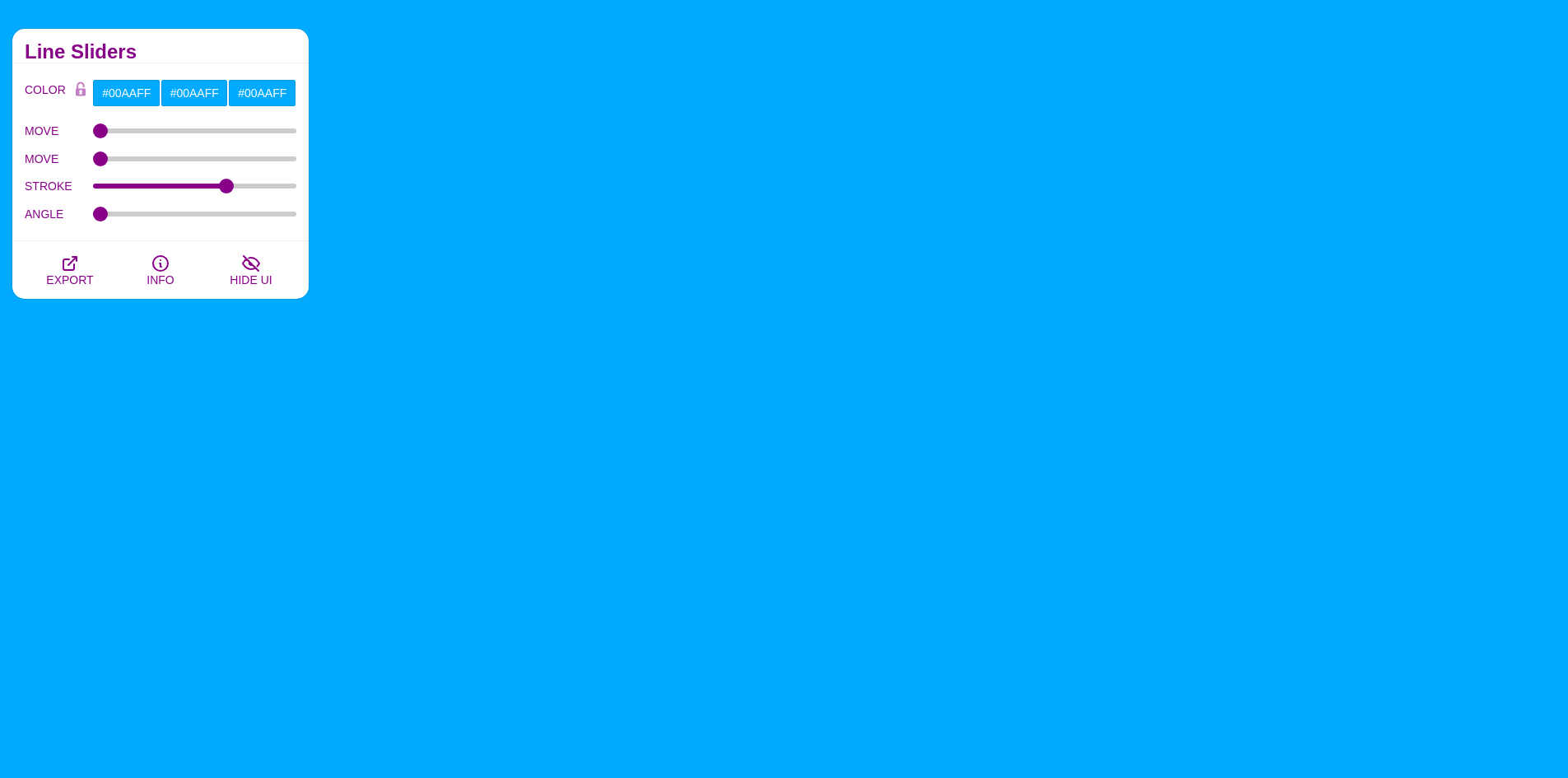
click at [220, 62] on div "Line Sliders" at bounding box center [160, 45] width 297 height 34
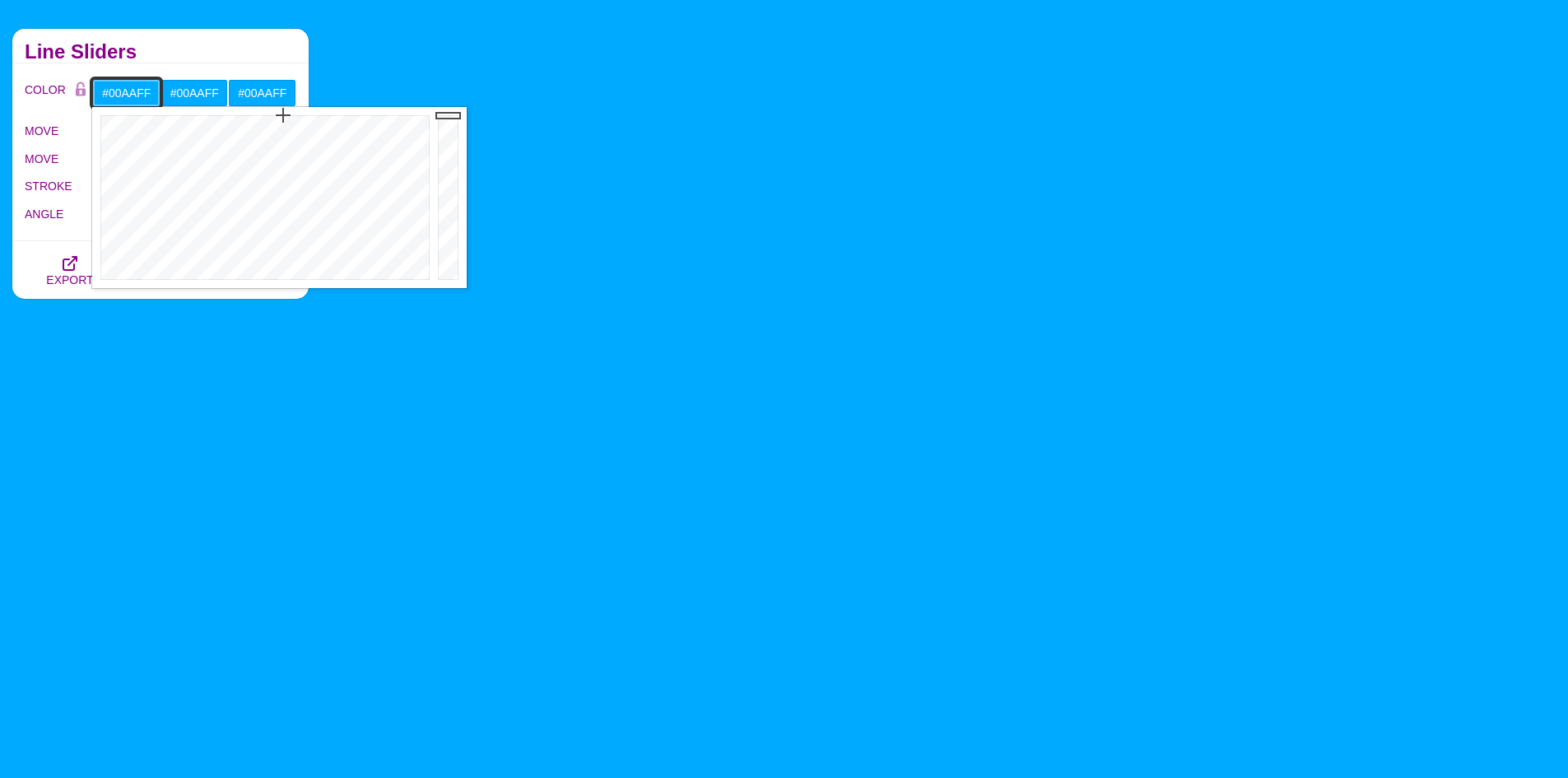
click at [134, 102] on input "#00AAFF" at bounding box center [126, 93] width 69 height 28
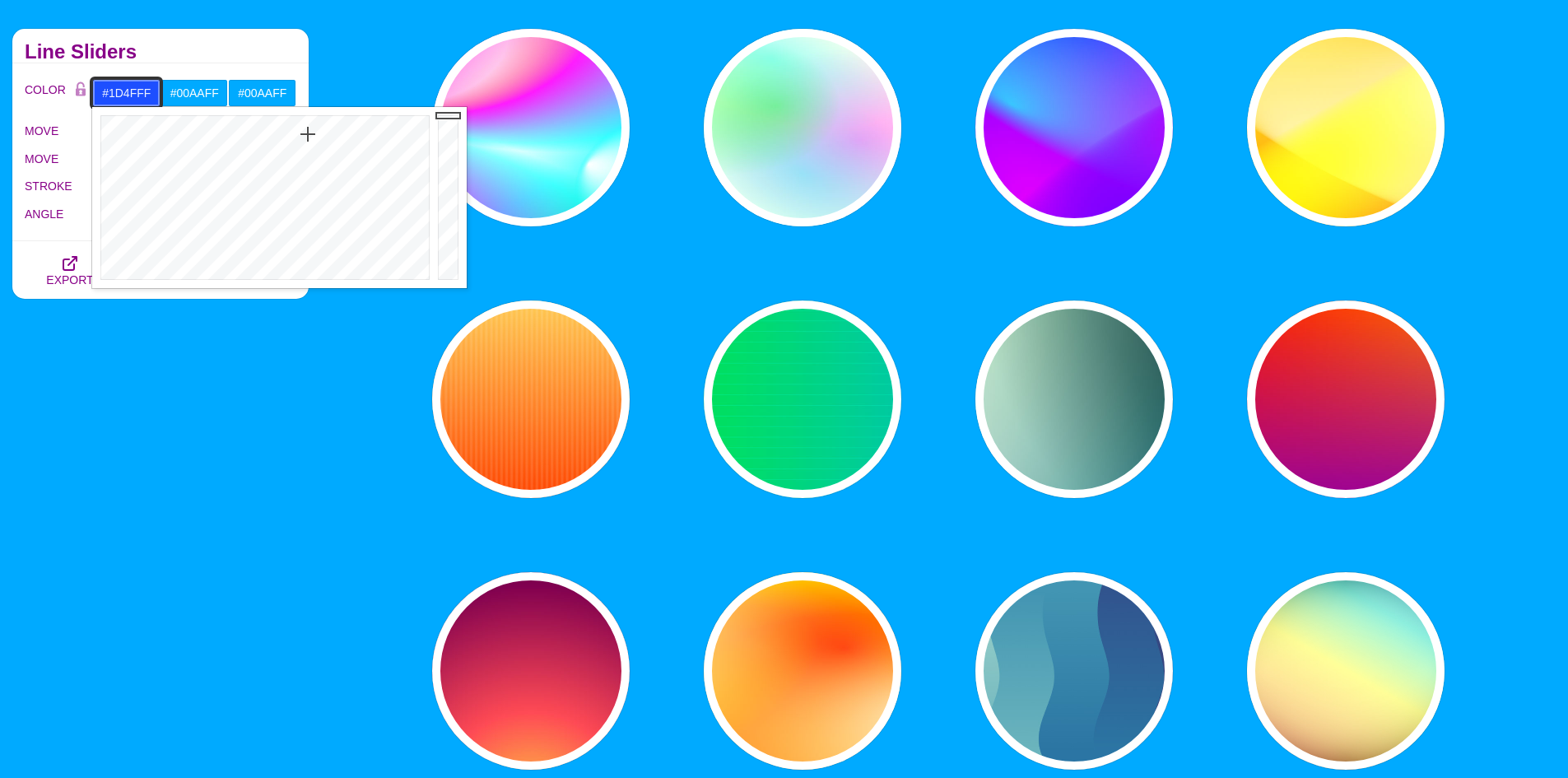
drag, startPoint x: 287, startPoint y: 122, endPoint x: 307, endPoint y: 135, distance: 23.9
click at [307, 135] on div at bounding box center [262, 197] width 342 height 181
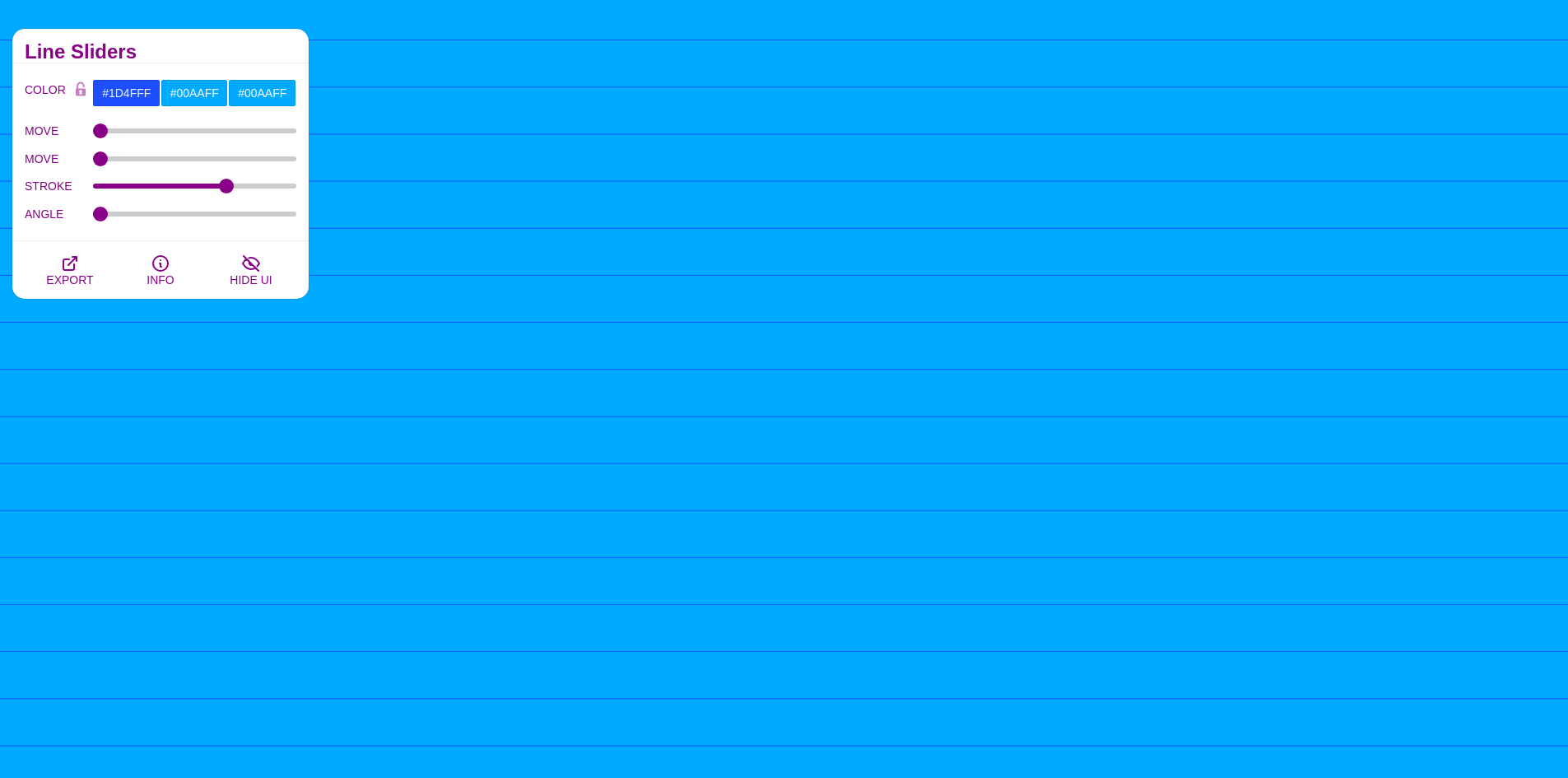
click at [168, 47] on h2 "Line Sliders" at bounding box center [160, 52] width 271 height 13
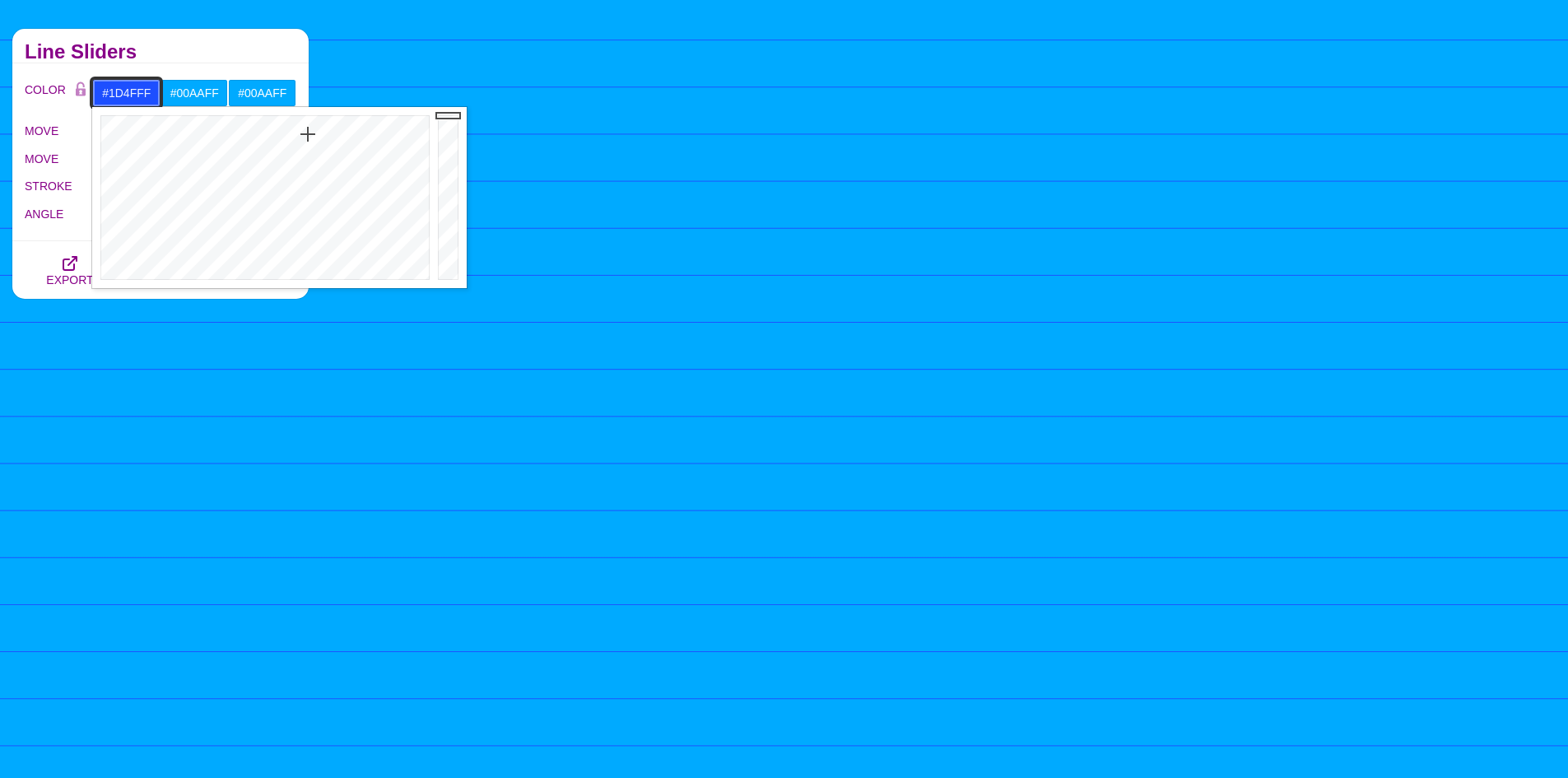
click at [143, 90] on input "#1D4FFF" at bounding box center [126, 93] width 69 height 28
drag, startPoint x: 305, startPoint y: 137, endPoint x: 277, endPoint y: 126, distance: 30.1
click at [277, 126] on div at bounding box center [262, 197] width 342 height 181
drag, startPoint x: 278, startPoint y: 129, endPoint x: 269, endPoint y: 165, distance: 37.1
click at [269, 165] on div at bounding box center [262, 197] width 342 height 181
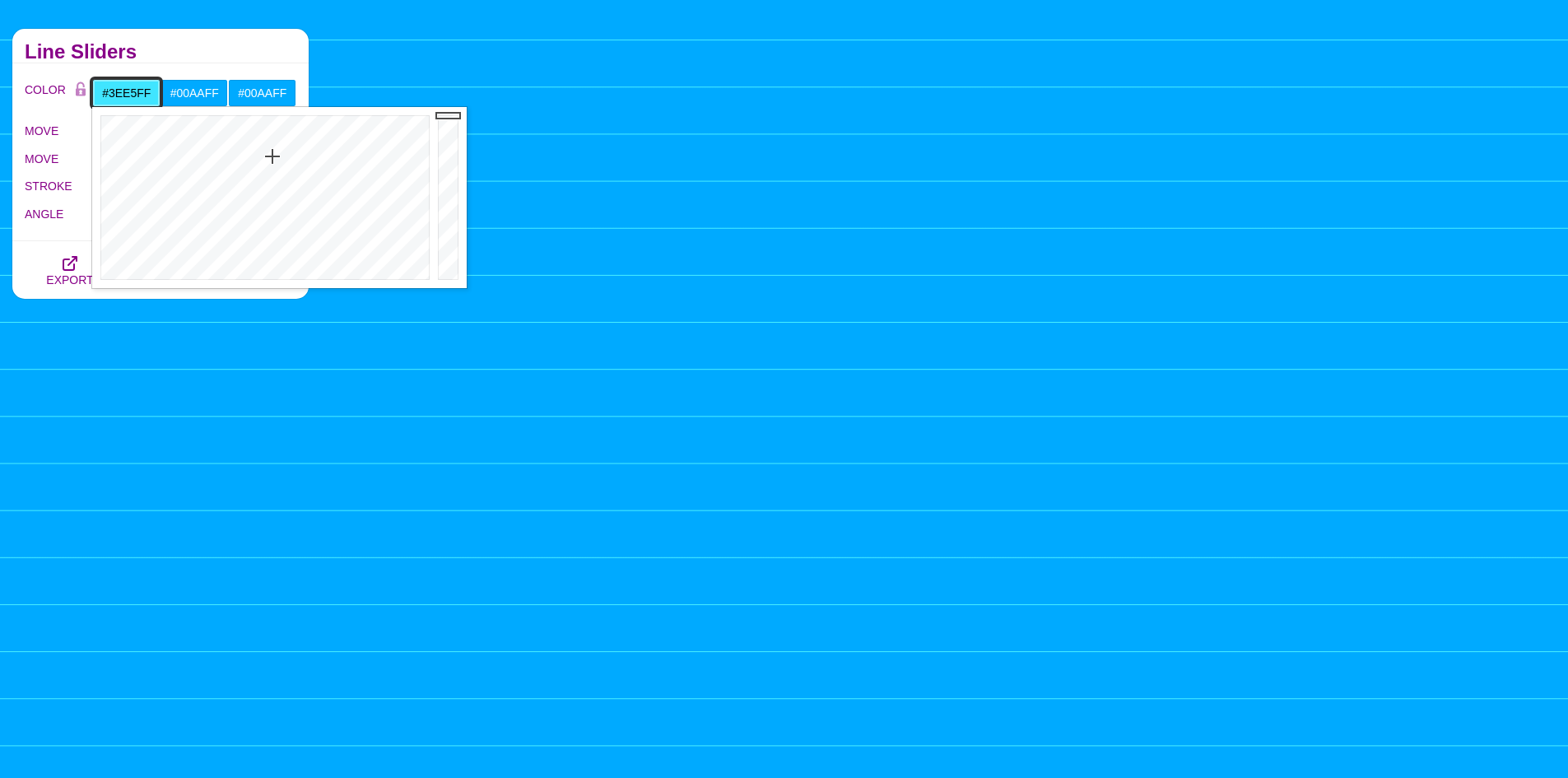
type input "#3EE2FF"
drag, startPoint x: 269, startPoint y: 165, endPoint x: 273, endPoint y: 155, distance: 10.8
click at [273, 155] on div at bounding box center [262, 197] width 342 height 181
click at [177, 47] on h2 "Line Sliders" at bounding box center [160, 52] width 271 height 13
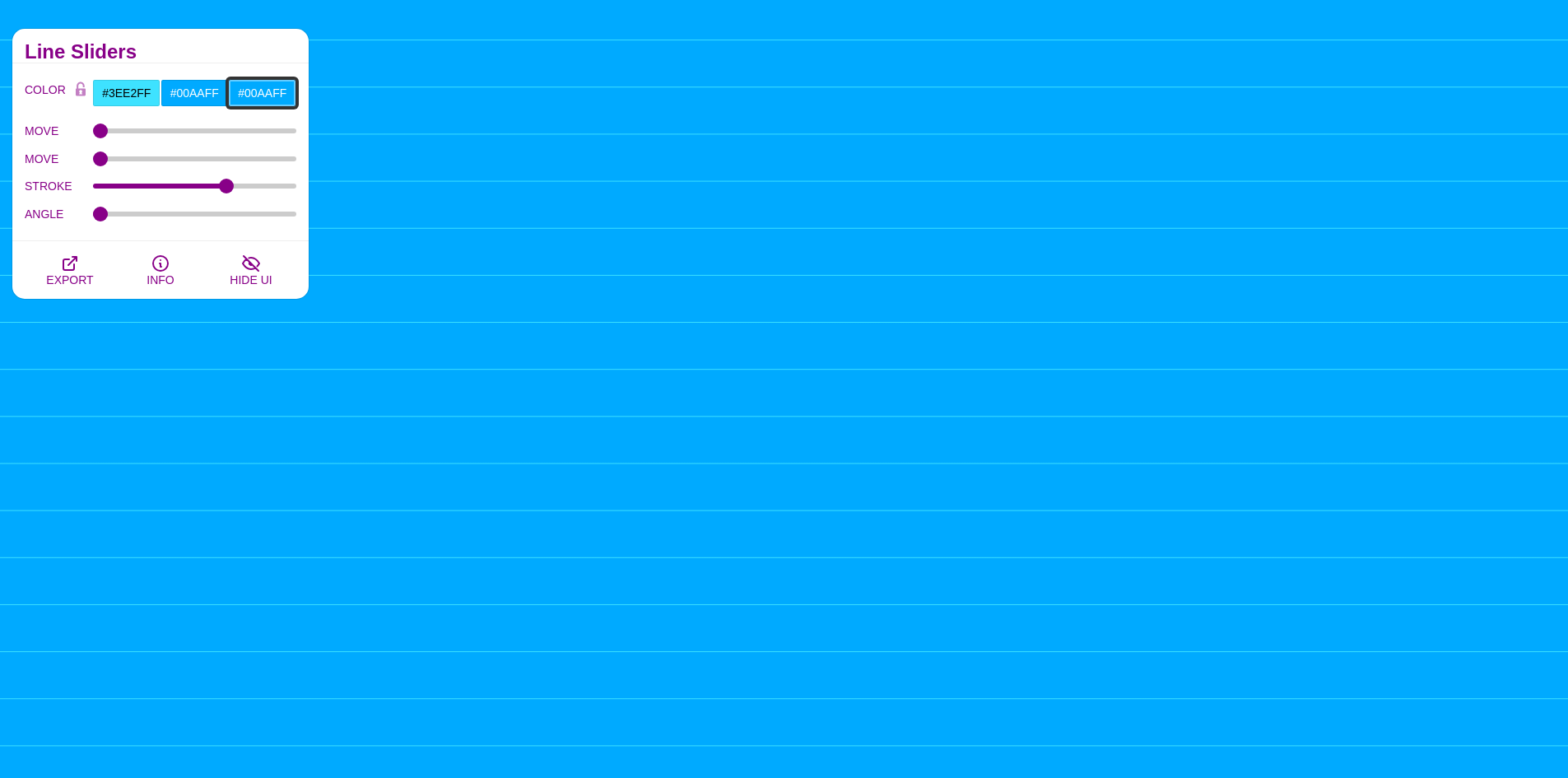
click at [256, 92] on input "#00AAFF" at bounding box center [262, 93] width 69 height 28
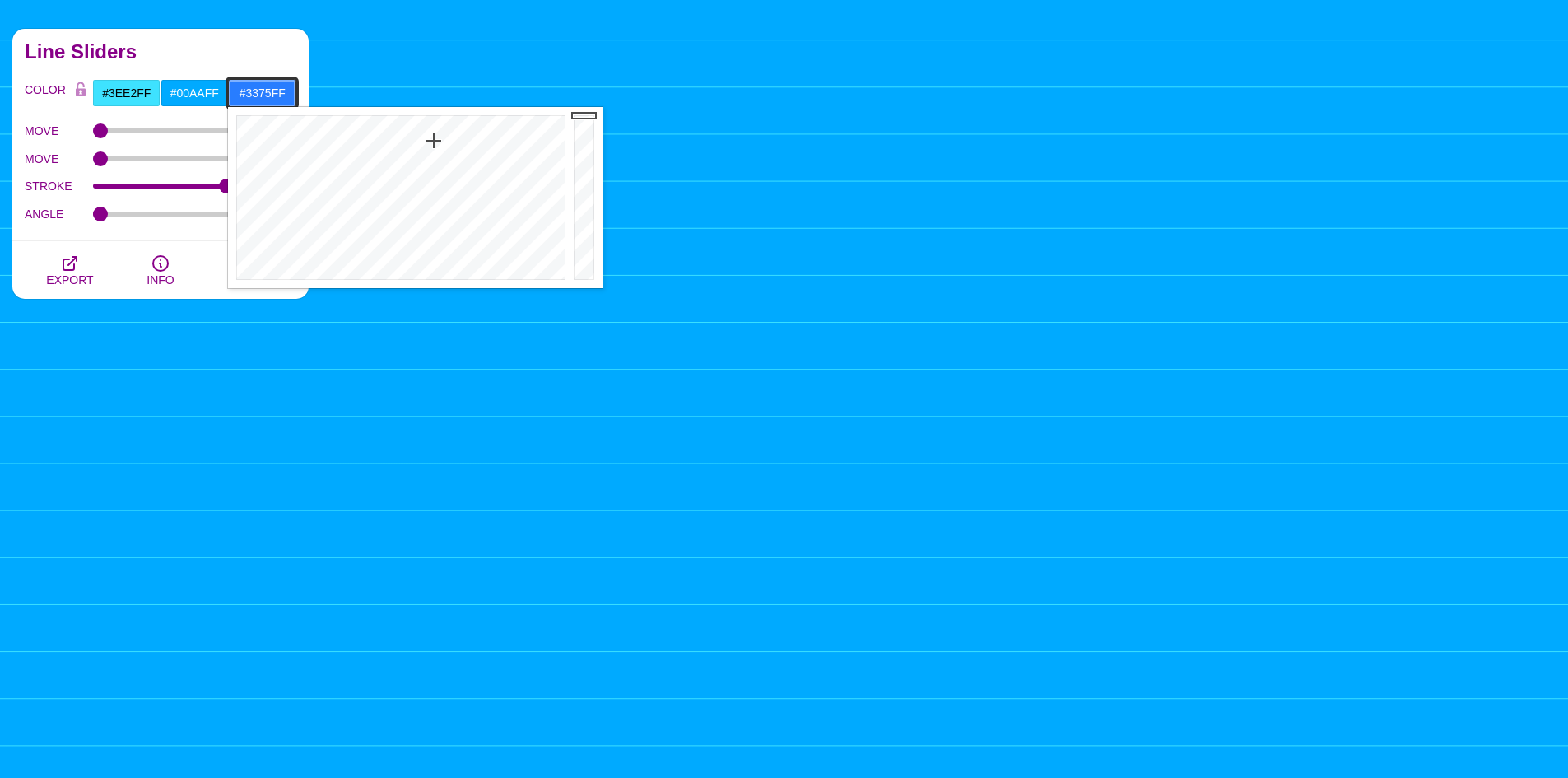
type input "#3674FF"
drag, startPoint x: 422, startPoint y: 120, endPoint x: 439, endPoint y: 150, distance: 34.5
click at [439, 150] on div at bounding box center [398, 197] width 342 height 181
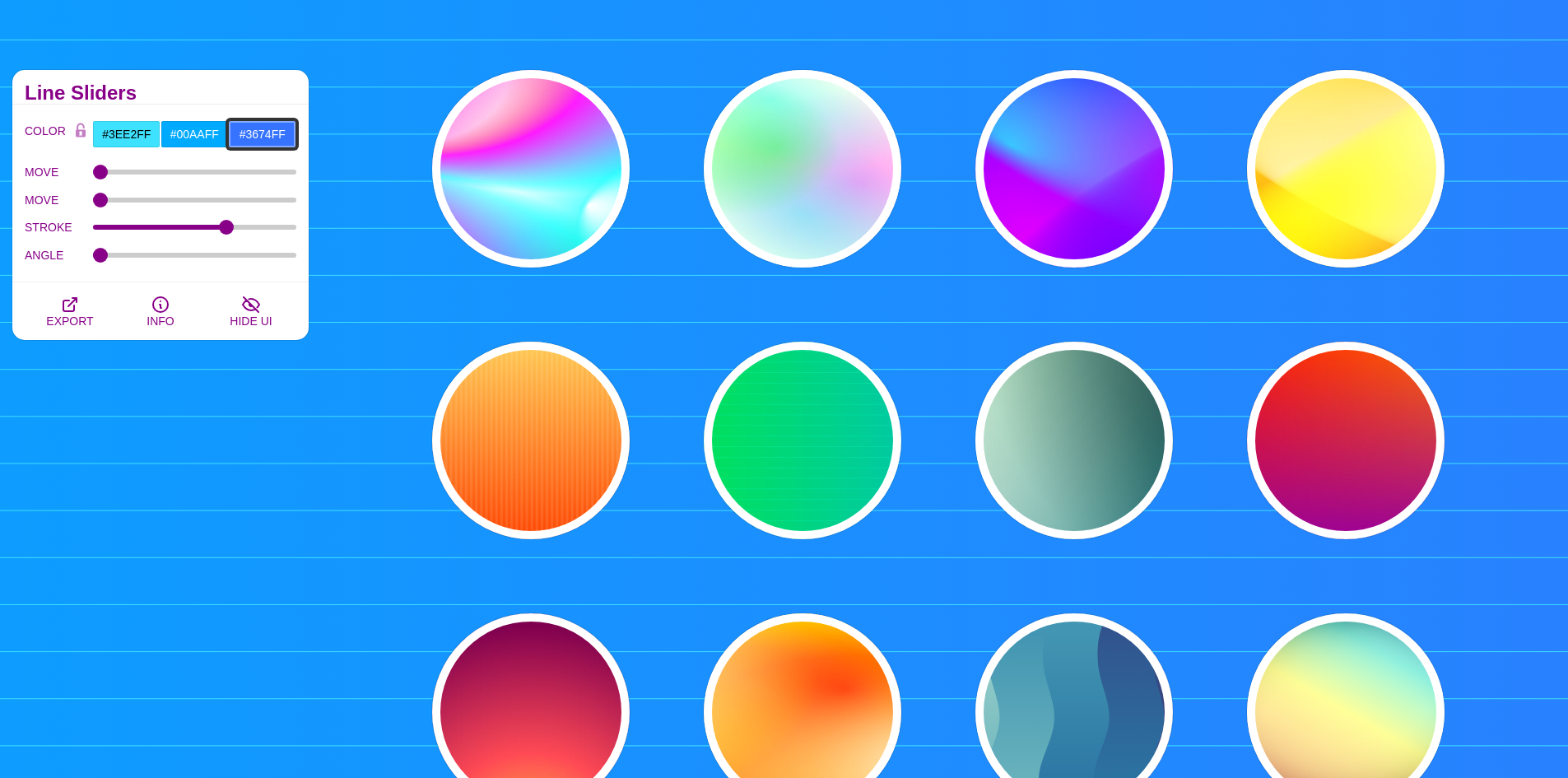
scroll to position [0, 0]
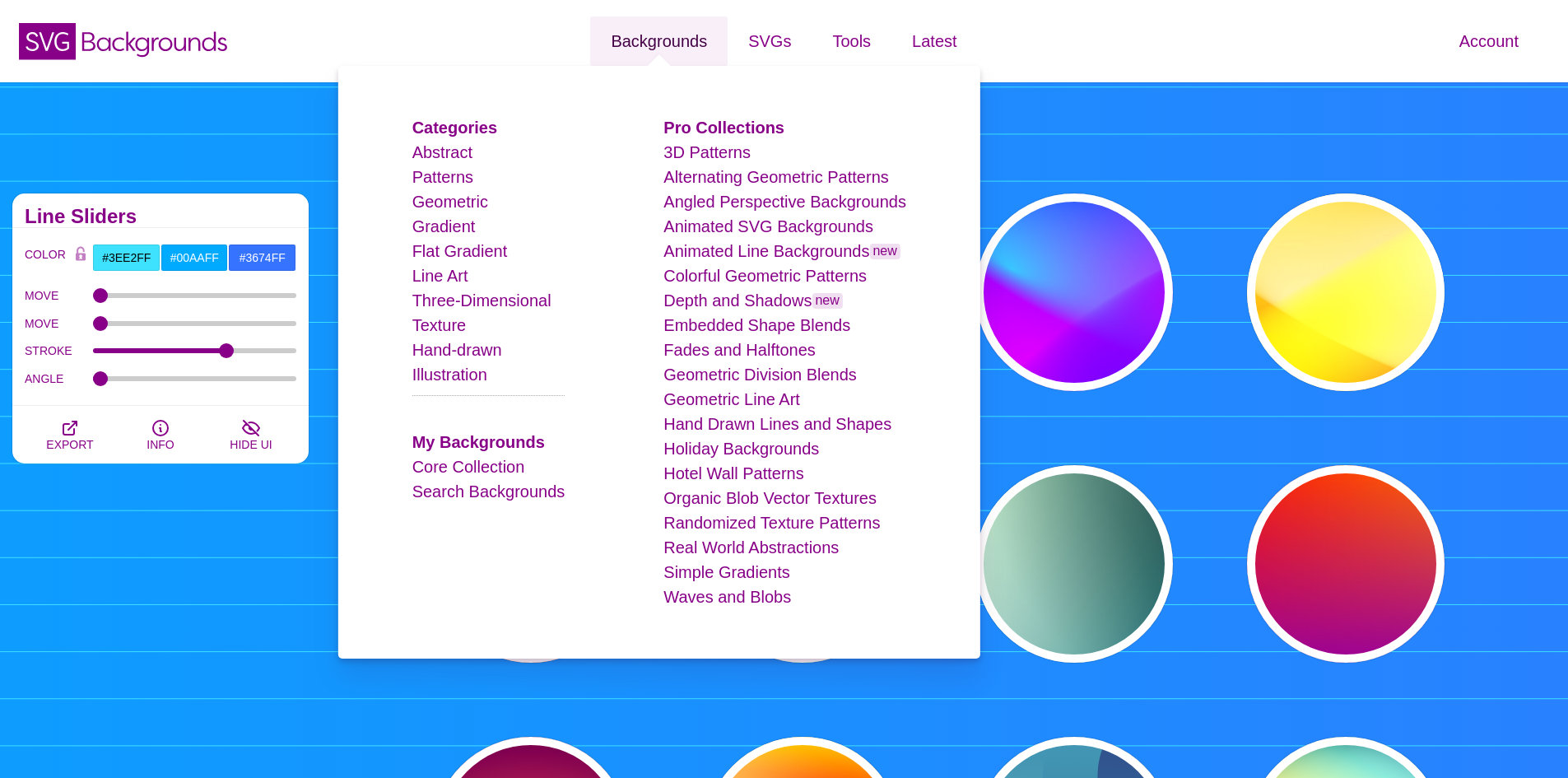
click at [659, 41] on link "Backgrounds" at bounding box center [658, 41] width 138 height 49
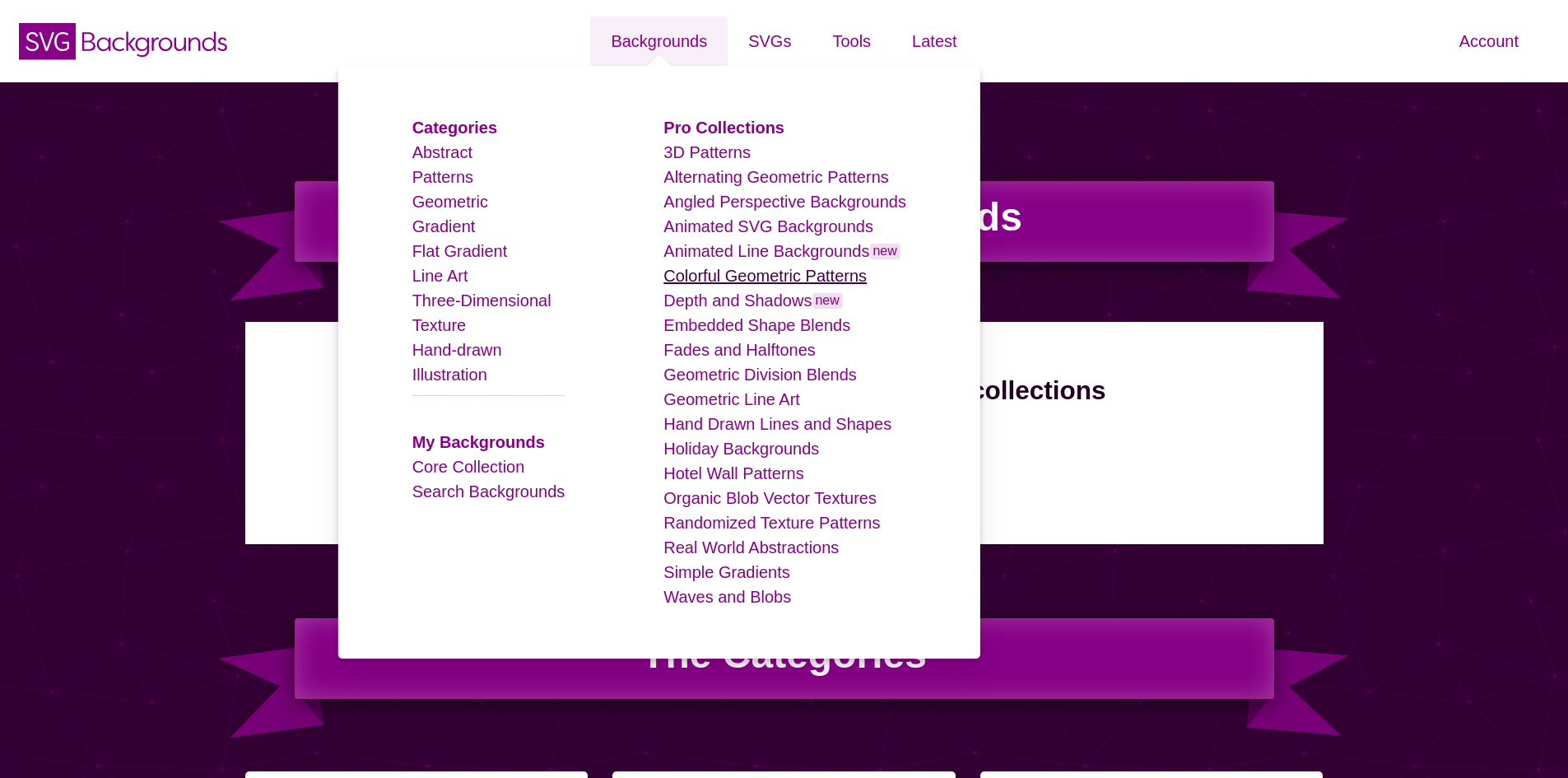
click at [760, 280] on link "Colorful Geometric Patterns" at bounding box center [764, 276] width 203 height 18
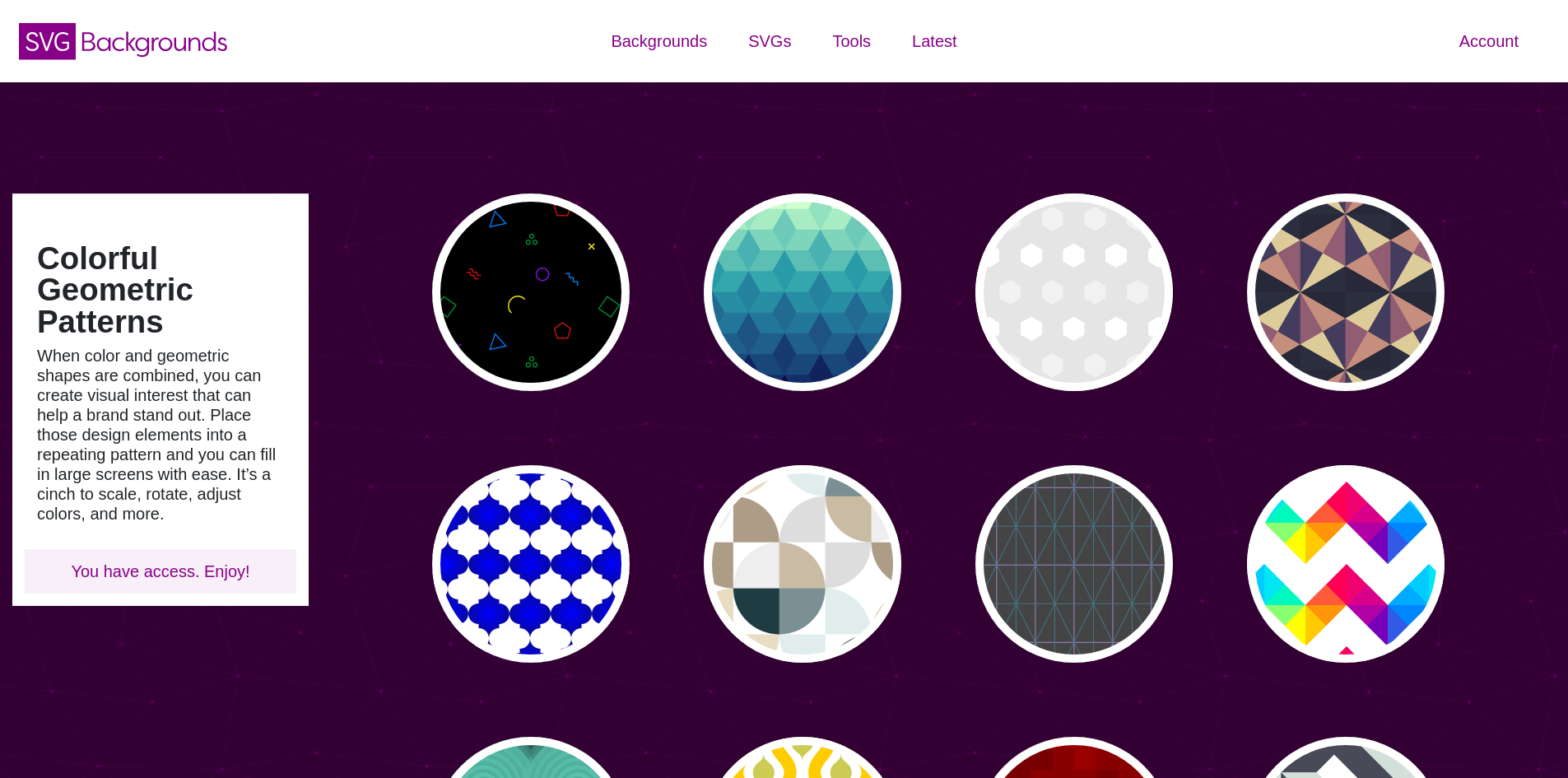
type input "#450057"
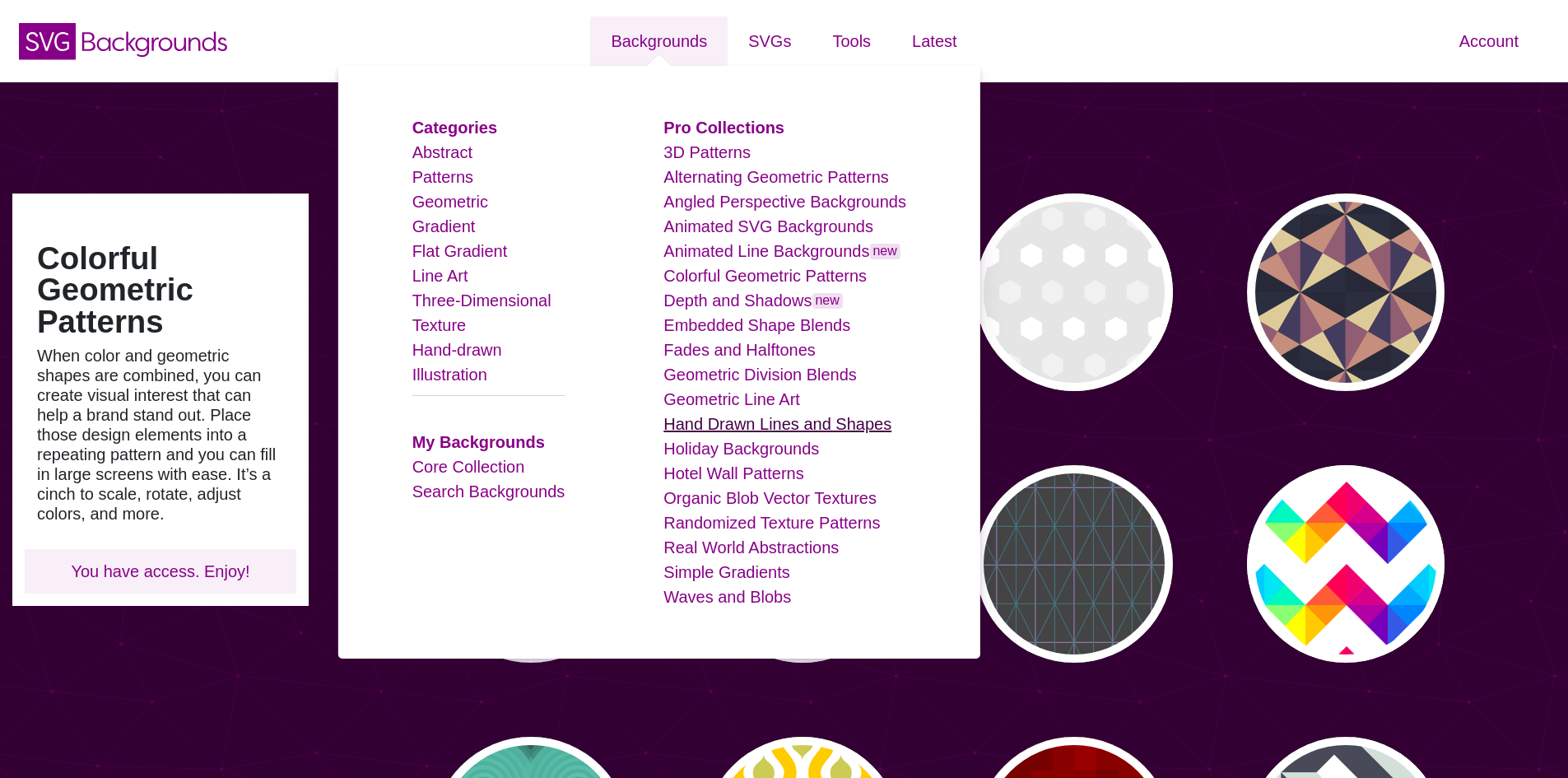
click at [752, 430] on link "Hand Drawn Lines and Shapes" at bounding box center [777, 424] width 228 height 18
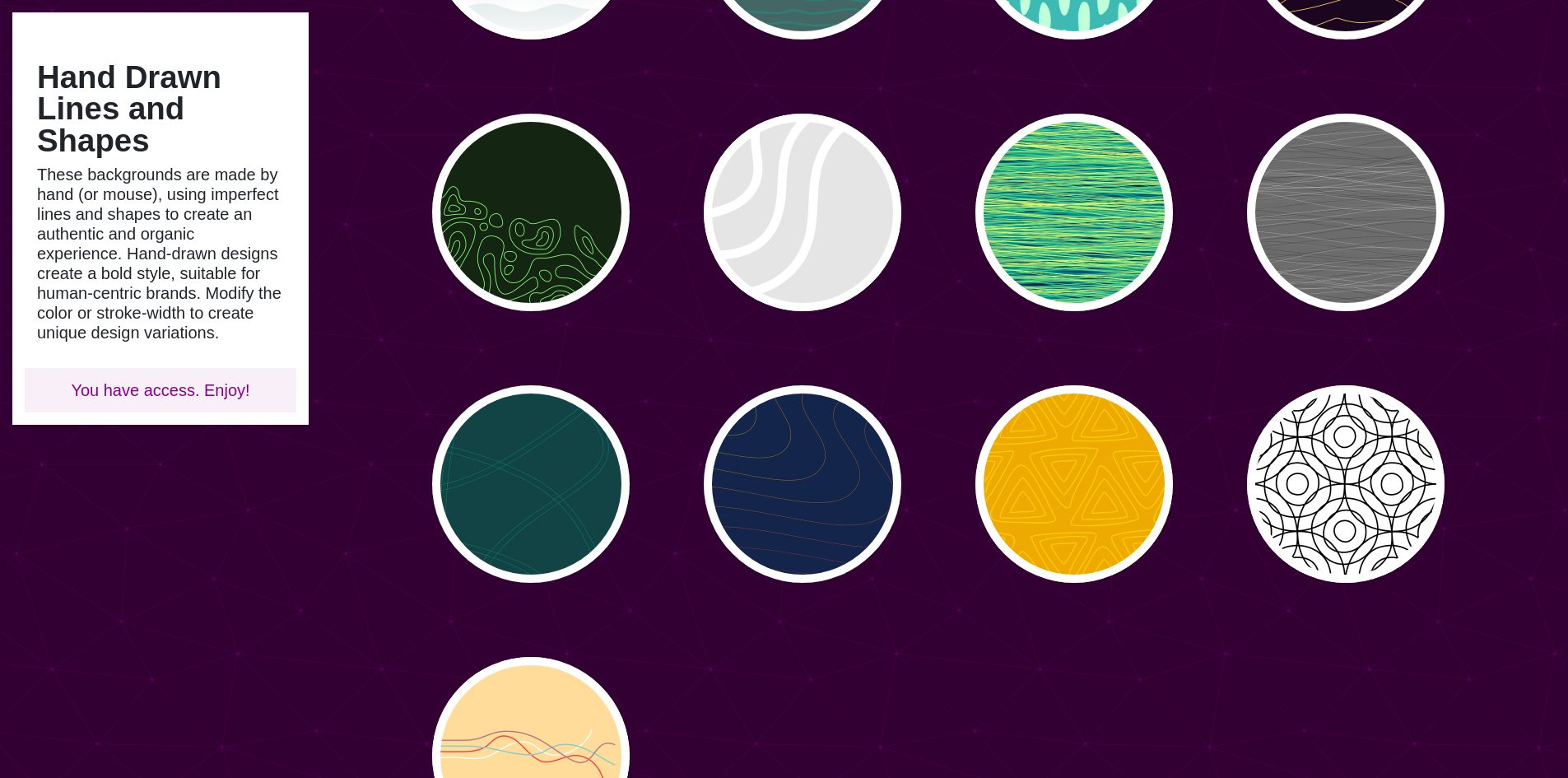
scroll to position [412, 0]
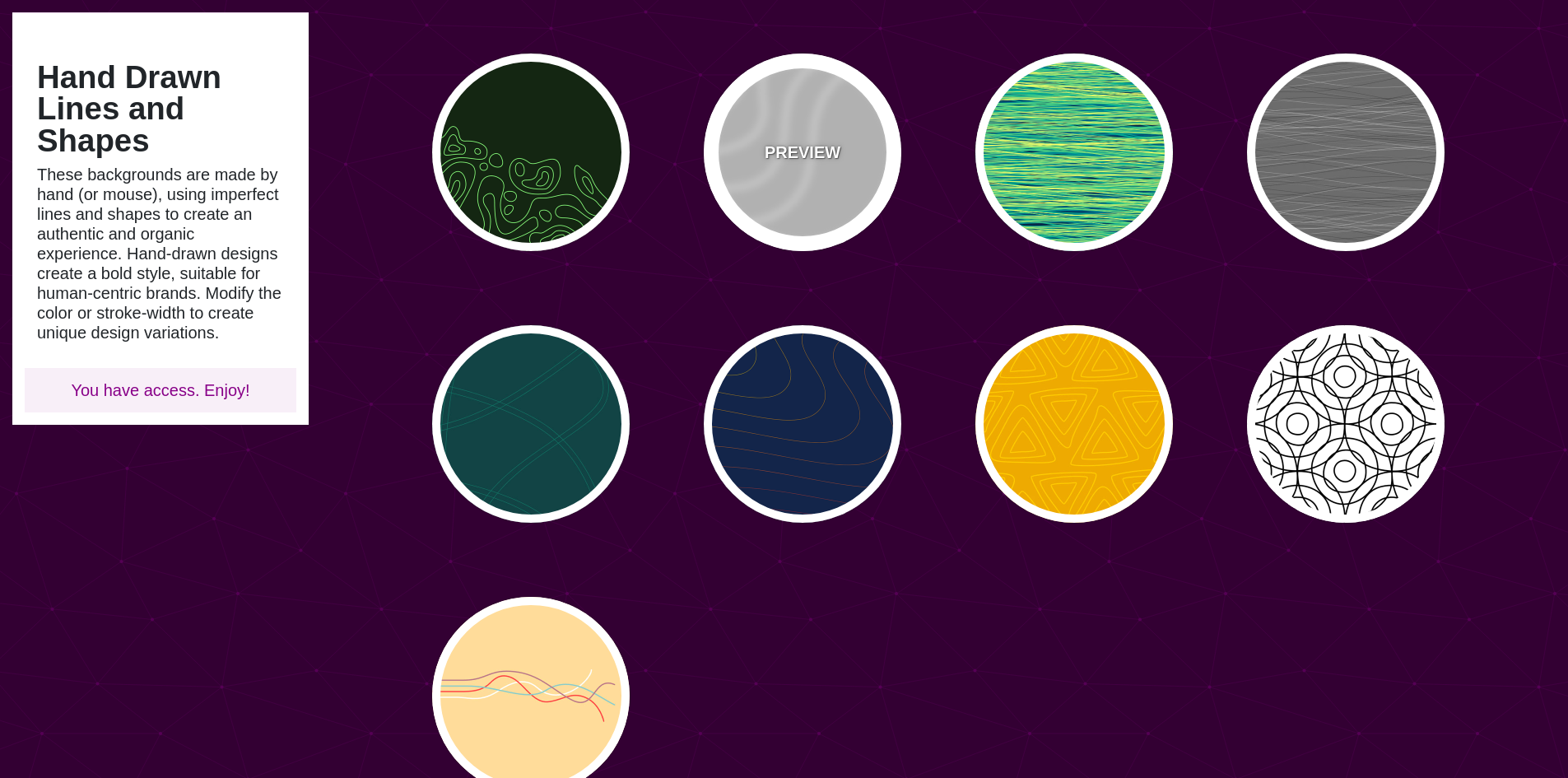
click at [794, 194] on div "PREVIEW" at bounding box center [802, 152] width 197 height 197
type input "#DDDDDD"
type input "35"
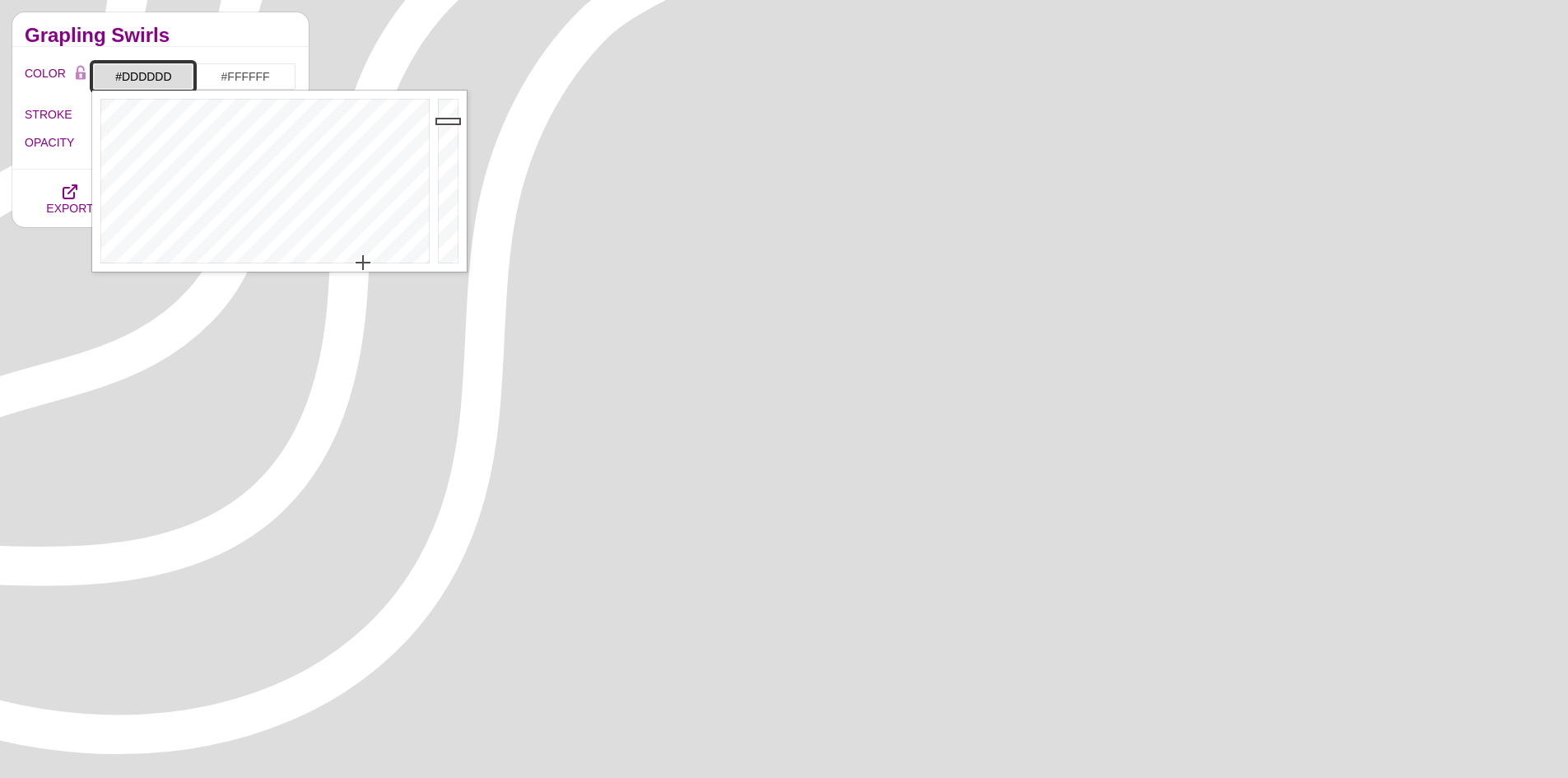
click at [180, 83] on input "#DDDDDD" at bounding box center [143, 76] width 102 height 28
click at [178, 76] on input "#DDDDDD" at bounding box center [143, 76] width 102 height 28
click at [297, 117] on div at bounding box center [262, 181] width 342 height 181
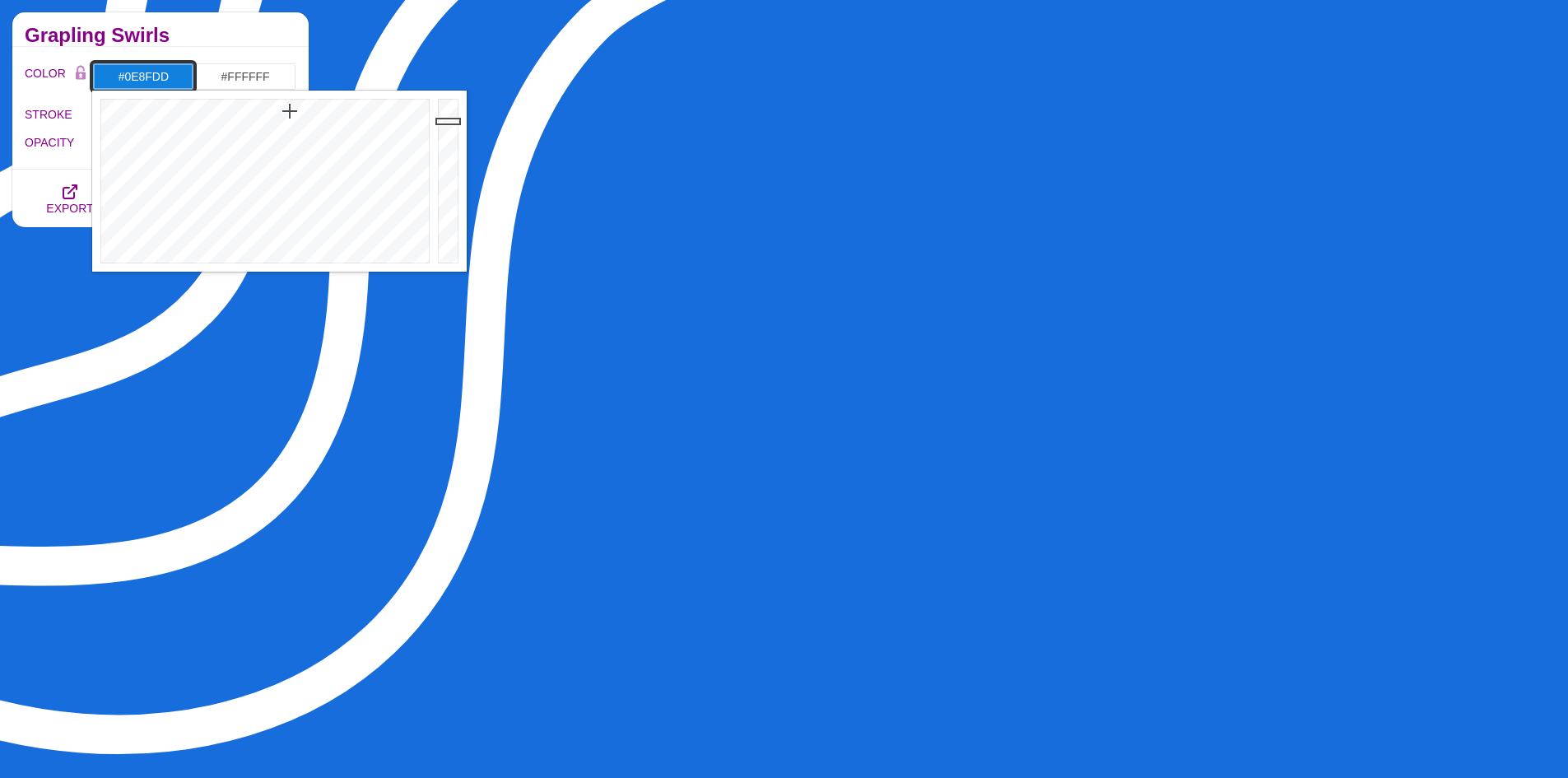
type input "#0E92DD"
drag, startPoint x: 289, startPoint y: 117, endPoint x: 285, endPoint y: 109, distance: 8.9
click at [285, 109] on div at bounding box center [262, 181] width 342 height 181
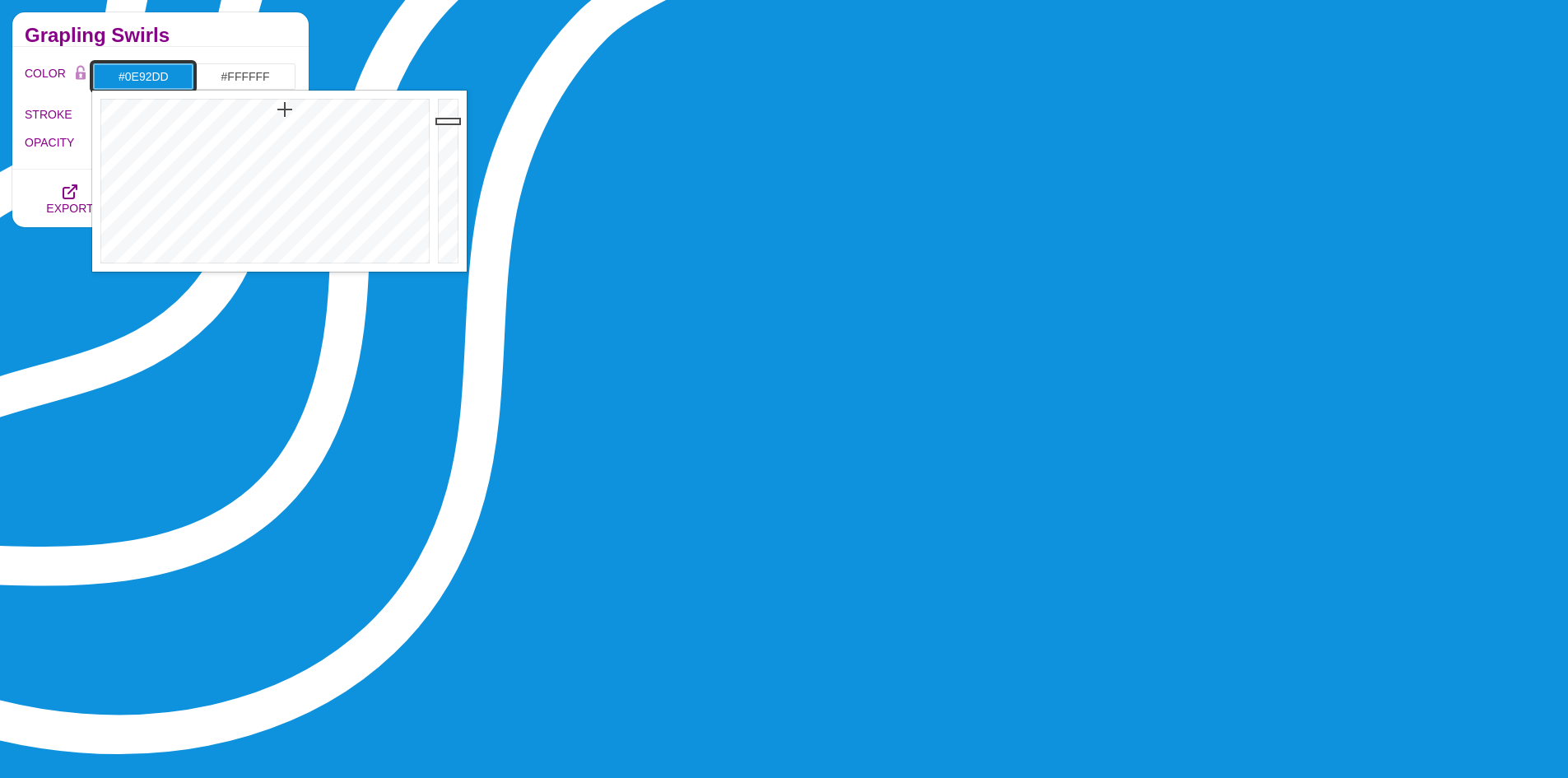
click at [285, 109] on div at bounding box center [262, 181] width 342 height 181
click at [216, 42] on div "Grapling Swirls" at bounding box center [160, 29] width 297 height 34
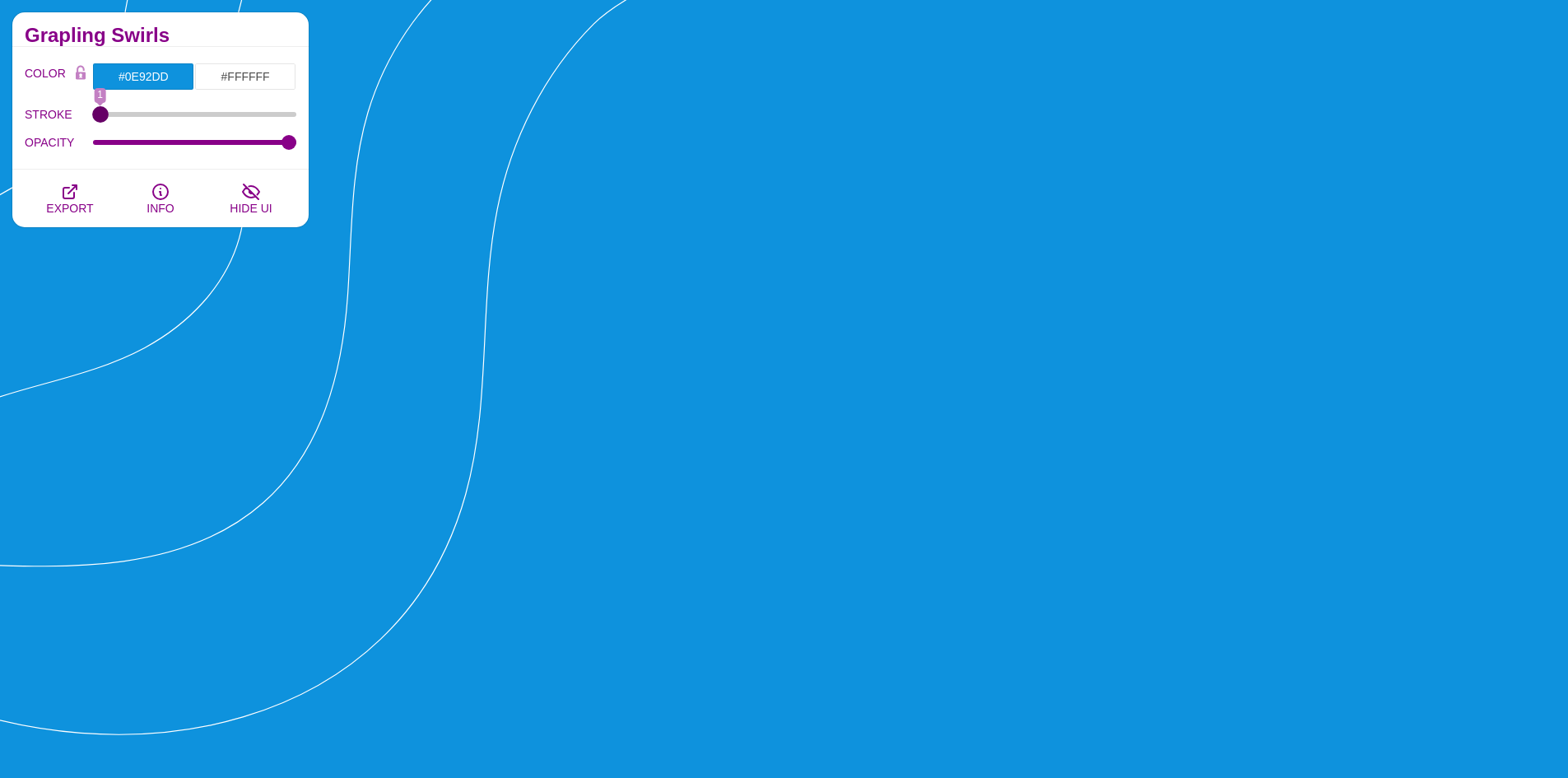
drag, startPoint x: 166, startPoint y: 114, endPoint x: 96, endPoint y: 126, distance: 71.0
type input "1"
click at [96, 118] on input "STROKE" at bounding box center [195, 114] width 204 height 7
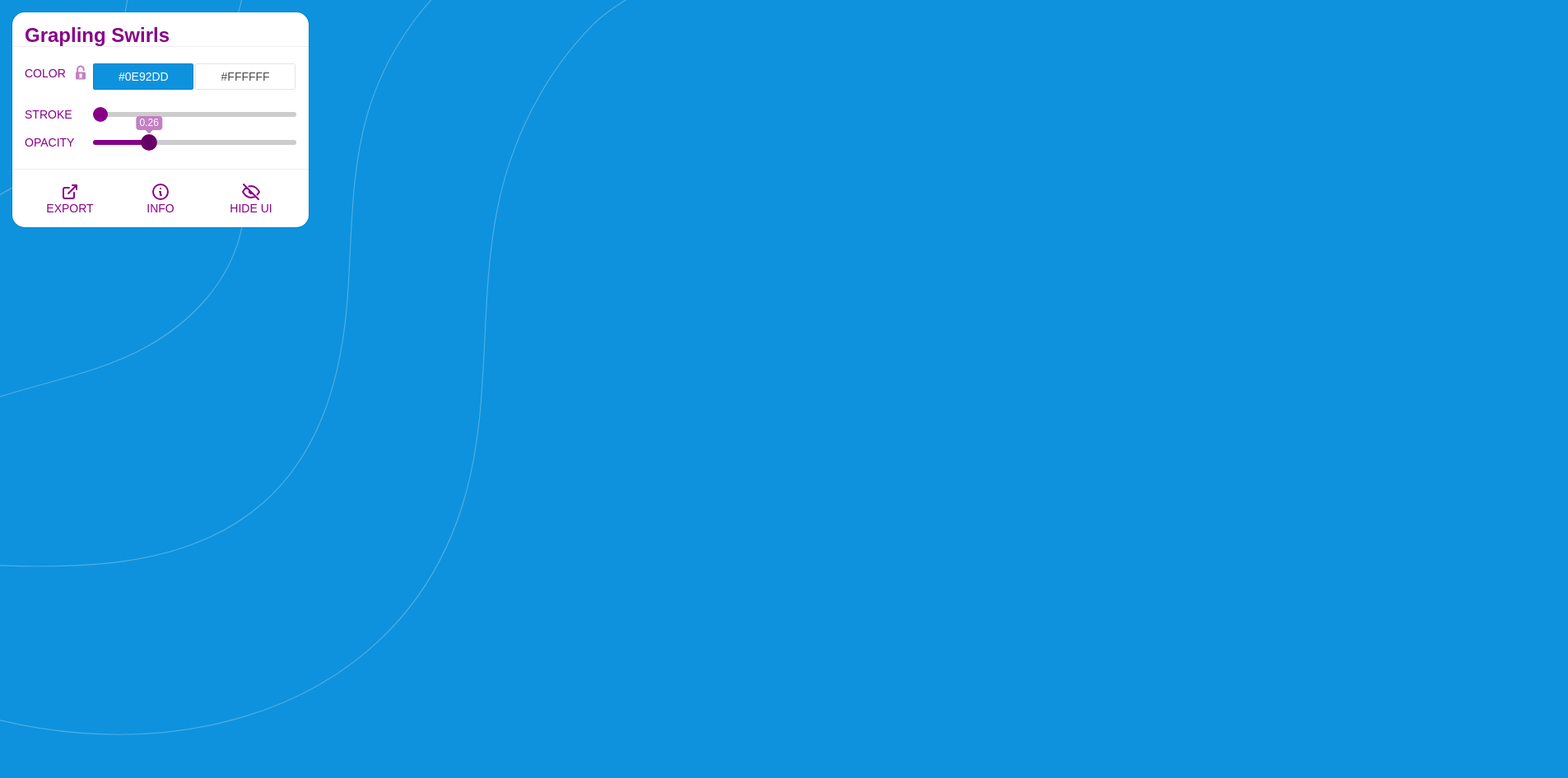
drag, startPoint x: 287, startPoint y: 145, endPoint x: 281, endPoint y: 130, distance: 16.2
type input "0.26"
click at [150, 145] on input "OPACITY" at bounding box center [195, 142] width 204 height 7
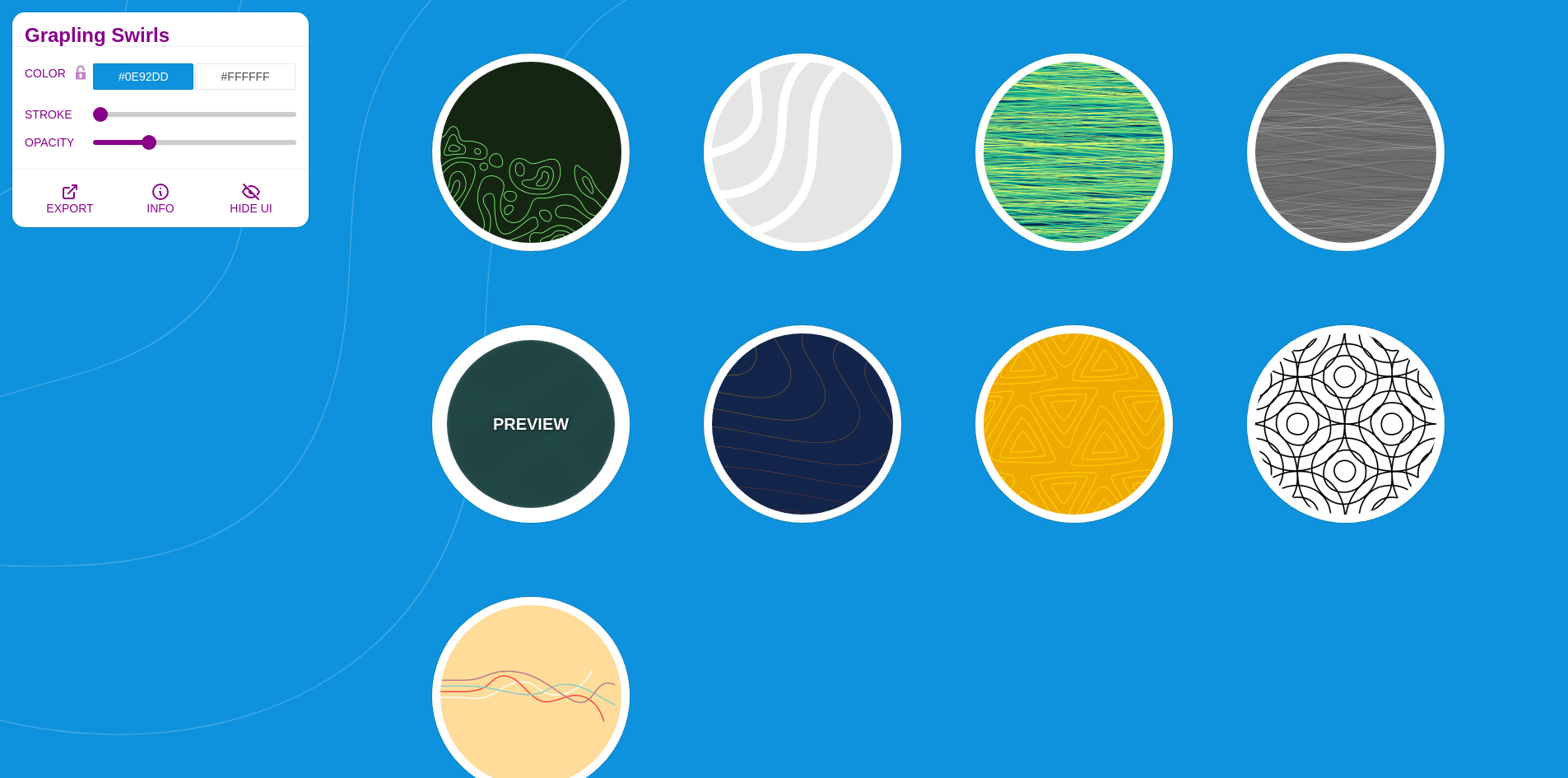
click at [555, 403] on div "PREVIEW" at bounding box center [530, 424] width 197 height 197
type input "#114444"
type input "#117766"
type input "2"
type input "0.5"
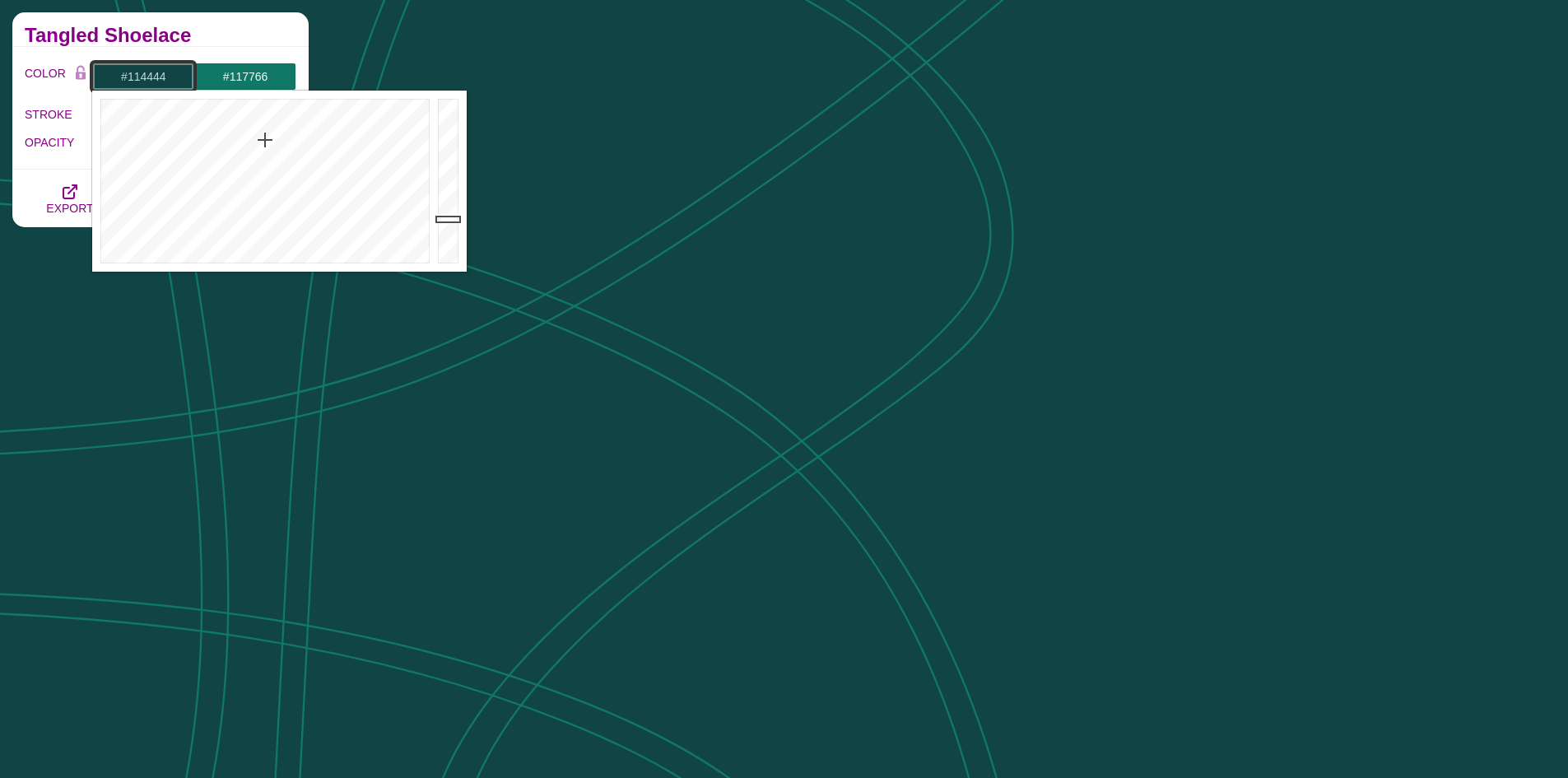
click at [168, 79] on input "#114444" at bounding box center [143, 76] width 102 height 28
drag, startPoint x: 262, startPoint y: 141, endPoint x: 296, endPoint y: 112, distance: 44.7
click at [296, 112] on div at bounding box center [262, 181] width 342 height 181
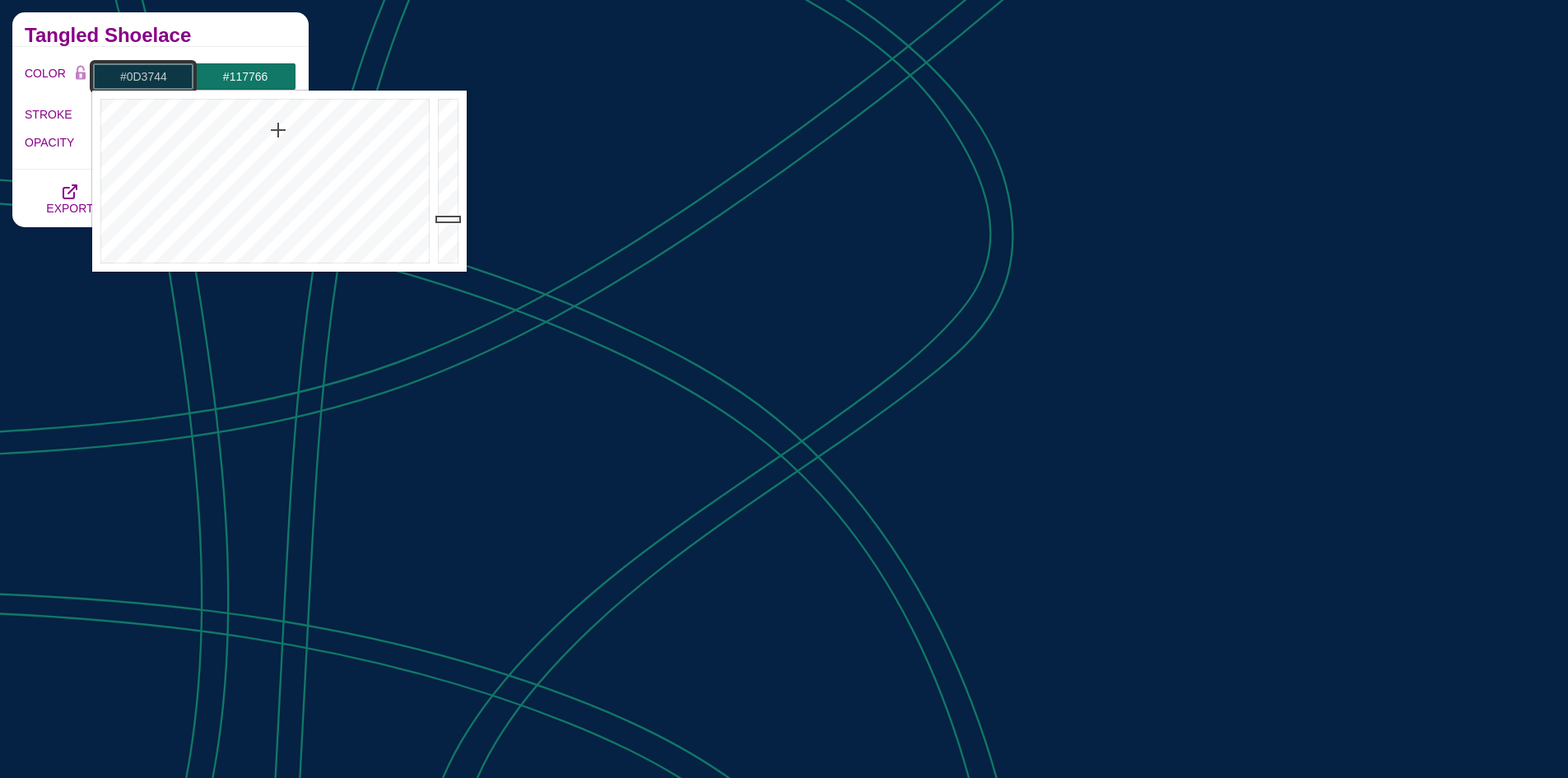
drag, startPoint x: 296, startPoint y: 112, endPoint x: 278, endPoint y: 130, distance: 25.5
click at [278, 130] on div at bounding box center [262, 181] width 342 height 181
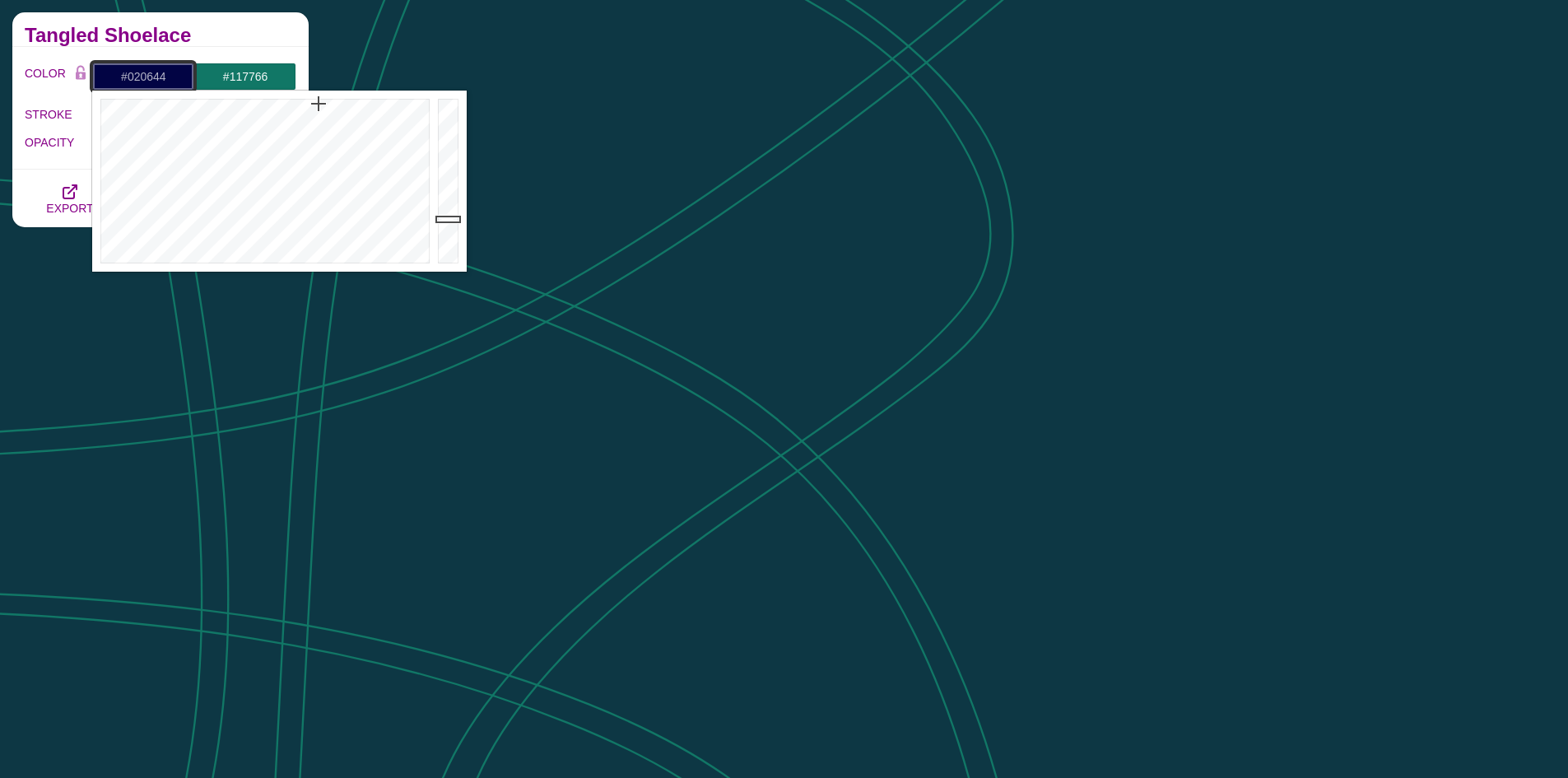
type input "#020744"
drag, startPoint x: 278, startPoint y: 130, endPoint x: 315, endPoint y: 104, distance: 45.2
click at [315, 104] on div at bounding box center [262, 181] width 342 height 181
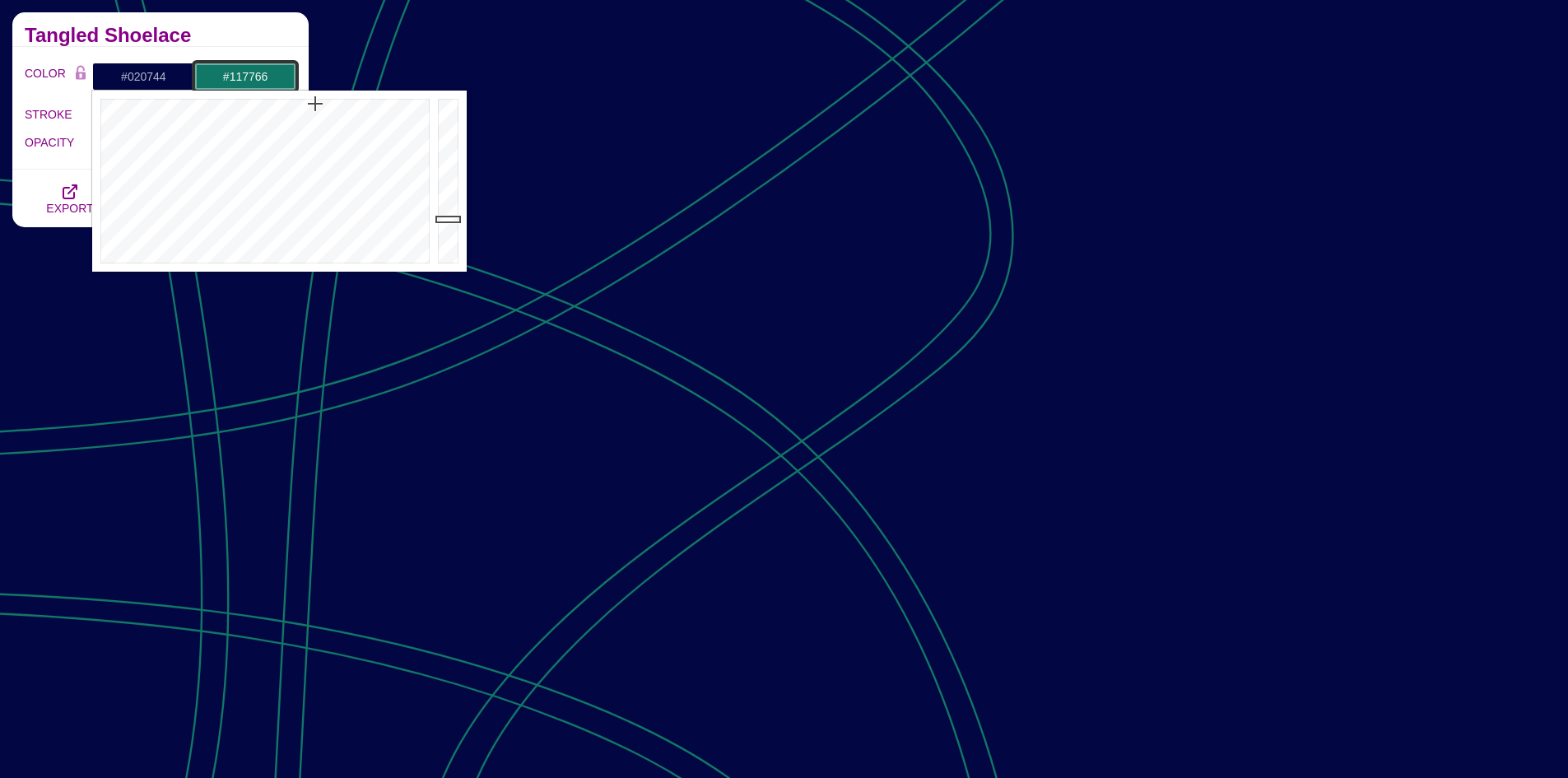
click at [272, 73] on input "#117766" at bounding box center [245, 76] width 102 height 28
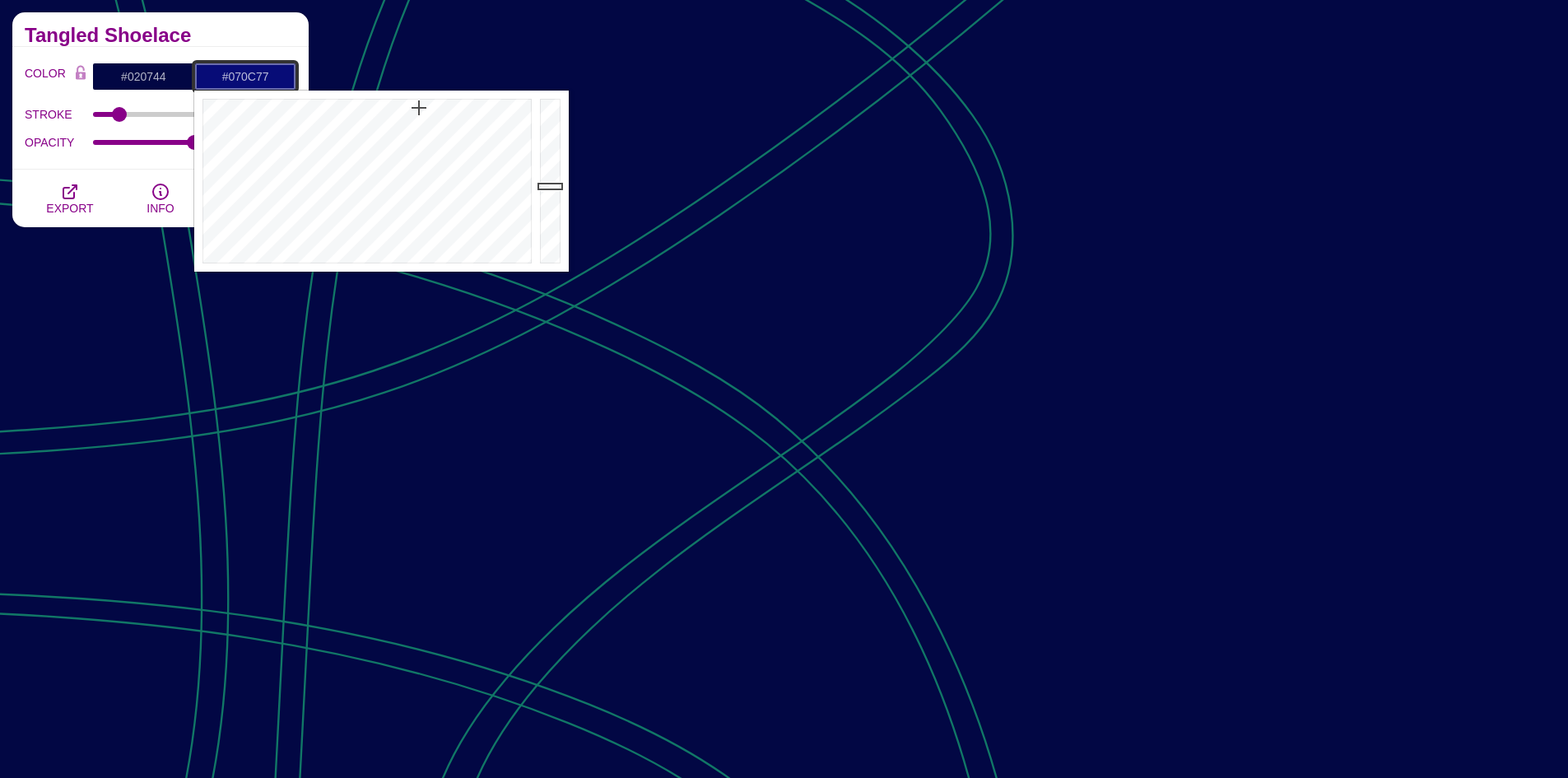
drag, startPoint x: 359, startPoint y: 125, endPoint x: 419, endPoint y: 108, distance: 62.4
click at [419, 108] on div at bounding box center [364, 181] width 342 height 181
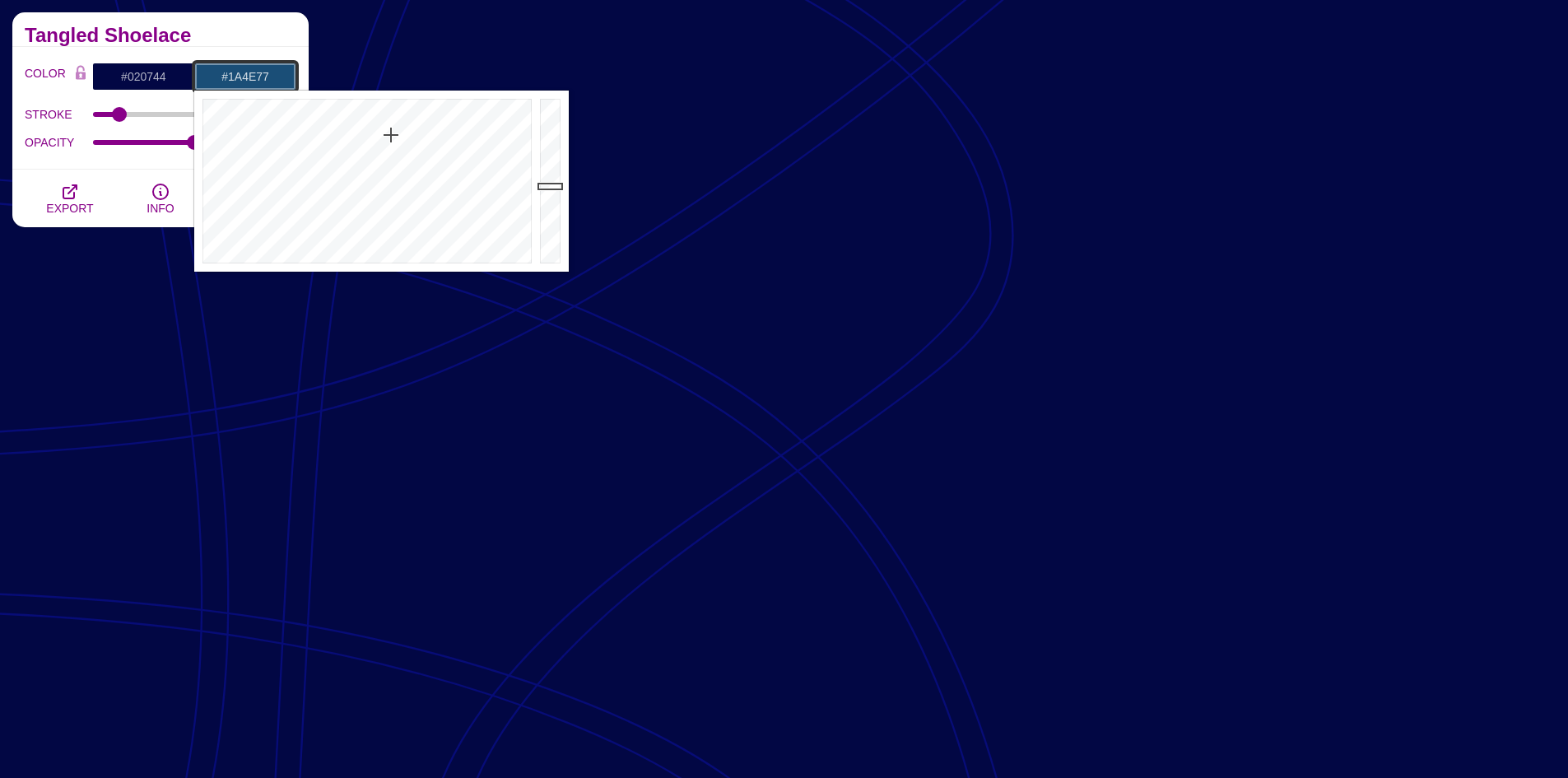
drag, startPoint x: 419, startPoint y: 108, endPoint x: 391, endPoint y: 135, distance: 38.9
click at [391, 135] on div at bounding box center [364, 181] width 342 height 181
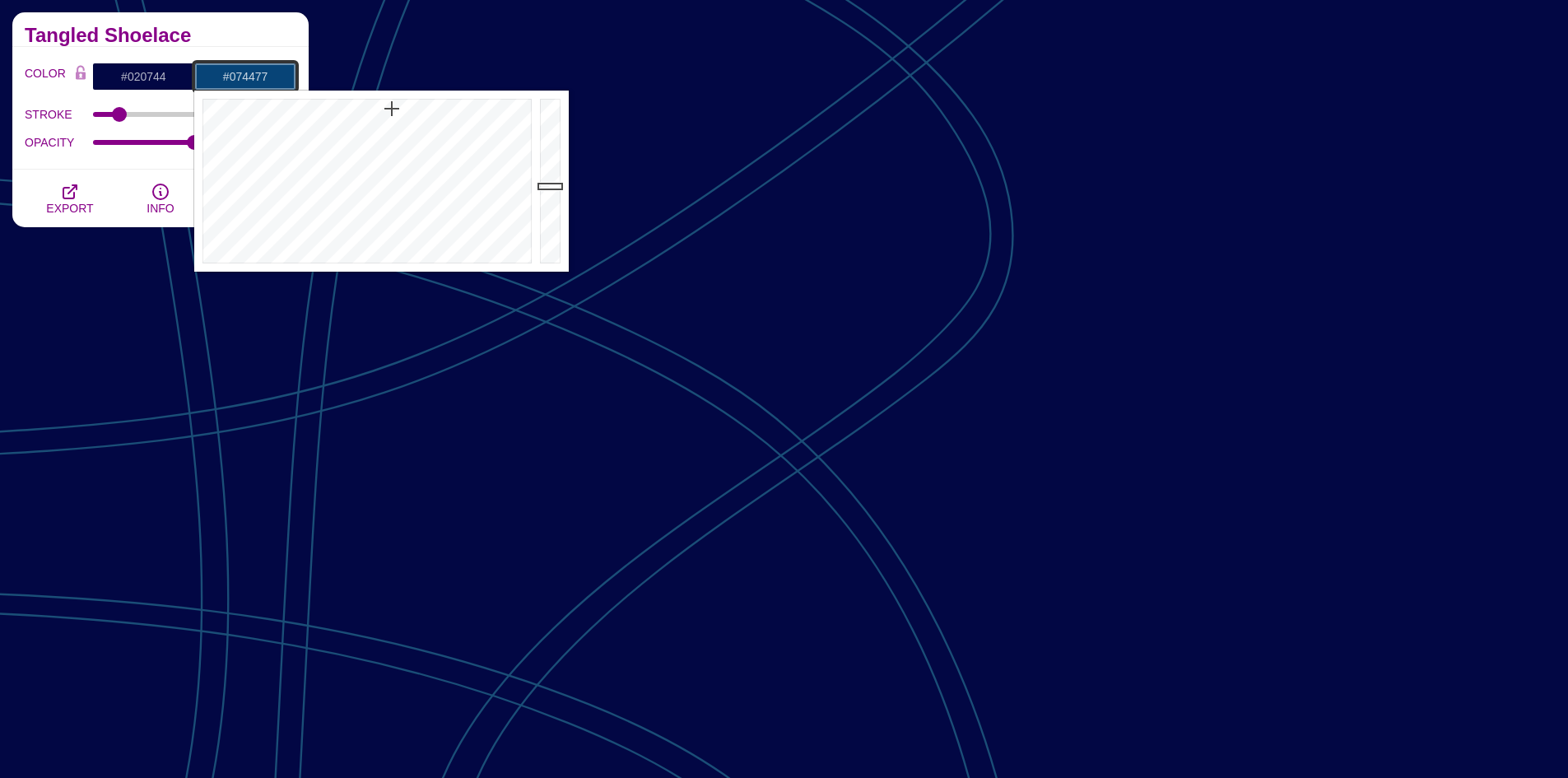
drag, startPoint x: 389, startPoint y: 135, endPoint x: 392, endPoint y: 109, distance: 26.2
click at [392, 109] on div at bounding box center [364, 181] width 342 height 181
drag, startPoint x: 392, startPoint y: 109, endPoint x: 413, endPoint y: 101, distance: 22.5
click at [413, 101] on div at bounding box center [364, 181] width 342 height 181
drag, startPoint x: 414, startPoint y: 107, endPoint x: 392, endPoint y: 114, distance: 23.1
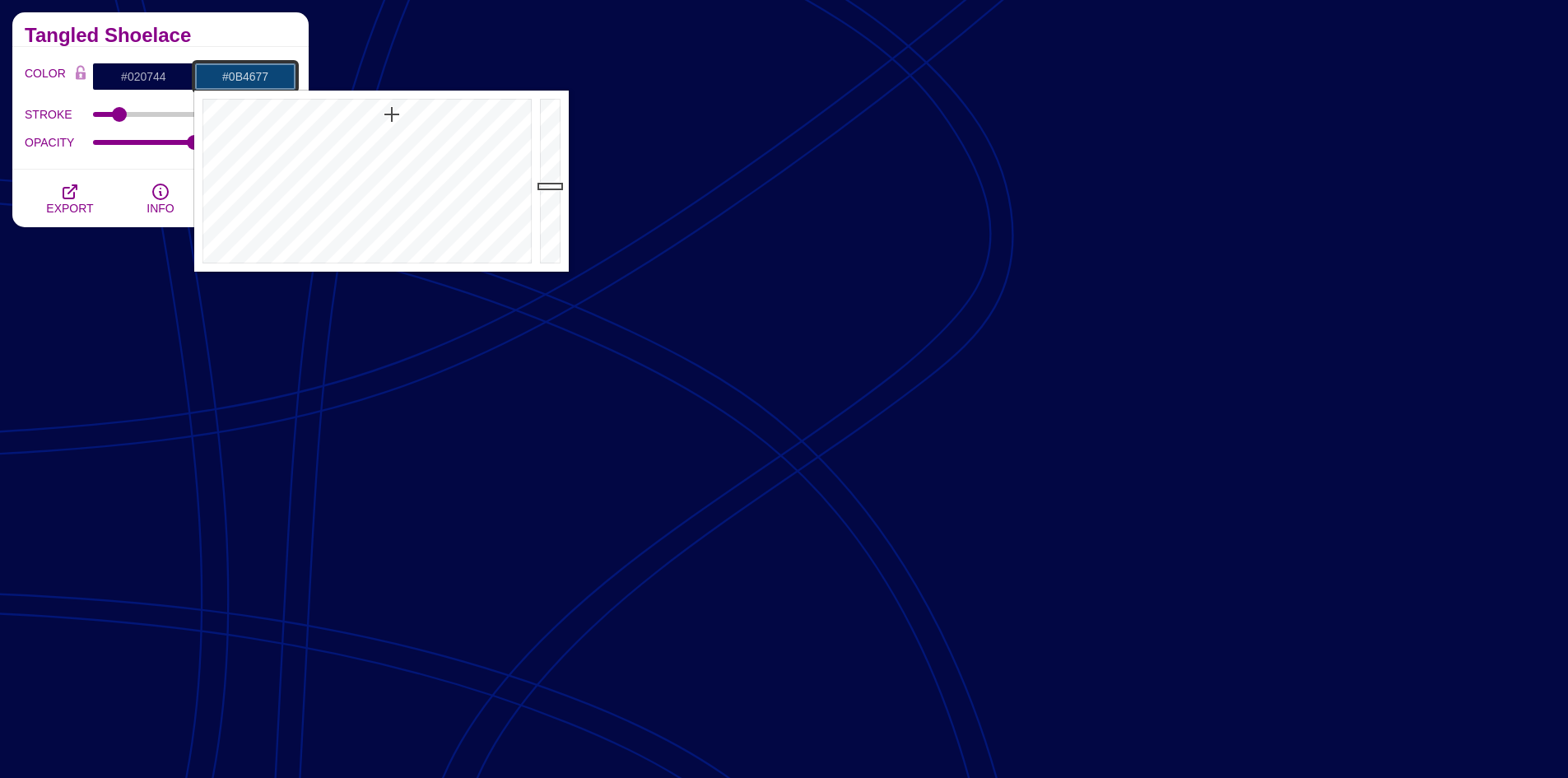
click at [392, 114] on div at bounding box center [364, 181] width 342 height 181
drag, startPoint x: 392, startPoint y: 114, endPoint x: 374, endPoint y: 114, distance: 18.0
click at [374, 114] on div at bounding box center [364, 181] width 342 height 181
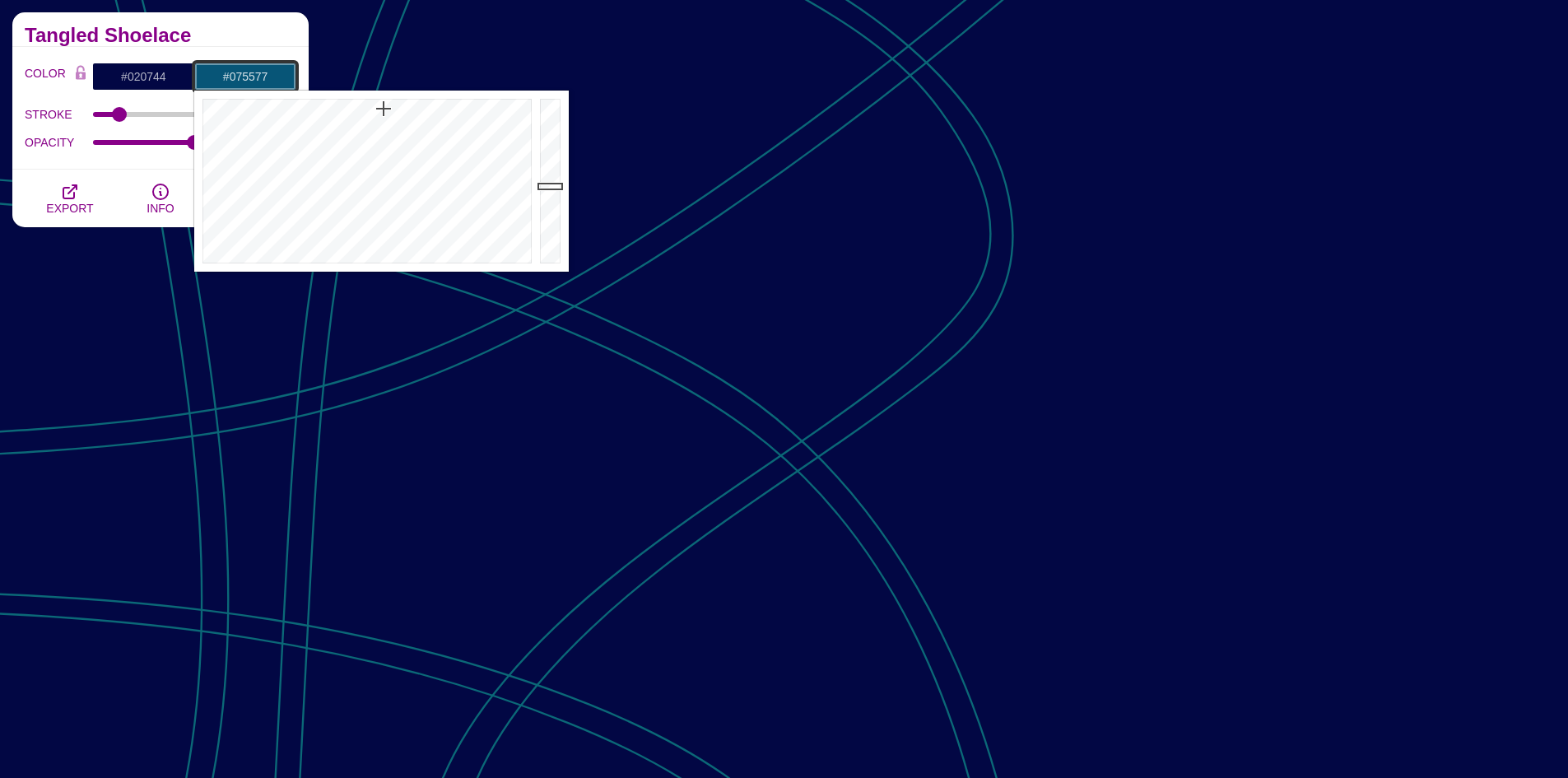
drag, startPoint x: 374, startPoint y: 114, endPoint x: 383, endPoint y: 108, distance: 10.8
click at [383, 108] on div at bounding box center [364, 181] width 342 height 181
drag, startPoint x: 387, startPoint y: 117, endPoint x: 392, endPoint y: 140, distance: 23.5
click at [392, 140] on div at bounding box center [364, 181] width 342 height 181
drag, startPoint x: 392, startPoint y: 140, endPoint x: 410, endPoint y: 160, distance: 26.9
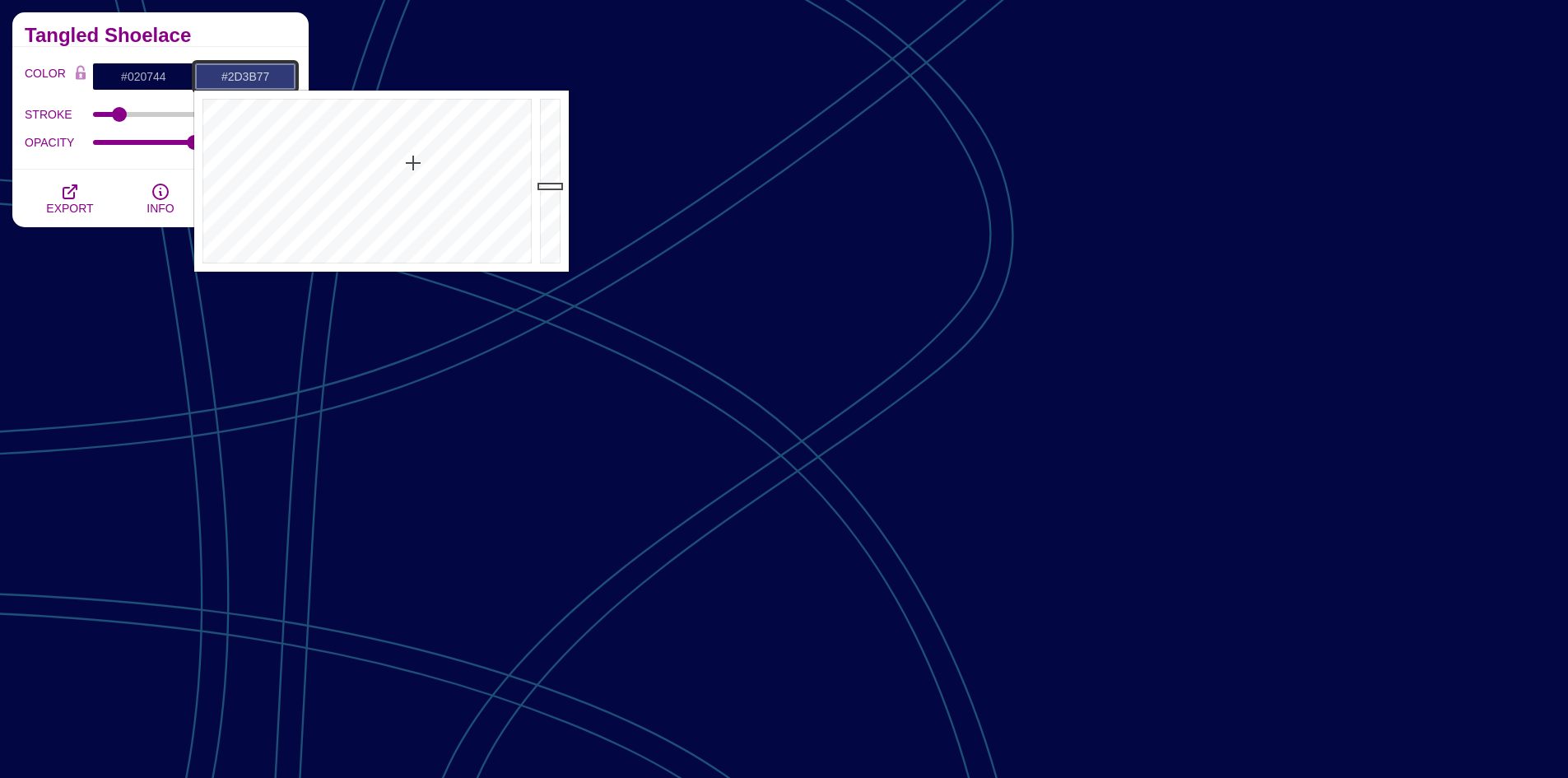
click at [411, 160] on div at bounding box center [364, 181] width 342 height 181
drag, startPoint x: 417, startPoint y: 155, endPoint x: 449, endPoint y: 243, distance: 93.6
click at [449, 243] on div at bounding box center [364, 181] width 342 height 181
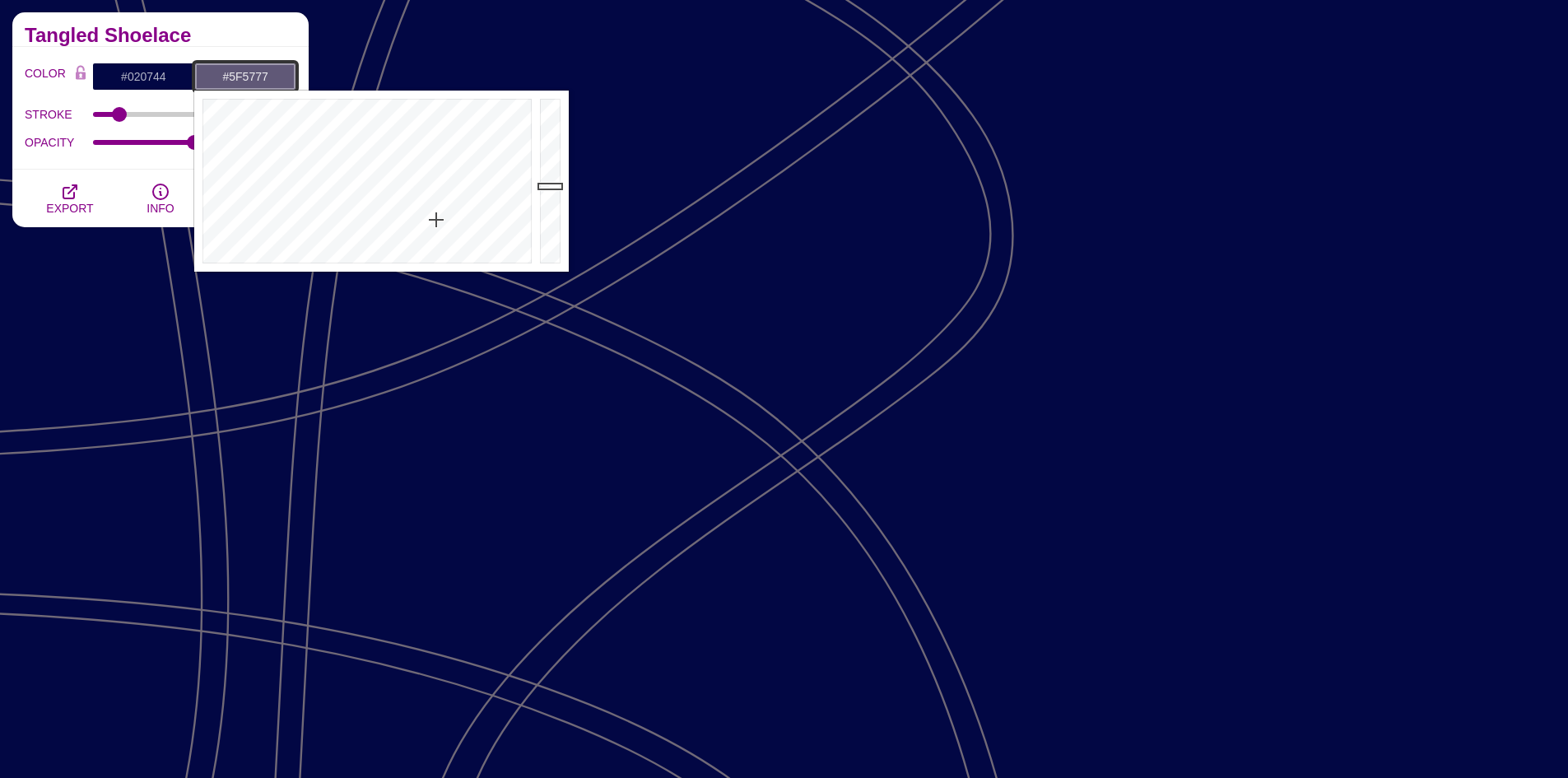
drag, startPoint x: 449, startPoint y: 243, endPoint x: 435, endPoint y: 219, distance: 27.8
click at [435, 219] on div at bounding box center [364, 181] width 342 height 181
drag, startPoint x: 434, startPoint y: 212, endPoint x: 397, endPoint y: 238, distance: 45.2
click at [397, 238] on div at bounding box center [364, 181] width 342 height 181
drag, startPoint x: 396, startPoint y: 239, endPoint x: 405, endPoint y: 249, distance: 13.5
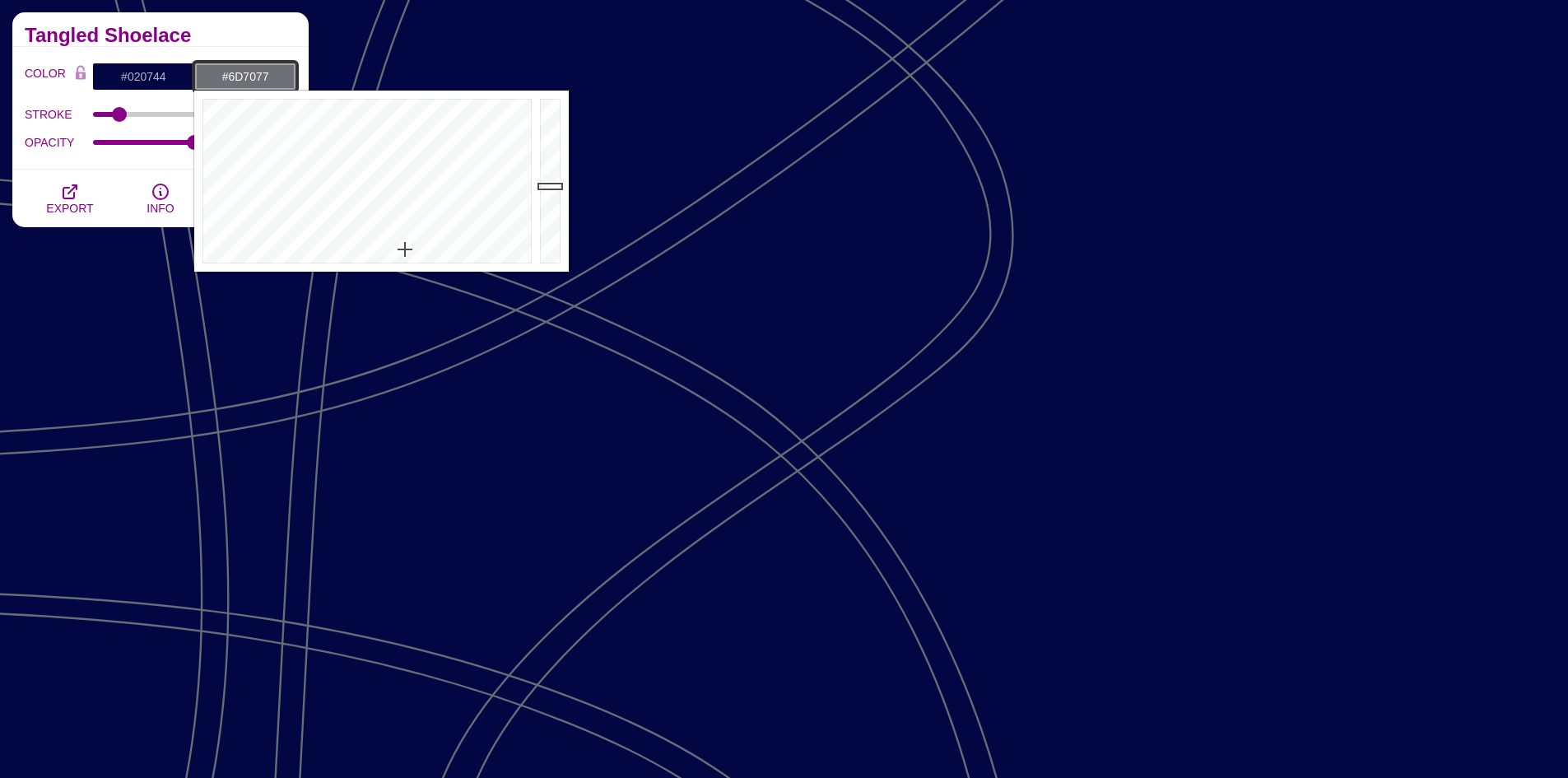
click at [405, 249] on div at bounding box center [364, 181] width 342 height 181
drag, startPoint x: 408, startPoint y: 248, endPoint x: 438, endPoint y: 242, distance: 30.6
click at [438, 242] on div at bounding box center [364, 181] width 342 height 181
type input "#686277"
click at [437, 234] on div at bounding box center [364, 181] width 342 height 181
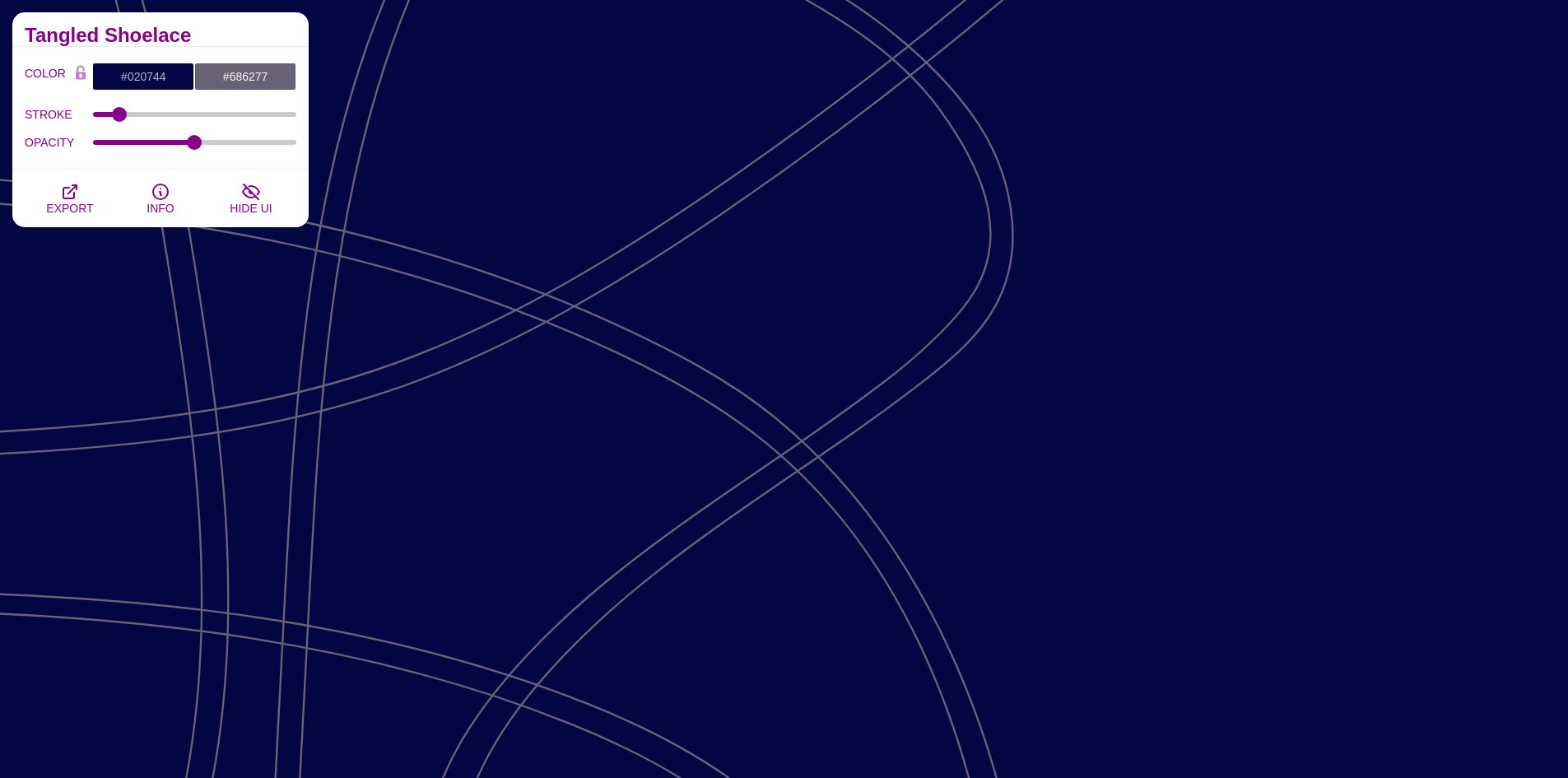
click at [214, 31] on h2 "Tangled Shoelace" at bounding box center [160, 35] width 271 height 13
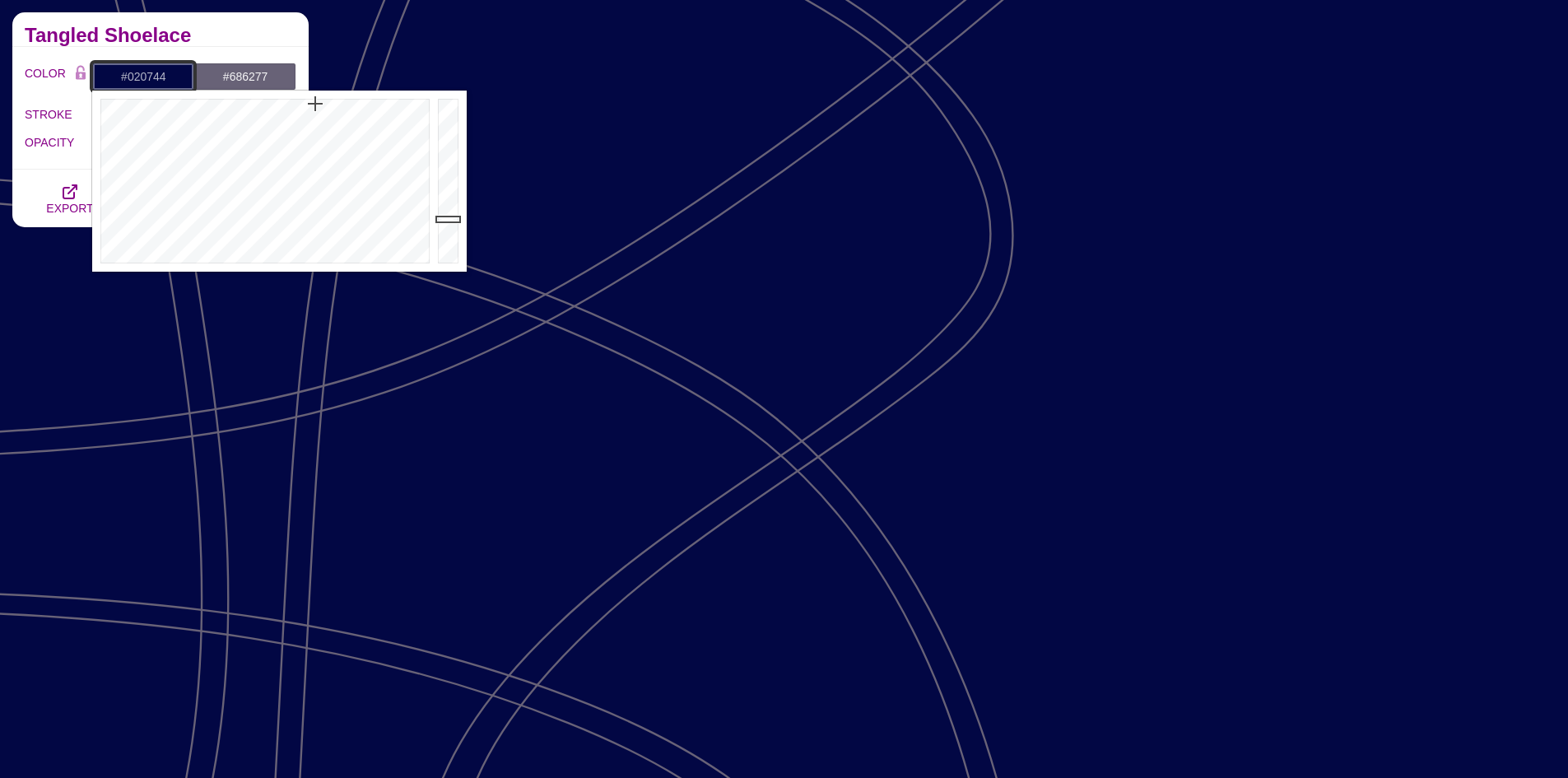
click at [185, 74] on input "#020744" at bounding box center [143, 76] width 102 height 28
drag, startPoint x: 309, startPoint y: 105, endPoint x: 304, endPoint y: 130, distance: 25.5
click at [304, 130] on div at bounding box center [262, 181] width 342 height 181
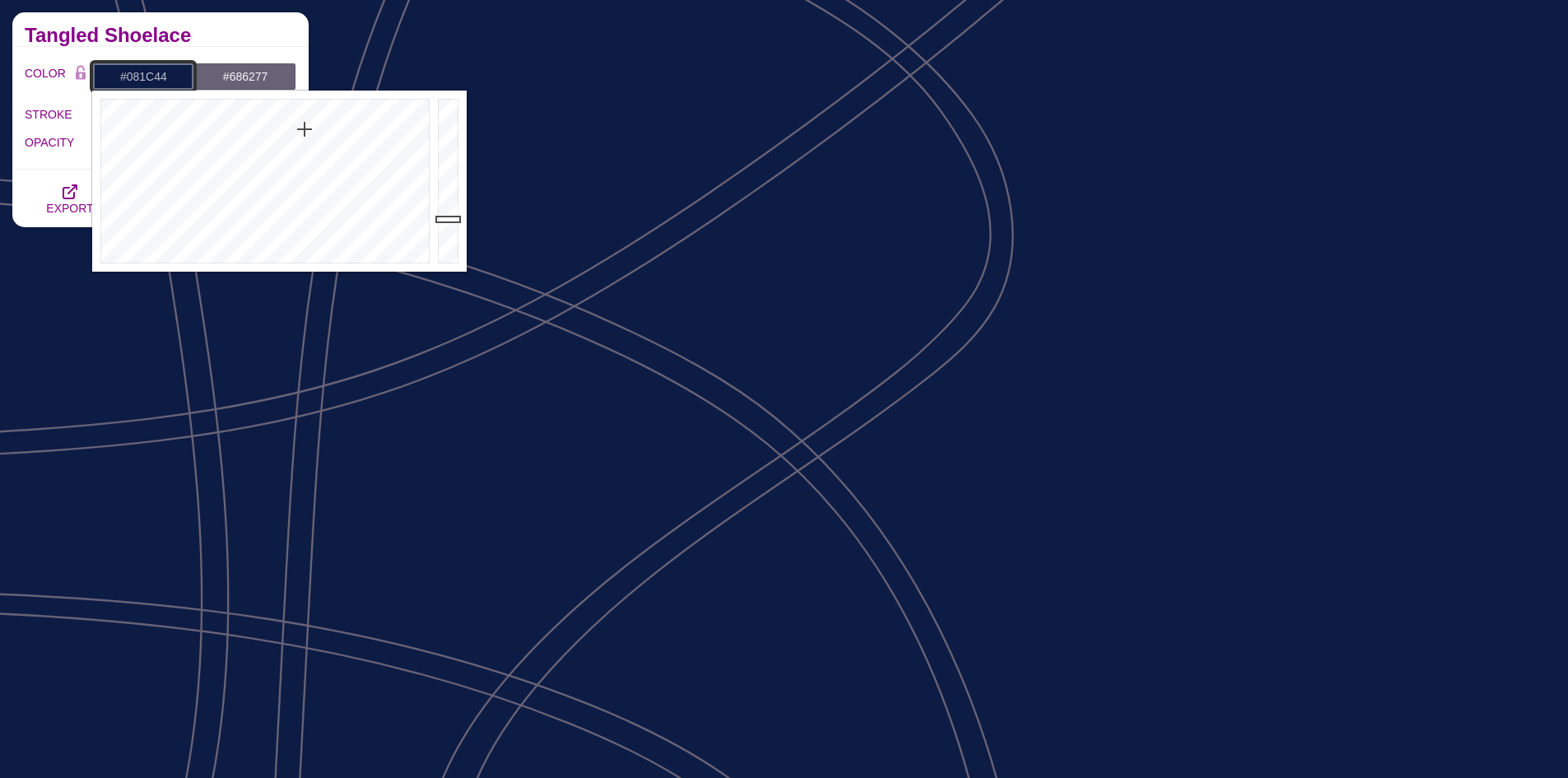
click at [302, 117] on div at bounding box center [262, 181] width 342 height 181
drag, startPoint x: 303, startPoint y: 119, endPoint x: 282, endPoint y: 114, distance: 21.6
click at [282, 114] on div at bounding box center [262, 181] width 342 height 181
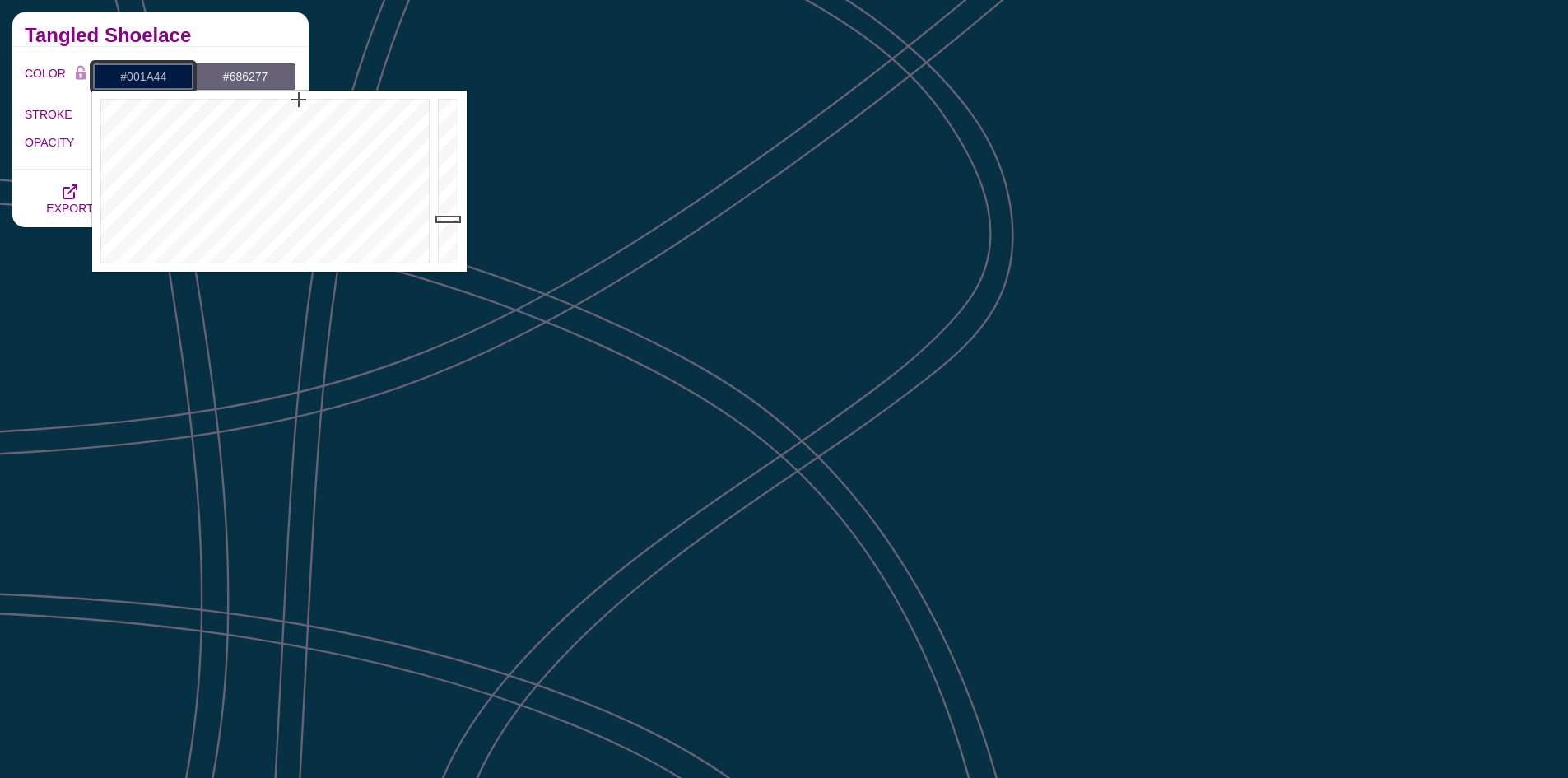
drag, startPoint x: 282, startPoint y: 113, endPoint x: 299, endPoint y: 99, distance: 22.0
click at [299, 99] on div at bounding box center [262, 181] width 342 height 181
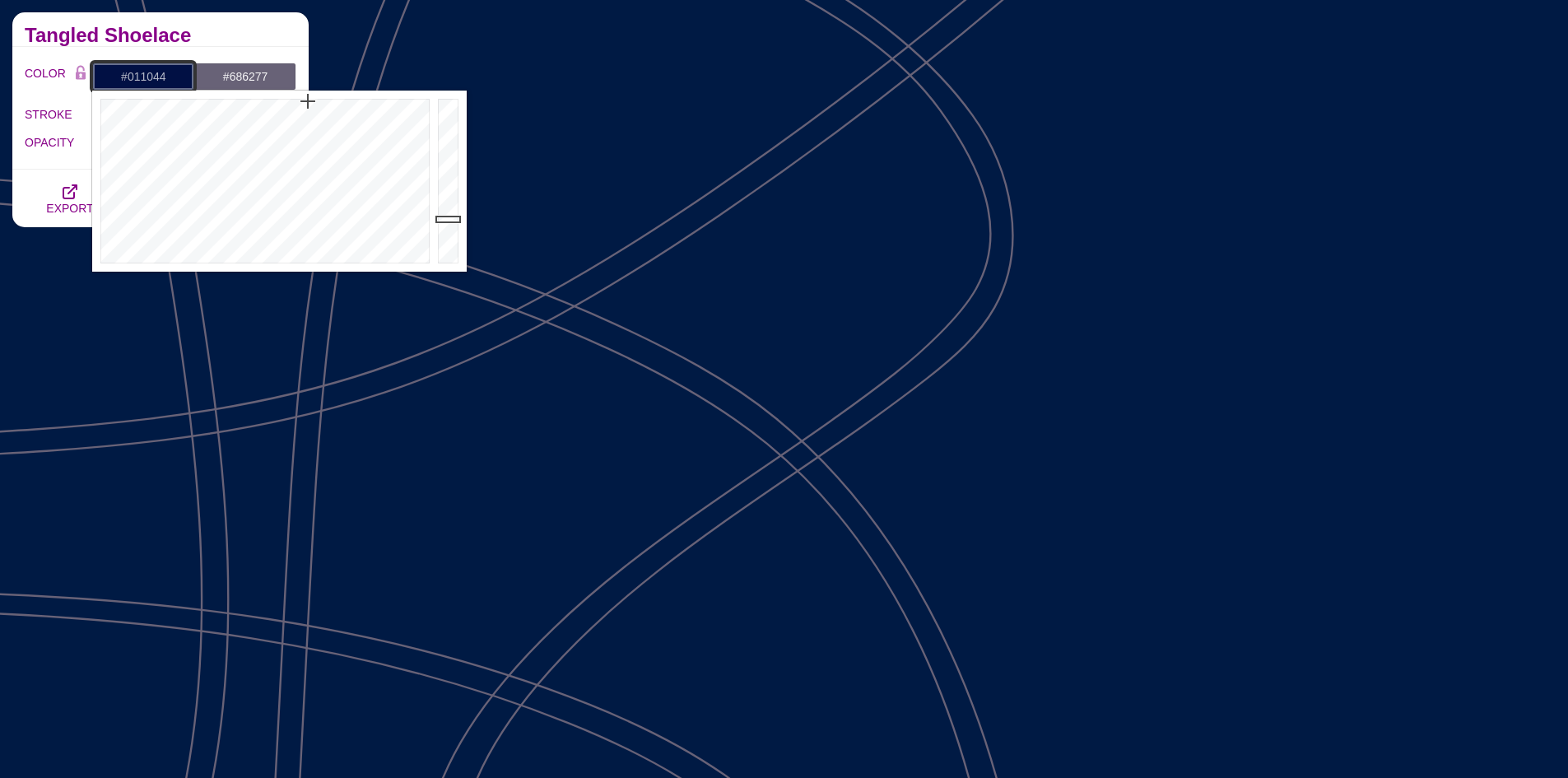
click at [307, 101] on div at bounding box center [262, 181] width 342 height 181
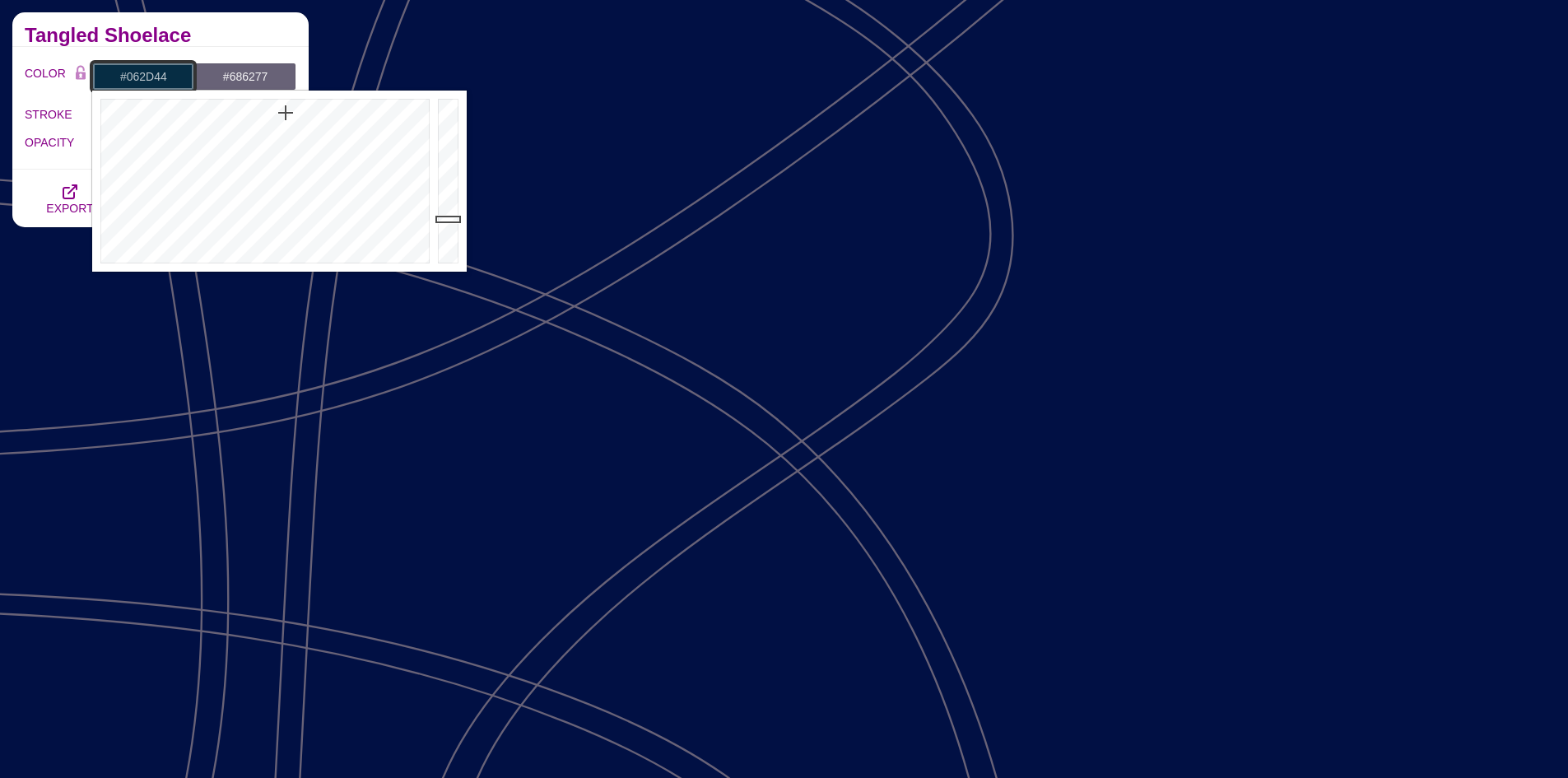
drag, startPoint x: 307, startPoint y: 101, endPoint x: 286, endPoint y: 113, distance: 24.2
click at [286, 113] on div at bounding box center [262, 181] width 342 height 181
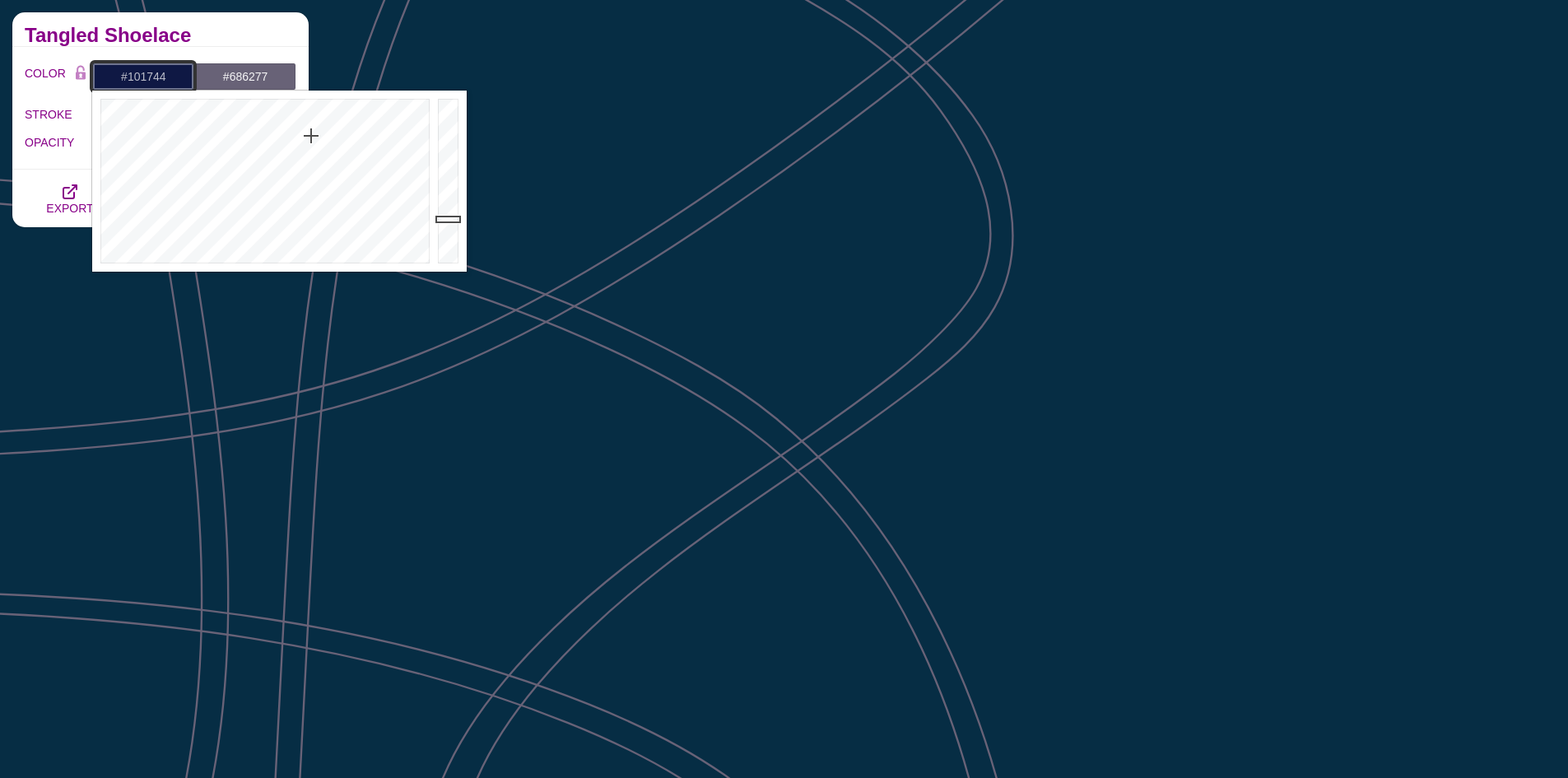
click at [312, 137] on div at bounding box center [262, 181] width 342 height 181
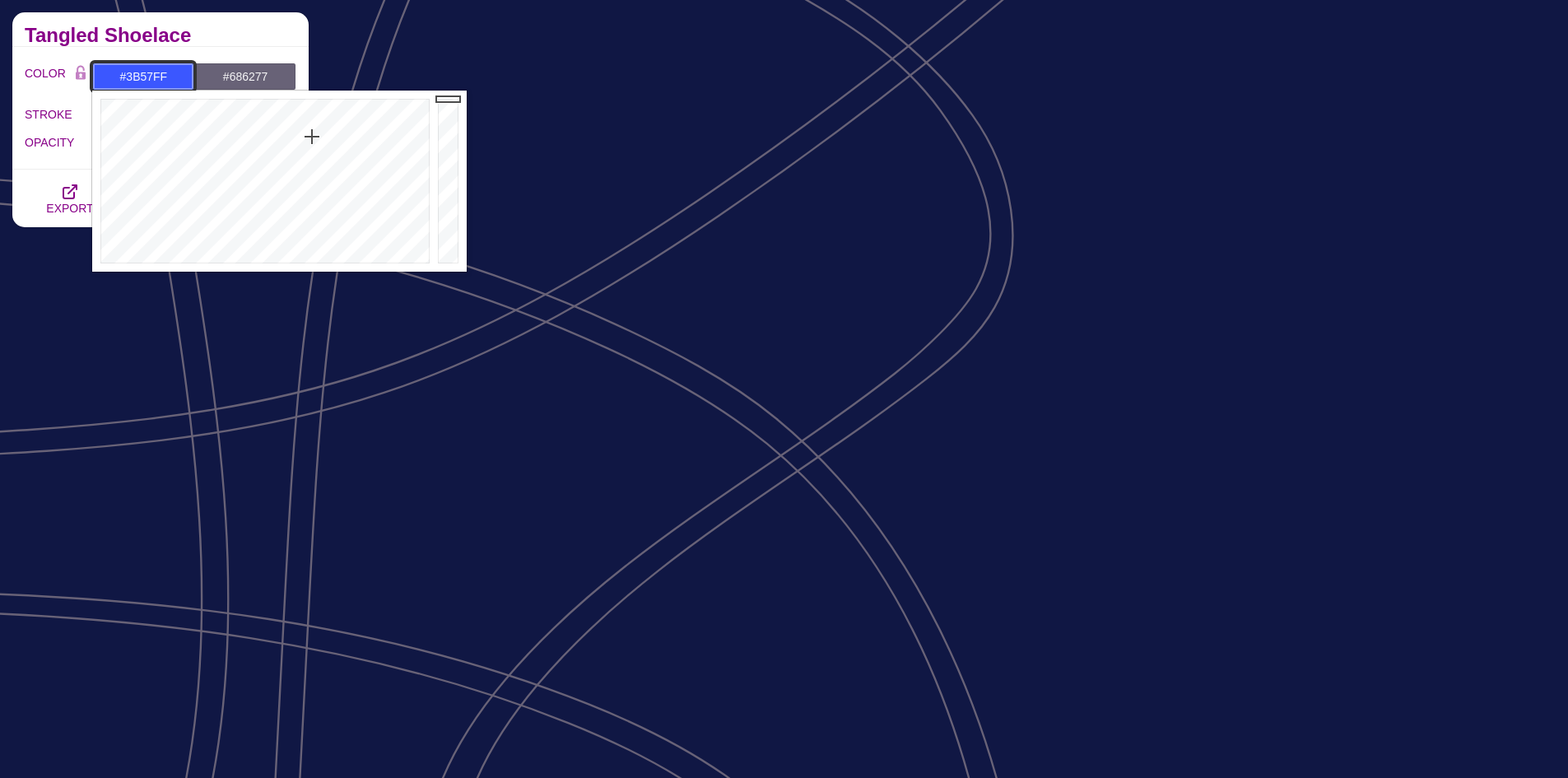
drag, startPoint x: 444, startPoint y: 214, endPoint x: 455, endPoint y: 90, distance: 124.5
click at [455, 90] on div at bounding box center [449, 181] width 33 height 181
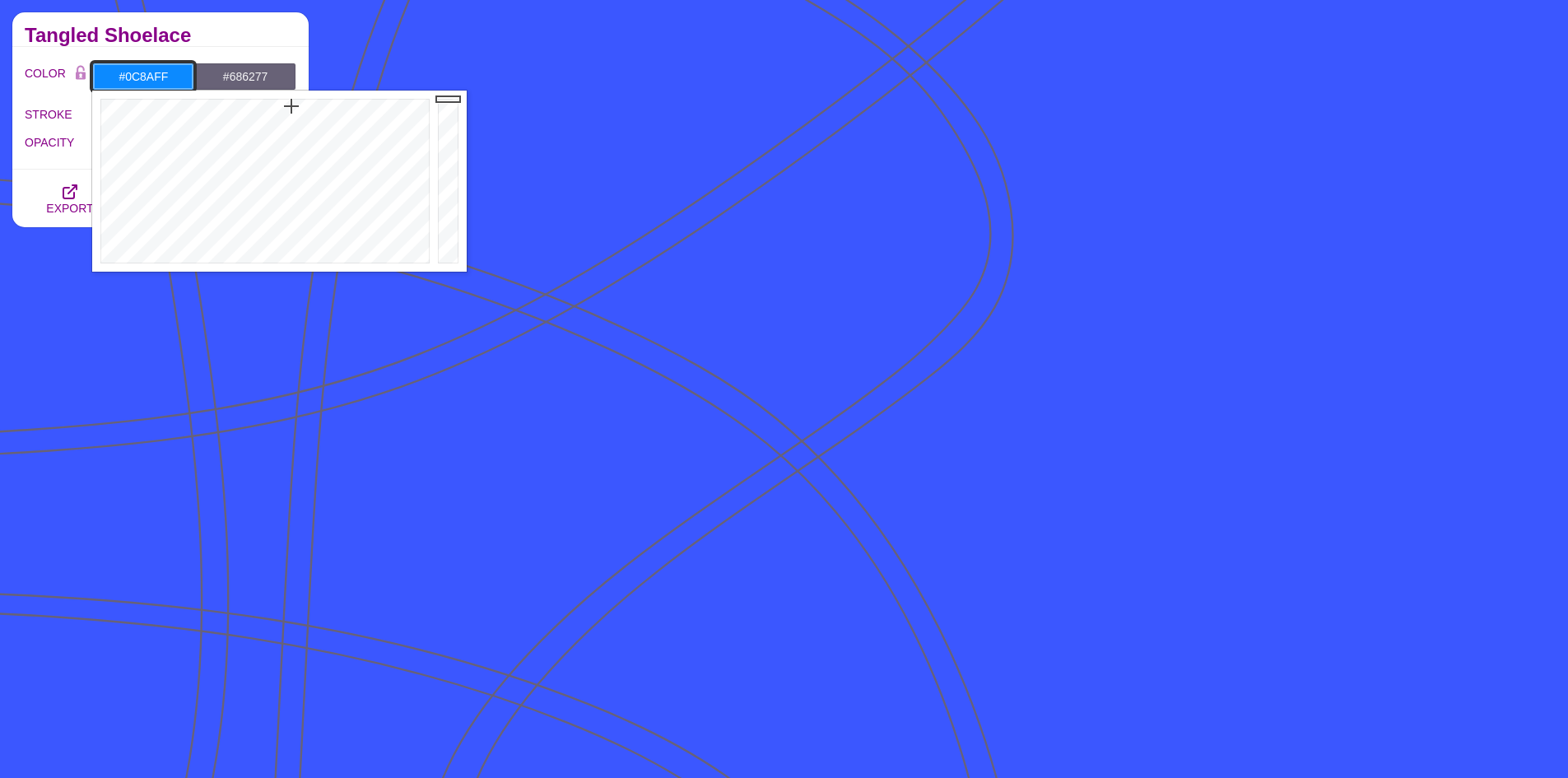
drag, startPoint x: 309, startPoint y: 136, endPoint x: 292, endPoint y: 106, distance: 34.5
click at [292, 106] on div at bounding box center [262, 181] width 342 height 181
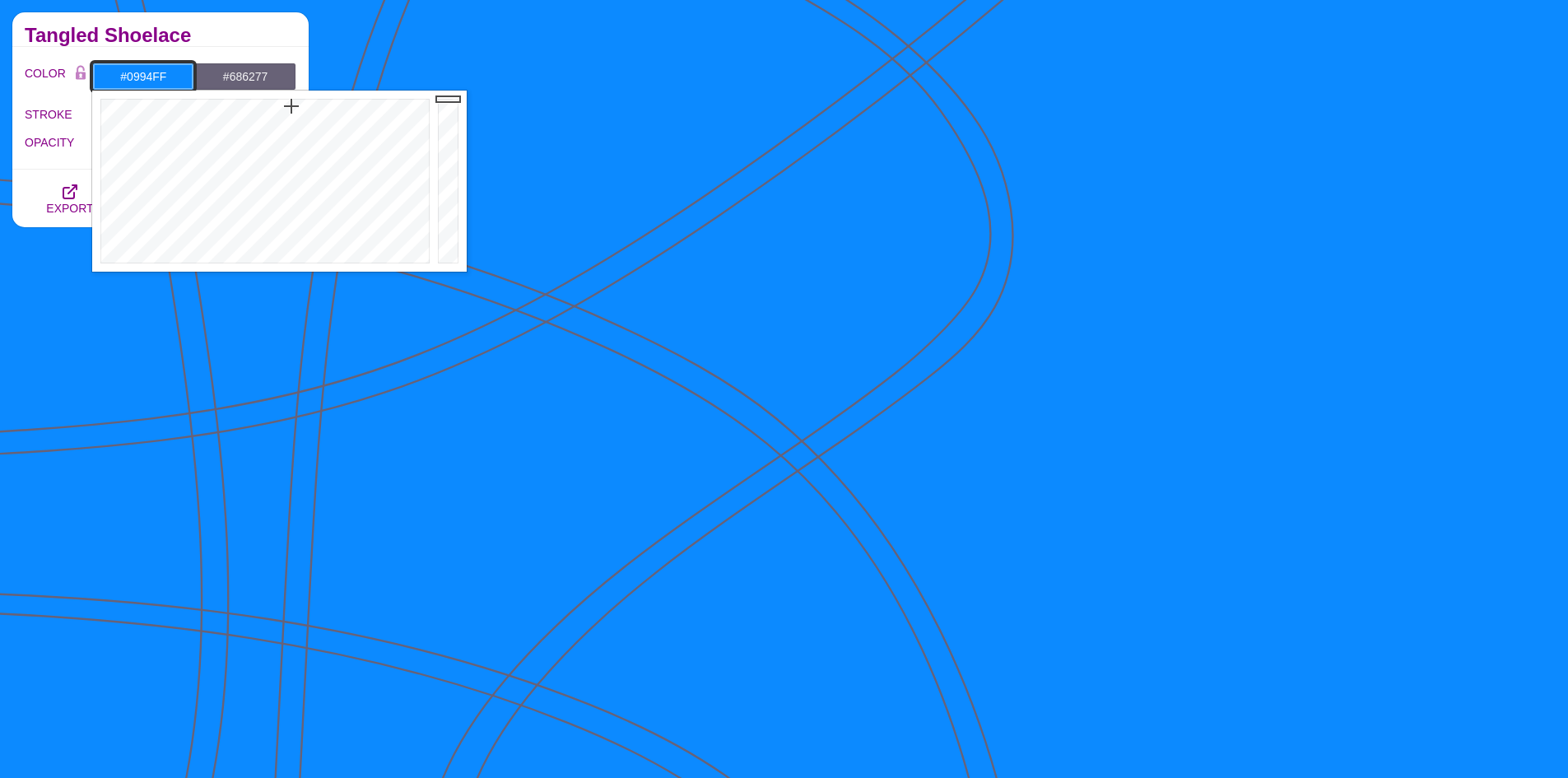
type input "#0997FF"
click at [288, 104] on div at bounding box center [262, 181] width 342 height 181
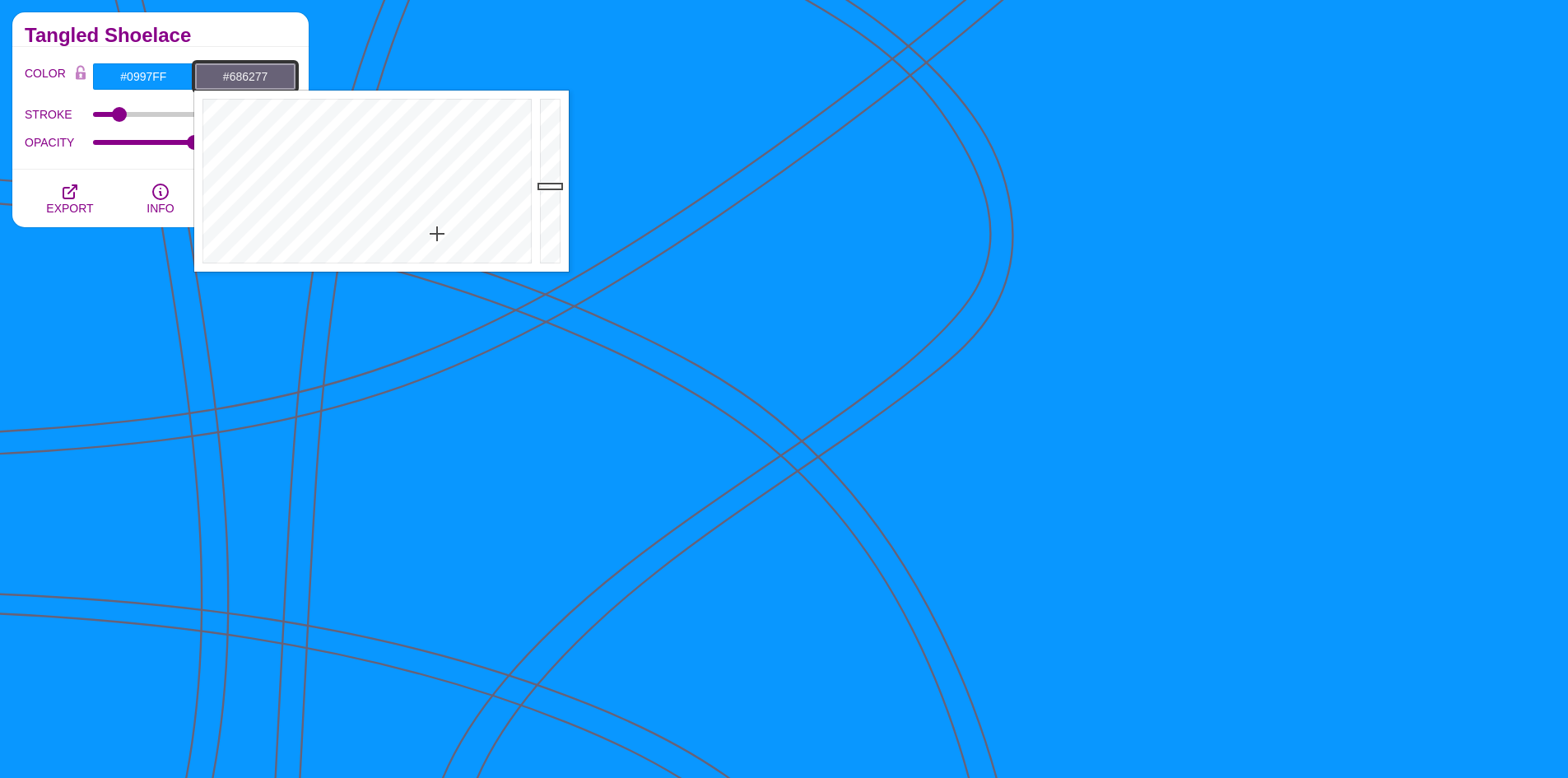
click at [211, 74] on input "#686277" at bounding box center [245, 76] width 102 height 28
drag, startPoint x: 436, startPoint y: 236, endPoint x: 487, endPoint y: 262, distance: 57.2
click at [487, 262] on div at bounding box center [364, 181] width 342 height 181
drag, startPoint x: 490, startPoint y: 261, endPoint x: 363, endPoint y: 250, distance: 127.5
click at [363, 250] on div at bounding box center [364, 181] width 342 height 181
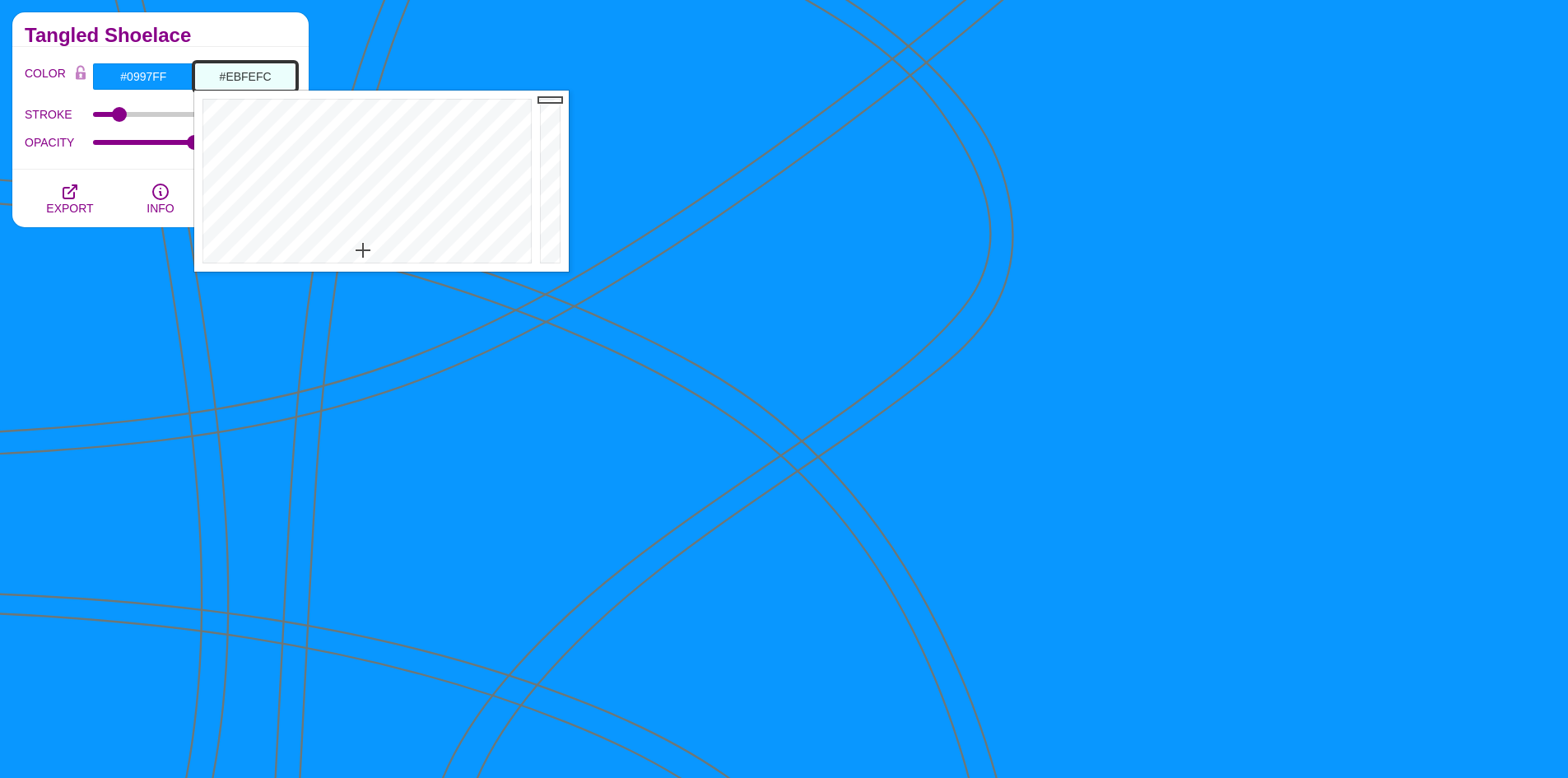
type input "#ECFFFE"
drag, startPoint x: 551, startPoint y: 183, endPoint x: 557, endPoint y: 95, distance: 88.2
click at [557, 95] on div at bounding box center [551, 181] width 33 height 181
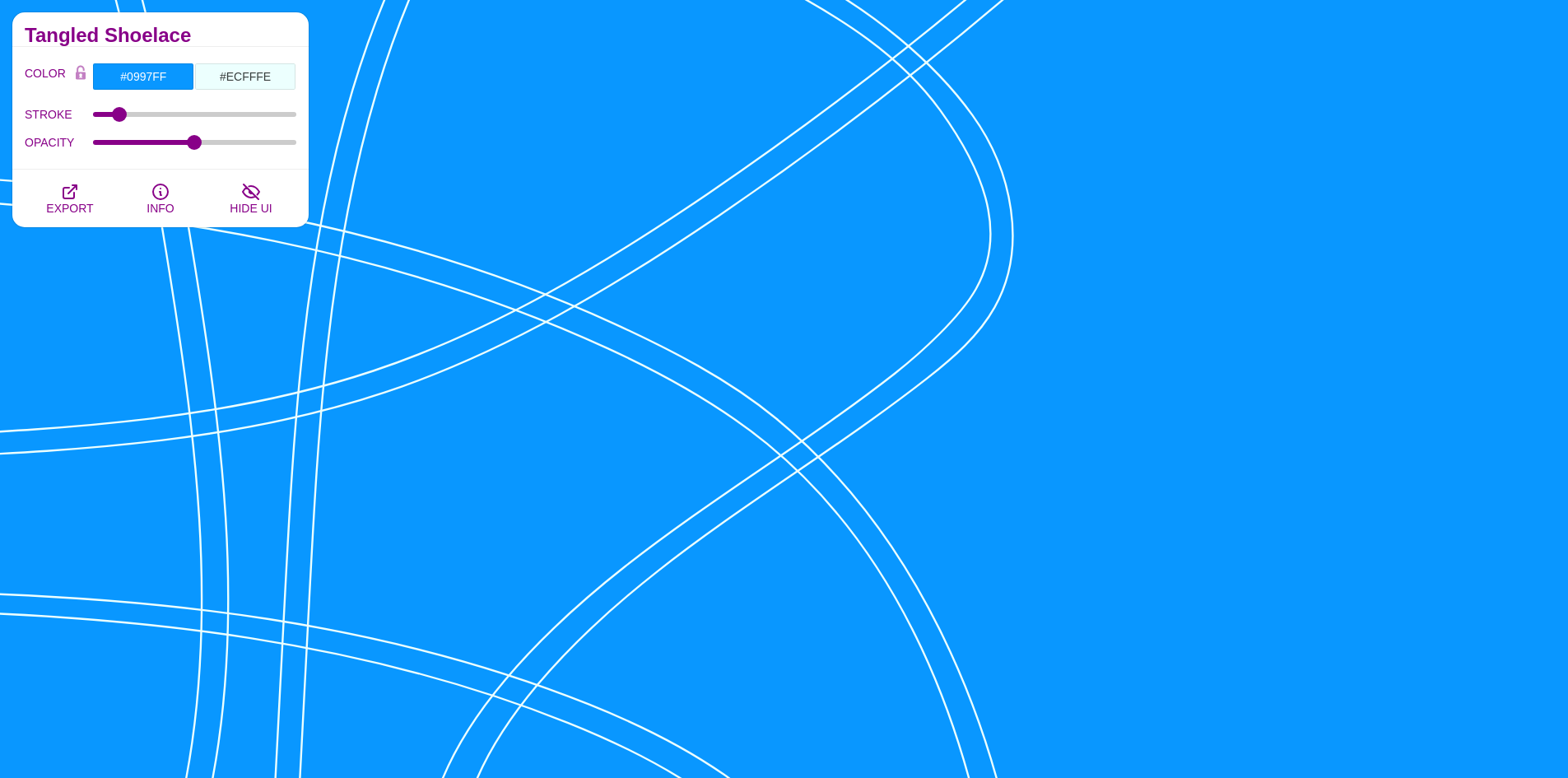
click at [238, 32] on h2 "Tangled Shoelace" at bounding box center [160, 35] width 271 height 13
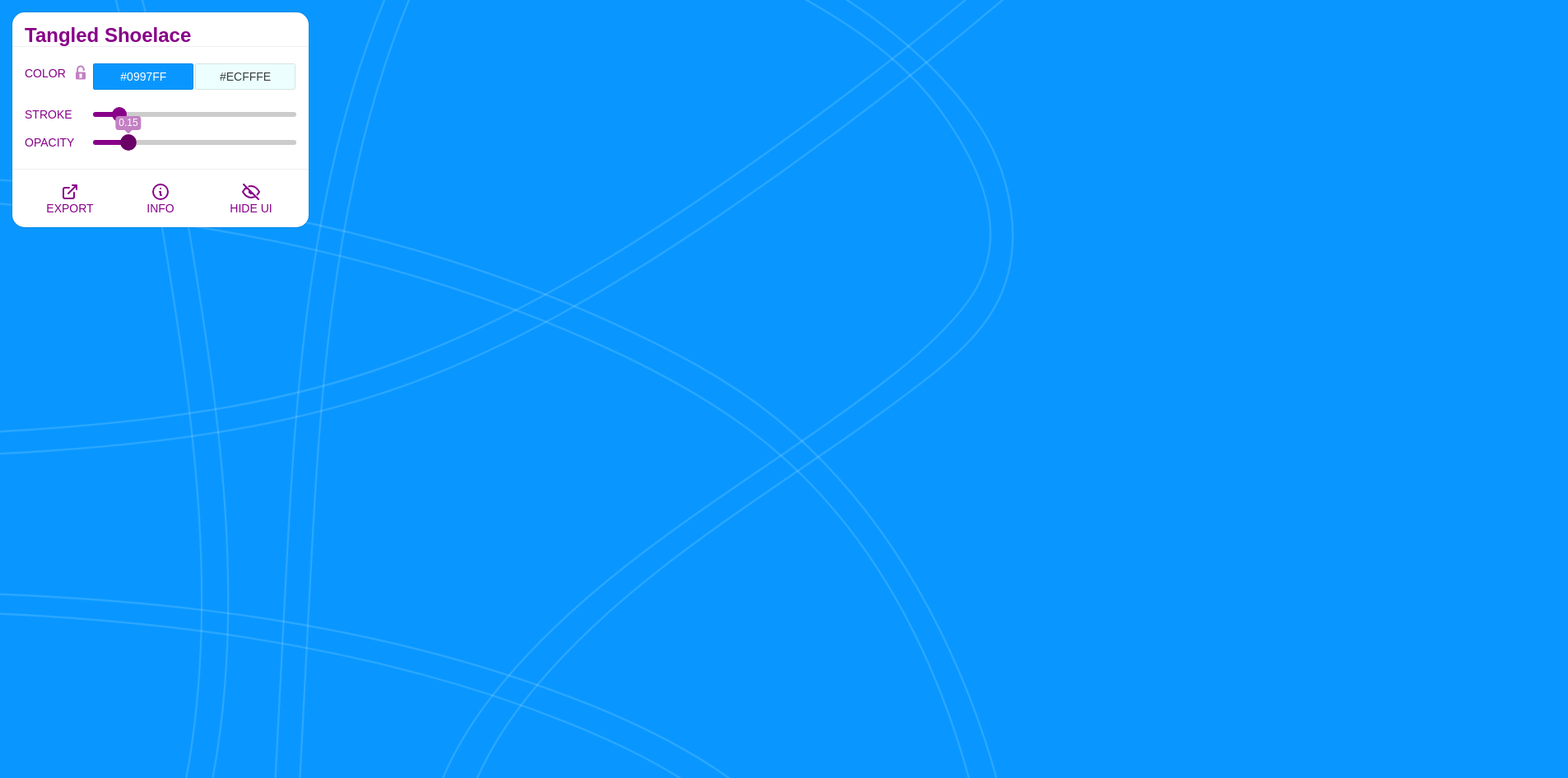
drag, startPoint x: 192, startPoint y: 141, endPoint x: 129, endPoint y: 156, distance: 64.8
type input "0.15"
click at [129, 145] on input "OPACITY" at bounding box center [195, 142] width 204 height 7
drag, startPoint x: 123, startPoint y: 114, endPoint x: 90, endPoint y: 131, distance: 37.1
type input "0.5"
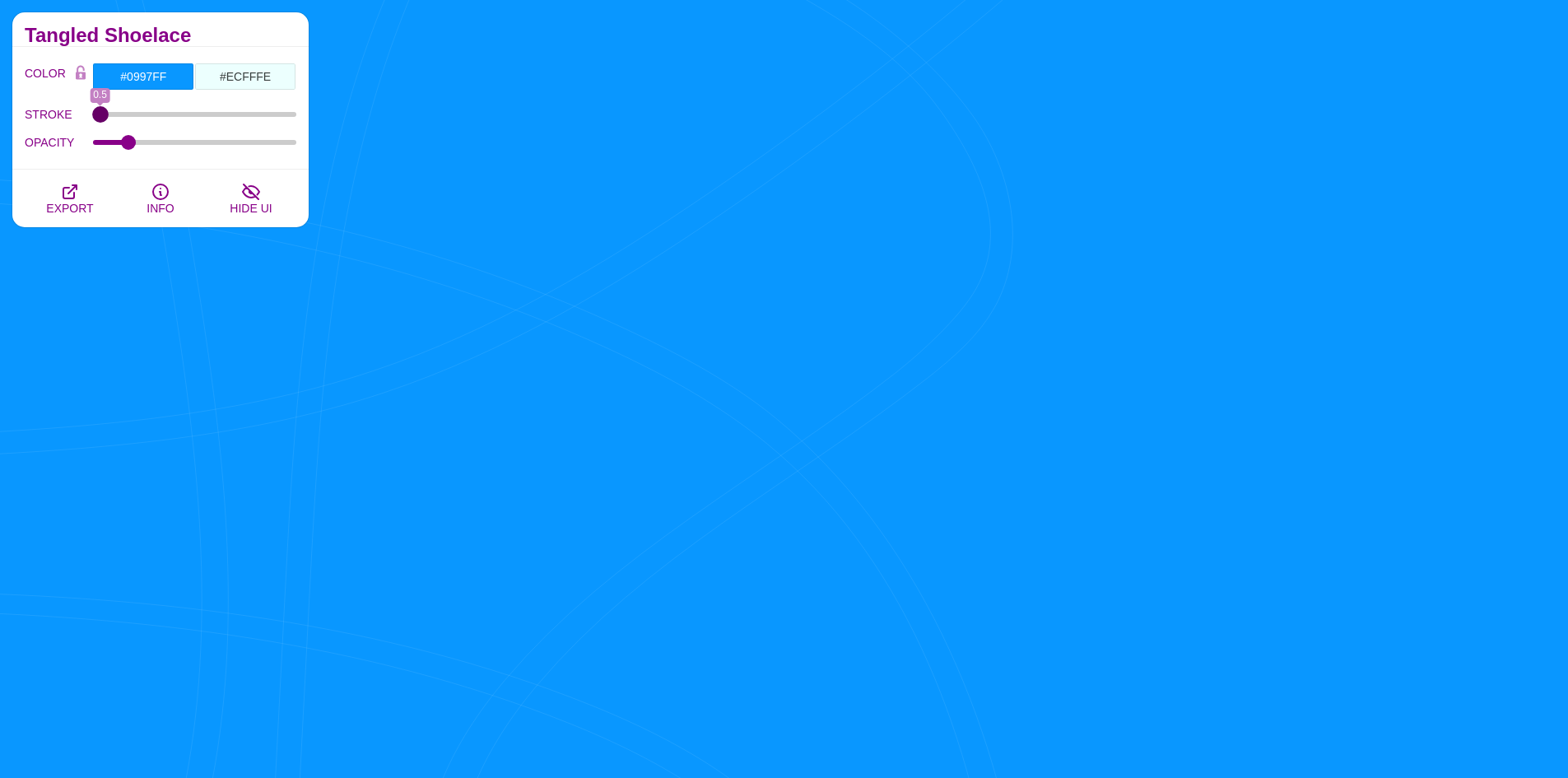
click at [93, 118] on input "STROKE" at bounding box center [195, 114] width 204 height 7
drag, startPoint x: 130, startPoint y: 148, endPoint x: 175, endPoint y: 156, distance: 45.7
type input "0.4"
click at [175, 145] on input "OPACITY" at bounding box center [195, 142] width 204 height 7
click at [209, 81] on input "#ECFFFE" at bounding box center [245, 76] width 102 height 28
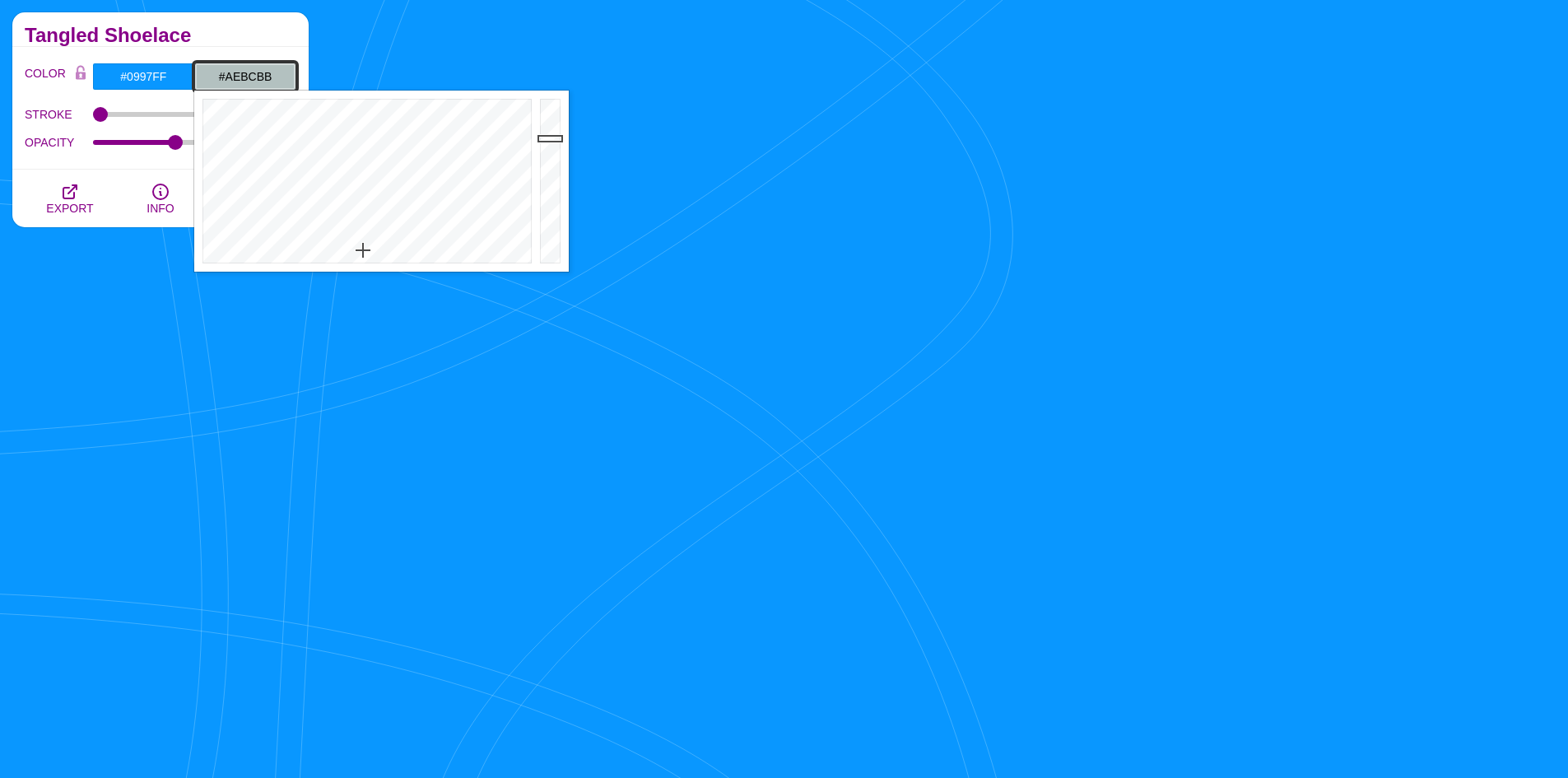
drag, startPoint x: 553, startPoint y: 103, endPoint x: 558, endPoint y: 141, distance: 38.3
click at [558, 141] on div at bounding box center [551, 181] width 33 height 181
drag, startPoint x: 558, startPoint y: 141, endPoint x: 561, endPoint y: 129, distance: 12.4
click at [561, 129] on div at bounding box center [551, 181] width 33 height 181
drag, startPoint x: 546, startPoint y: 125, endPoint x: 535, endPoint y: 218, distance: 93.6
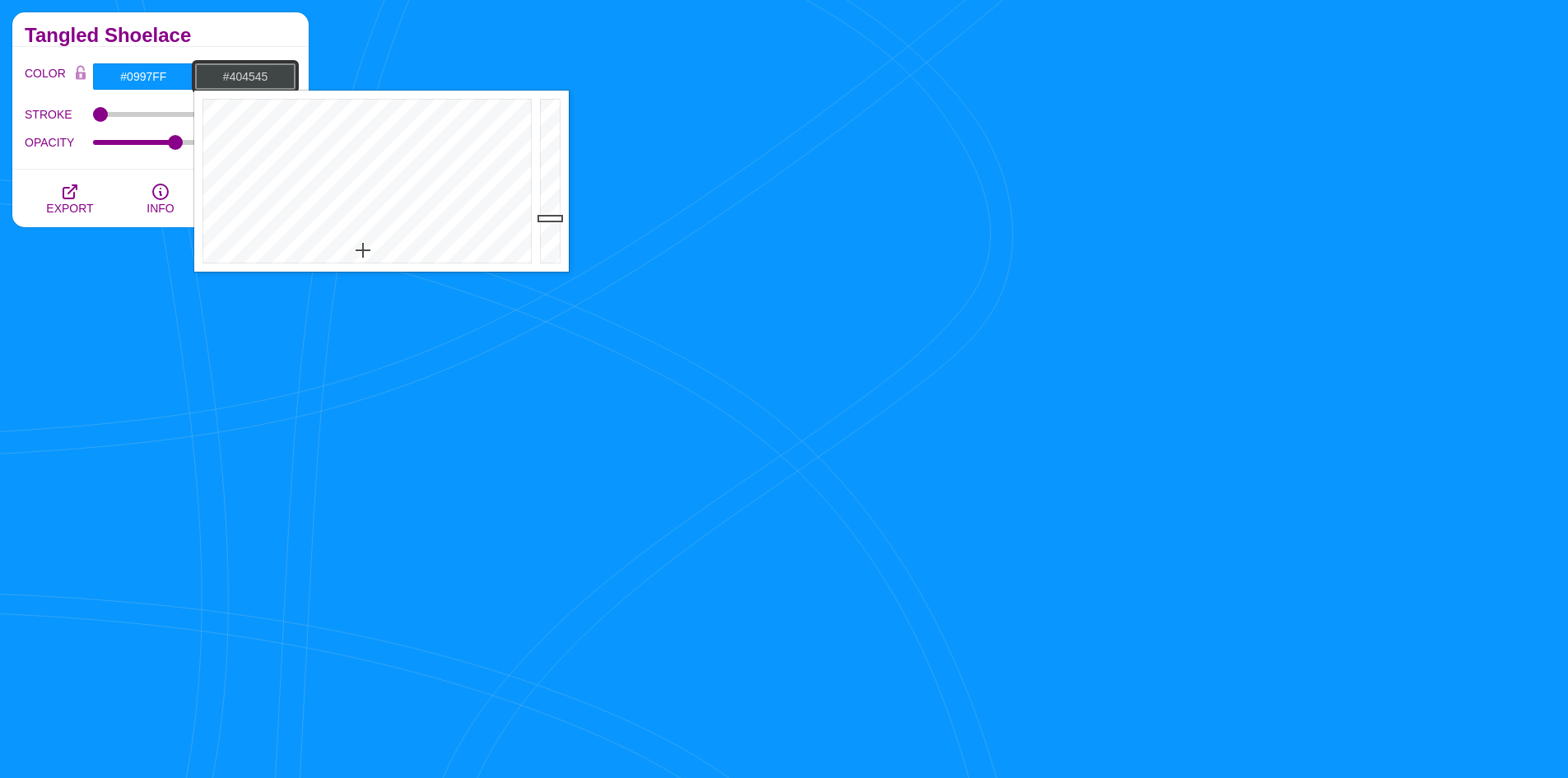
click at [535, 218] on div "Close" at bounding box center [381, 181] width 374 height 181
drag, startPoint x: 544, startPoint y: 213, endPoint x: 551, endPoint y: 177, distance: 36.7
click at [551, 177] on div at bounding box center [551, 181] width 33 height 181
drag, startPoint x: 551, startPoint y: 177, endPoint x: 558, endPoint y: 151, distance: 26.9
click at [558, 151] on div at bounding box center [551, 181] width 33 height 181
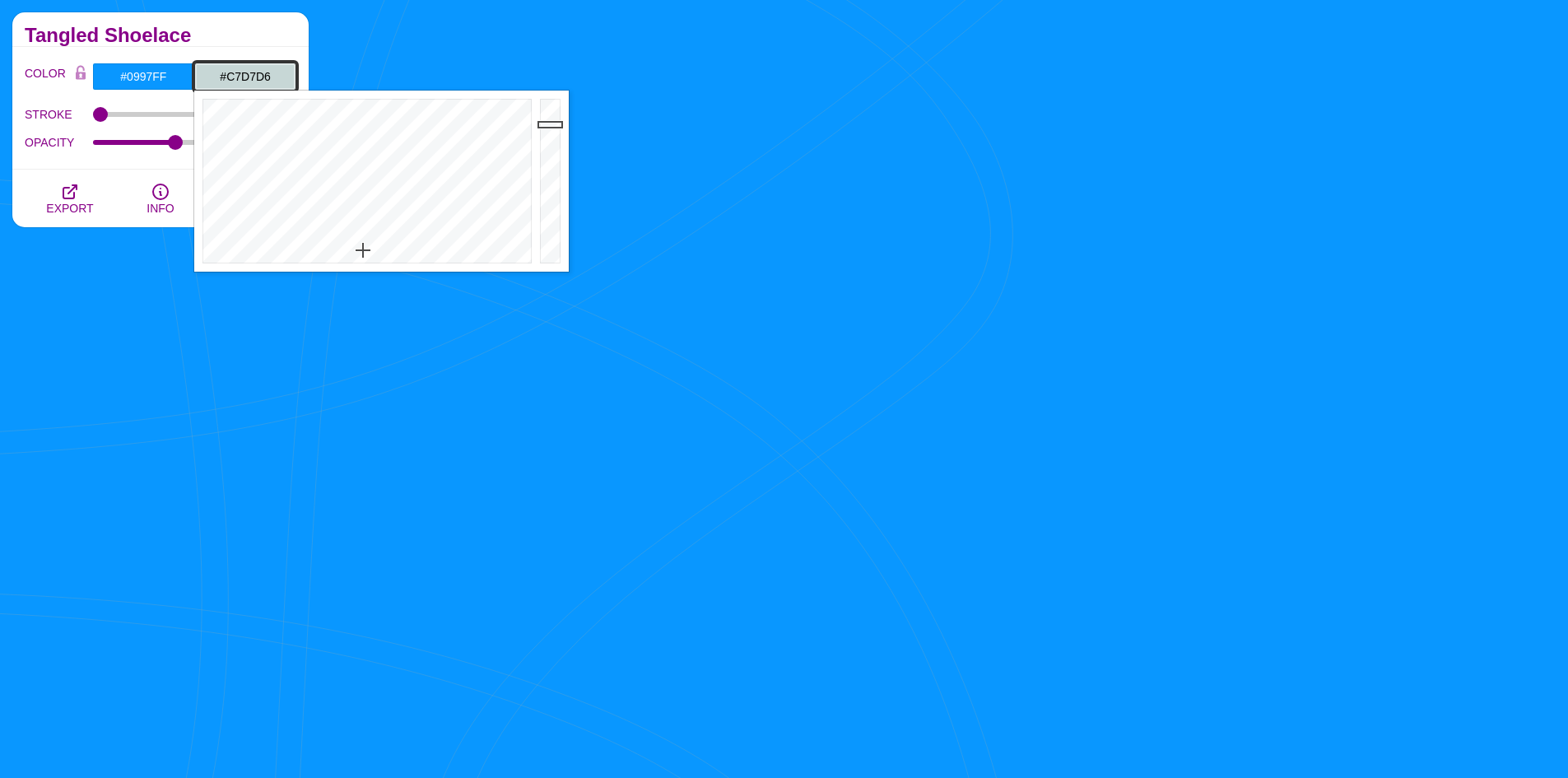
drag, startPoint x: 552, startPoint y: 146, endPoint x: 555, endPoint y: 125, distance: 21.2
click at [555, 125] on div at bounding box center [551, 181] width 33 height 181
drag, startPoint x: 555, startPoint y: 125, endPoint x: 561, endPoint y: 112, distance: 14.3
click at [561, 112] on div at bounding box center [551, 181] width 33 height 181
drag, startPoint x: 555, startPoint y: 114, endPoint x: 555, endPoint y: 133, distance: 19.0
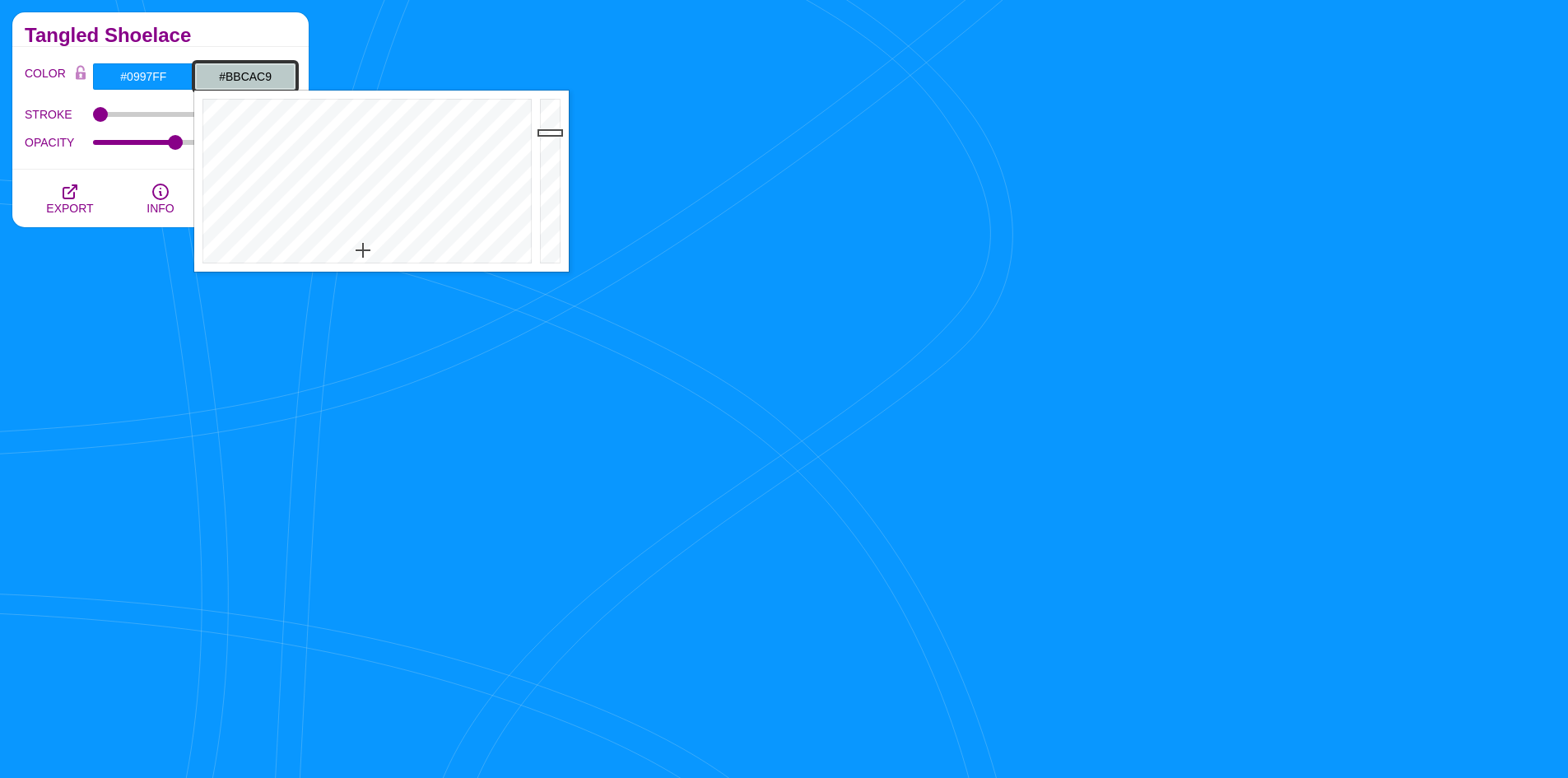
click at [555, 133] on div at bounding box center [551, 181] width 33 height 181
drag, startPoint x: 553, startPoint y: 132, endPoint x: 553, endPoint y: 112, distance: 20.0
click at [553, 112] on div at bounding box center [551, 181] width 33 height 181
click at [553, 108] on div at bounding box center [551, 181] width 33 height 181
click at [555, 112] on div at bounding box center [551, 181] width 33 height 181
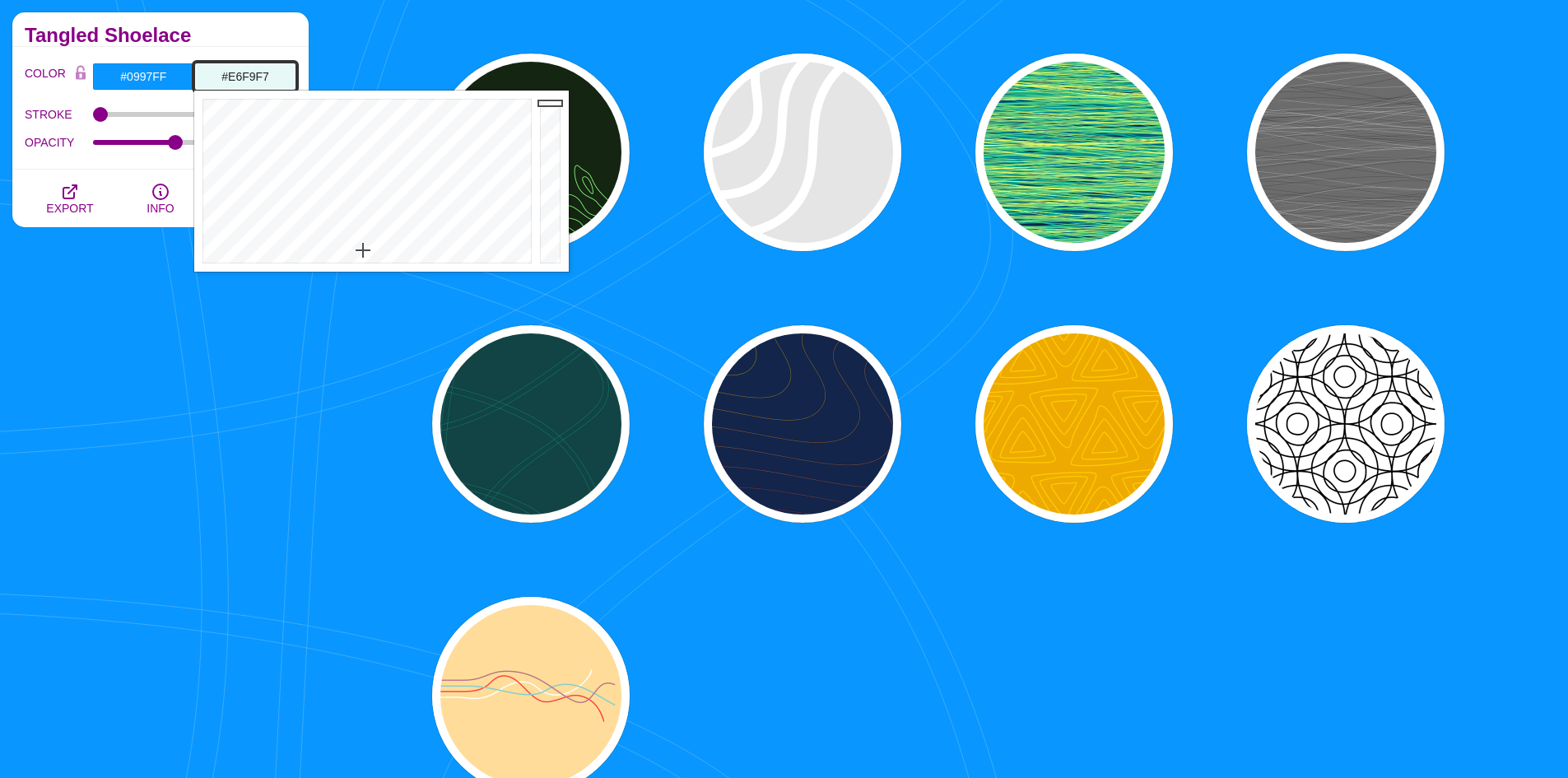
type input "#E7FAF9"
click at [554, 102] on div at bounding box center [551, 181] width 33 height 181
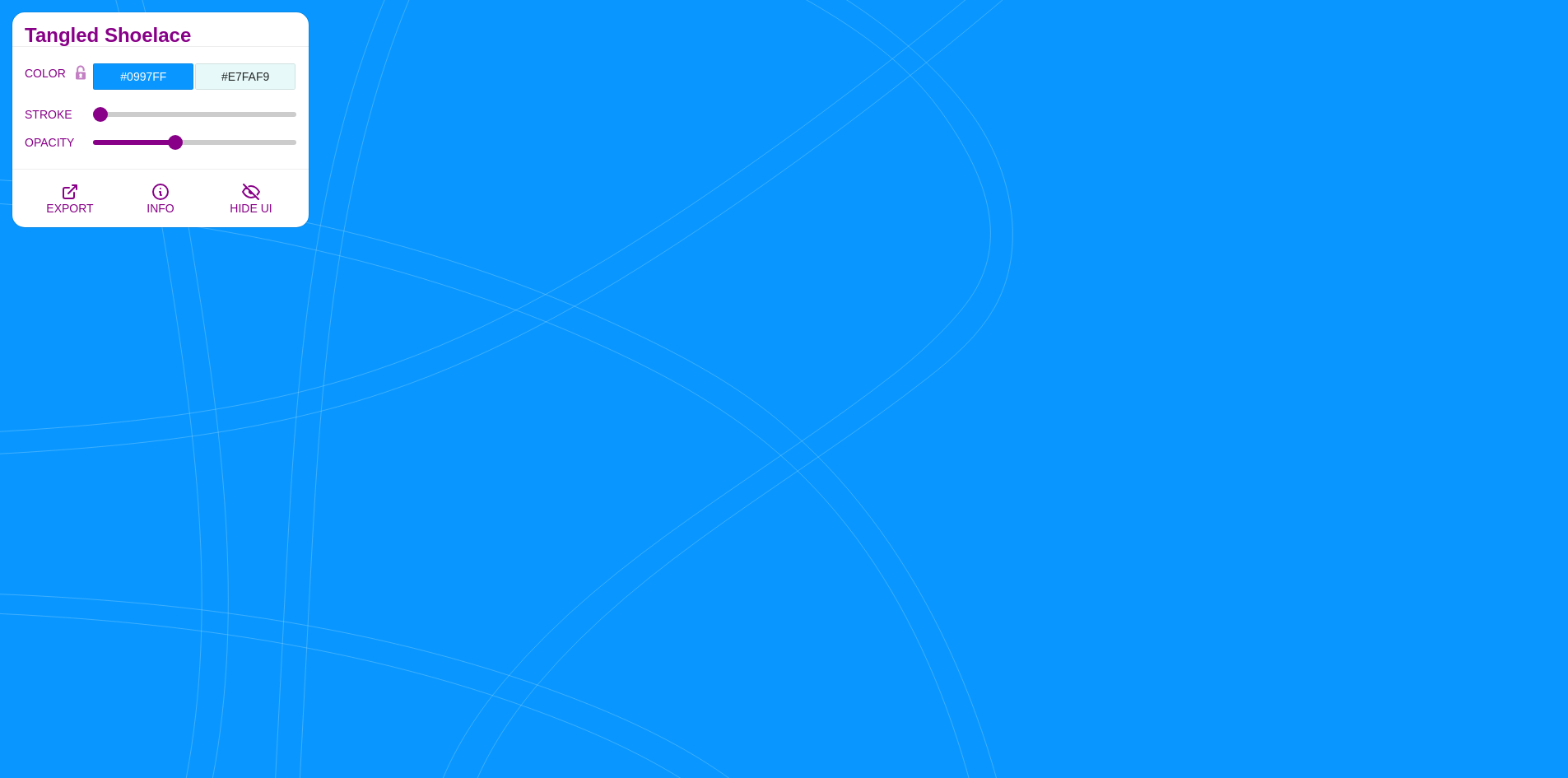
click at [261, 32] on h2 "Tangled Shoelace" at bounding box center [160, 35] width 271 height 13
drag, startPoint x: 185, startPoint y: 144, endPoint x: 222, endPoint y: 163, distance: 41.6
type input "0.65"
click at [222, 145] on input "OPACITY" at bounding box center [195, 142] width 204 height 7
drag, startPoint x: 101, startPoint y: 110, endPoint x: 105, endPoint y: 125, distance: 15.5
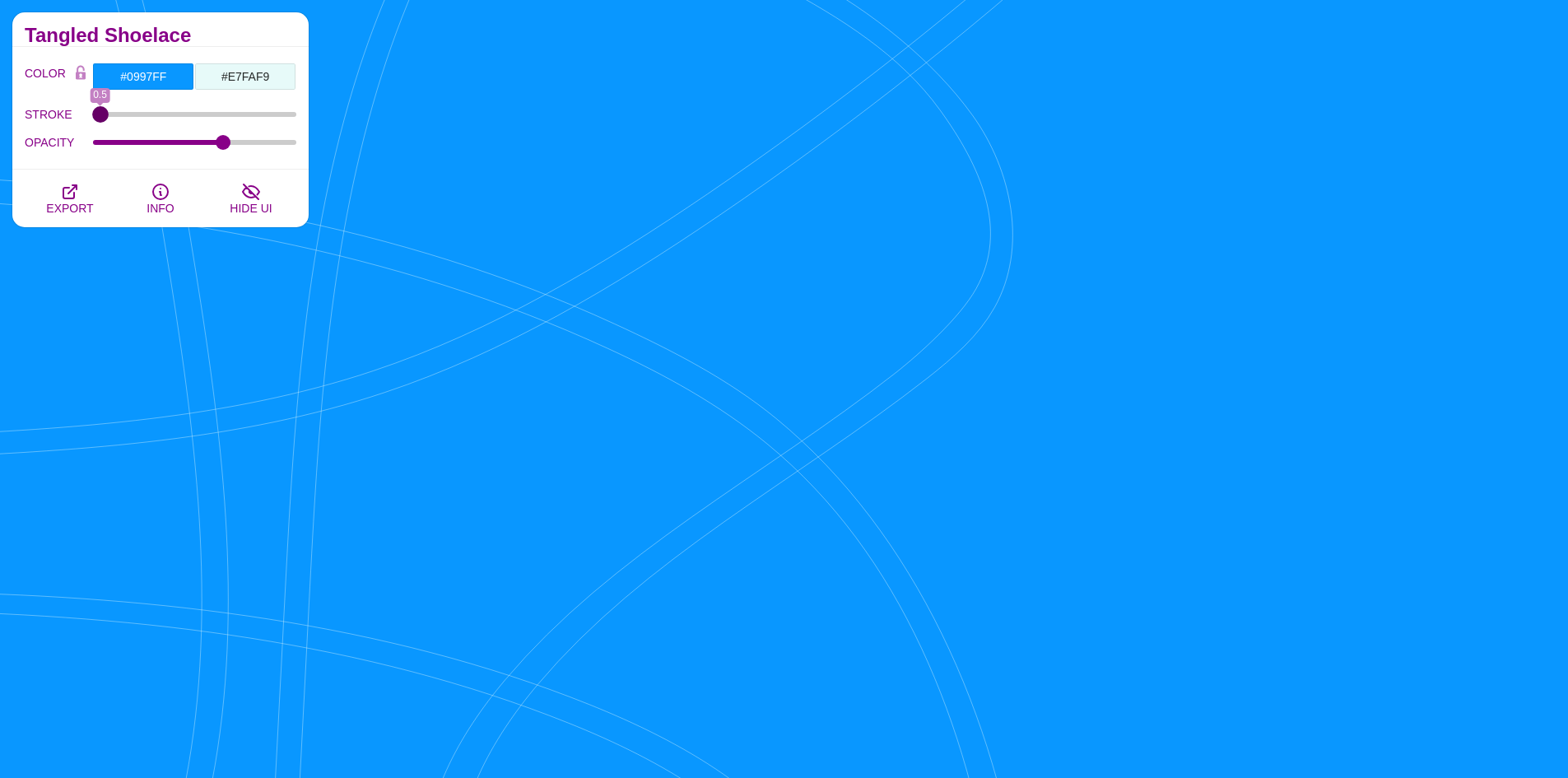
type input "0.6"
click at [101, 118] on input "STROKE" at bounding box center [195, 114] width 204 height 7
click at [241, 46] on div "Tangled Shoelace" at bounding box center [160, 29] width 297 height 34
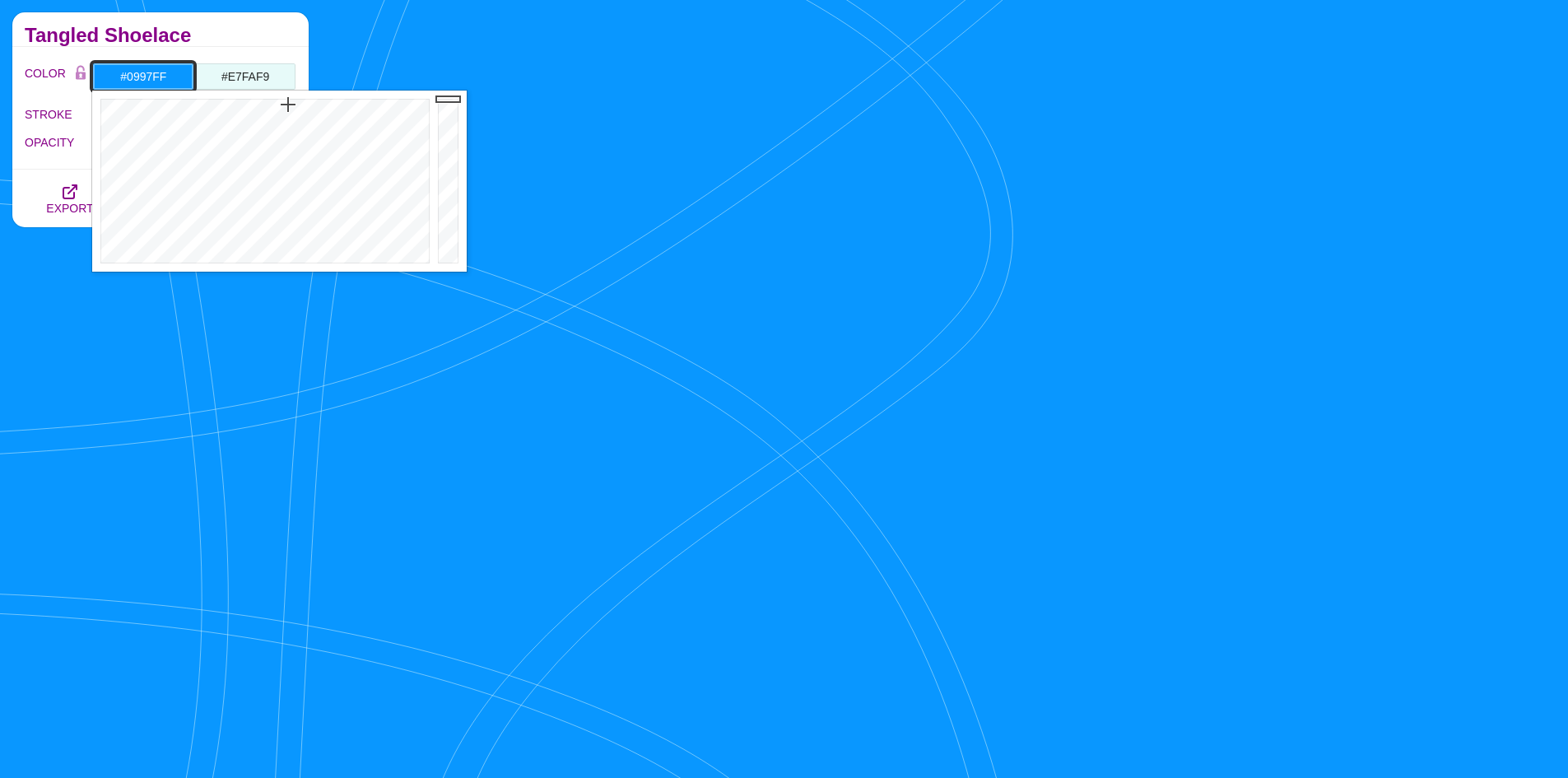
click at [182, 77] on input "#0997FF" at bounding box center [143, 76] width 102 height 28
drag, startPoint x: 293, startPoint y: 109, endPoint x: 310, endPoint y: 108, distance: 17.0
click at [310, 108] on div at bounding box center [262, 181] width 342 height 181
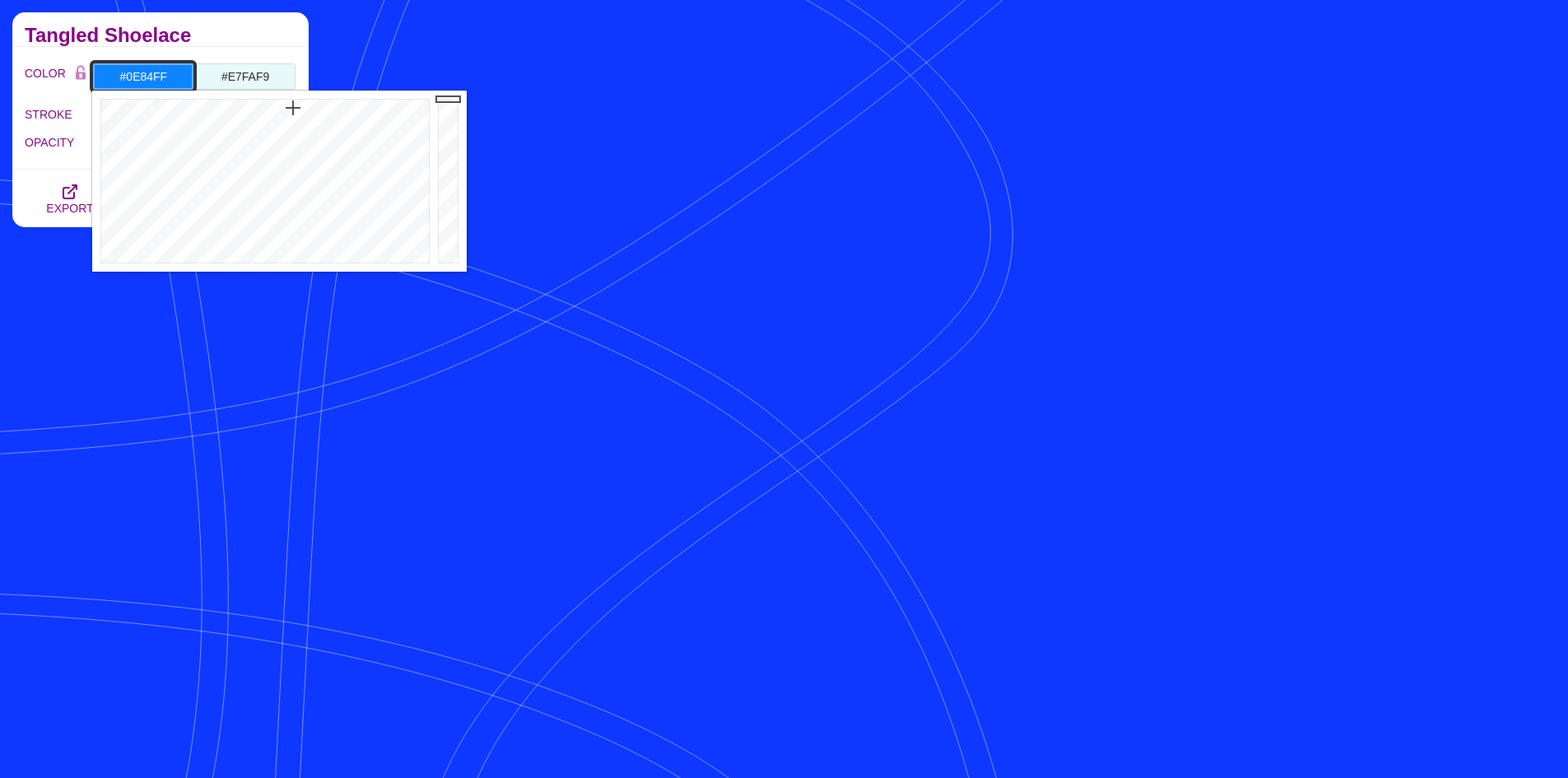
drag, startPoint x: 310, startPoint y: 108, endPoint x: 293, endPoint y: 108, distance: 17.0
click at [293, 108] on div at bounding box center [262, 181] width 342 height 181
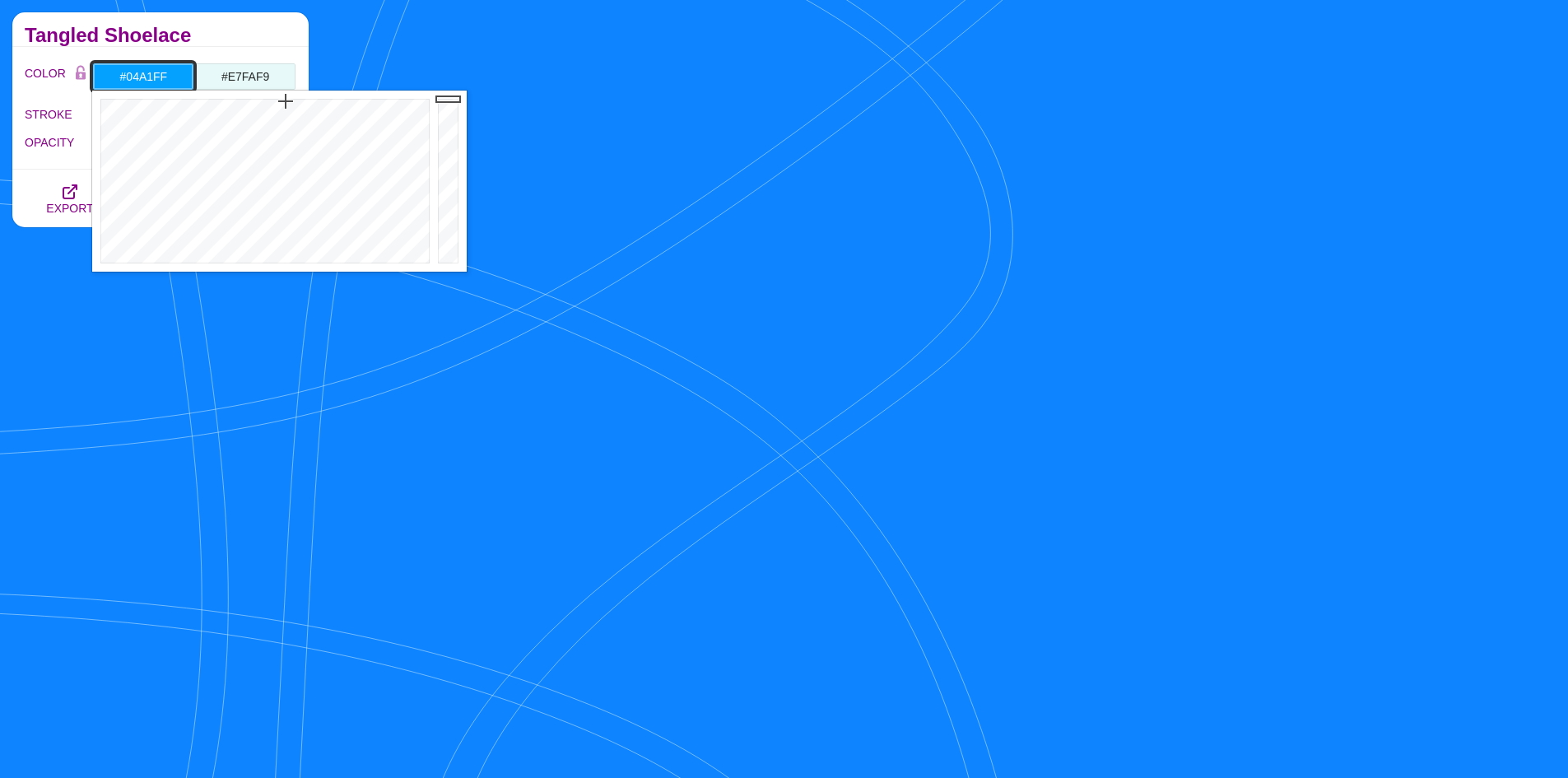
drag, startPoint x: 289, startPoint y: 109, endPoint x: 286, endPoint y: 101, distance: 8.5
click at [286, 101] on div at bounding box center [262, 181] width 342 height 181
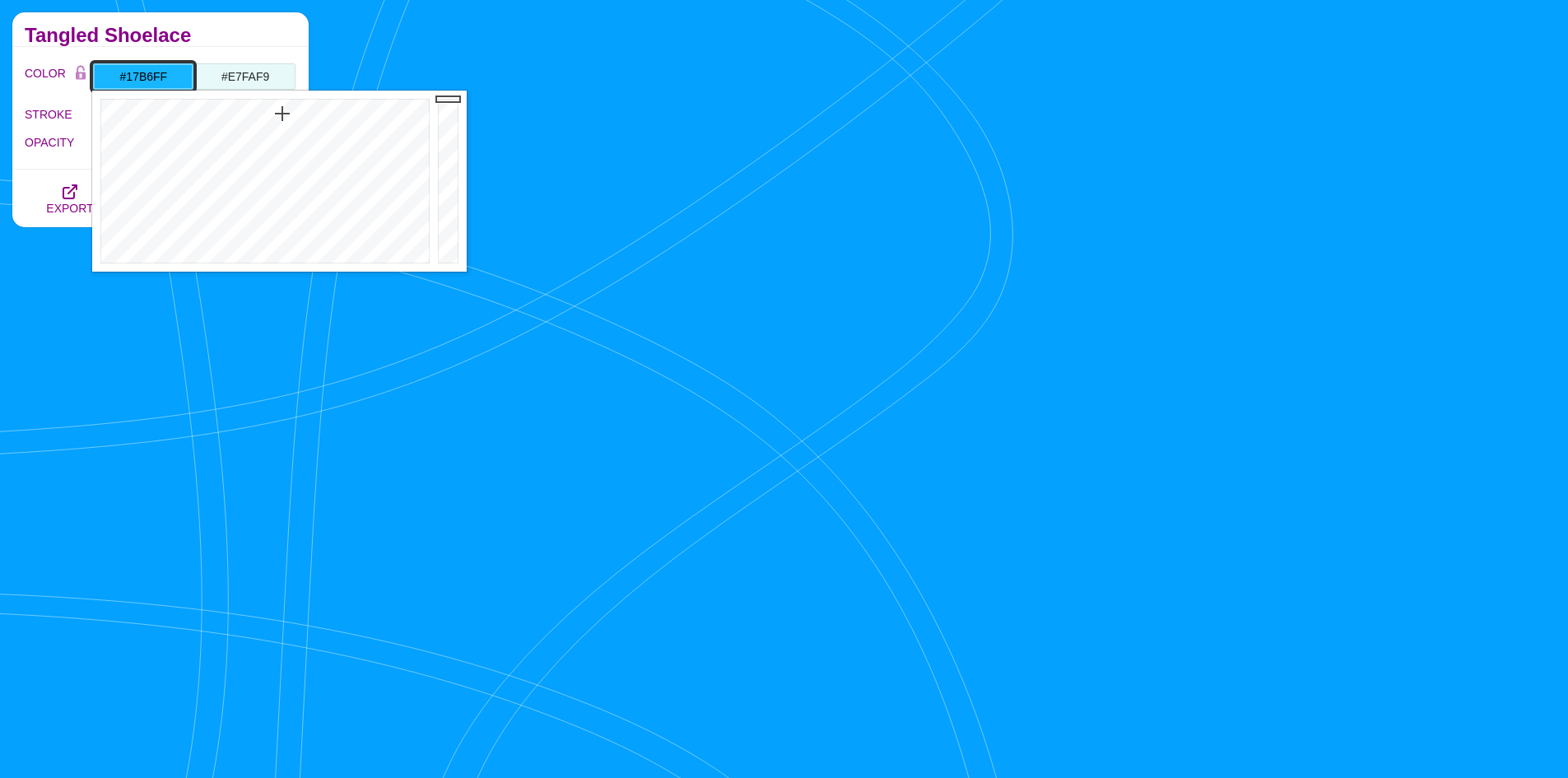
click at [282, 114] on div at bounding box center [262, 181] width 342 height 181
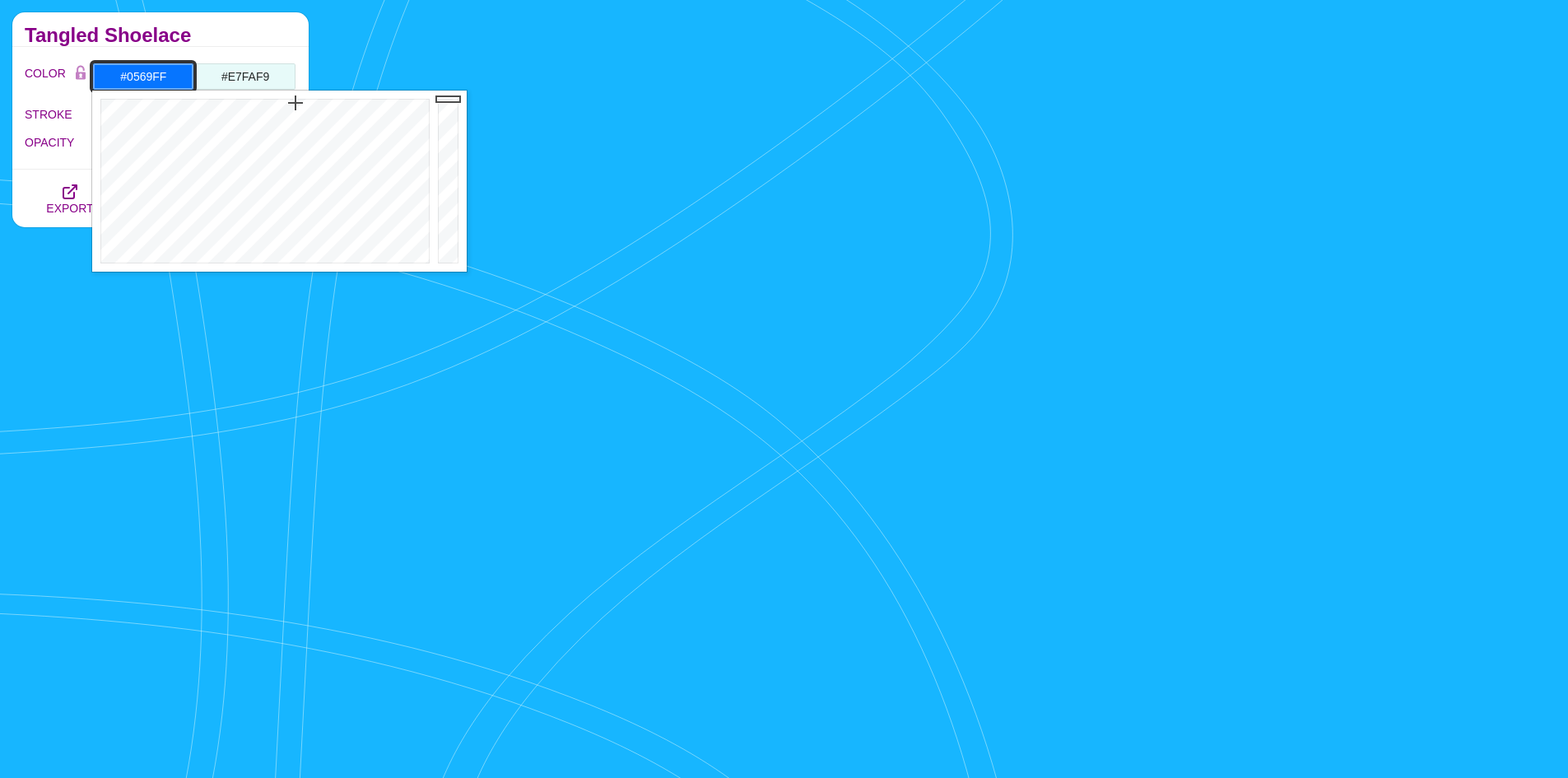
drag, startPoint x: 283, startPoint y: 114, endPoint x: 298, endPoint y: 102, distance: 19.2
click at [298, 102] on div at bounding box center [262, 181] width 342 height 181
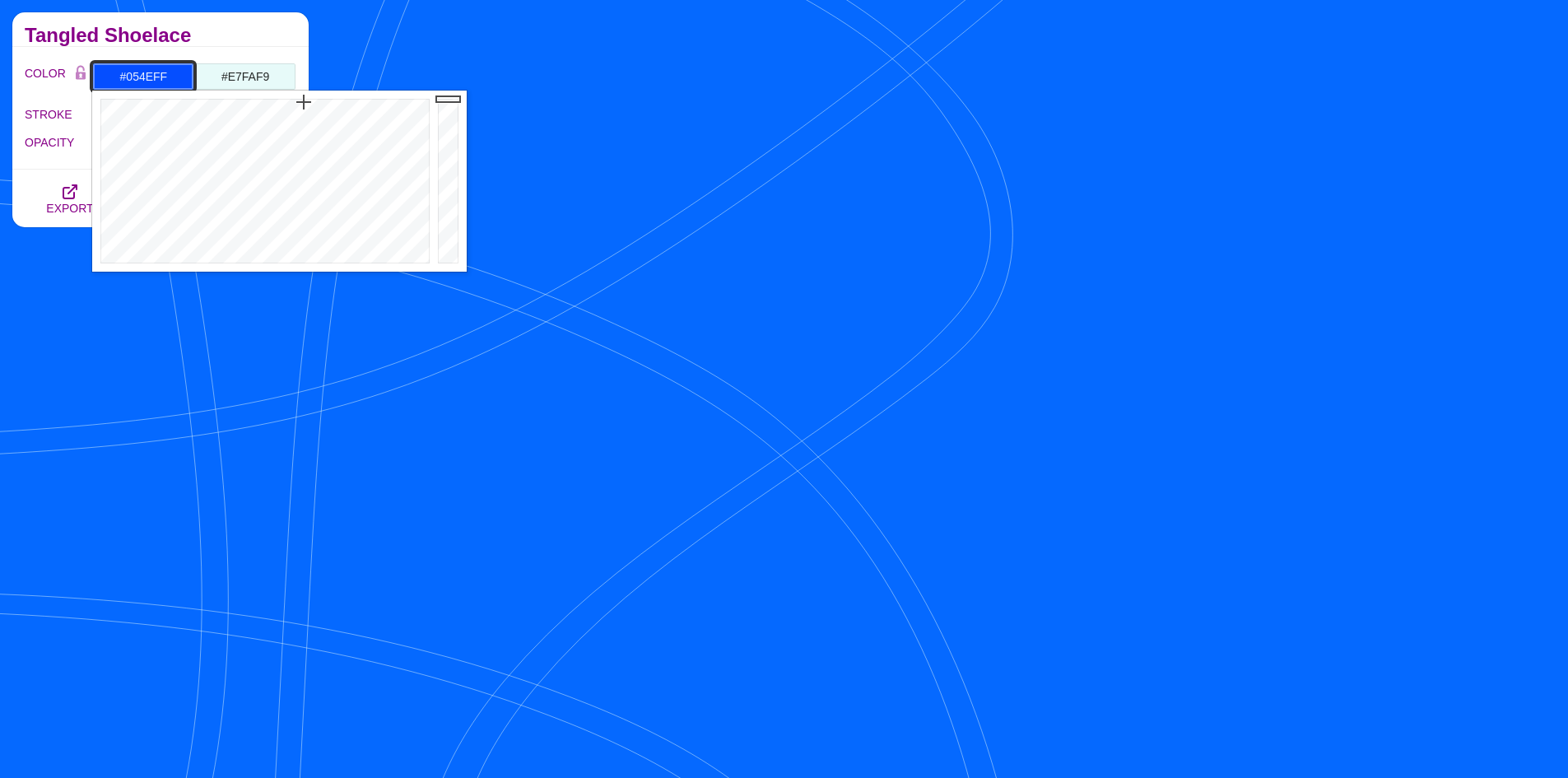
click at [304, 102] on div at bounding box center [262, 181] width 342 height 181
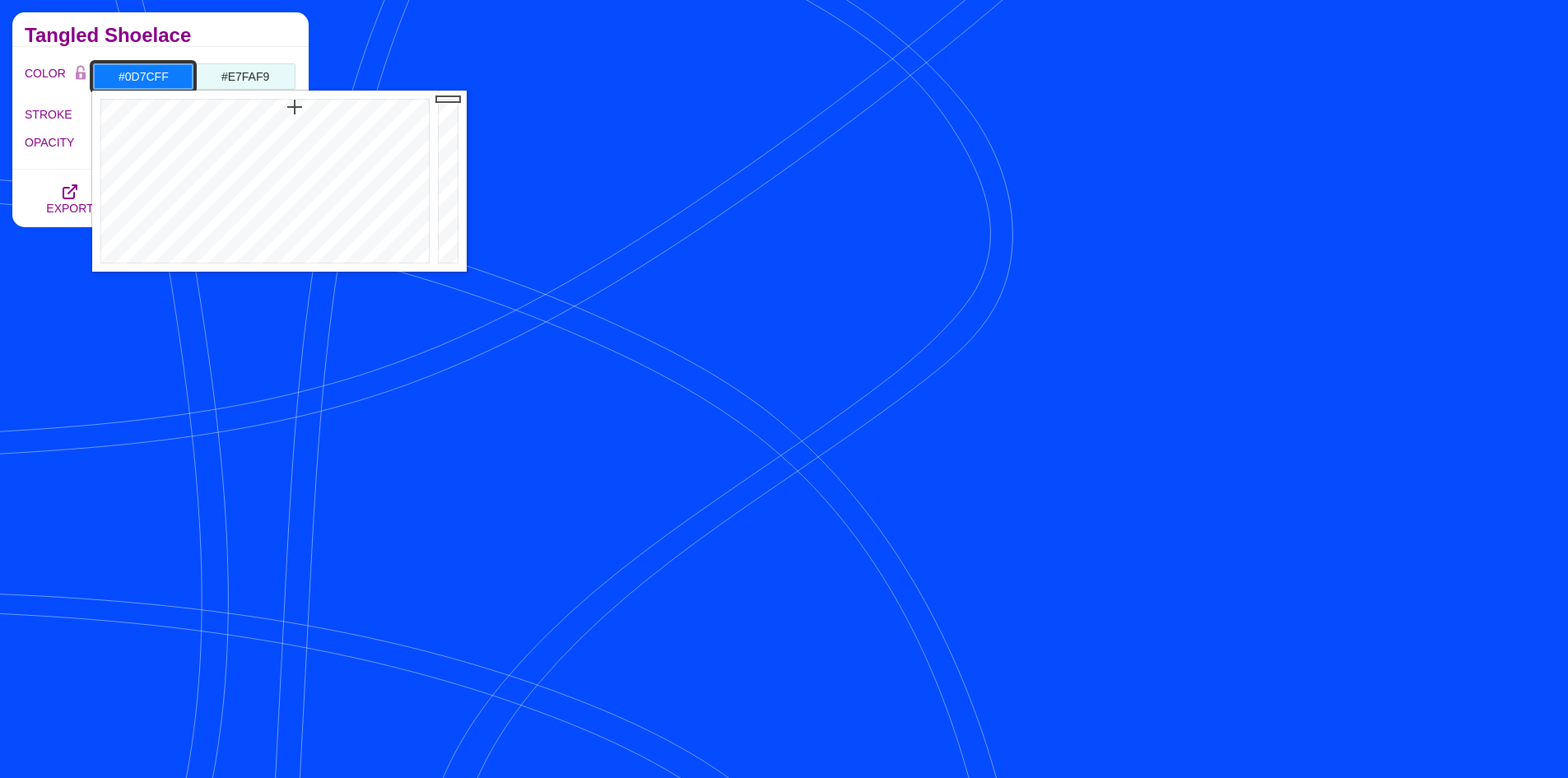
drag, startPoint x: 303, startPoint y: 105, endPoint x: 295, endPoint y: 107, distance: 8.2
click at [295, 107] on div at bounding box center [262, 181] width 342 height 181
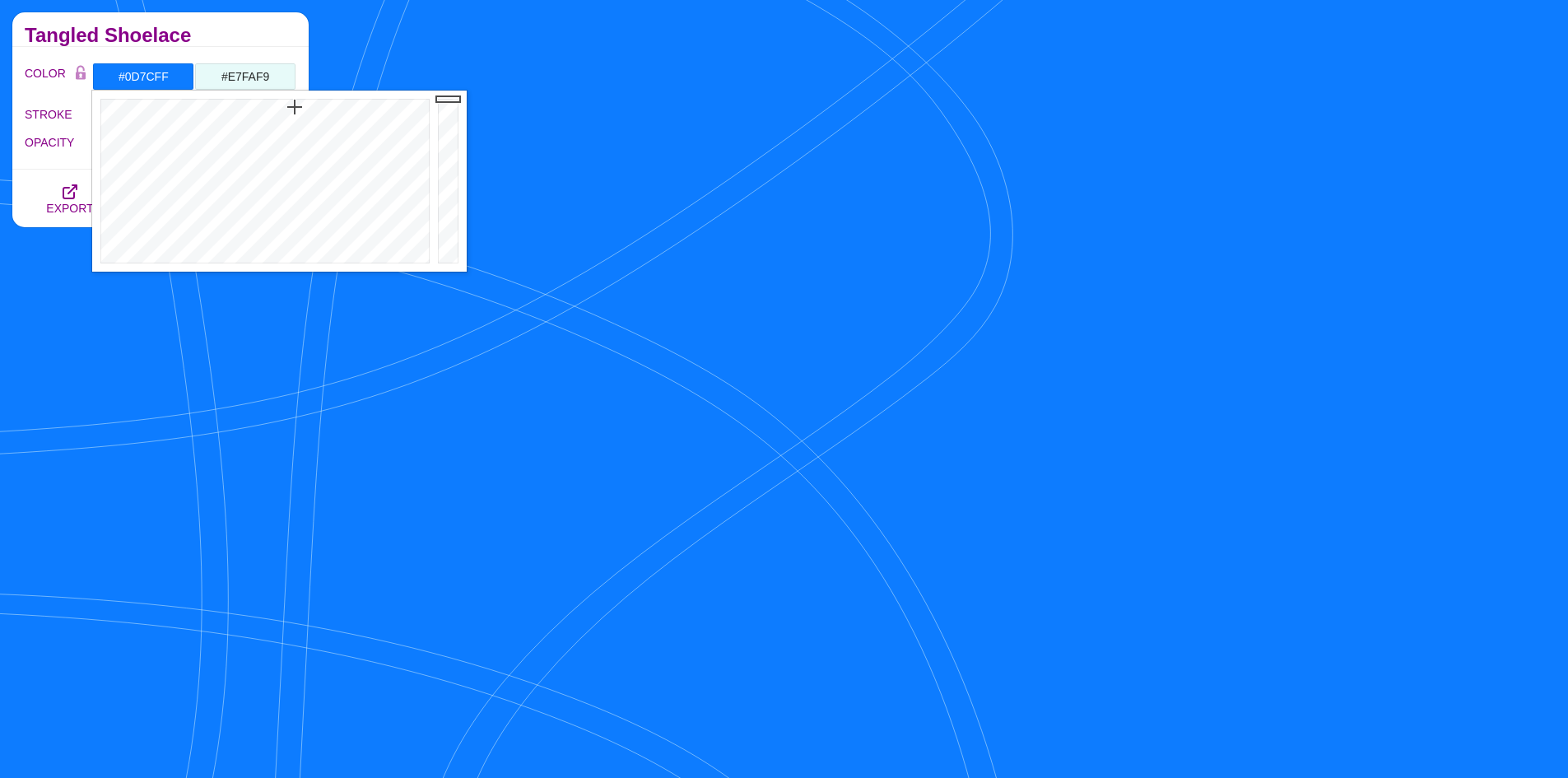
drag, startPoint x: 201, startPoint y: 20, endPoint x: 173, endPoint y: 83, distance: 68.9
click at [201, 20] on div "Tangled Shoelace" at bounding box center [160, 29] width 297 height 34
drag, startPoint x: 175, startPoint y: 77, endPoint x: 118, endPoint y: 84, distance: 57.4
click at [118, 84] on input "#0D7CFF" at bounding box center [143, 76] width 102 height 28
paste input "56A3D7"
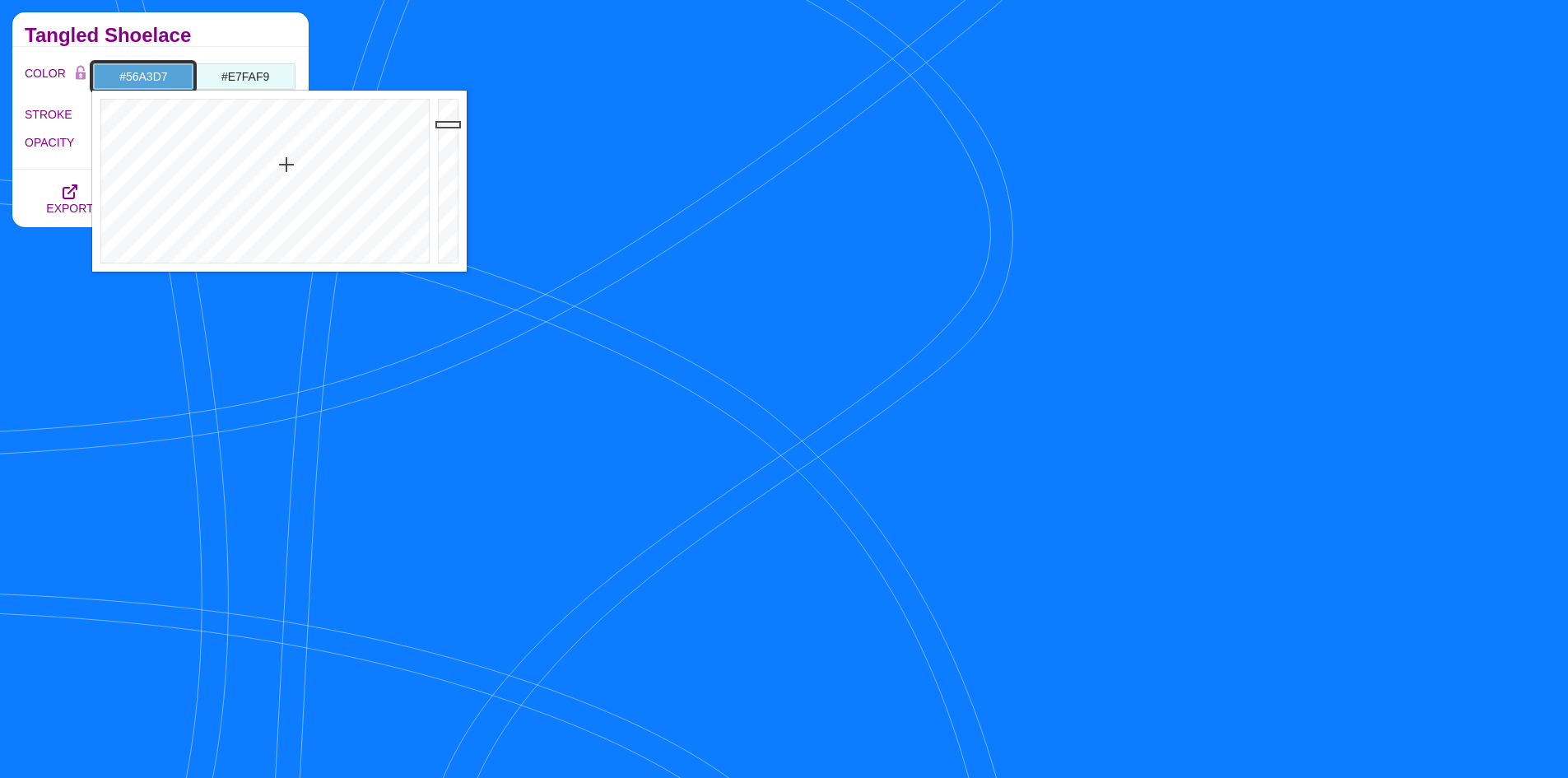
type input "#56A3D7"
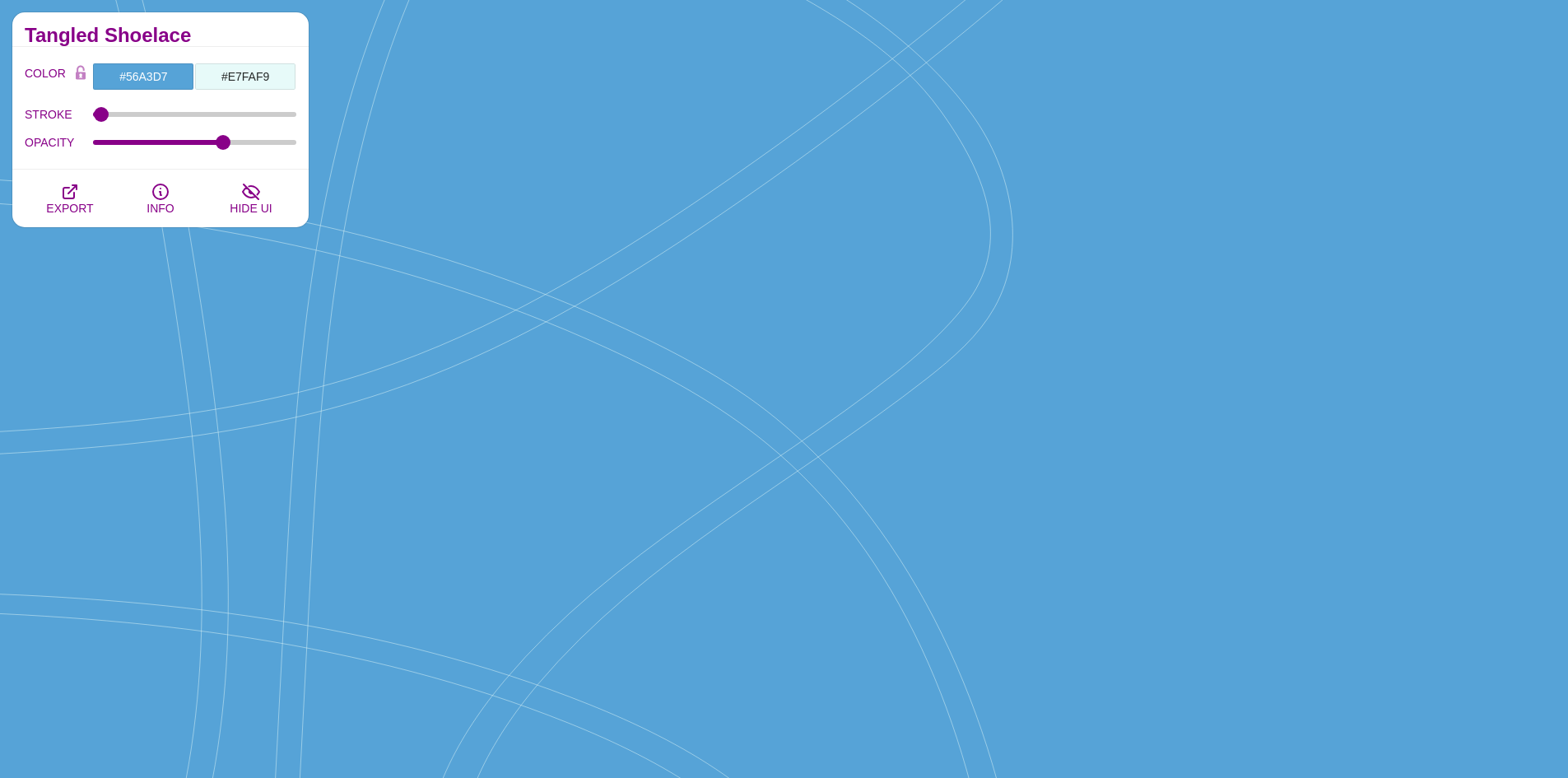
click at [206, 21] on div "Tangled Shoelace" at bounding box center [160, 29] width 297 height 34
drag, startPoint x: 226, startPoint y: 142, endPoint x: 281, endPoint y: 150, distance: 55.6
type input "0.97"
click at [284, 145] on input "OPACITY" at bounding box center [195, 142] width 204 height 7
drag, startPoint x: 106, startPoint y: 115, endPoint x: 79, endPoint y: 130, distance: 30.9
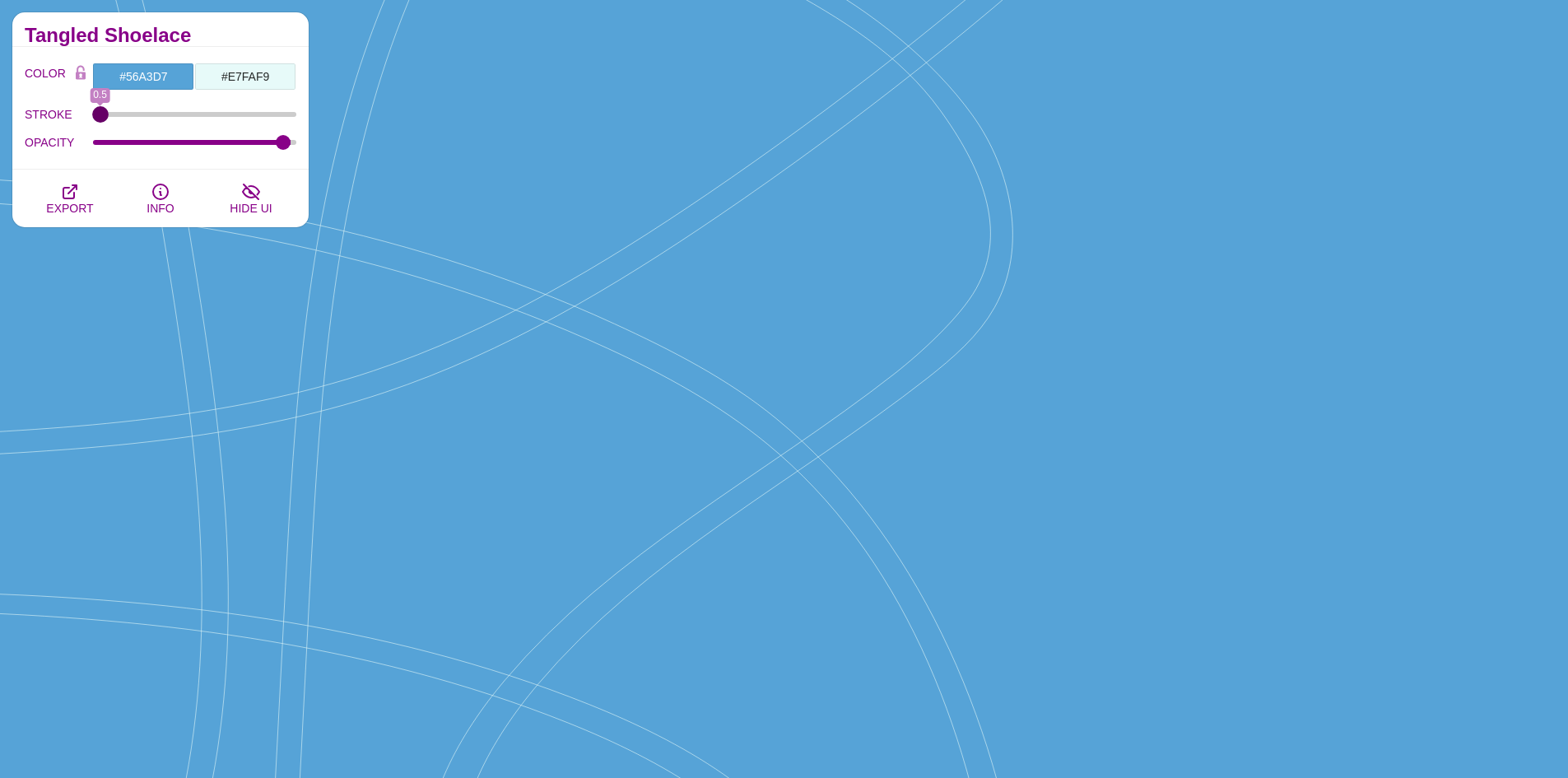
type input "0.5"
click at [93, 118] on input "STROKE" at bounding box center [195, 114] width 204 height 7
click at [180, 84] on input "#56A3D7" at bounding box center [143, 76] width 102 height 28
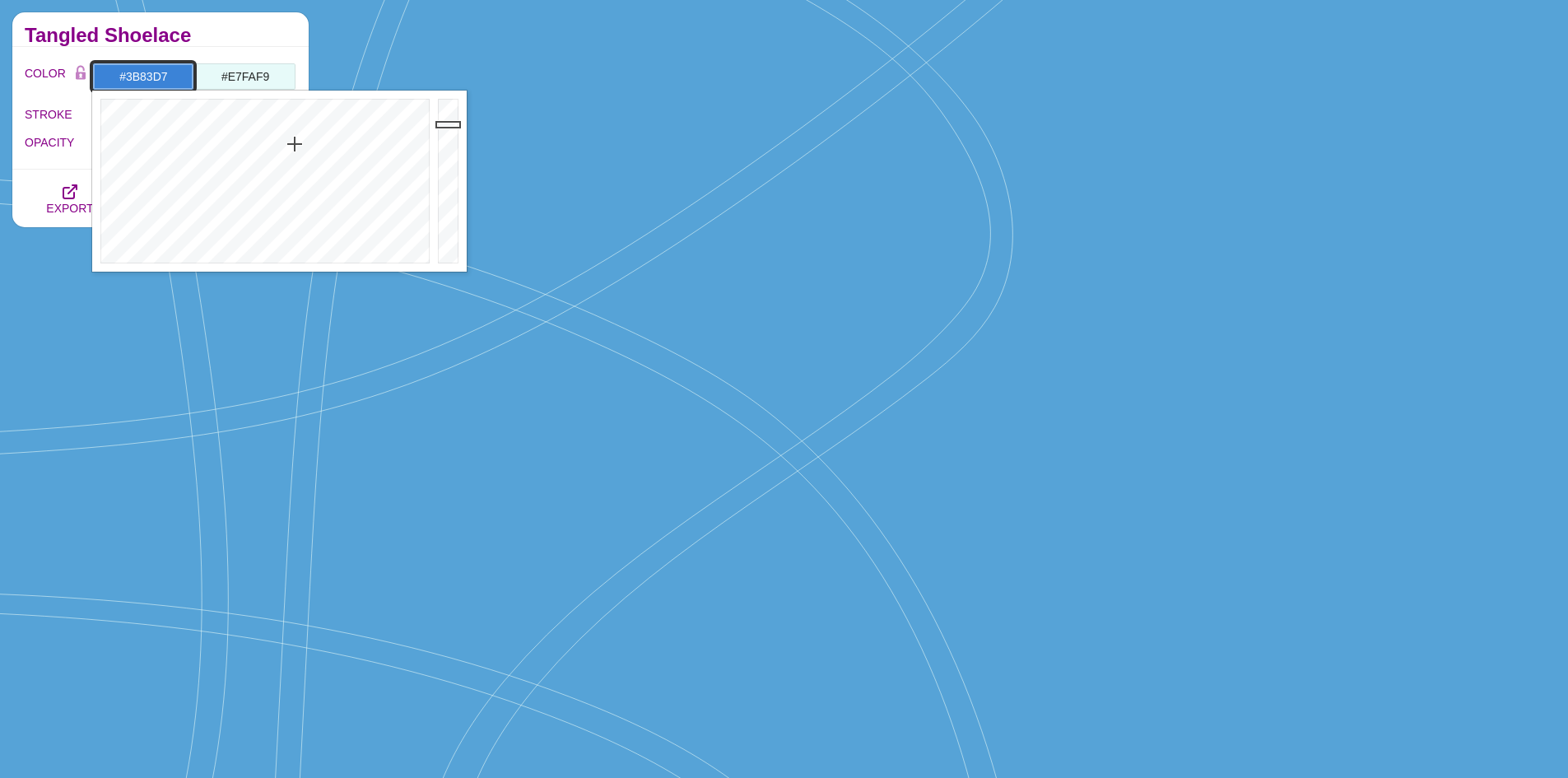
drag, startPoint x: 282, startPoint y: 165, endPoint x: 295, endPoint y: 144, distance: 24.7
click at [295, 144] on div at bounding box center [262, 181] width 342 height 181
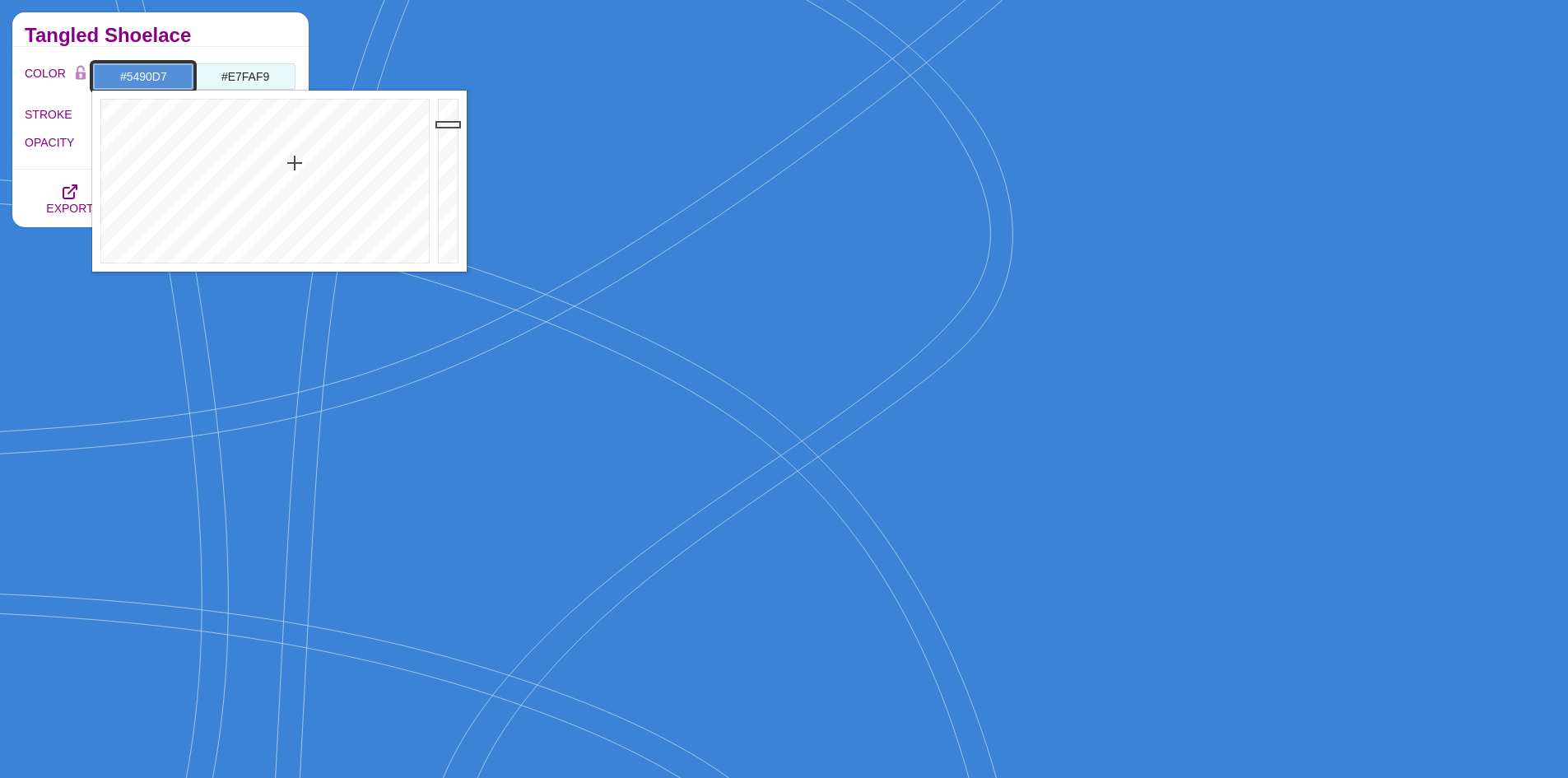
drag, startPoint x: 295, startPoint y: 144, endPoint x: 295, endPoint y: 163, distance: 19.0
click at [295, 163] on div at bounding box center [262, 181] width 342 height 181
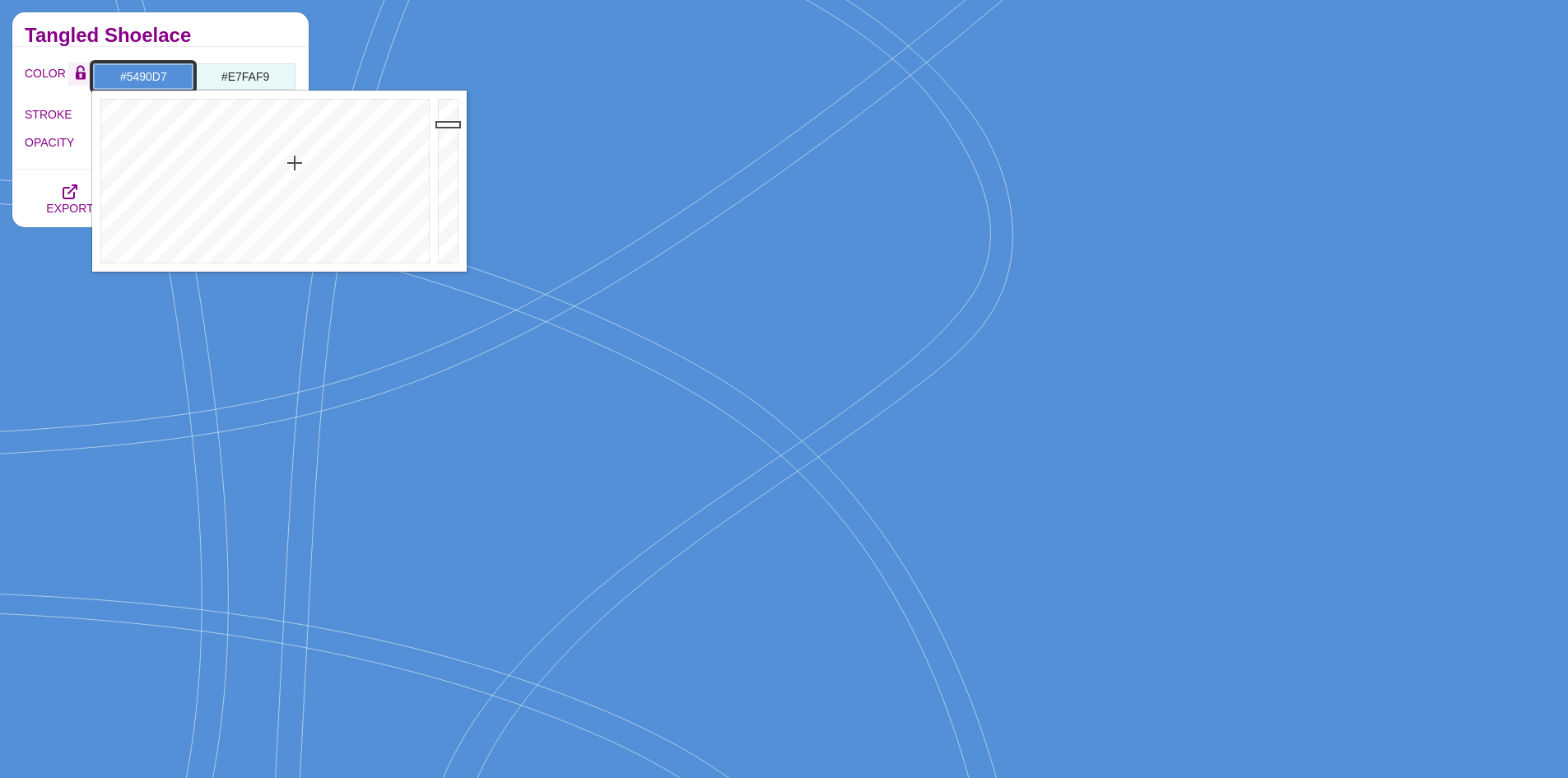
drag, startPoint x: 181, startPoint y: 77, endPoint x: 79, endPoint y: 79, distance: 102.0
click at [79, 79] on div "COLOR #5490D7 #E7FAF9 #000000 #444444 #555555 #666666 #777777 #888888 #999999" at bounding box center [160, 76] width 271 height 28
paste input "6A3"
click at [236, 40] on h2 "Tangled Shoelace" at bounding box center [160, 35] width 271 height 13
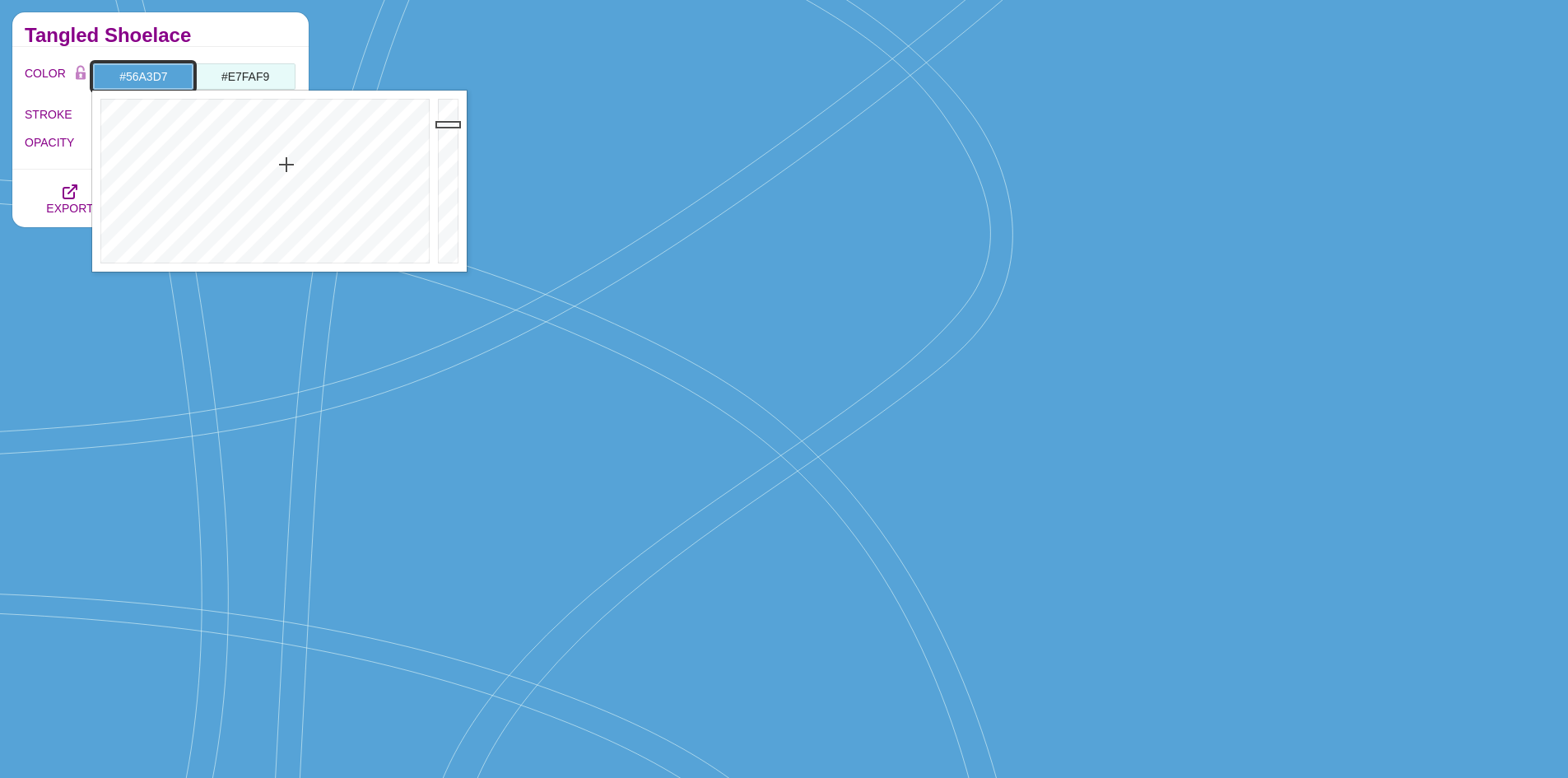
click at [175, 80] on input "#56A3D7" at bounding box center [143, 76] width 102 height 28
drag, startPoint x: 442, startPoint y: 127, endPoint x: 444, endPoint y: 98, distance: 29.1
click at [444, 98] on div at bounding box center [449, 181] width 33 height 181
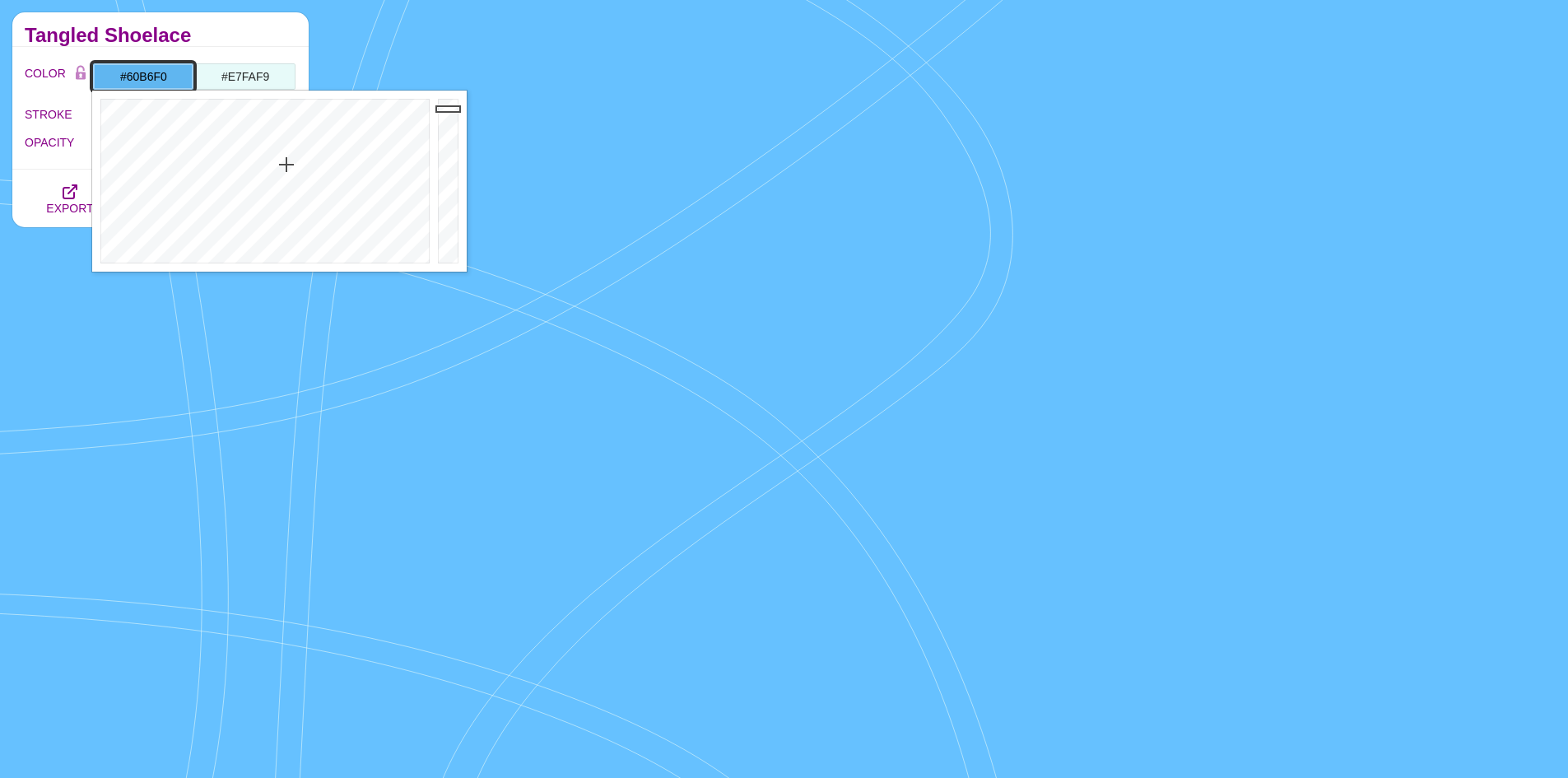
drag, startPoint x: 445, startPoint y: 100, endPoint x: 446, endPoint y: 109, distance: 9.1
click at [446, 109] on div at bounding box center [449, 181] width 33 height 181
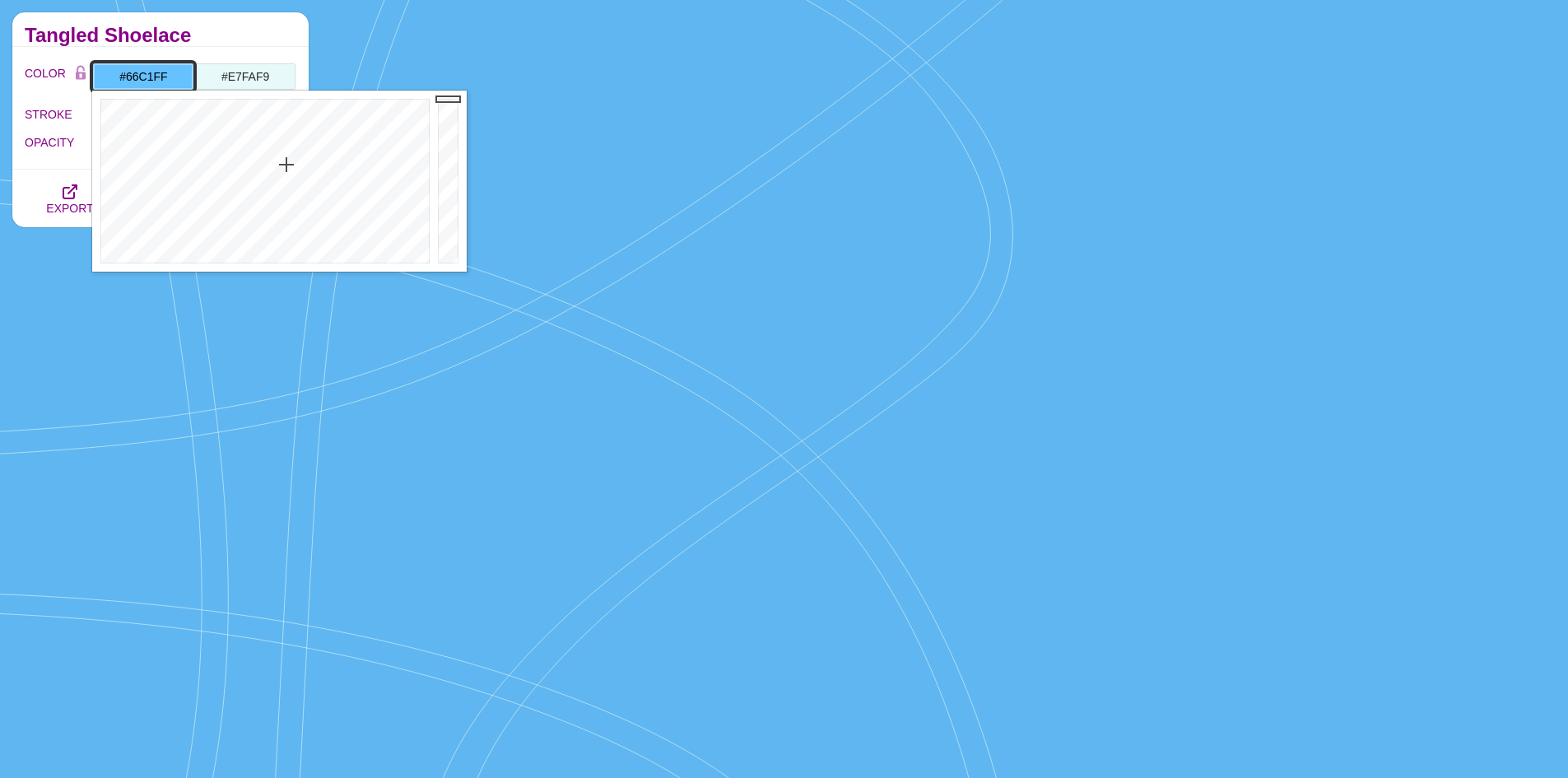
drag, startPoint x: 449, startPoint y: 108, endPoint x: 452, endPoint y: 93, distance: 15.3
click at [452, 93] on div at bounding box center [449, 181] width 33 height 181
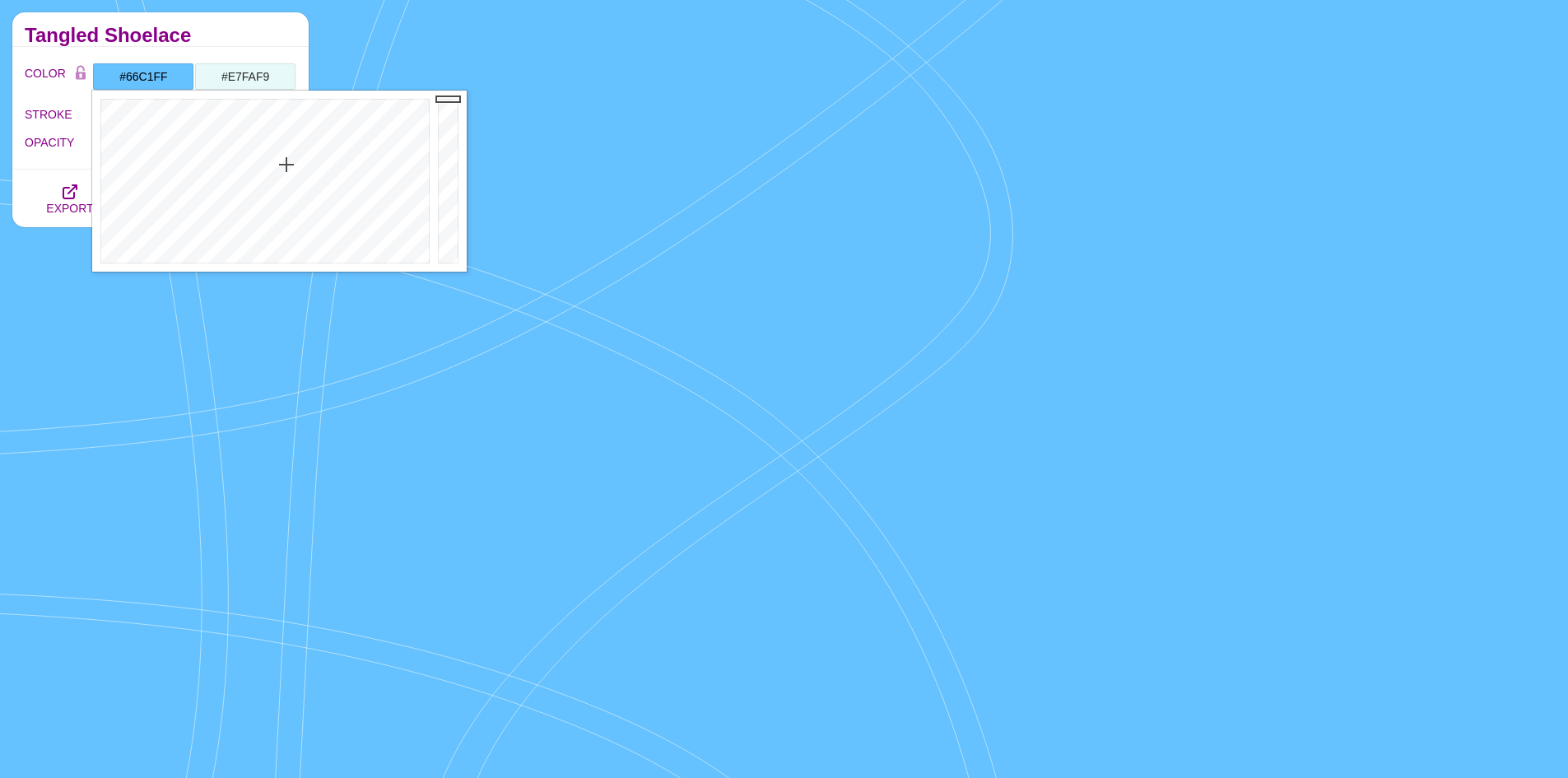
click at [236, 34] on h2 "Tangled Shoelace" at bounding box center [160, 35] width 271 height 13
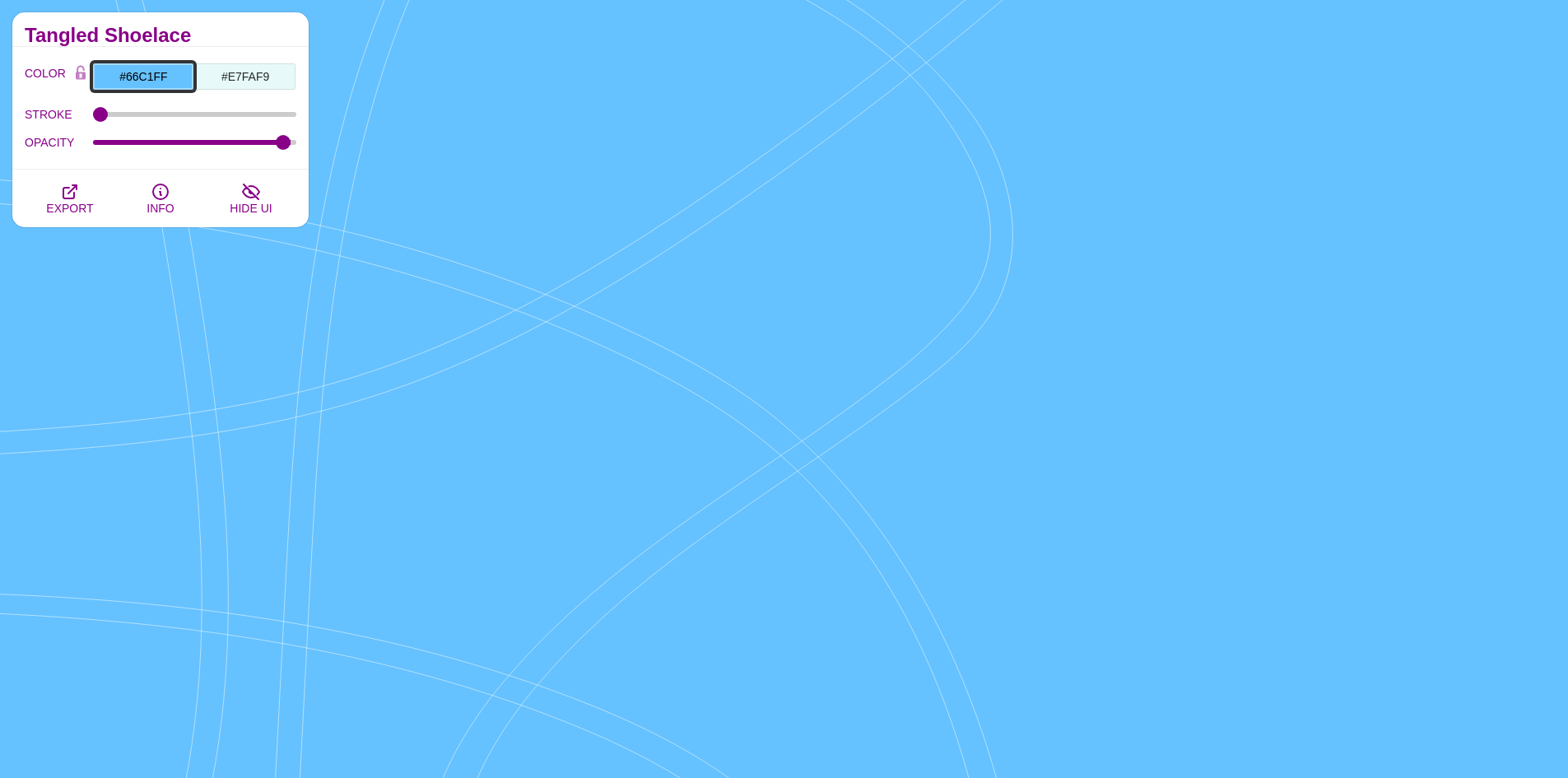
click at [175, 73] on input "#66C1FF" at bounding box center [143, 76] width 102 height 28
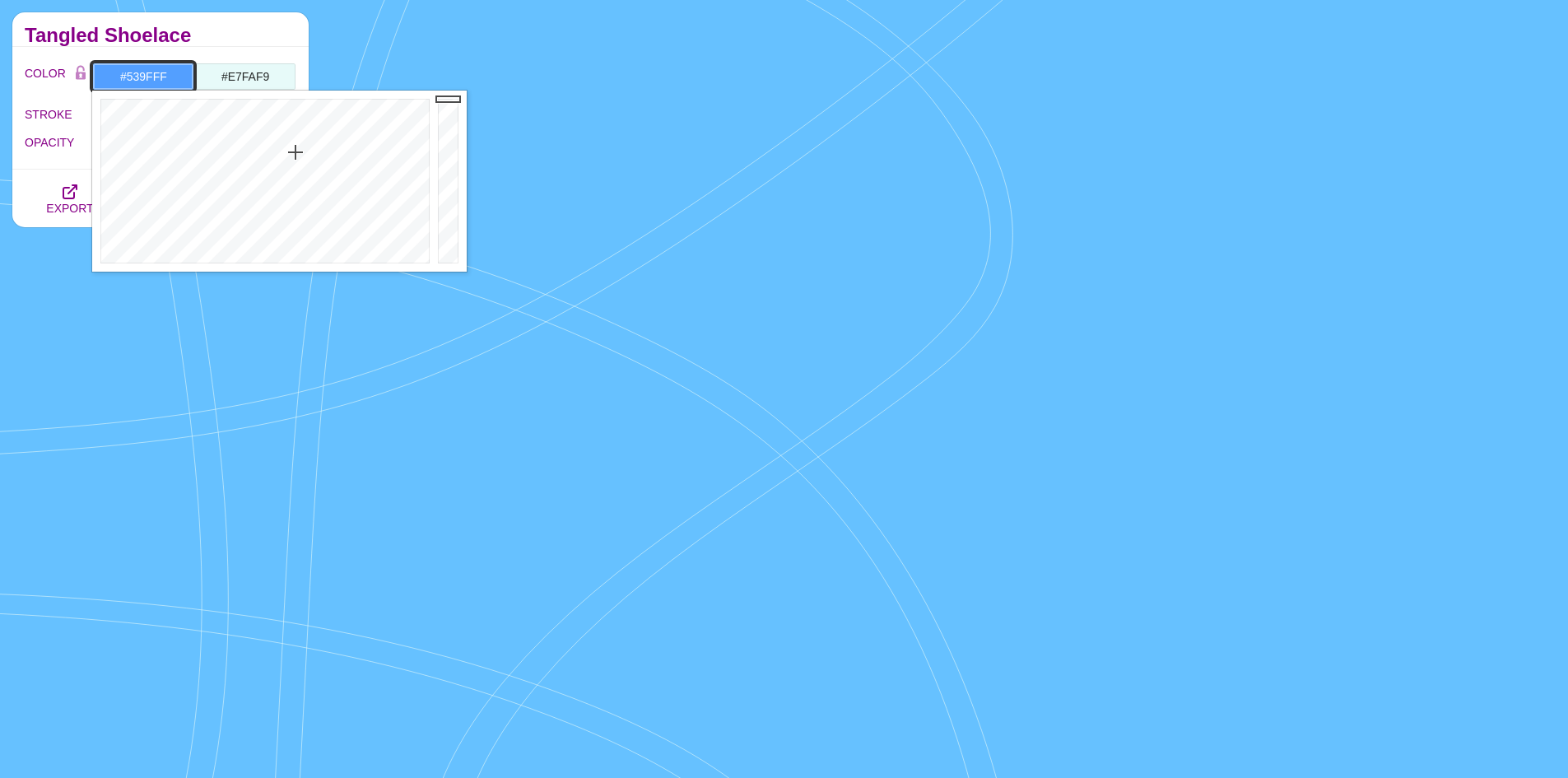
drag, startPoint x: 288, startPoint y: 160, endPoint x: 296, endPoint y: 152, distance: 11.3
click at [296, 152] on div at bounding box center [262, 181] width 342 height 181
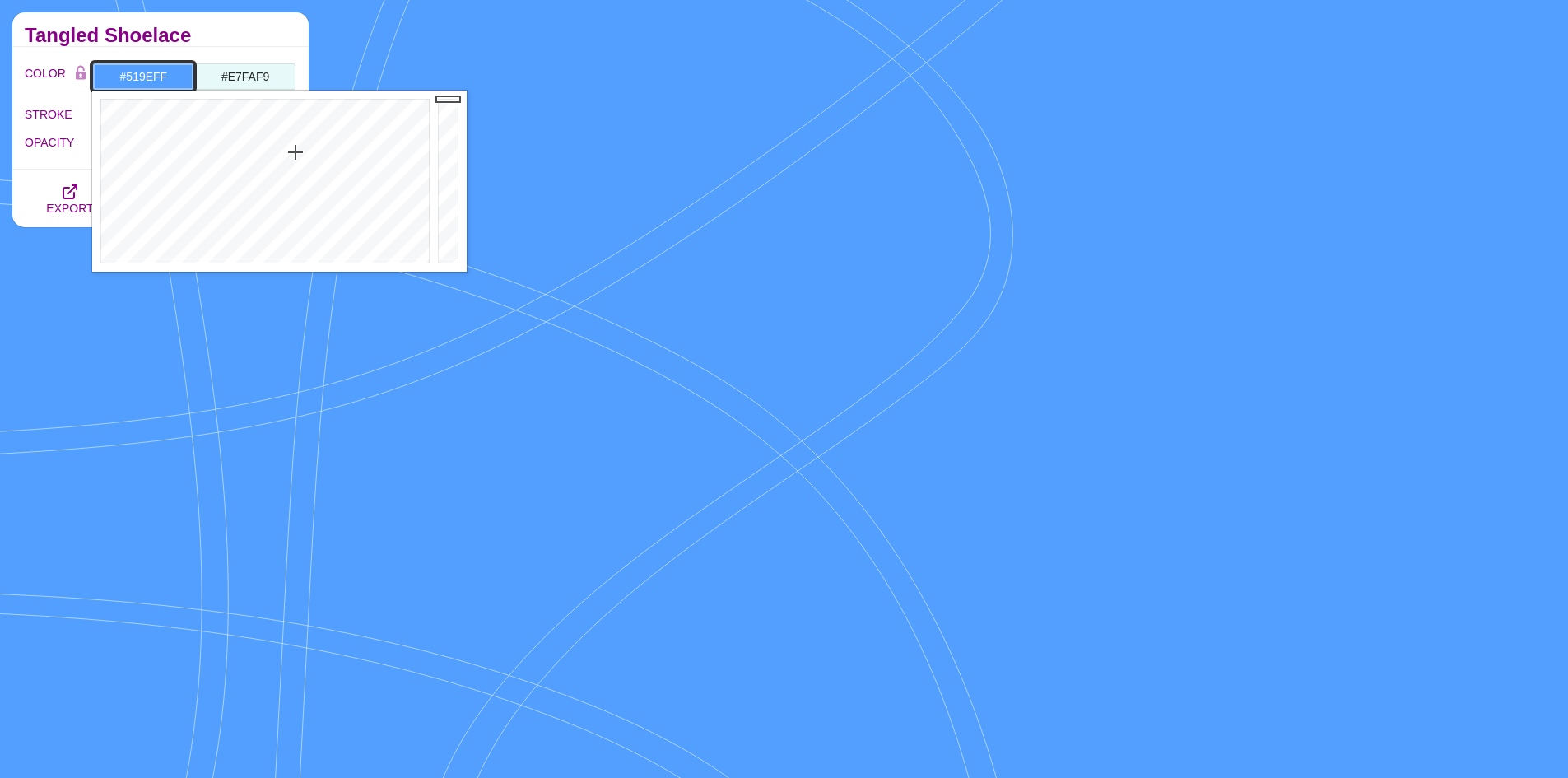
click at [296, 150] on div at bounding box center [262, 181] width 342 height 181
click at [295, 140] on div at bounding box center [262, 181] width 342 height 181
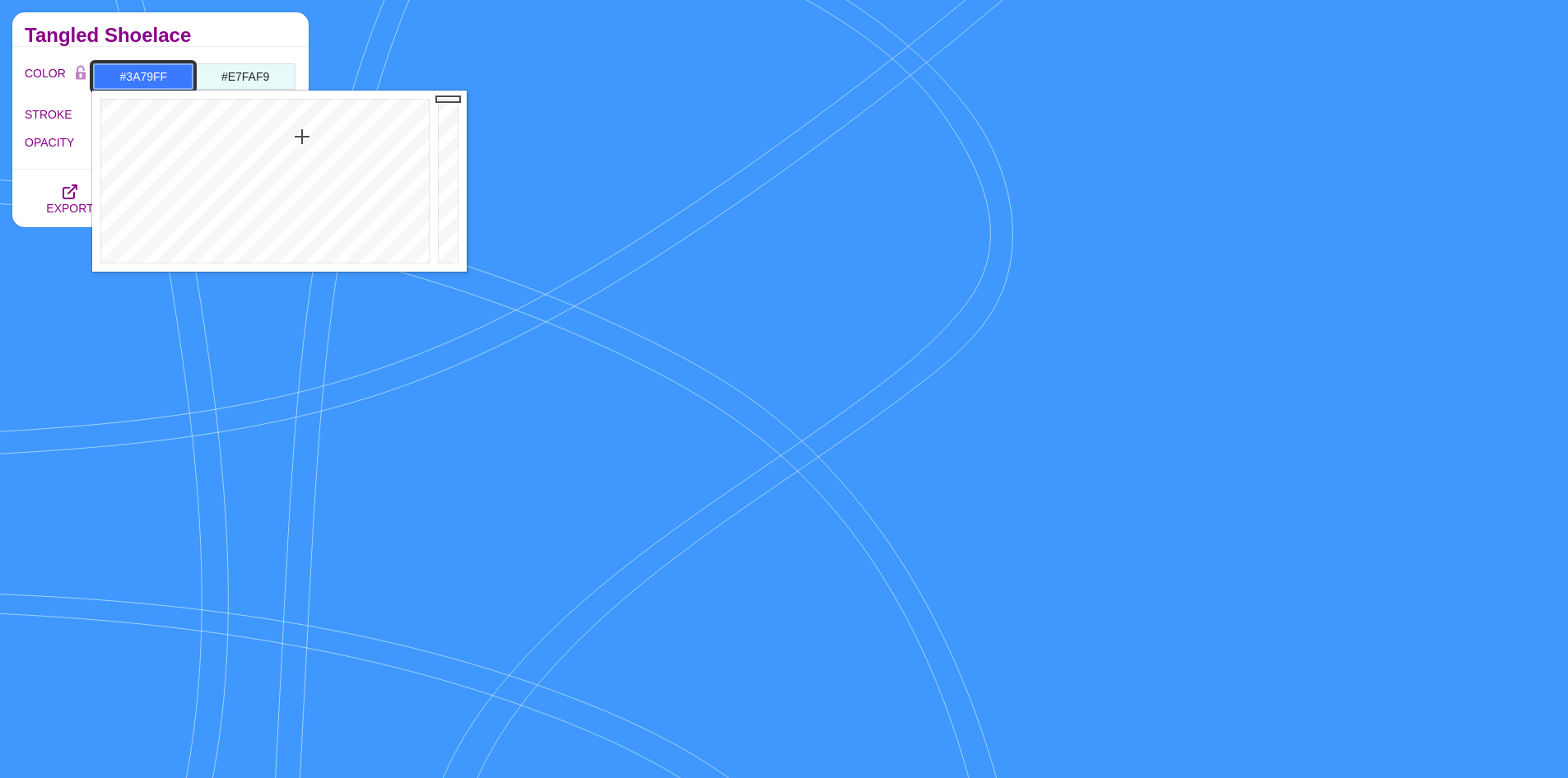
click at [302, 136] on div at bounding box center [262, 181] width 342 height 181
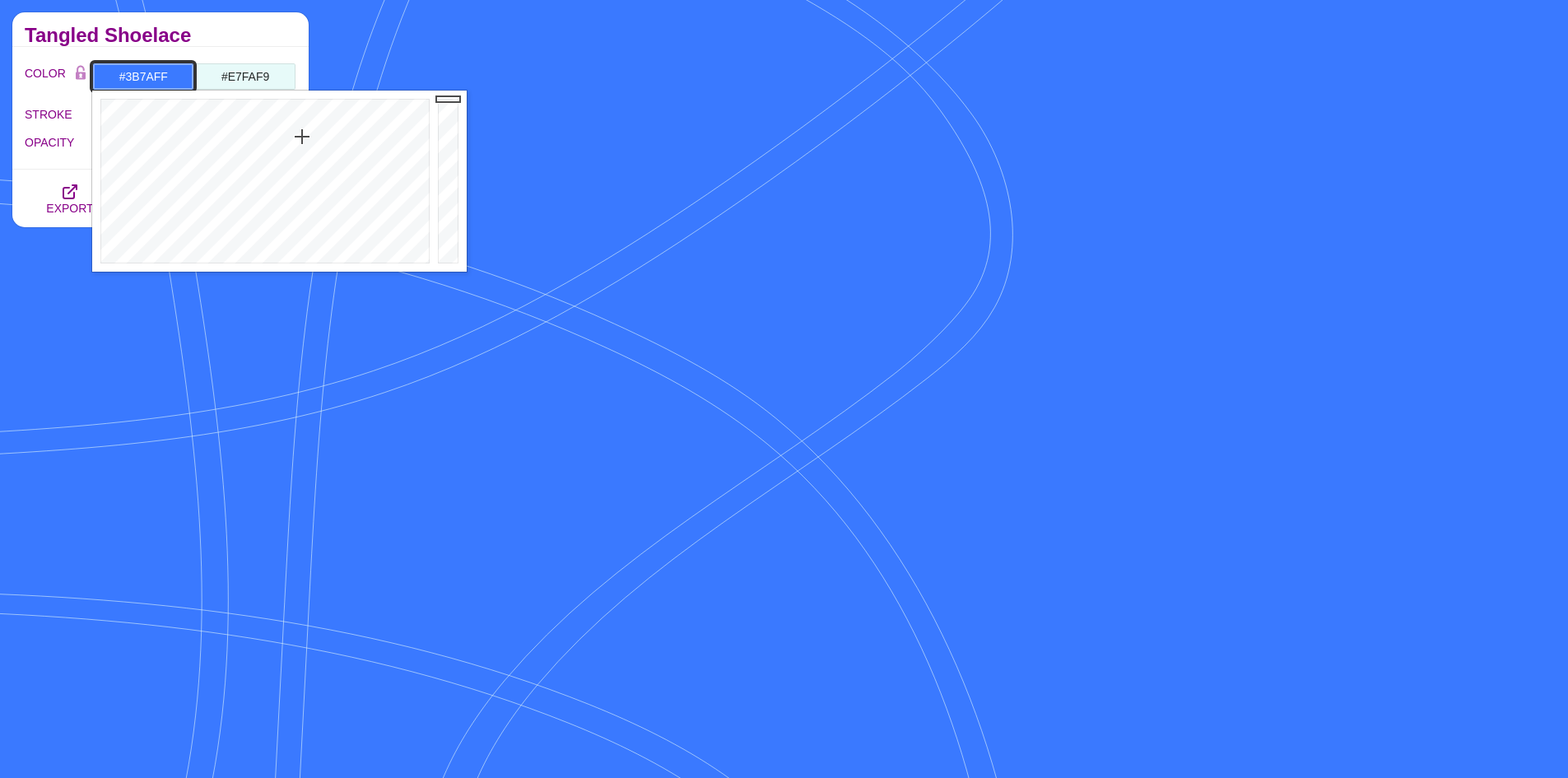
click at [302, 137] on div at bounding box center [262, 181] width 342 height 181
click at [297, 143] on div at bounding box center [262, 181] width 342 height 181
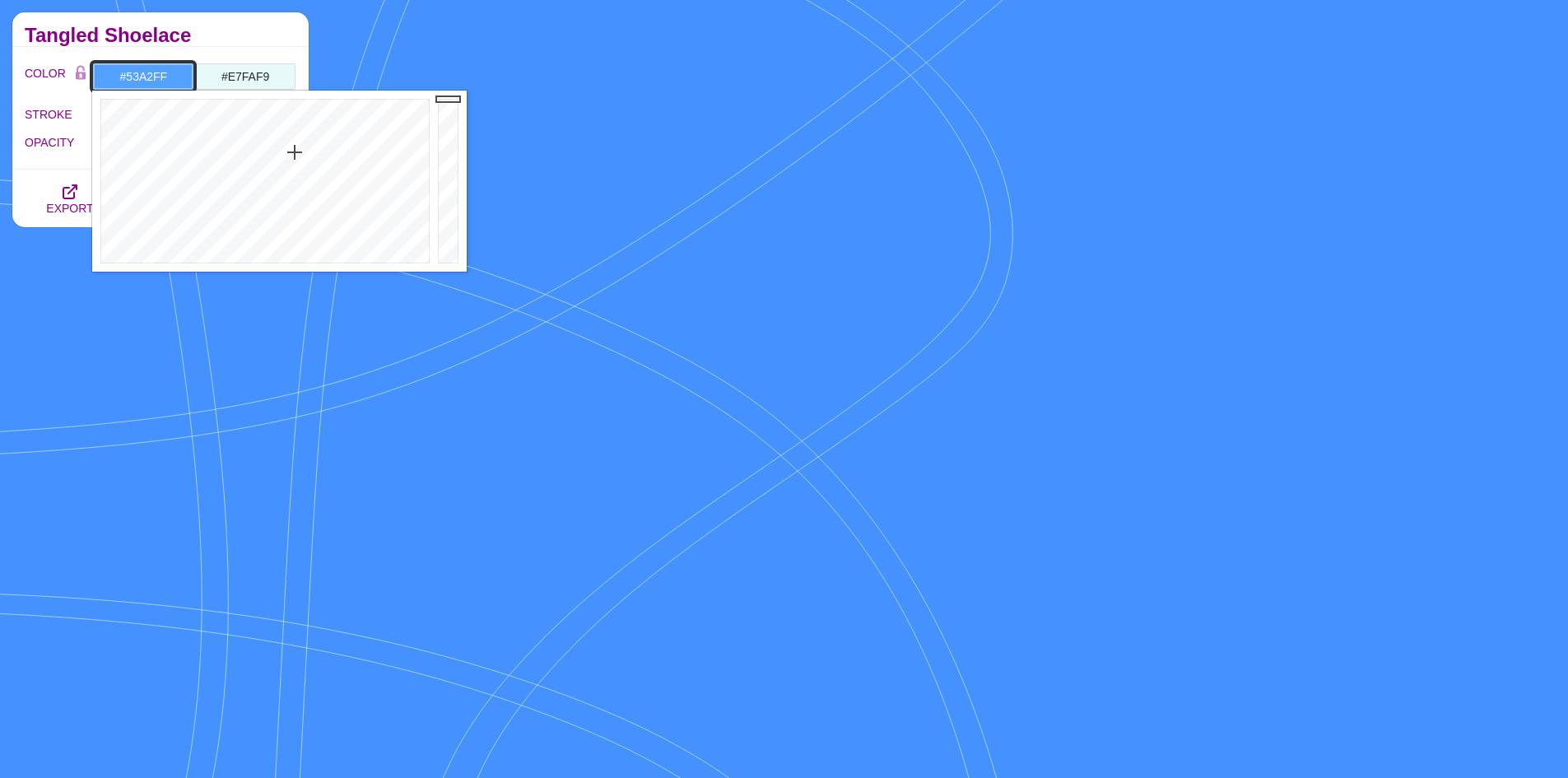
click at [295, 152] on div at bounding box center [262, 181] width 342 height 181
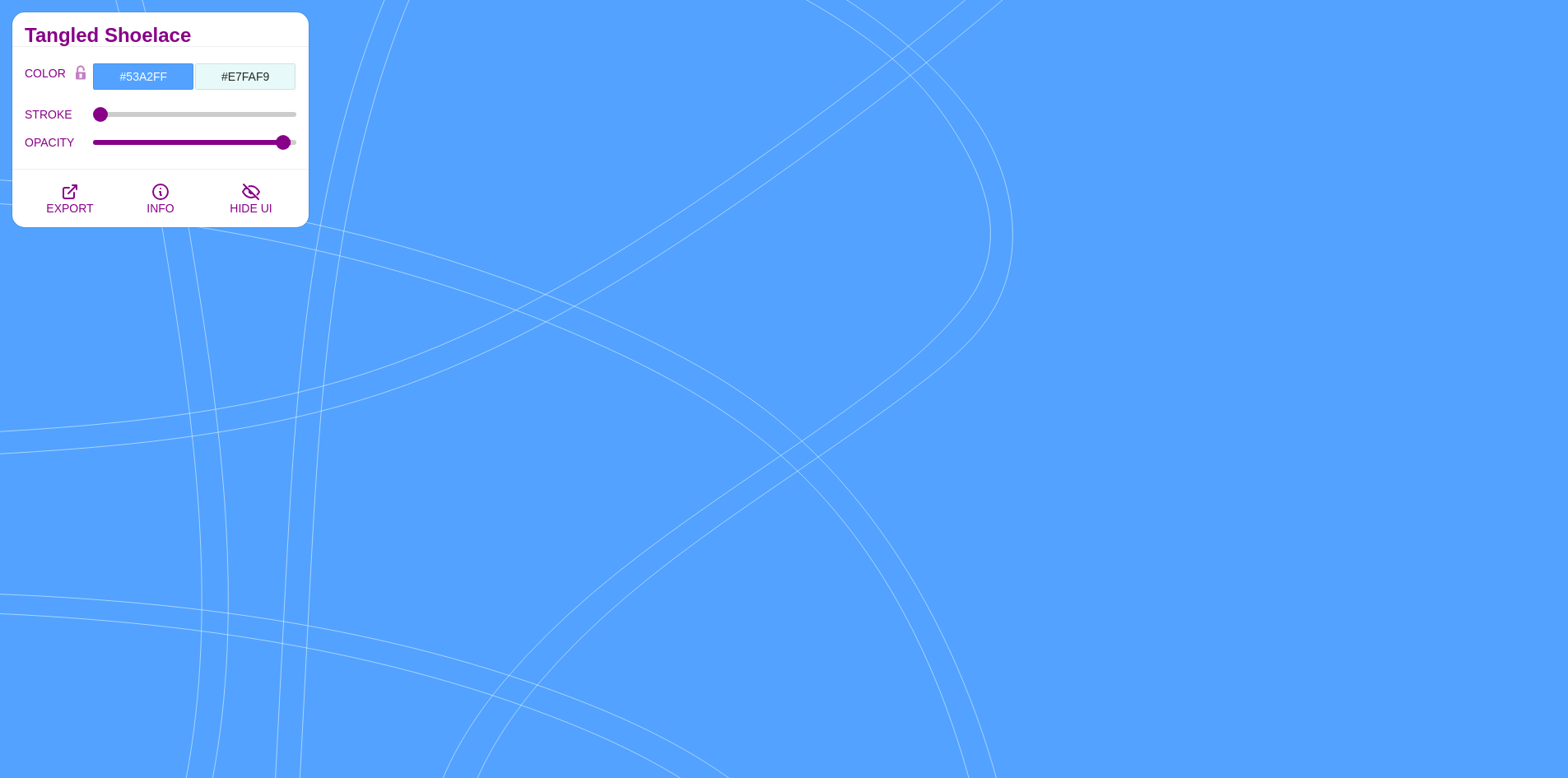
click at [251, 25] on div "Tangled Shoelace" at bounding box center [160, 29] width 297 height 34
click at [70, 201] on span "EXPORT" at bounding box center [69, 208] width 47 height 13
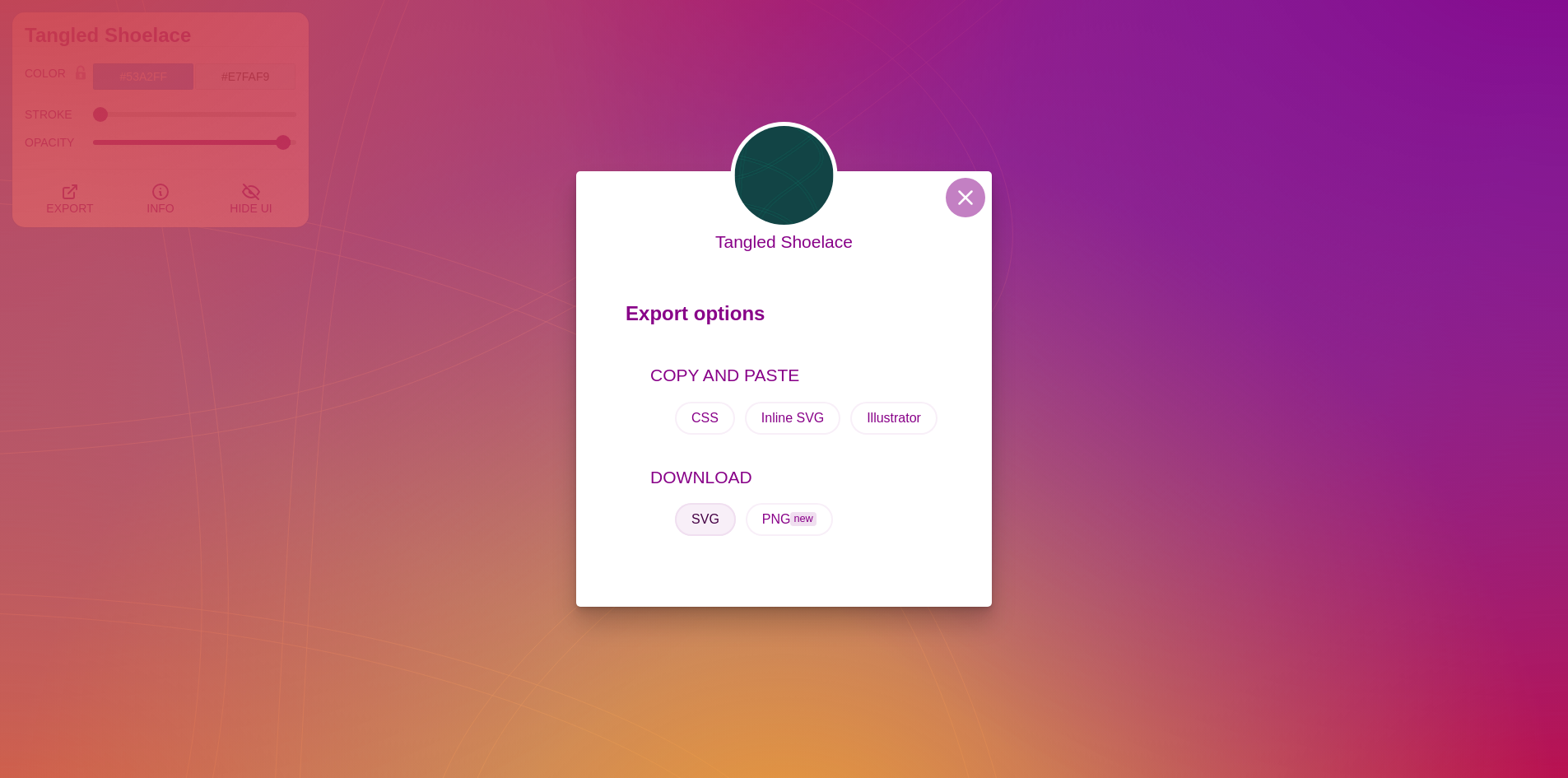
click at [695, 518] on button "SVG" at bounding box center [705, 519] width 61 height 33
click at [233, 43] on div "Tangled Shoelace Export options COPY AND PASTE CSS Inline SVG Illustrator DOWNL…" at bounding box center [784, 389] width 1568 height 778
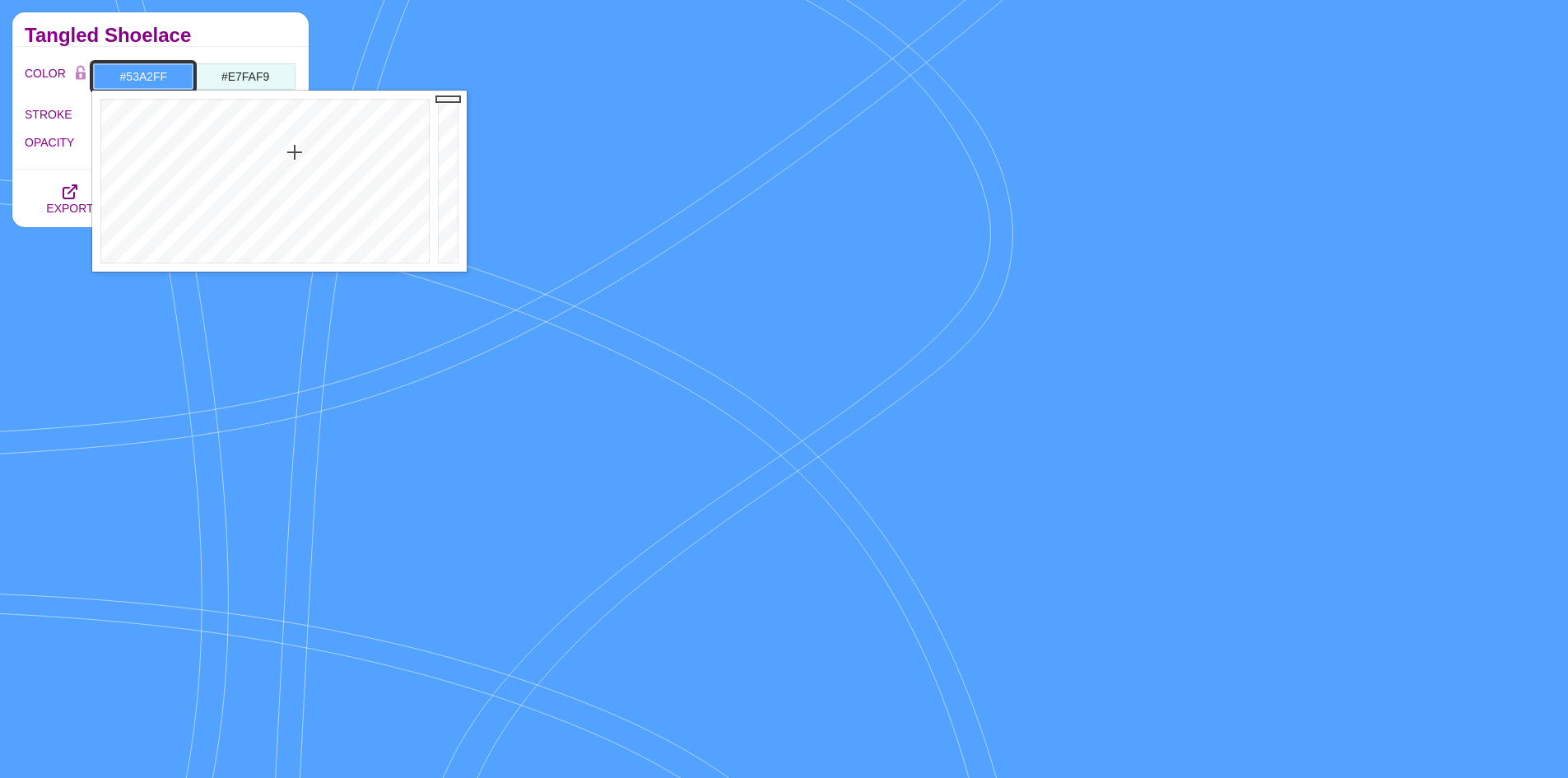
click at [187, 74] on input "#53A2FF" at bounding box center [143, 76] width 102 height 28
drag, startPoint x: 174, startPoint y: 71, endPoint x: 113, endPoint y: 77, distance: 61.3
click at [113, 77] on input "#53A2FF" at bounding box center [143, 76] width 102 height 28
paste input "6A3D7"
type input "#56A3D7"
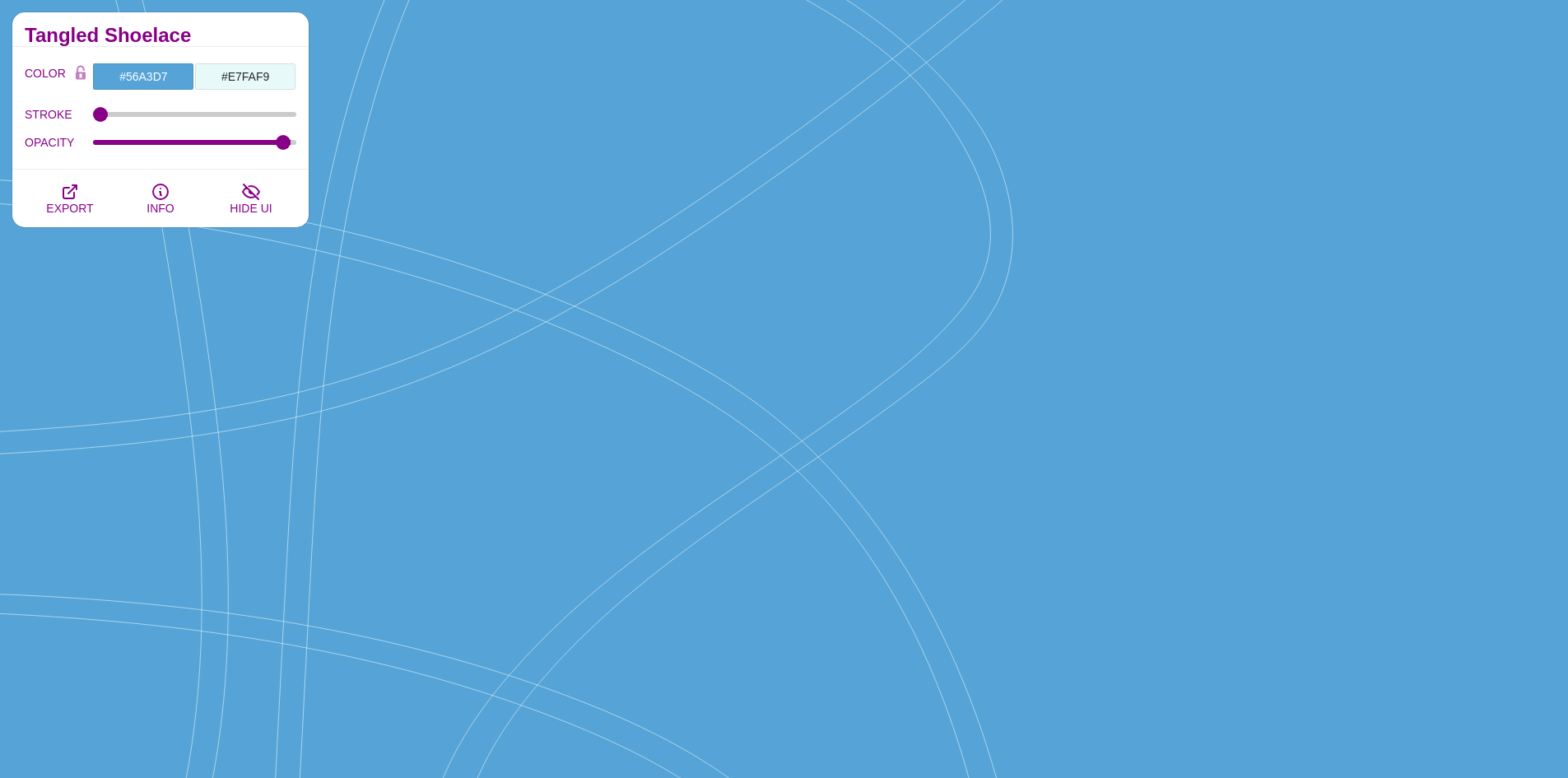
click at [226, 44] on div "Tangled Shoelace" at bounding box center [160, 29] width 297 height 34
click at [74, 203] on span "EXPORT" at bounding box center [69, 208] width 47 height 13
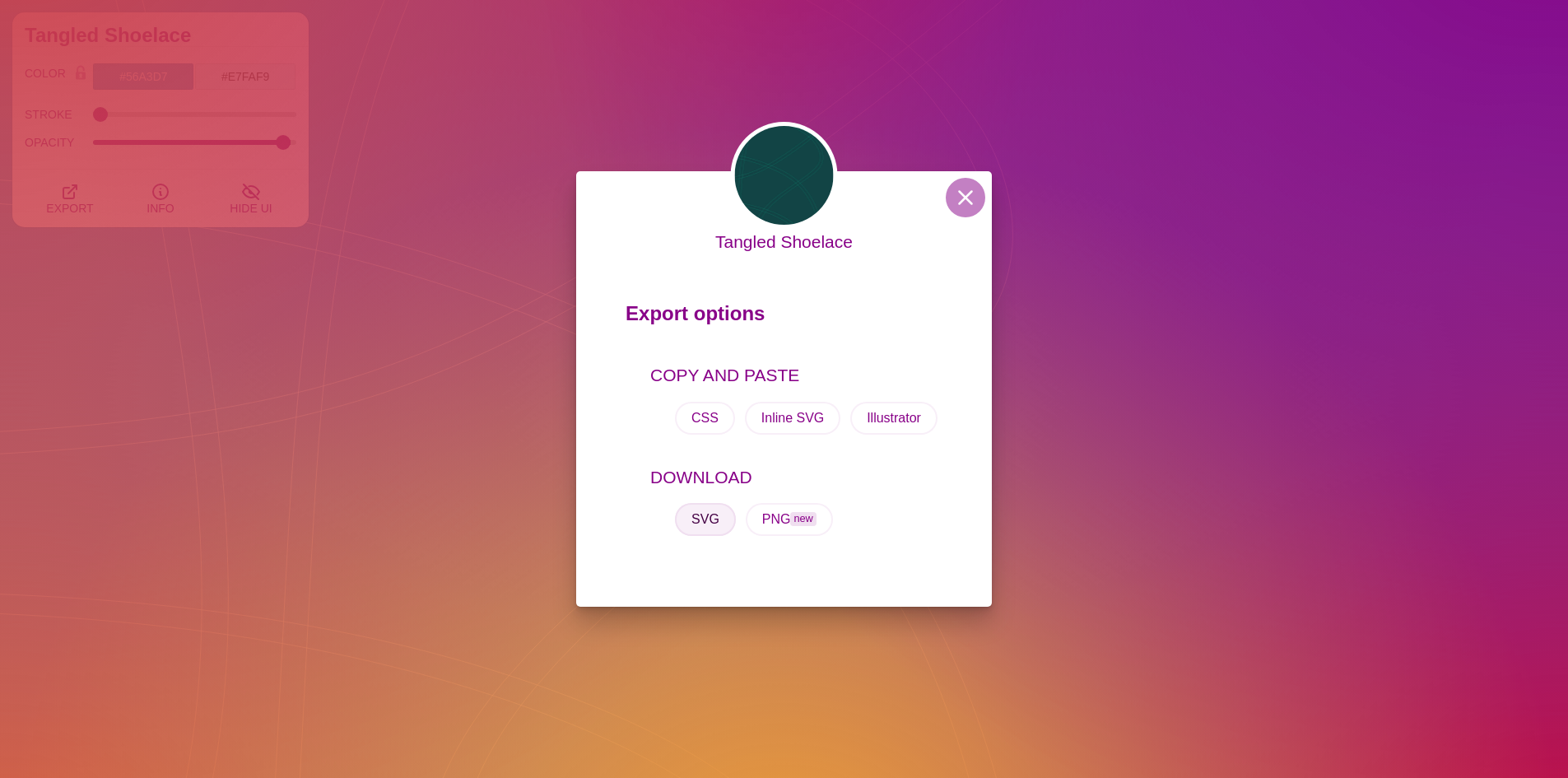
click at [710, 516] on button "SVG" at bounding box center [705, 519] width 61 height 33
